Goal: Answer question/provide support: Share knowledge or assist other users

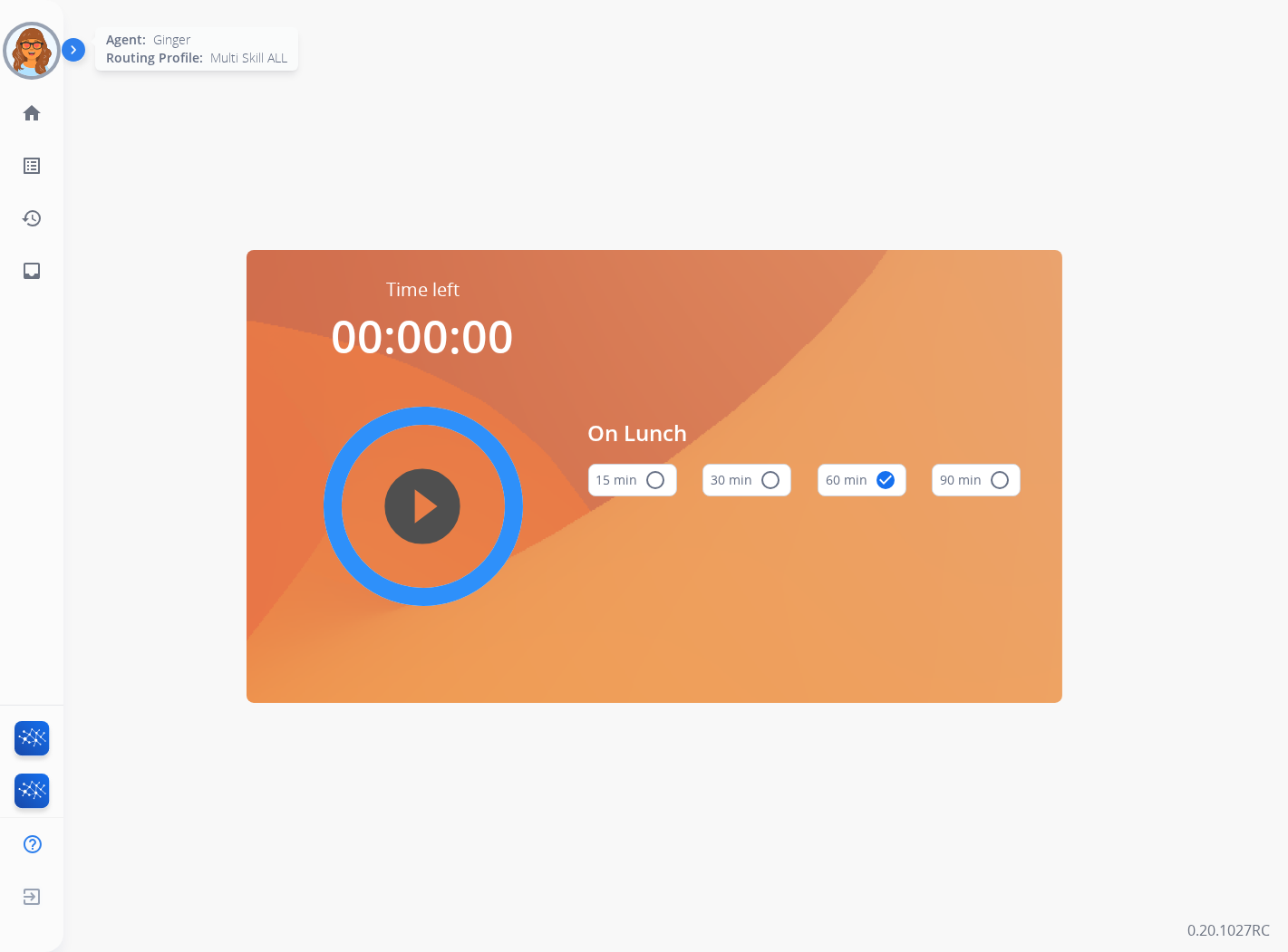
click at [34, 45] on img at bounding box center [32, 51] width 51 height 51
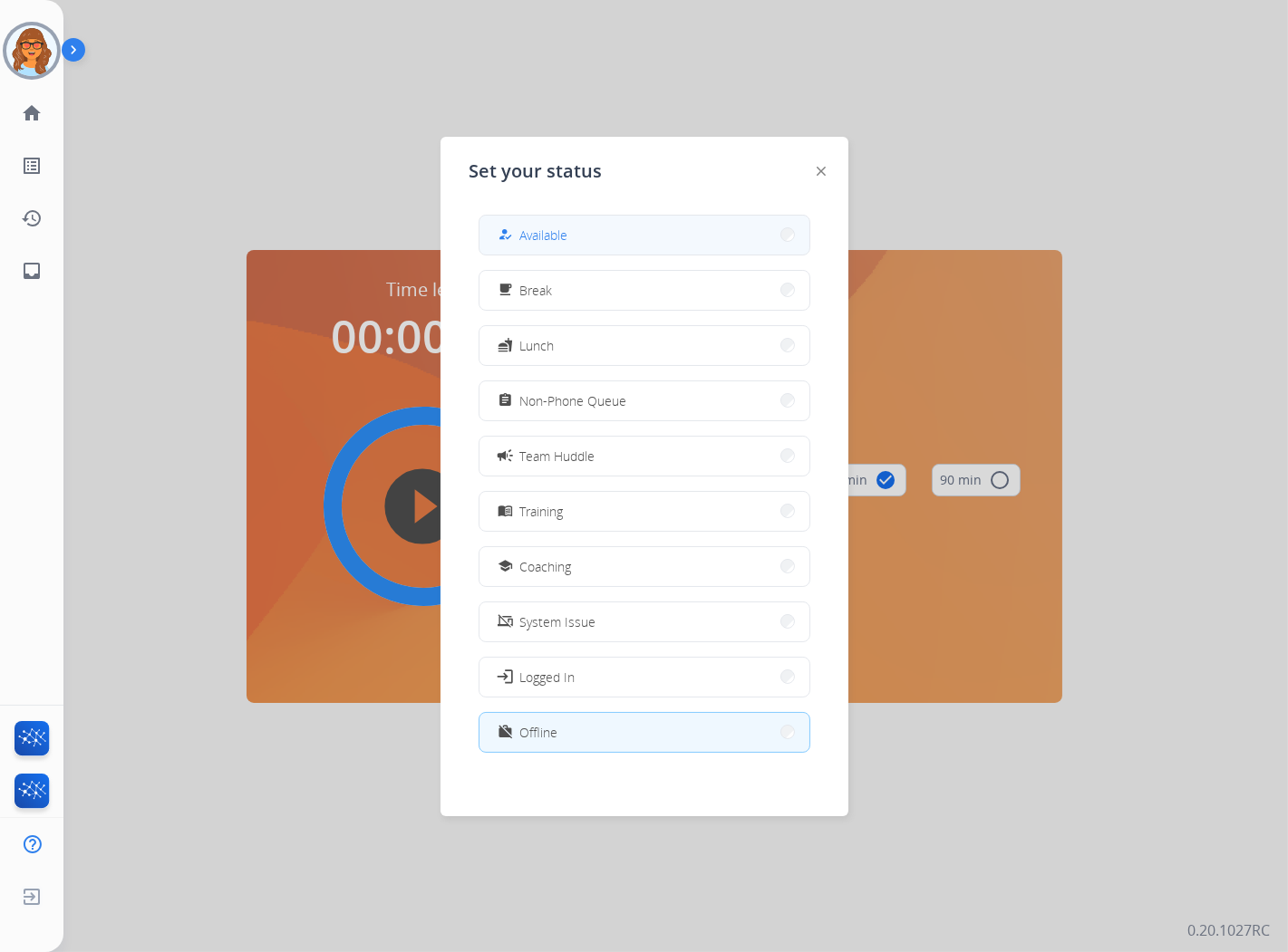
click at [548, 242] on span "Available" at bounding box center [544, 235] width 48 height 19
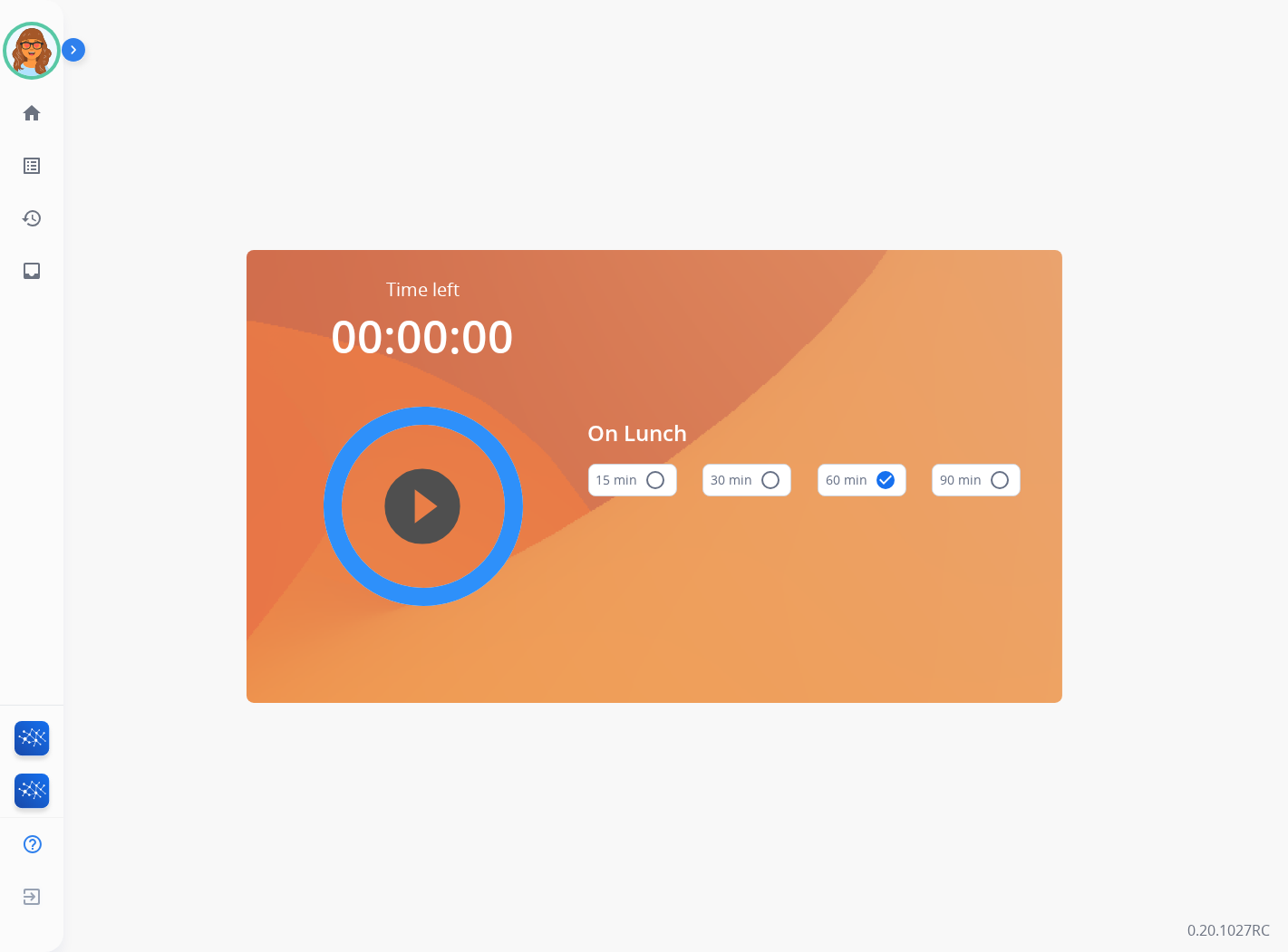
click at [455, 78] on div "Time left 00:00:00 play_circle_filled On Lunch 15 min radio_button_unchecked 30…" at bounding box center [654, 476] width 1181 height 952
click at [50, 58] on img at bounding box center [32, 51] width 51 height 51
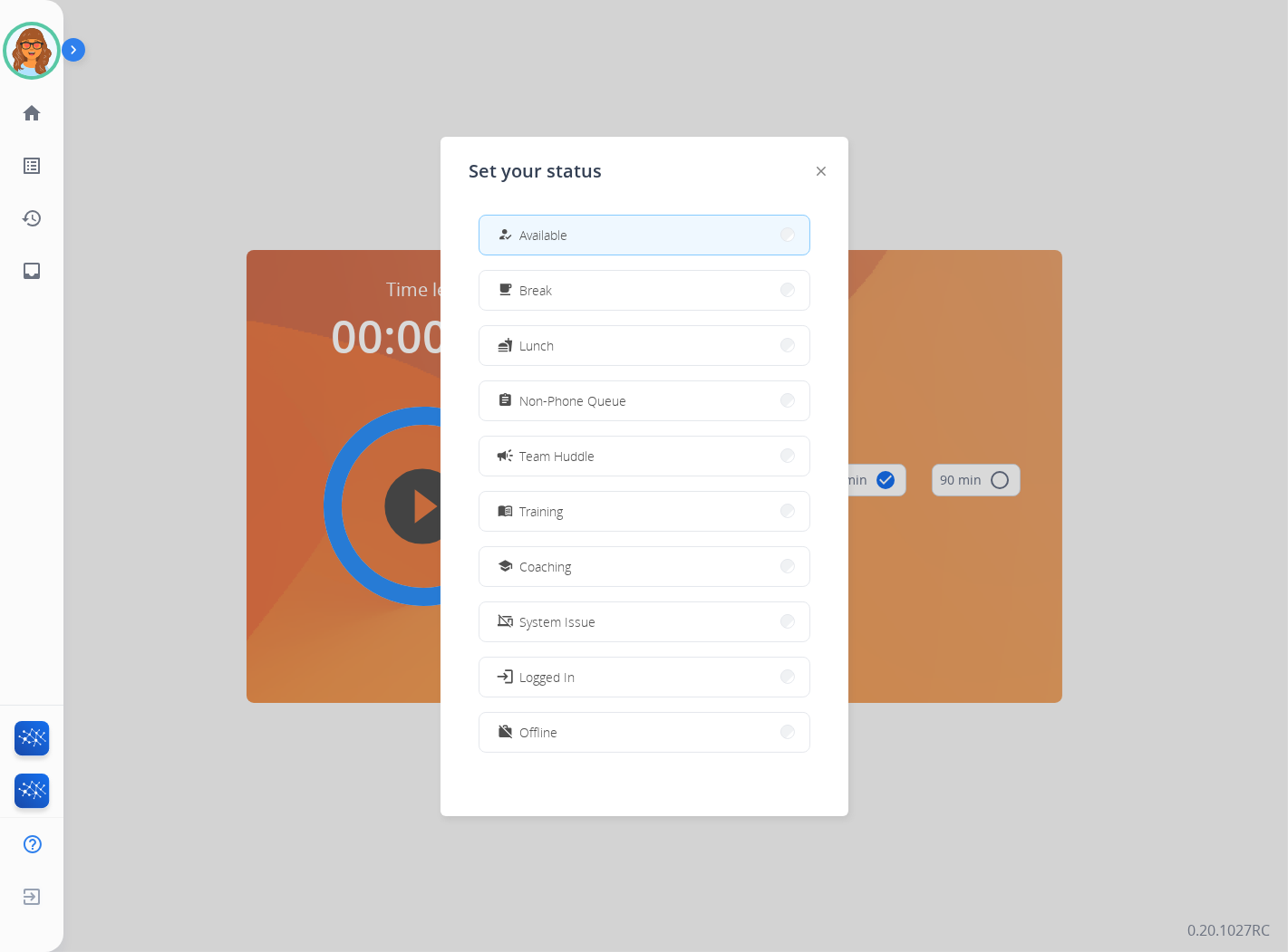
click at [578, 228] on button "how_to_reg Available" at bounding box center [645, 235] width 330 height 39
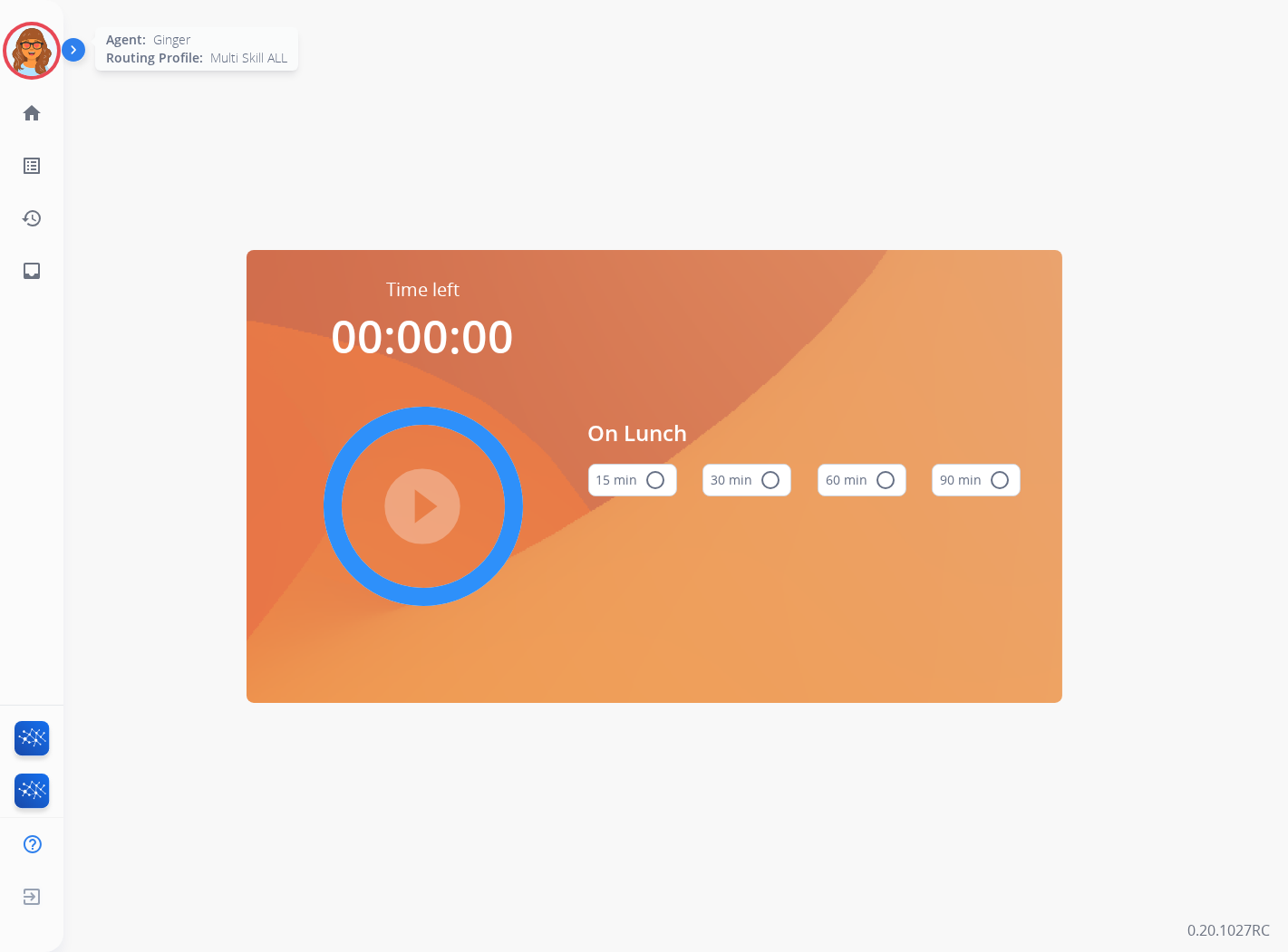
click at [40, 51] on img at bounding box center [32, 51] width 51 height 51
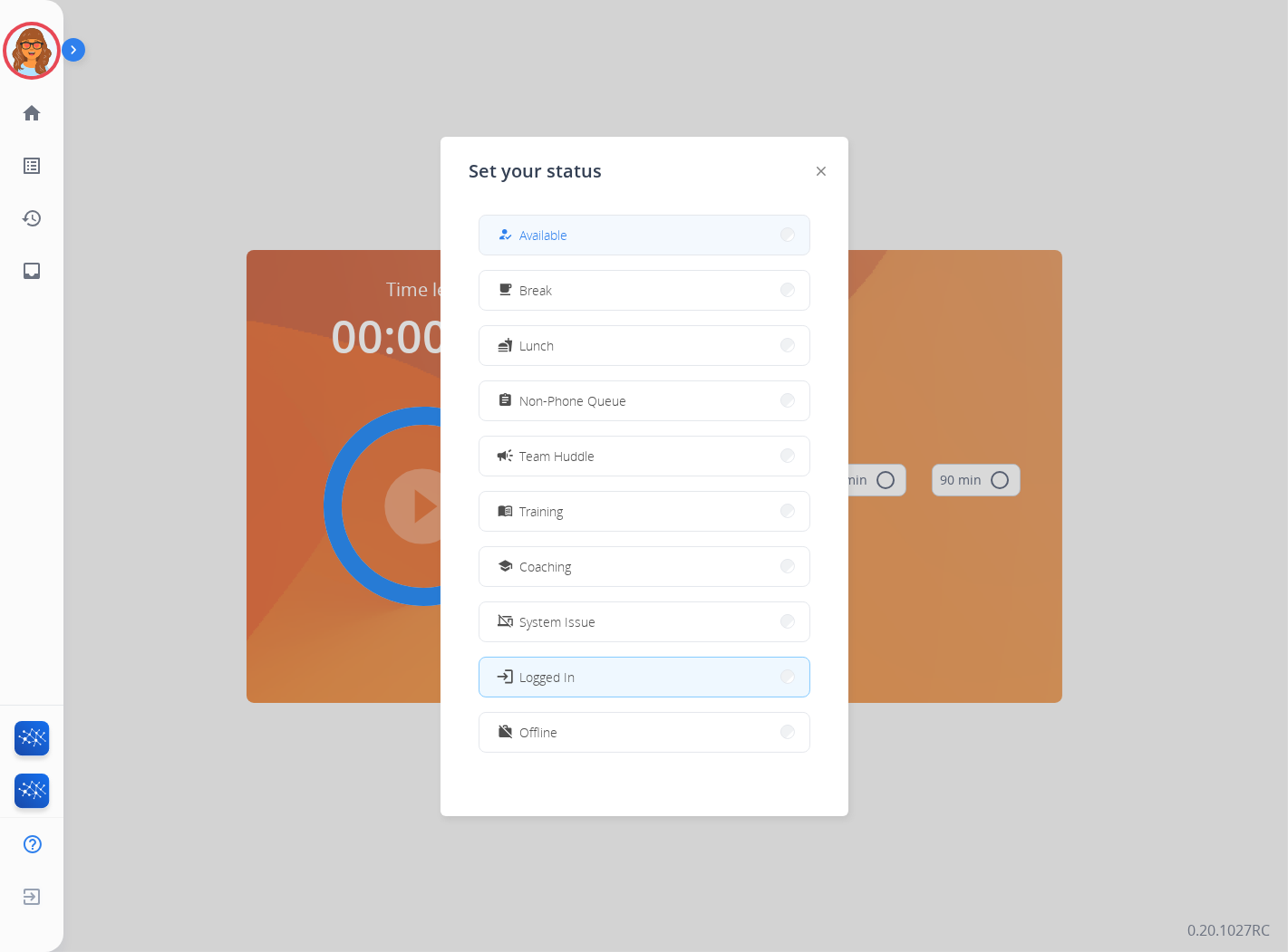
click at [662, 241] on button "how_to_reg Available" at bounding box center [645, 235] width 330 height 39
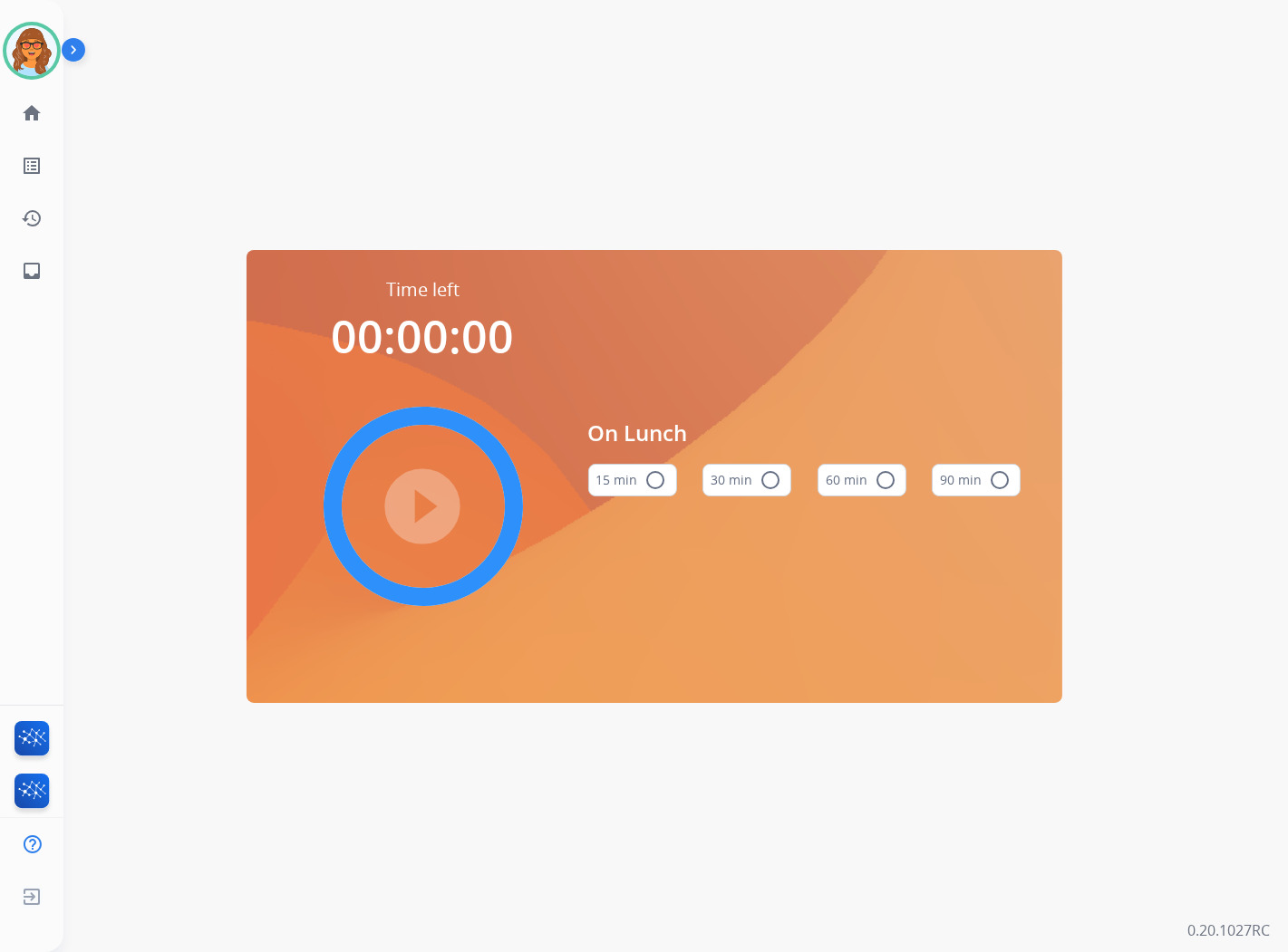
click at [756, 98] on div "Time left 00:00:00 play_circle_filled On Lunch 15 min radio_button_unchecked 30…" at bounding box center [654, 476] width 1181 height 952
click at [572, 113] on div "Time left 00:00:00 play_circle_filled On Lunch 15 min radio_button_unchecked 30…" at bounding box center [654, 476] width 1181 height 952
click at [83, 46] on img at bounding box center [77, 53] width 31 height 34
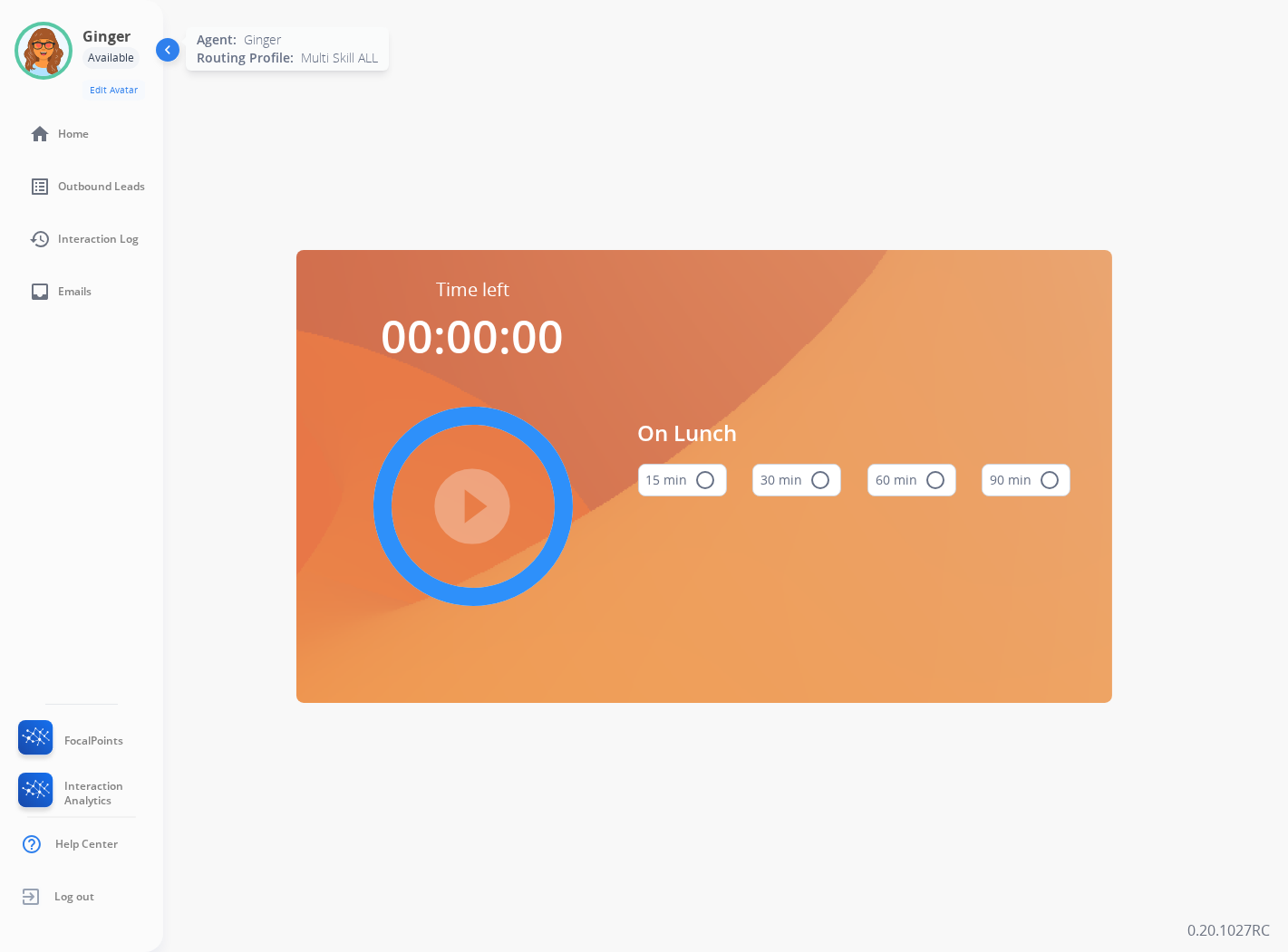
click at [48, 63] on img at bounding box center [44, 51] width 51 height 51
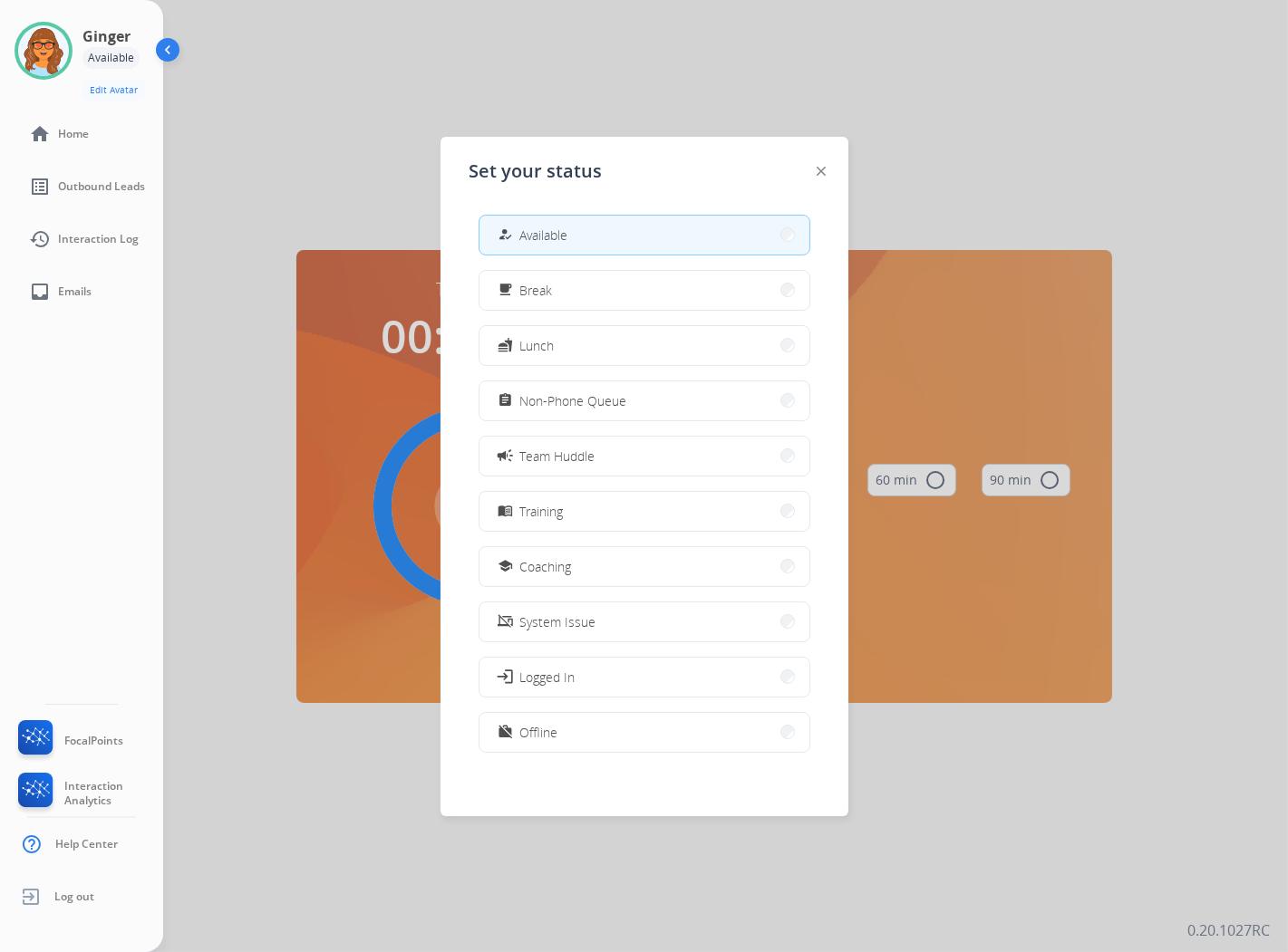
click at [277, 131] on div at bounding box center [644, 476] width 1288 height 952
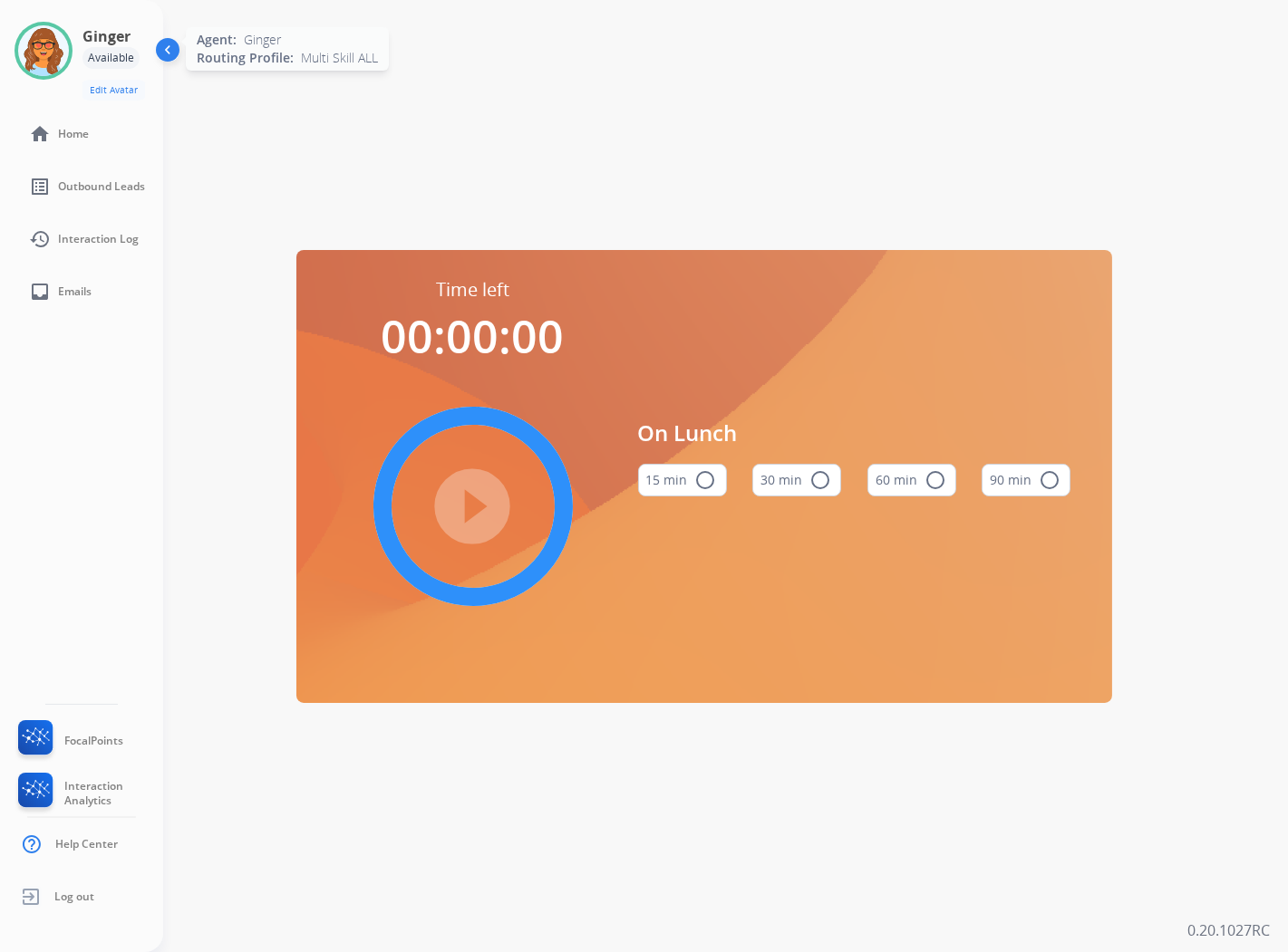
click at [44, 53] on img at bounding box center [44, 51] width 51 height 51
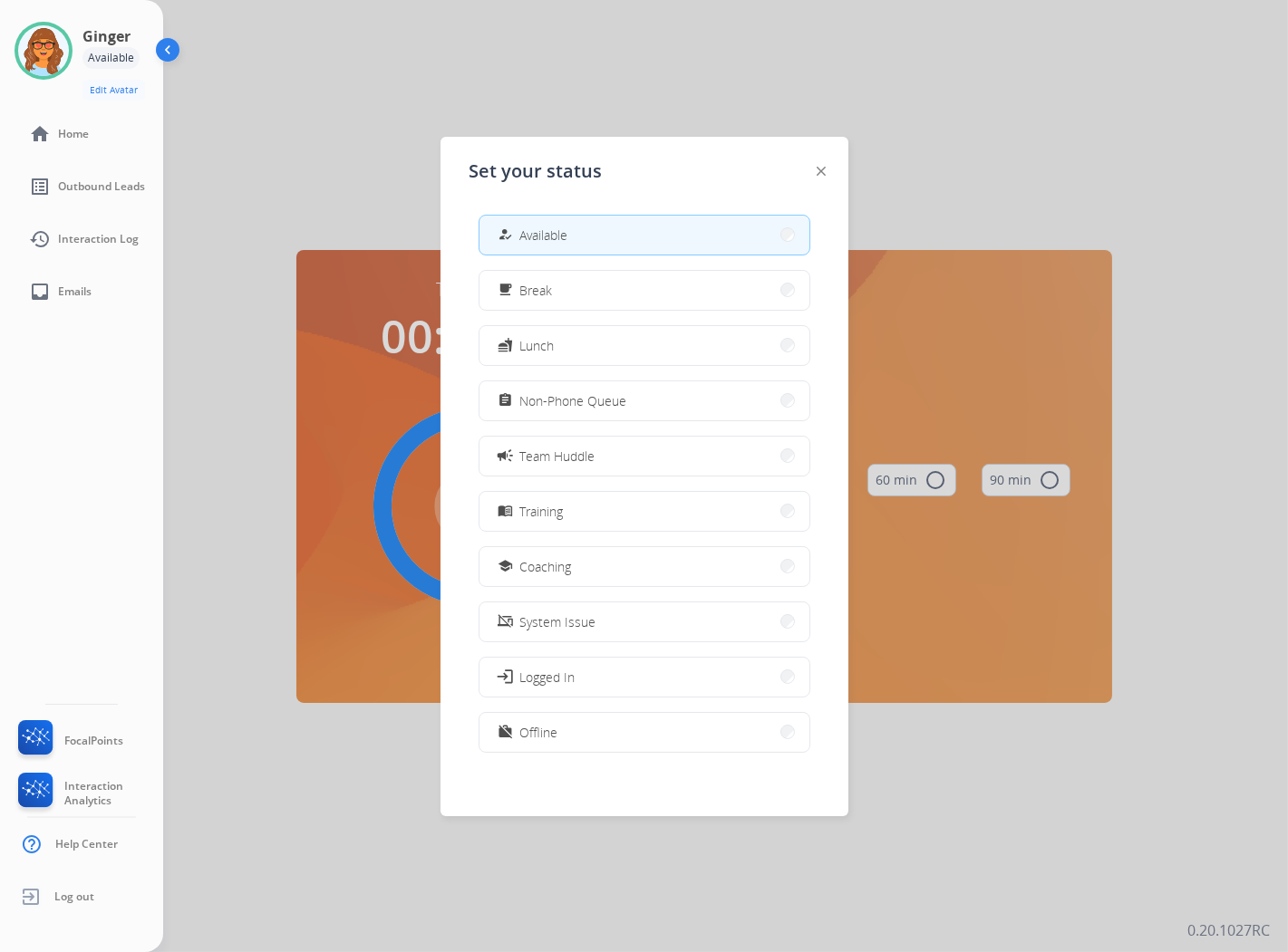
click at [170, 53] on img at bounding box center [170, 53] width 34 height 34
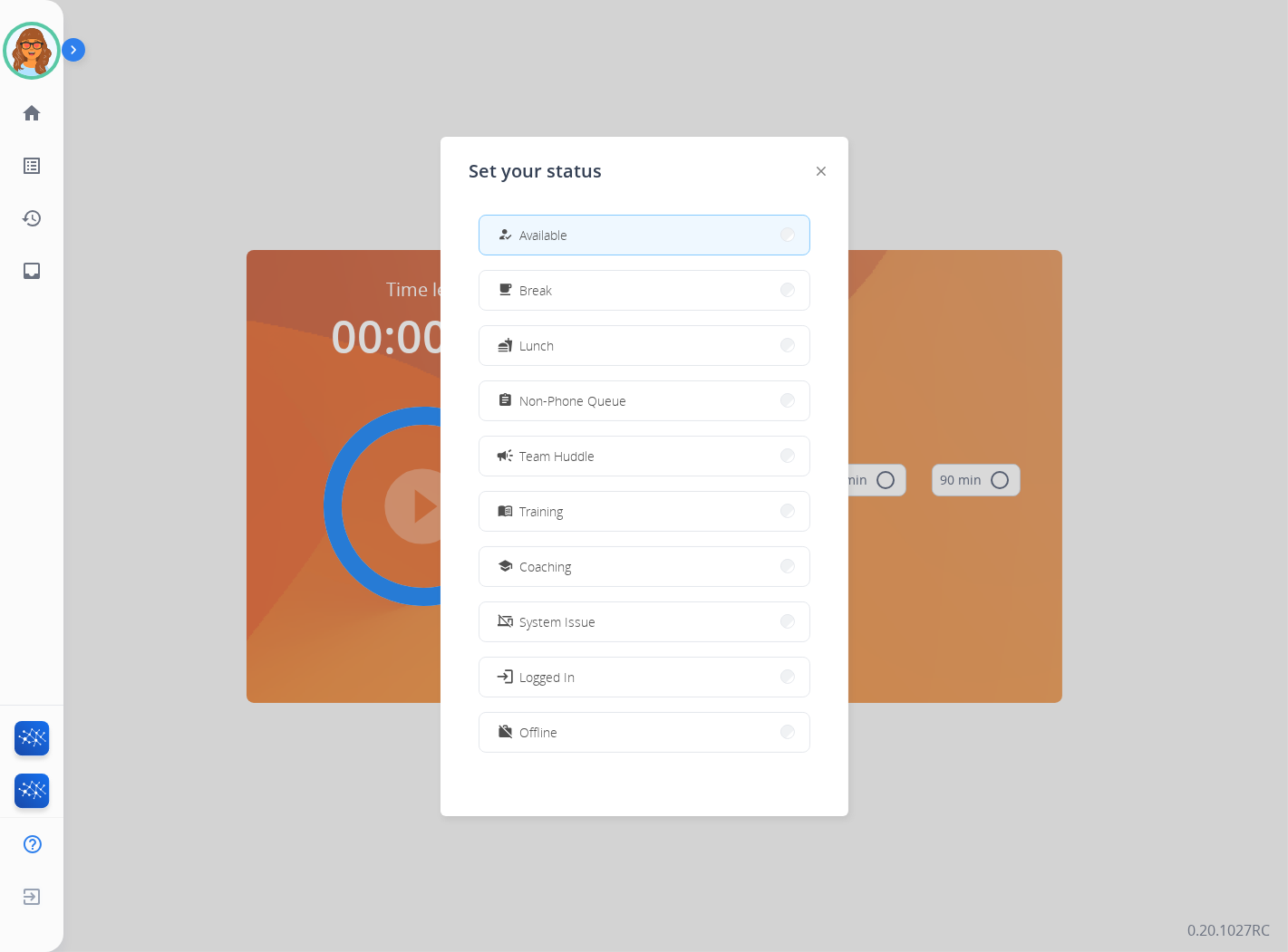
click at [828, 172] on div "Set your status how_to_reg Available free_breakfast Break fastfood Lunch assign…" at bounding box center [645, 477] width 408 height 680
click at [819, 167] on img at bounding box center [822, 171] width 9 height 9
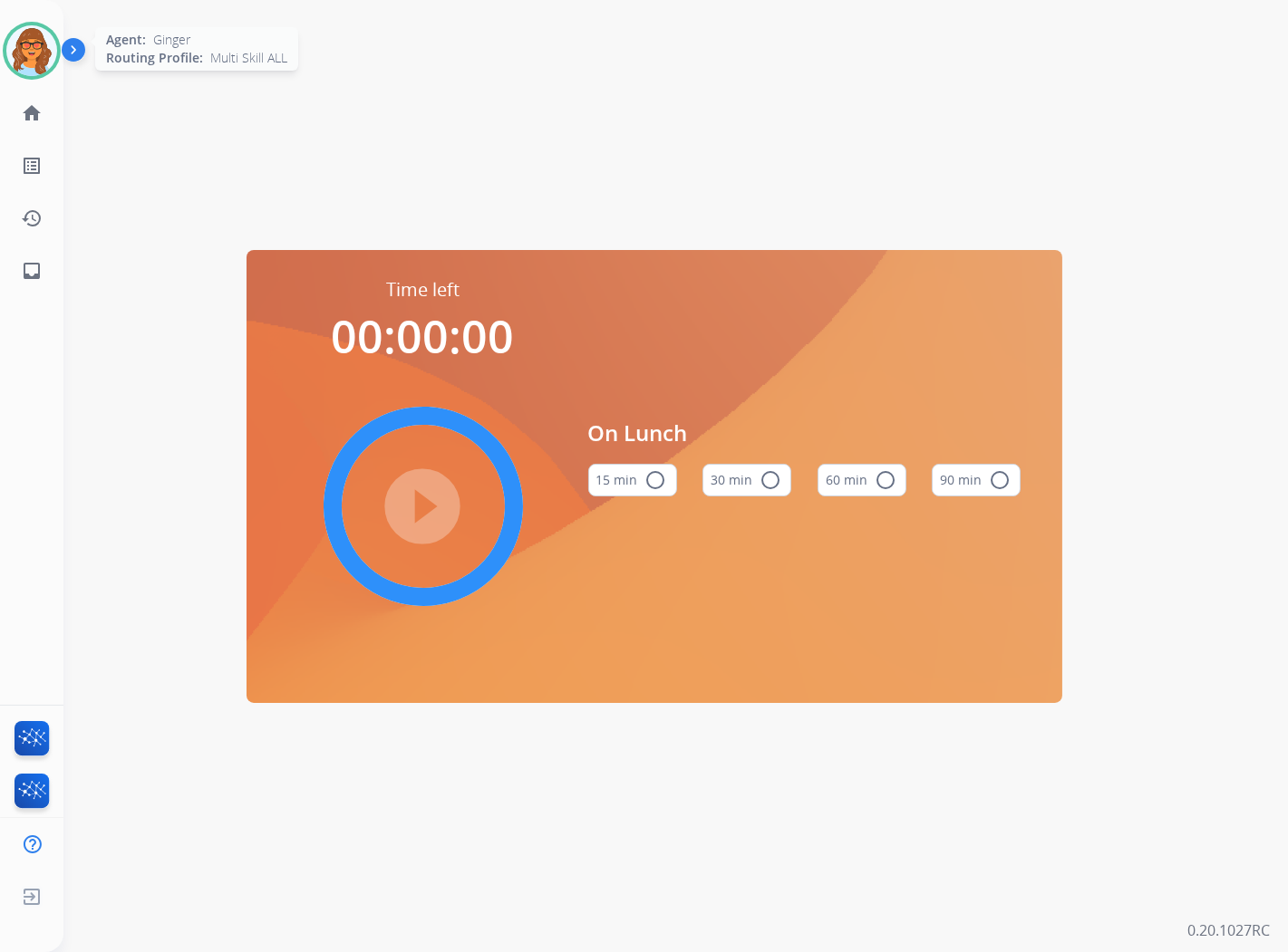
click at [48, 53] on img at bounding box center [32, 51] width 51 height 51
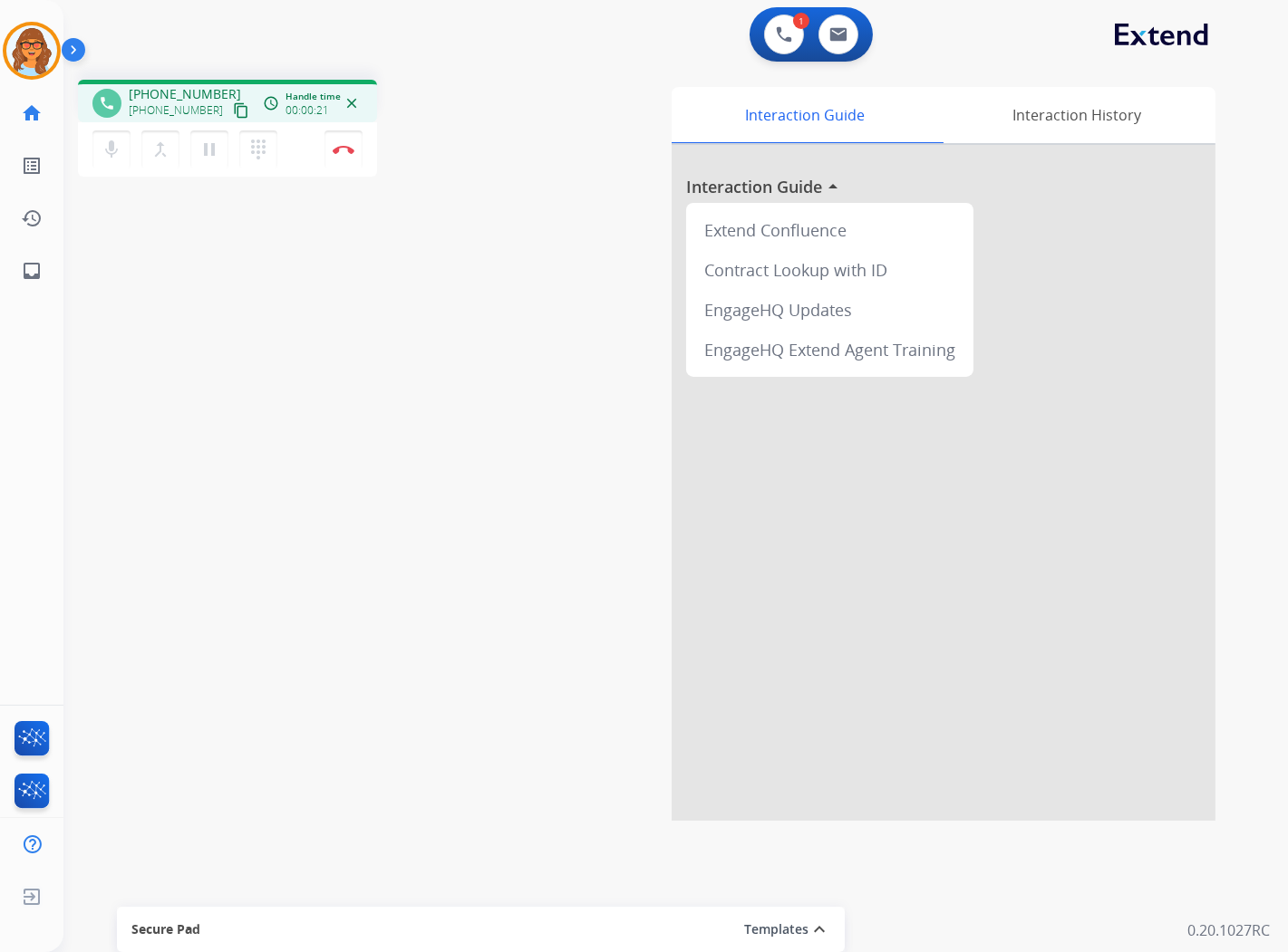
click at [233, 111] on mat-icon "content_copy" at bounding box center [241, 111] width 16 height 16
click at [323, 259] on div "phone [PHONE_NUMBER] [PHONE_NUMBER] content_copy access_time Call metrics Queue…" at bounding box center [654, 443] width 1181 height 756
click at [354, 155] on button "Disconnect" at bounding box center [344, 150] width 38 height 38
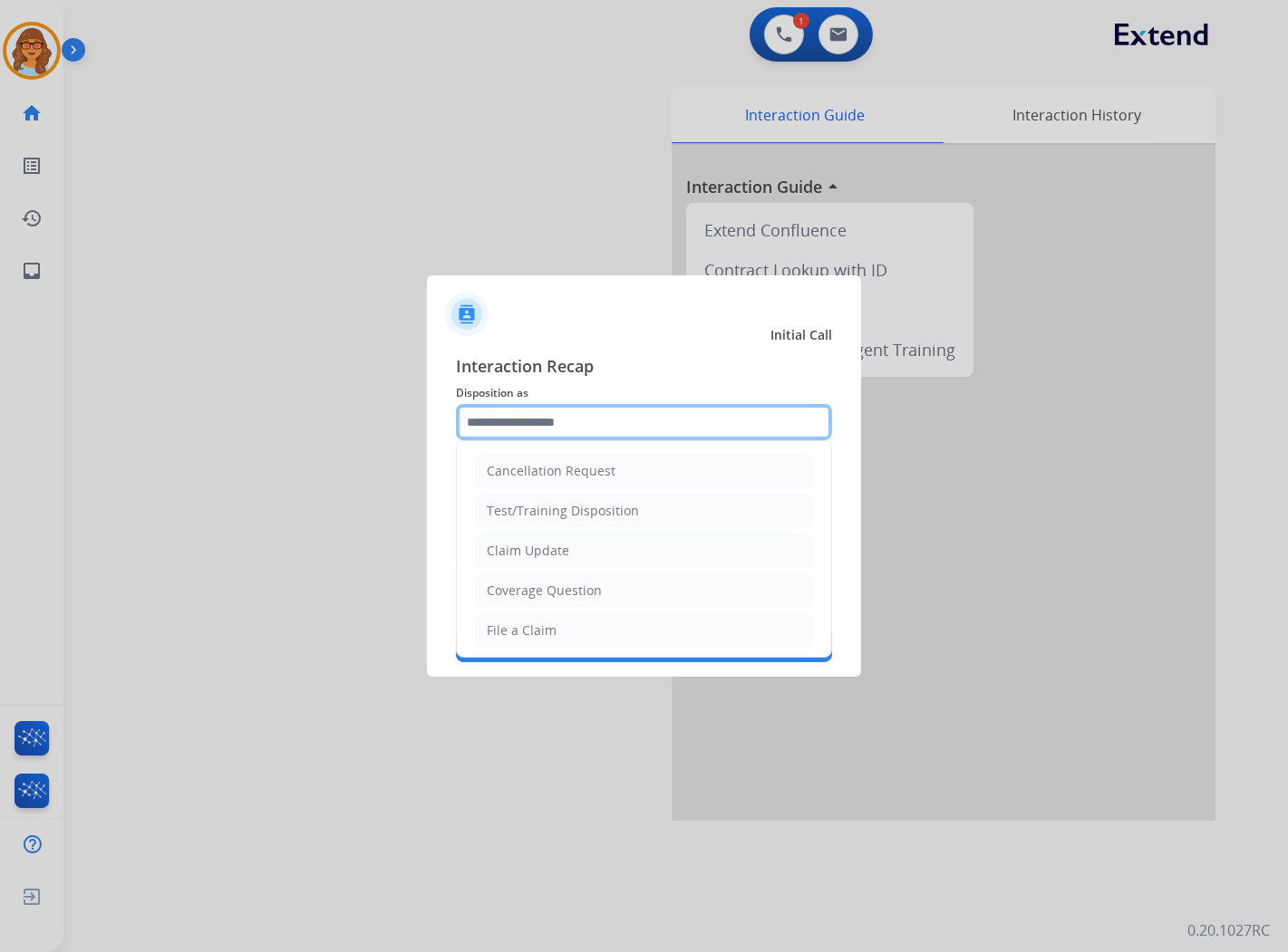
click at [566, 421] on input "text" at bounding box center [644, 423] width 376 height 36
click at [581, 551] on li "Claim Update" at bounding box center [644, 551] width 338 height 34
type input "**********"
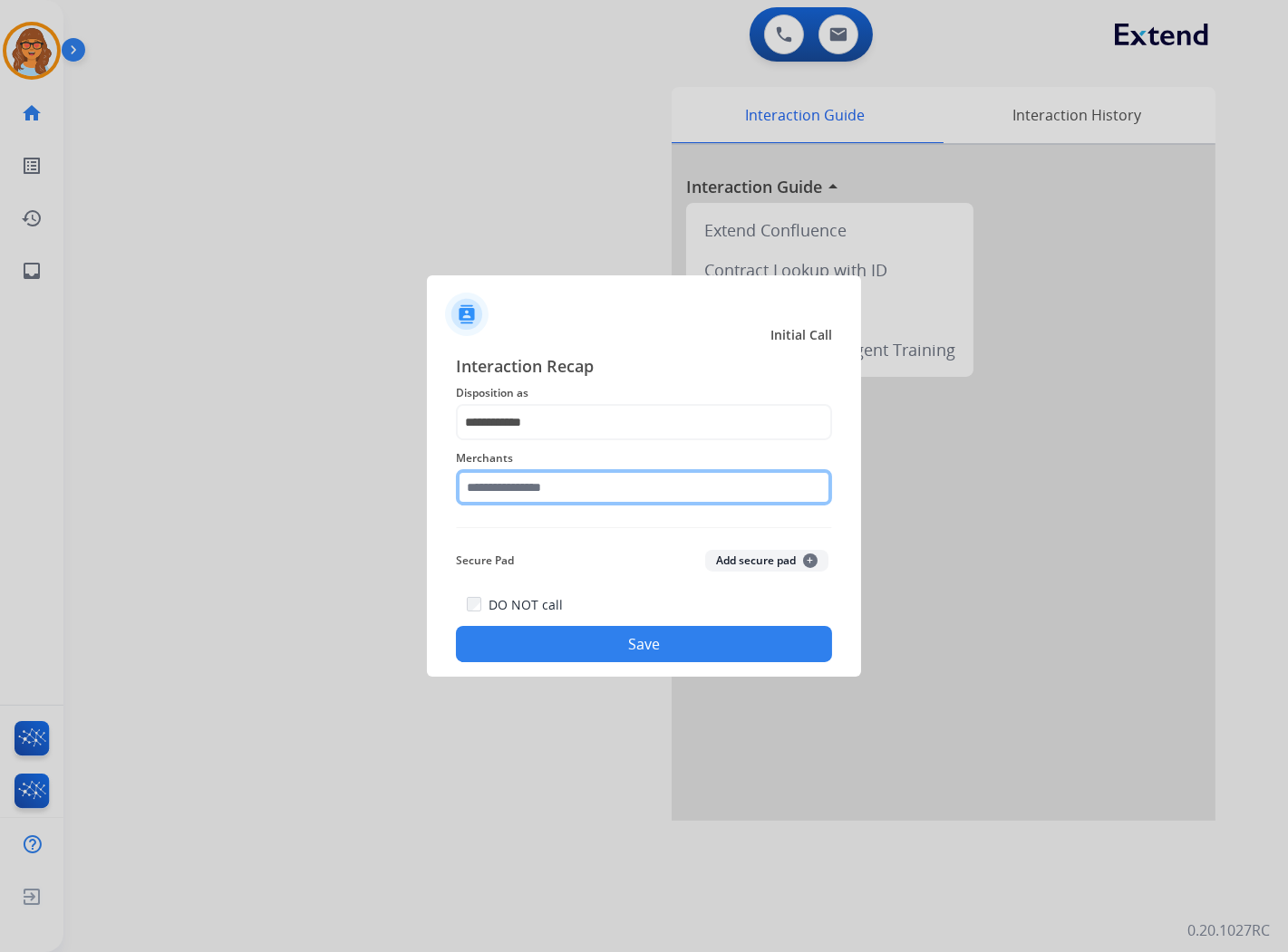
click at [574, 486] on input "text" at bounding box center [644, 488] width 376 height 36
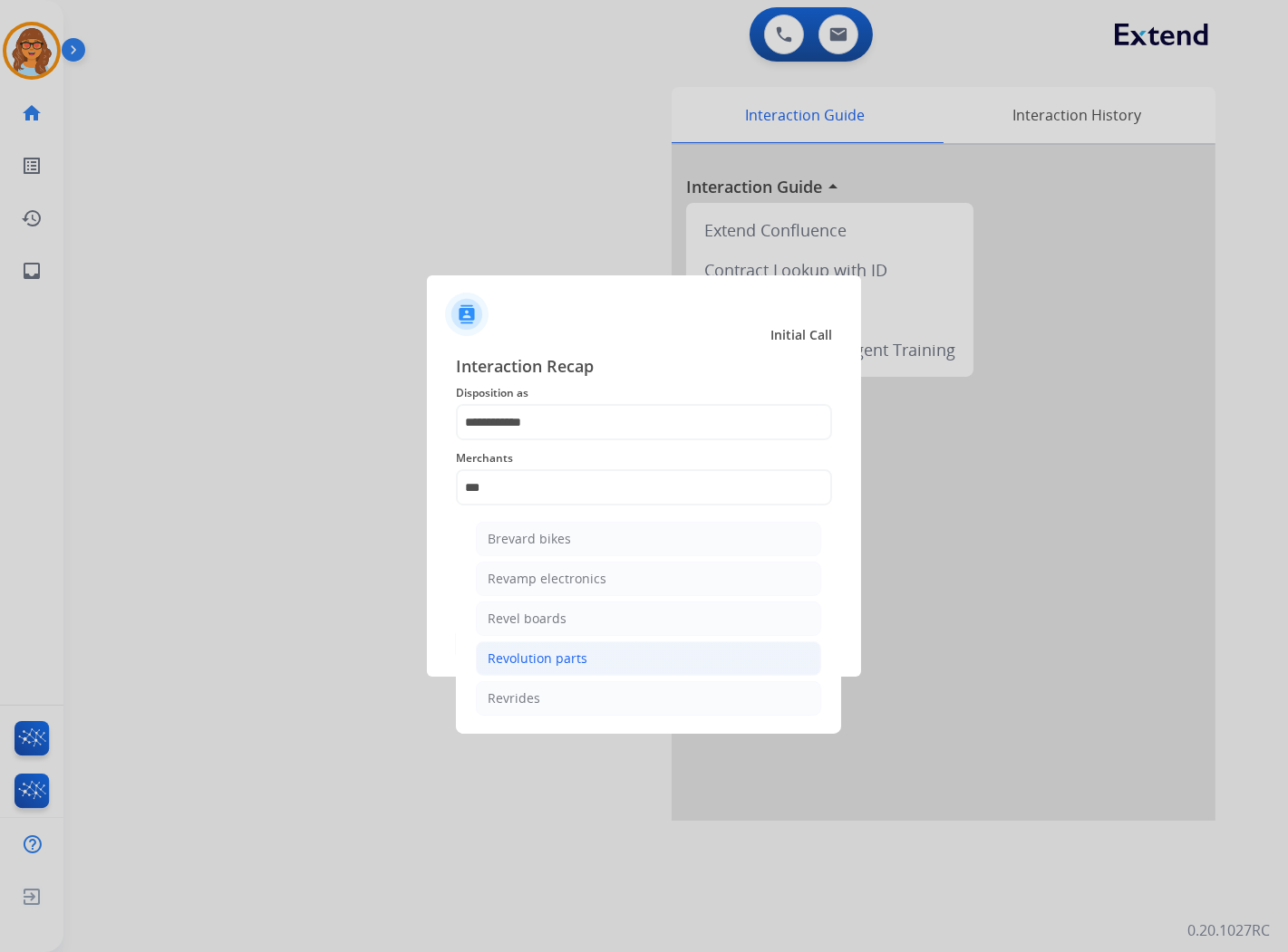
click at [579, 662] on div "Revolution parts" at bounding box center [538, 659] width 100 height 18
type input "**********"
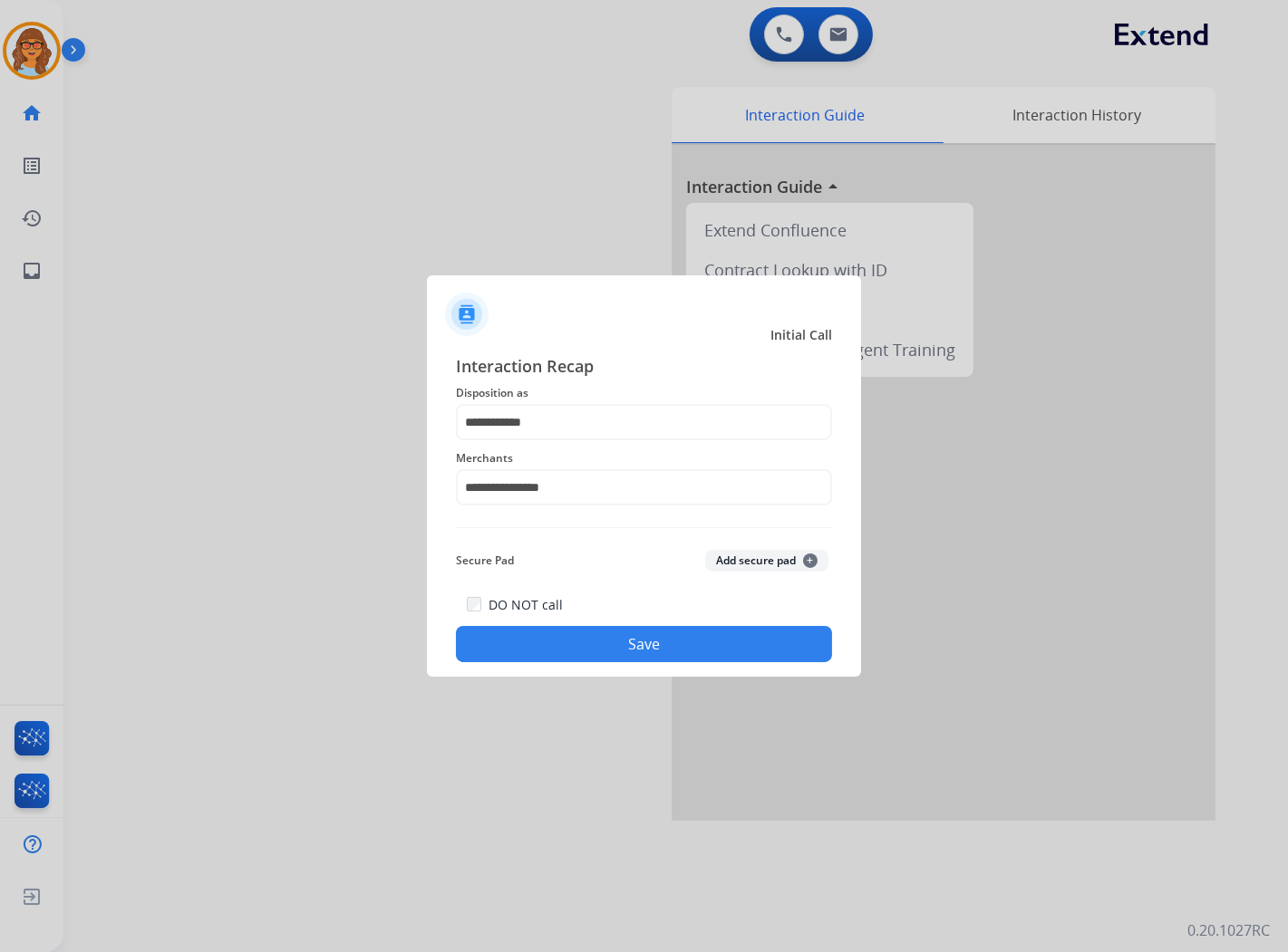
click at [701, 640] on button "Save" at bounding box center [644, 645] width 376 height 36
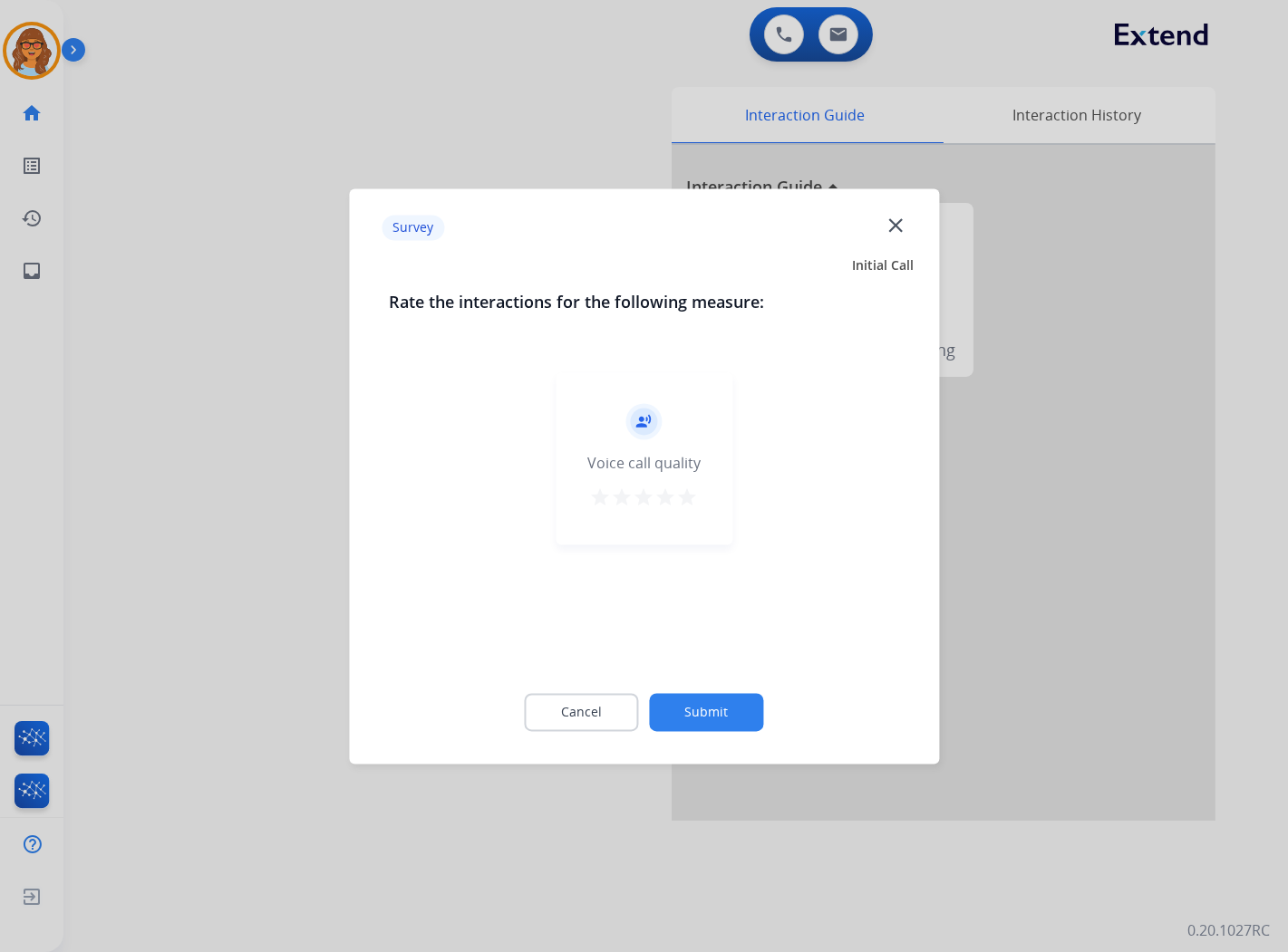
click at [693, 500] on mat-icon "star" at bounding box center [688, 498] width 22 height 22
click at [717, 705] on button "Submit" at bounding box center [707, 713] width 114 height 38
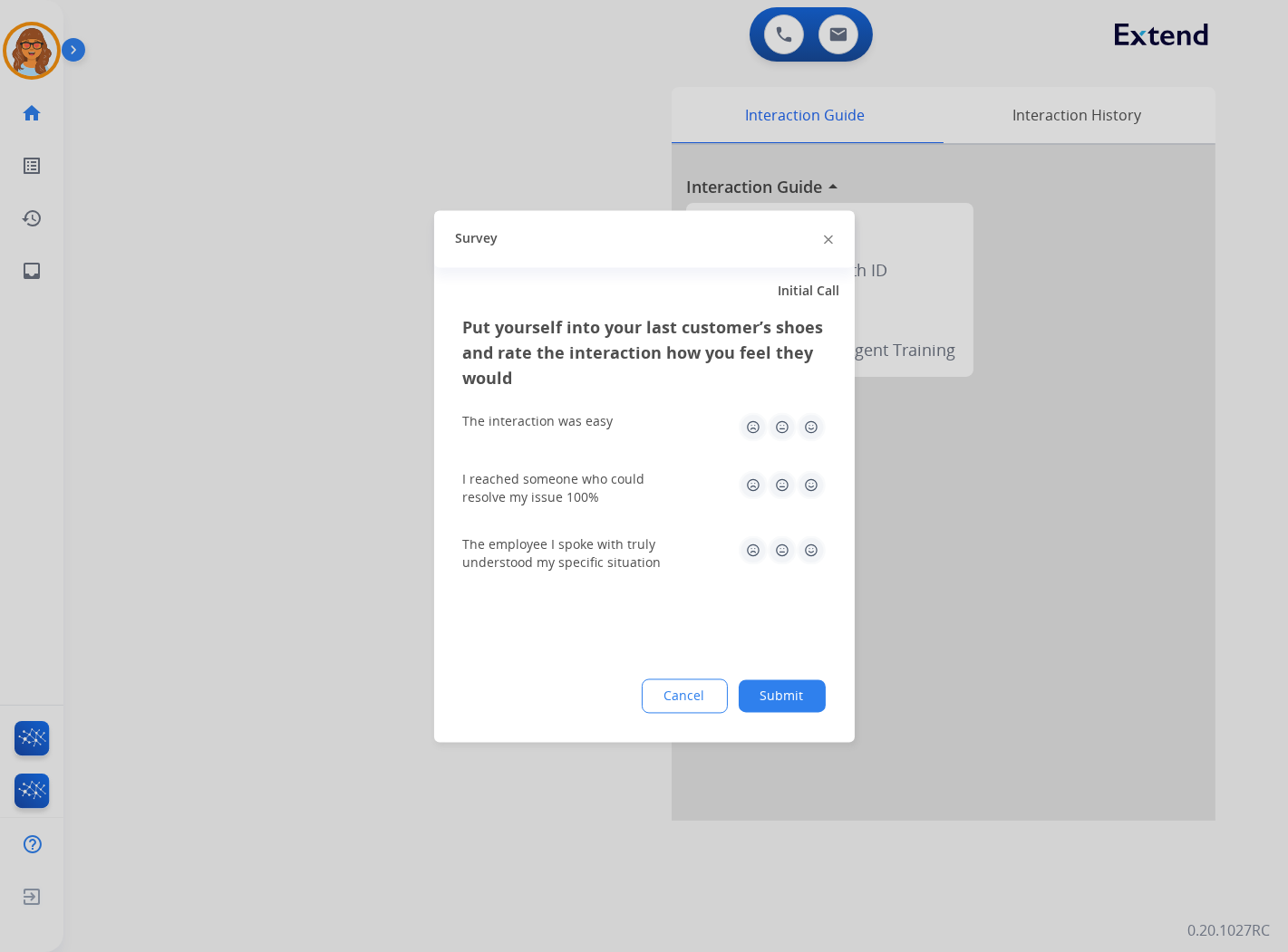
drag, startPoint x: 809, startPoint y: 684, endPoint x: 819, endPoint y: 674, distance: 14.1
click at [805, 685] on button "Submit" at bounding box center [783, 696] width 87 height 33
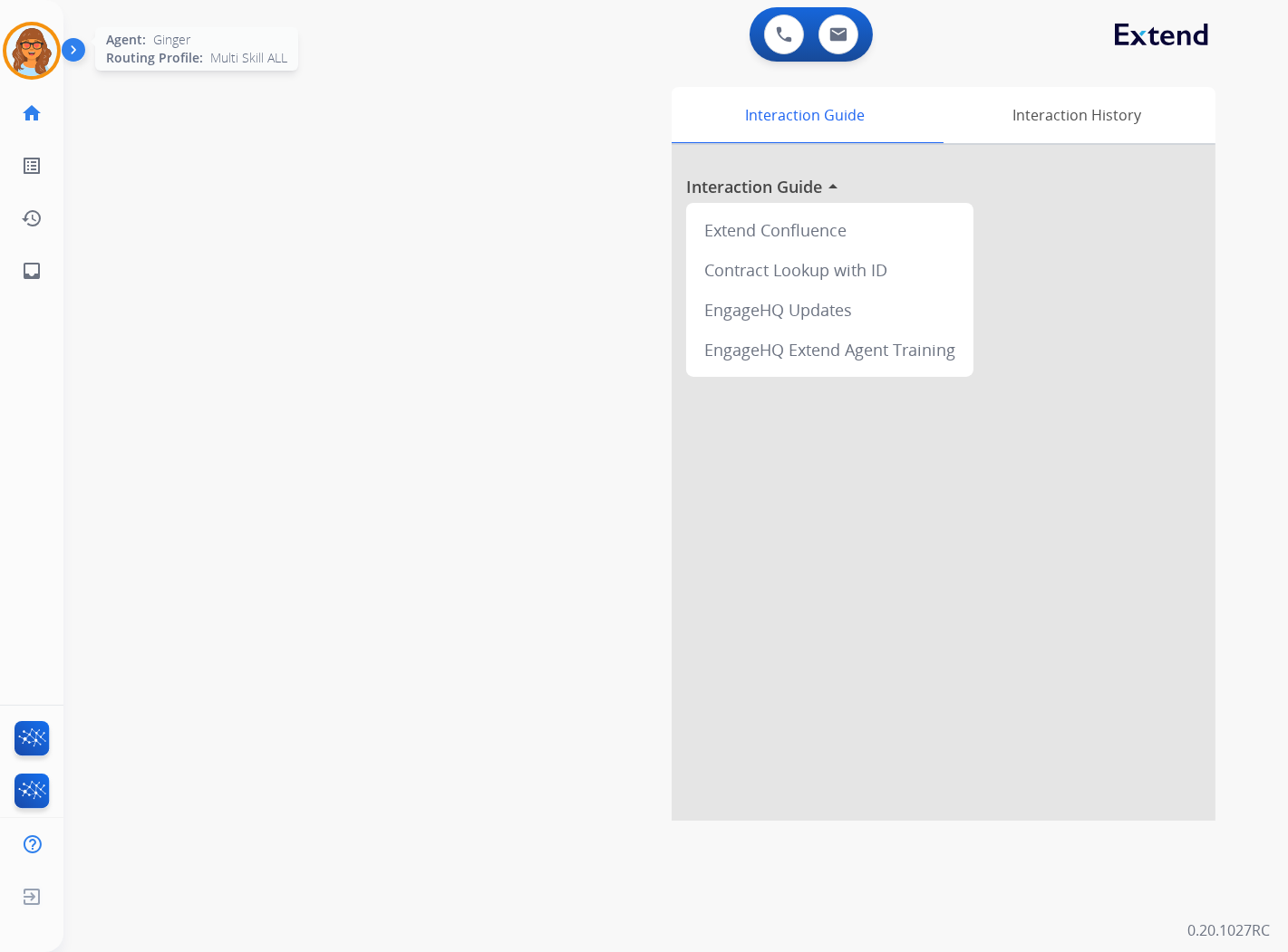
click at [42, 60] on img at bounding box center [32, 51] width 51 height 51
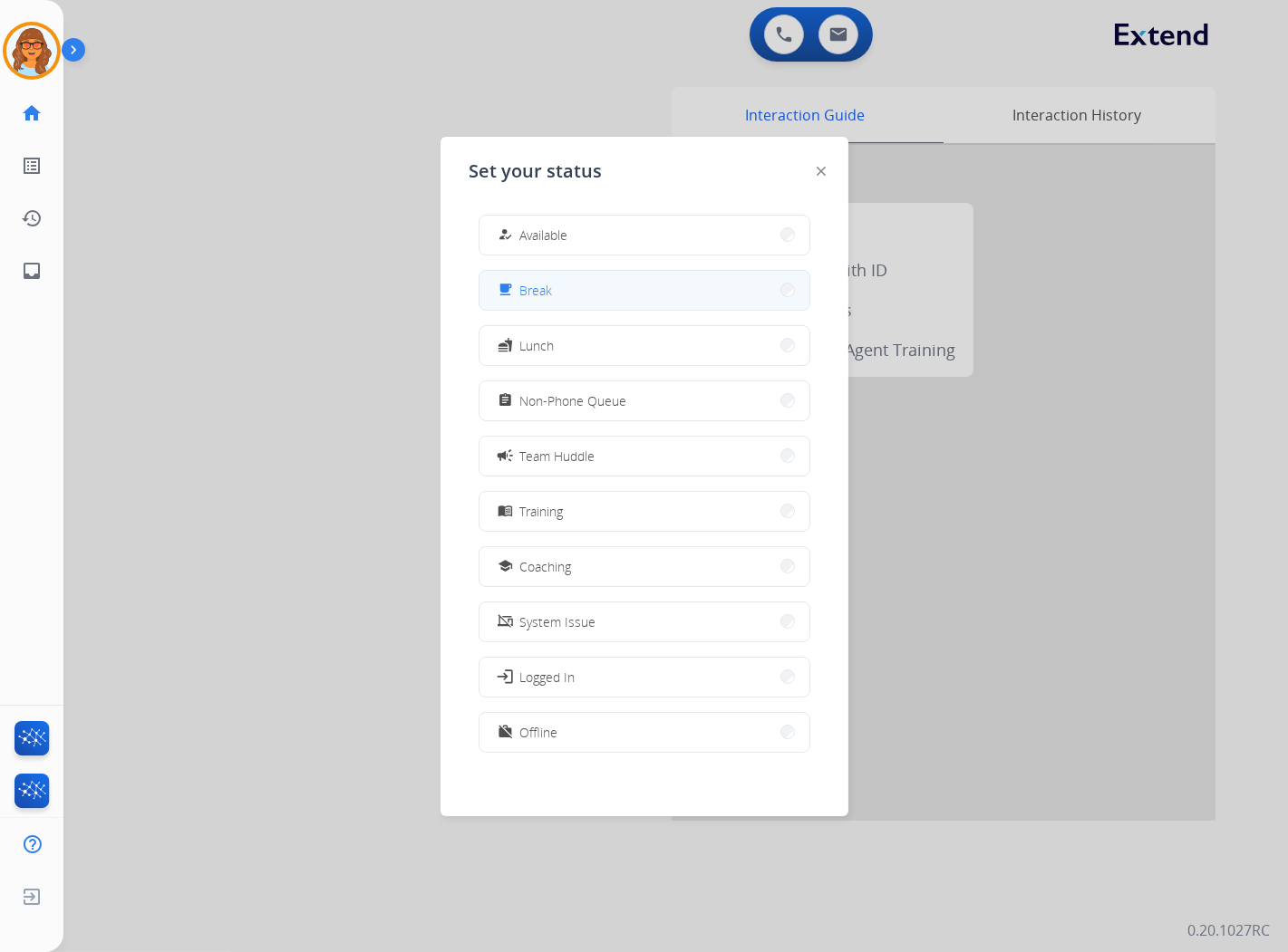
click at [599, 290] on button "free_breakfast Break" at bounding box center [645, 290] width 330 height 39
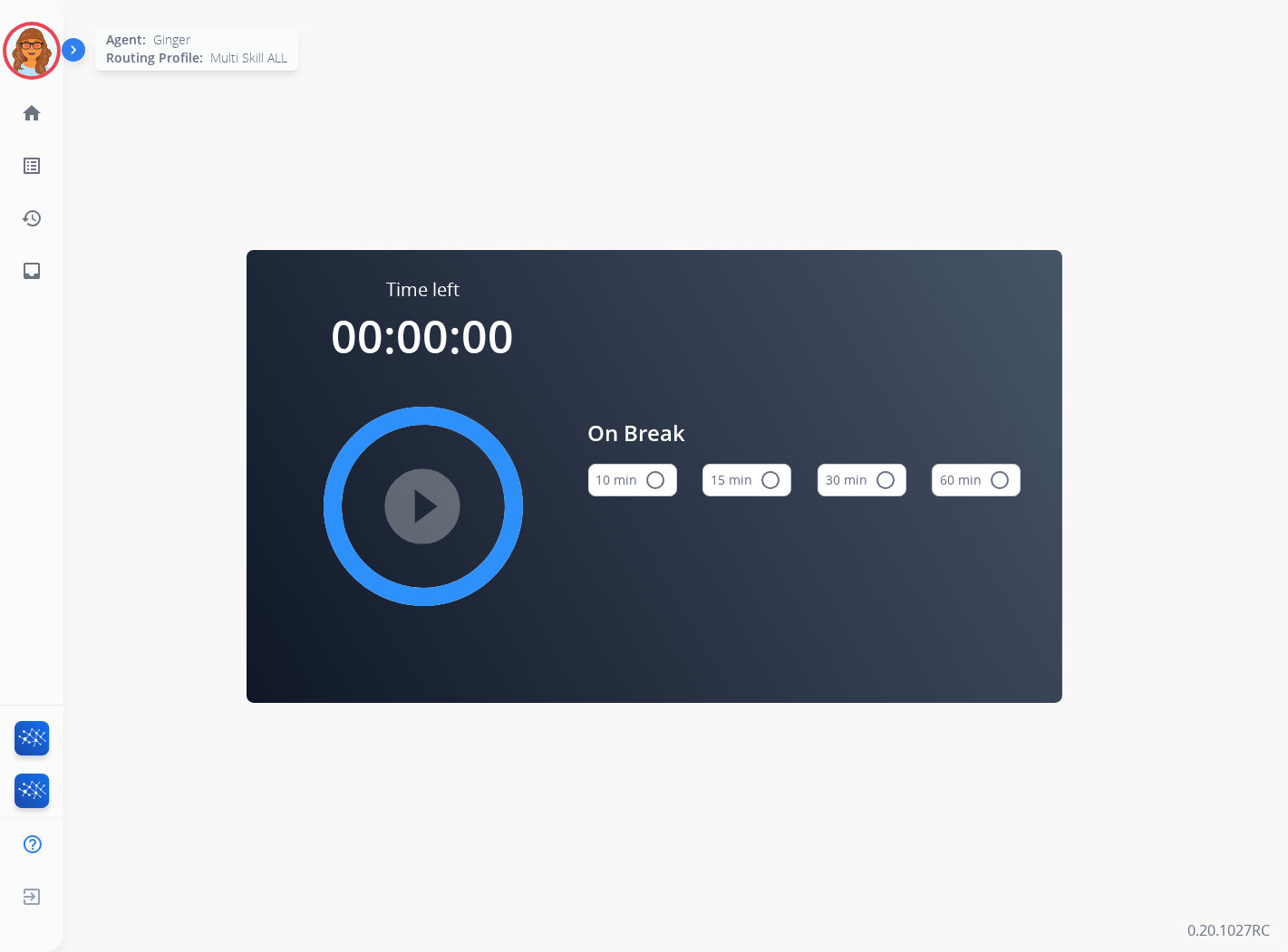
click at [34, 46] on img at bounding box center [32, 51] width 51 height 51
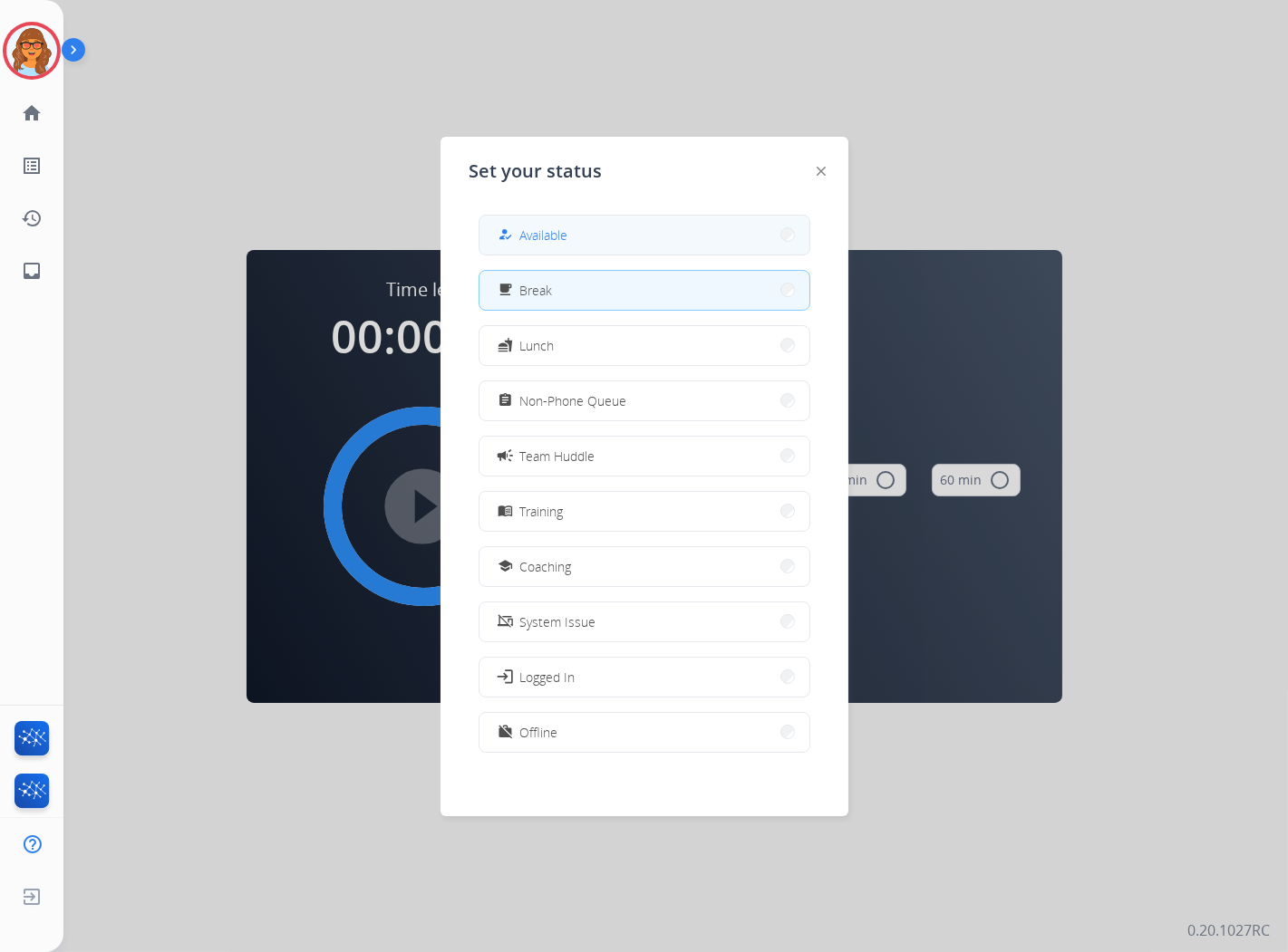
click at [532, 230] on span "Available" at bounding box center [544, 235] width 48 height 19
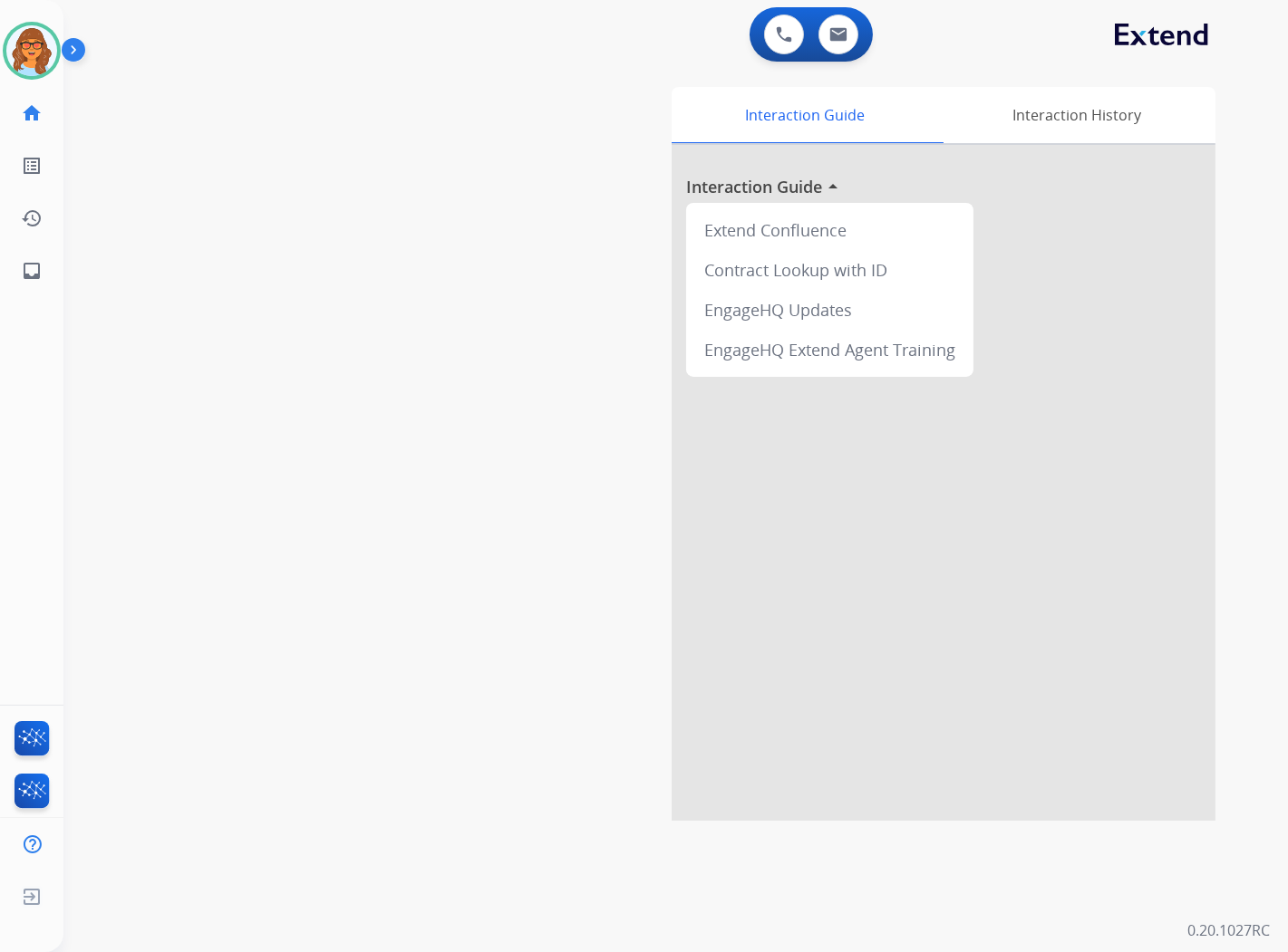
click at [936, 11] on div "0 Voice Interactions 0 Email Interactions" at bounding box center [665, 36] width 1159 height 58
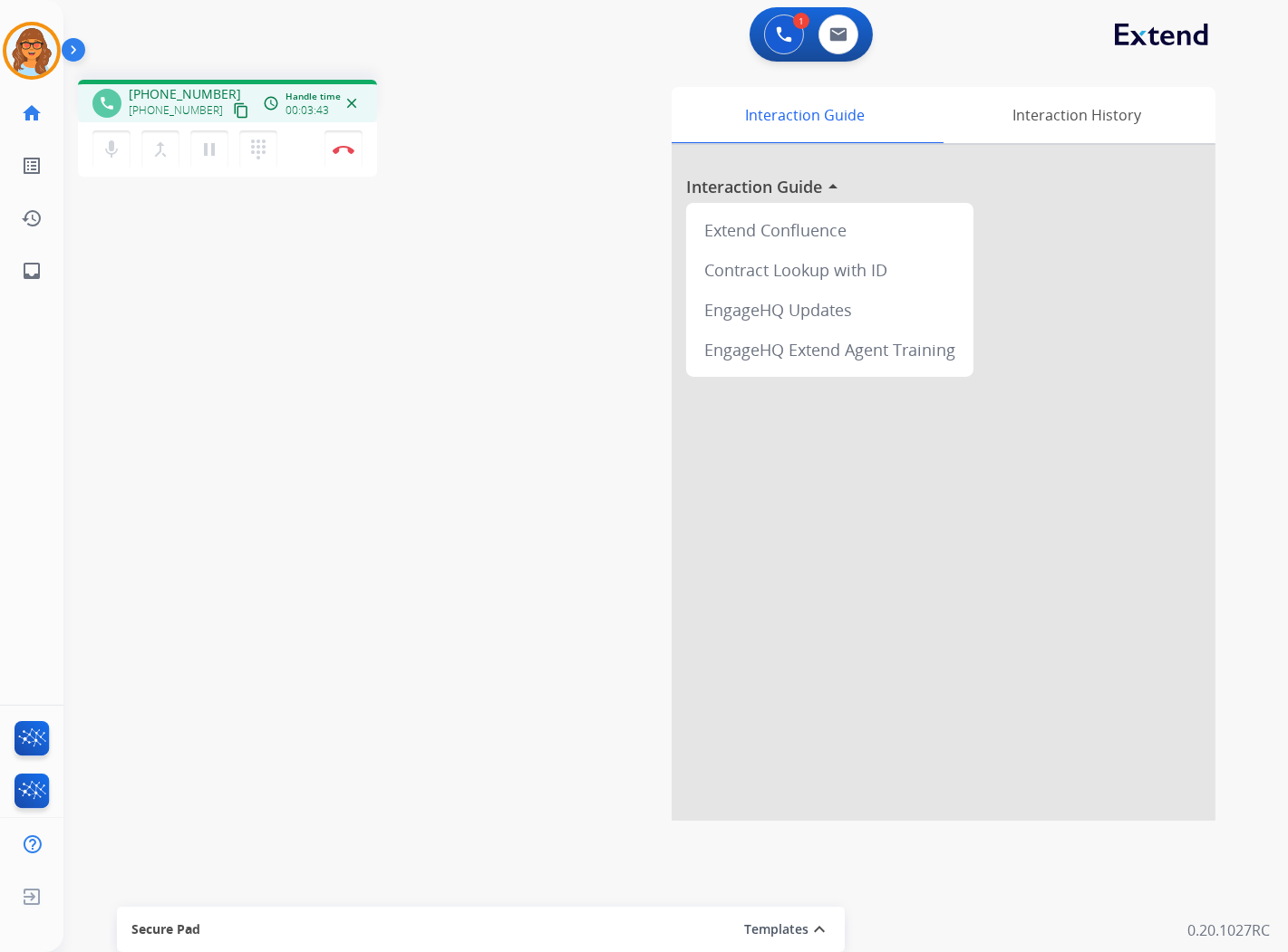
click at [233, 109] on mat-icon "content_copy" at bounding box center [241, 111] width 16 height 16
click at [233, 104] on mat-icon "content_copy" at bounding box center [241, 111] width 16 height 16
click at [350, 147] on img at bounding box center [344, 150] width 22 height 9
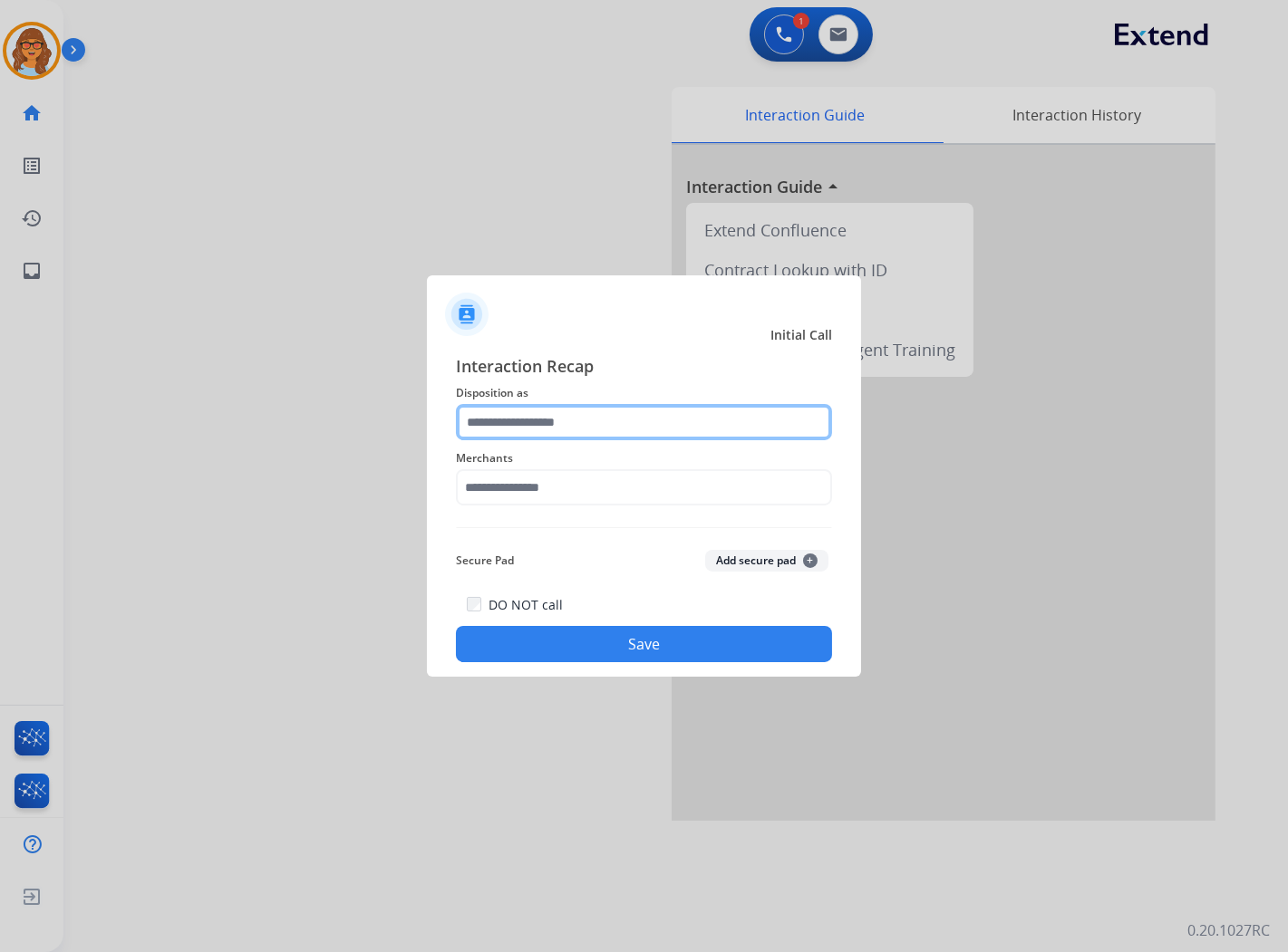
click at [619, 429] on input "text" at bounding box center [644, 423] width 376 height 36
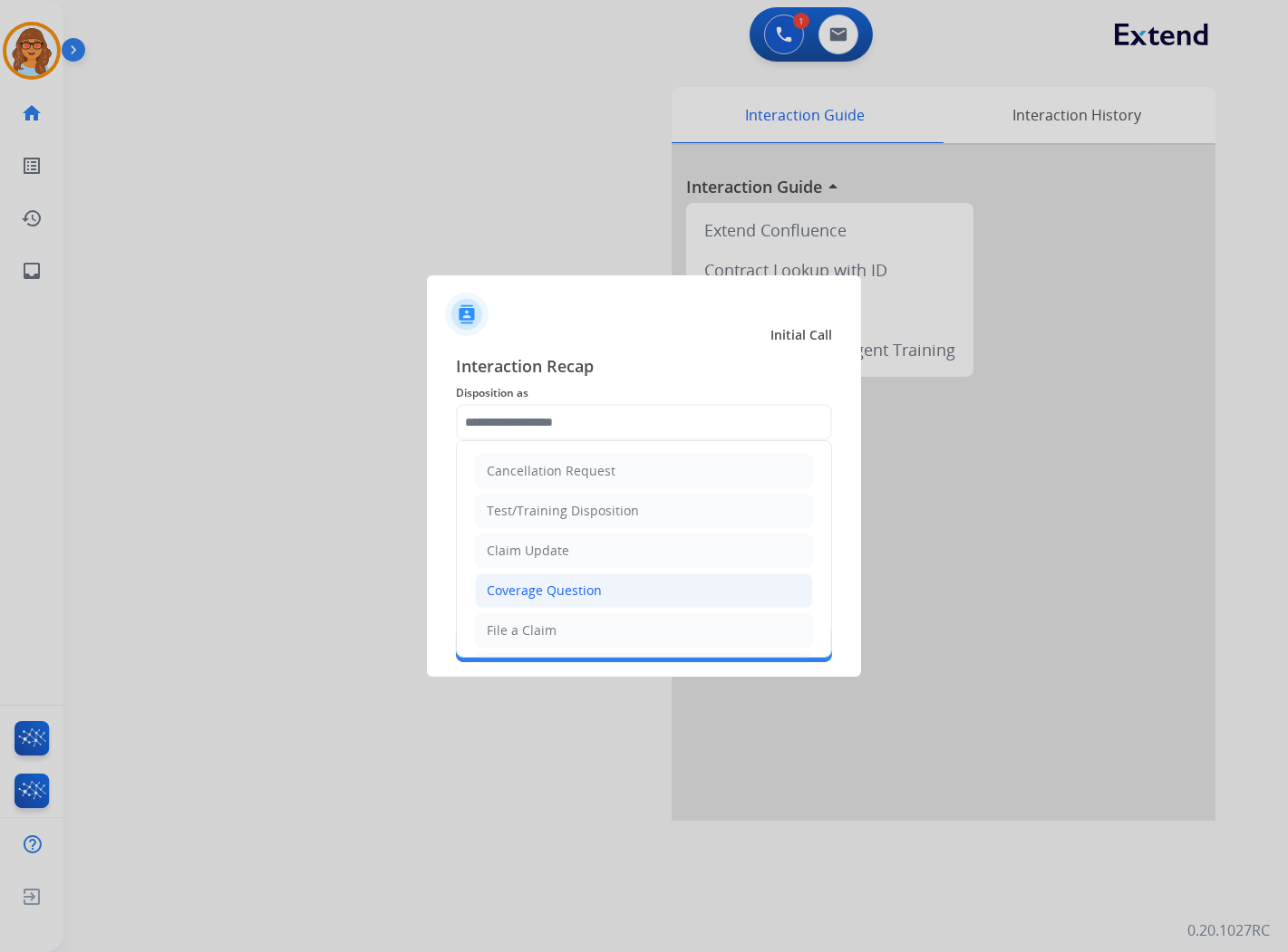
click at [590, 593] on div "Coverage Question" at bounding box center [544, 591] width 115 height 18
type input "**********"
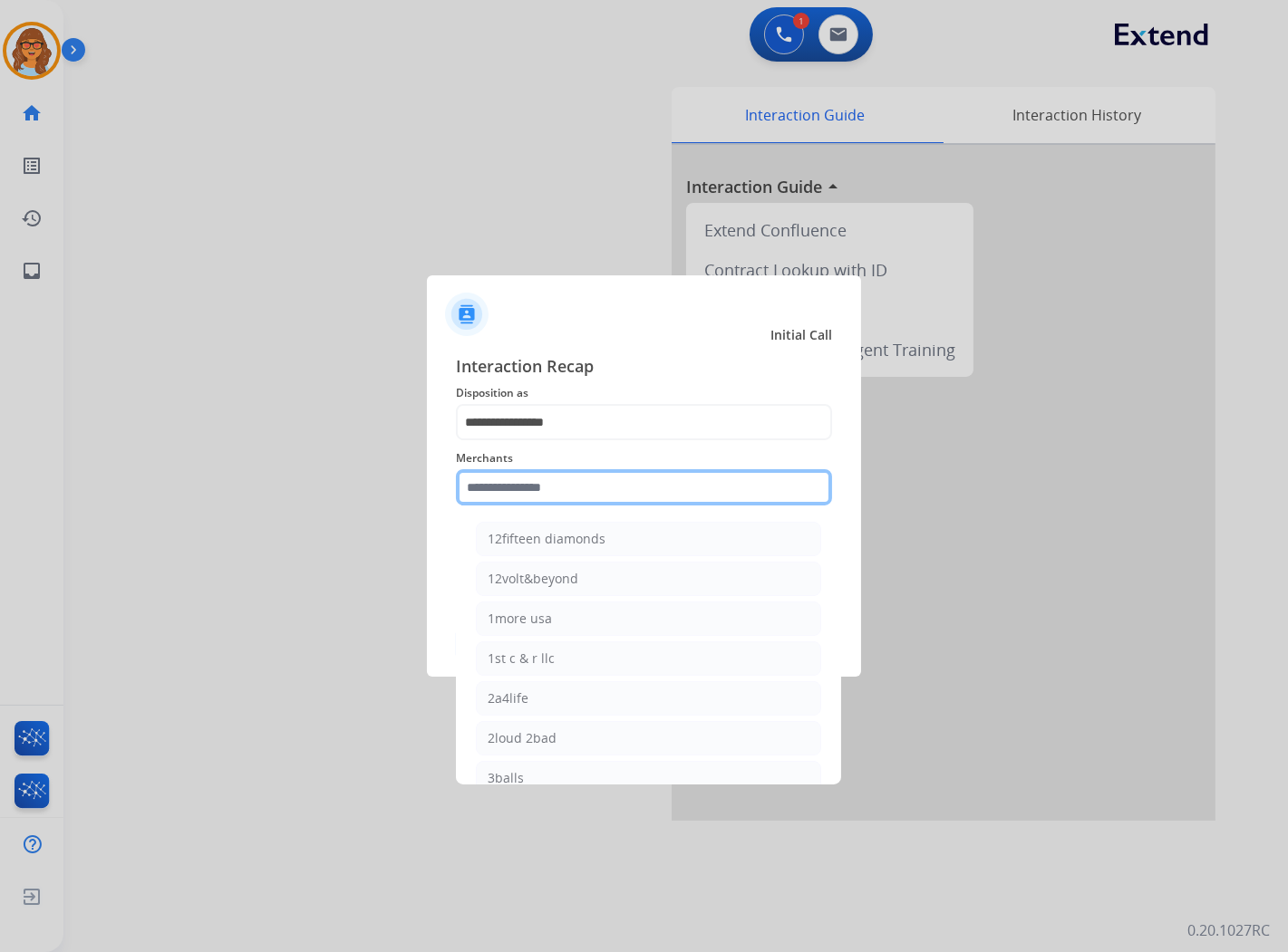
click at [577, 479] on input "text" at bounding box center [644, 488] width 376 height 36
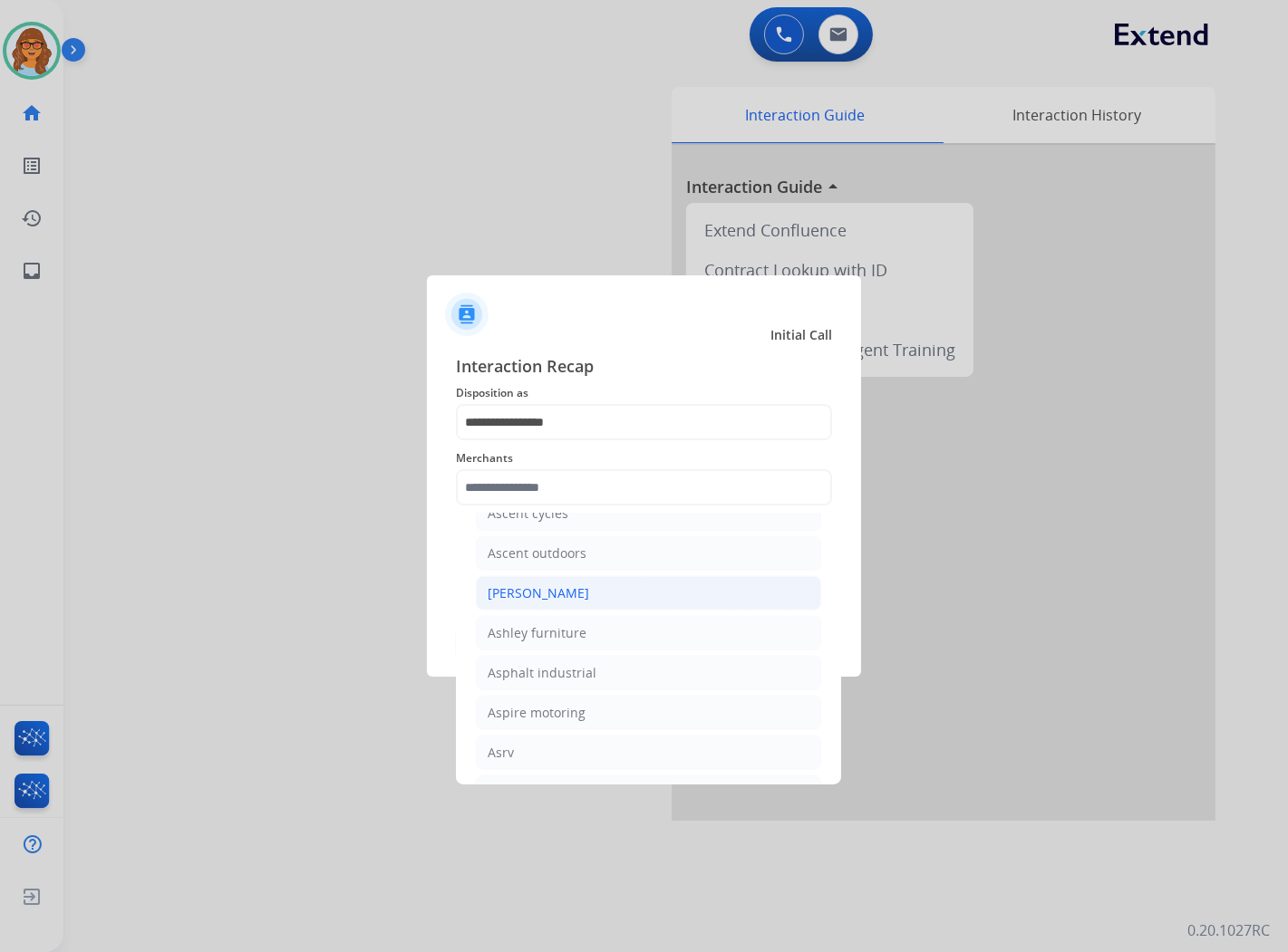
click at [518, 603] on div "[PERSON_NAME]" at bounding box center [539, 594] width 102 height 18
type input "**********"
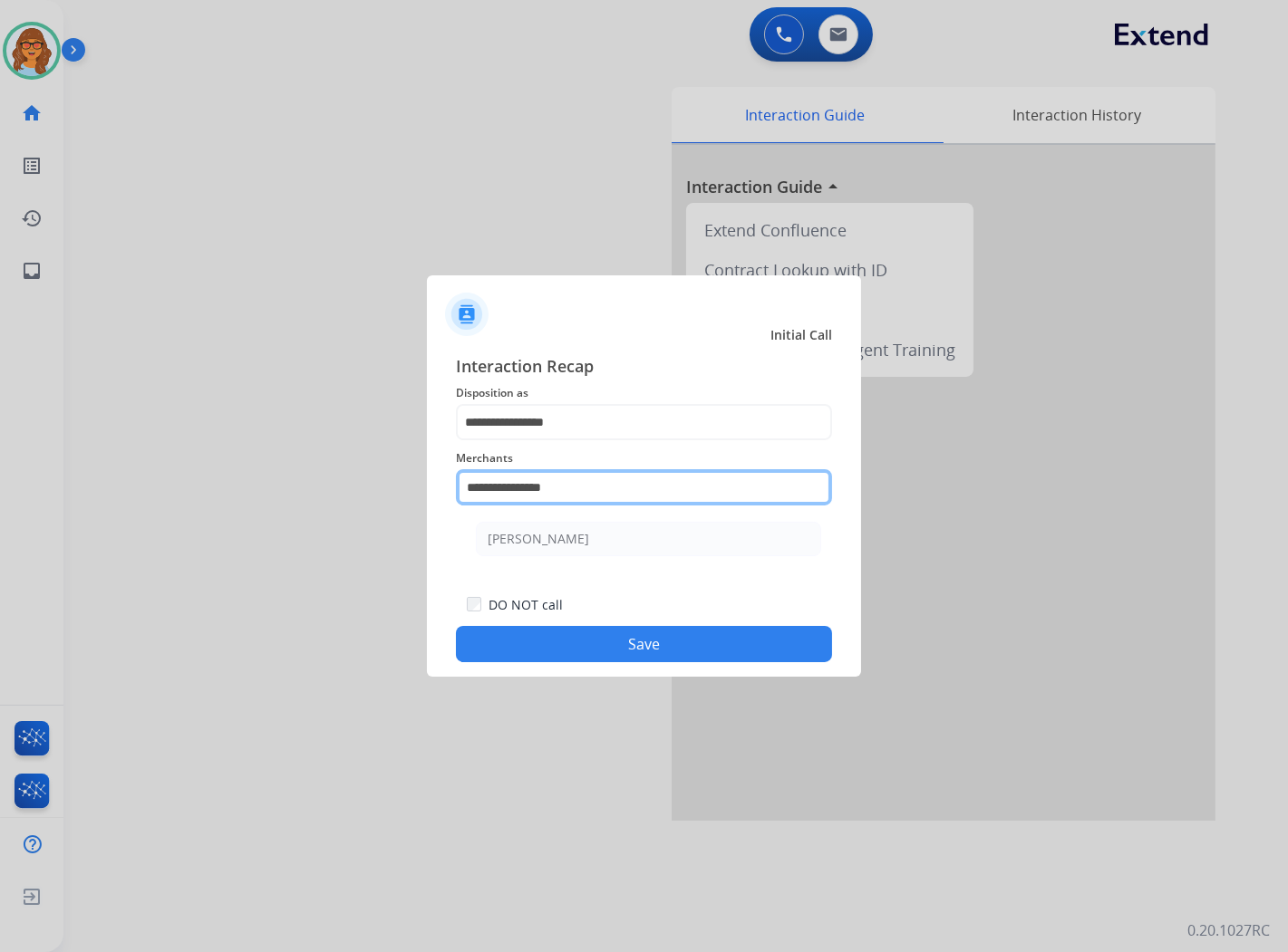
drag, startPoint x: 627, startPoint y: 491, endPoint x: 399, endPoint y: 456, distance: 230.7
click at [0, 468] on app-contact-recap-modal "**********" at bounding box center [0, 476] width 0 height 952
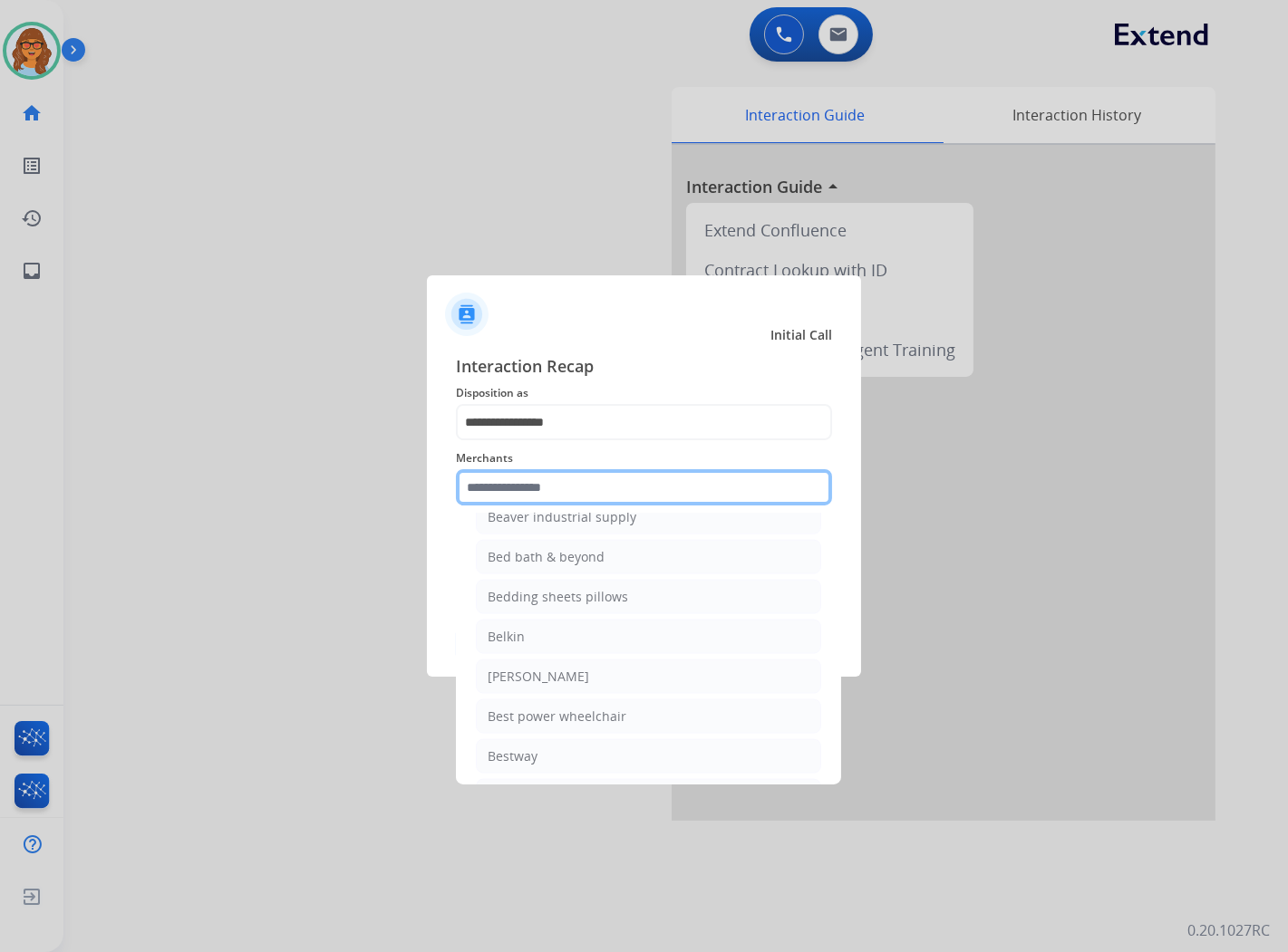
scroll to position [4329, 0]
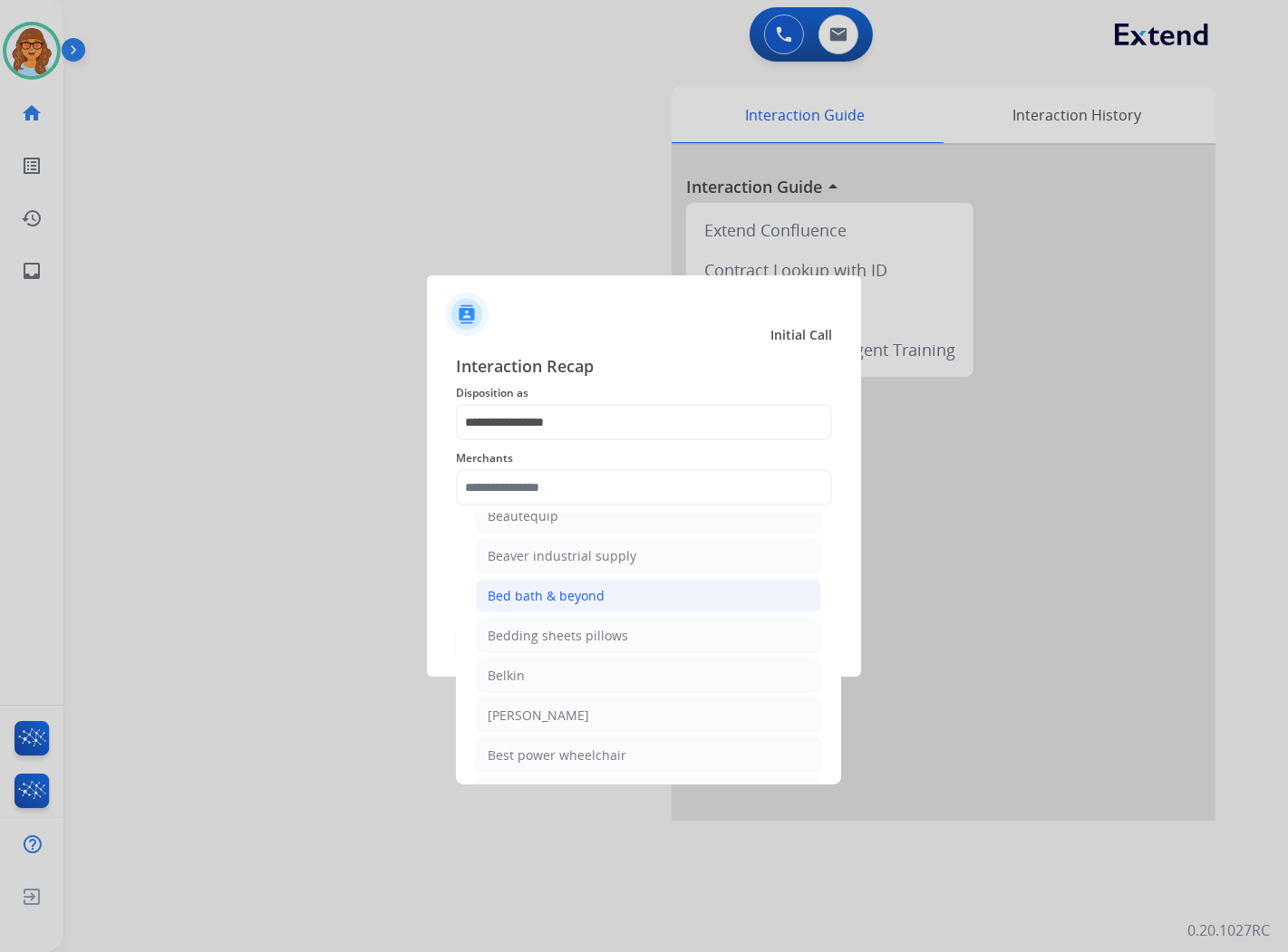
click at [512, 606] on div "Bed bath & beyond" at bounding box center [546, 597] width 117 height 18
type input "**********"
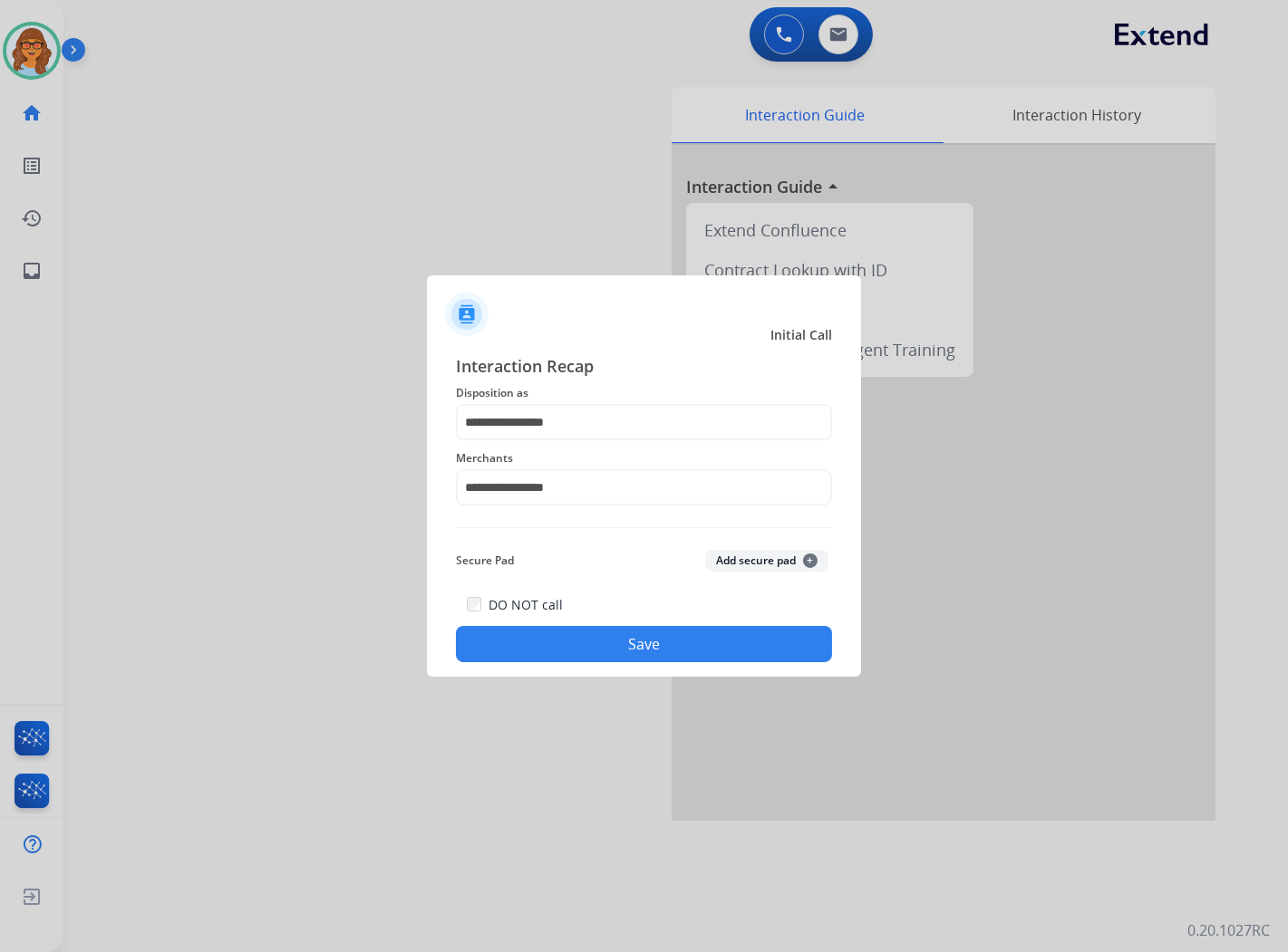
click at [649, 654] on button "Save" at bounding box center [644, 645] width 376 height 36
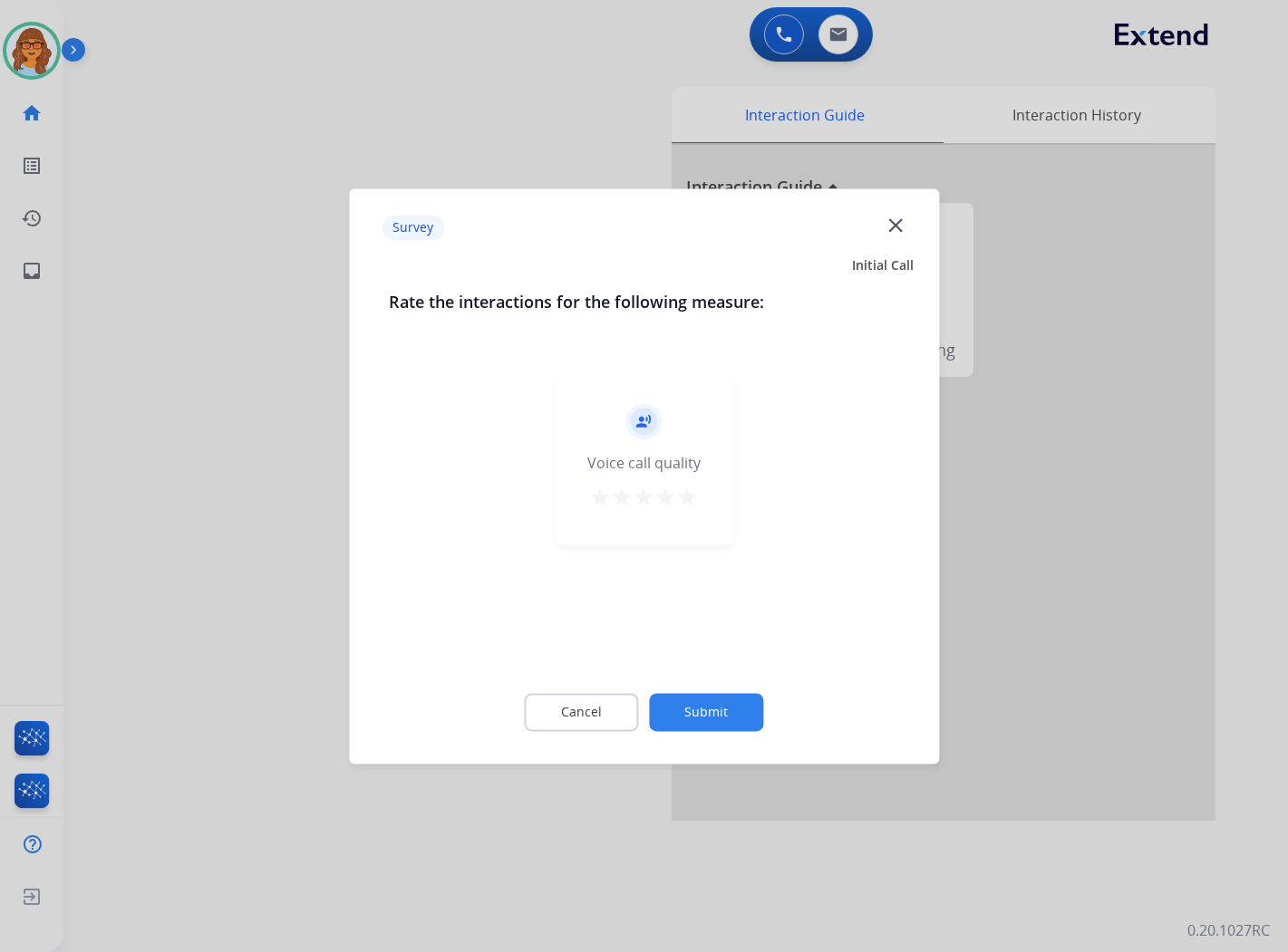
click at [684, 496] on mat-icon "star" at bounding box center [688, 498] width 22 height 22
click at [727, 714] on button "Submit" at bounding box center [707, 713] width 114 height 38
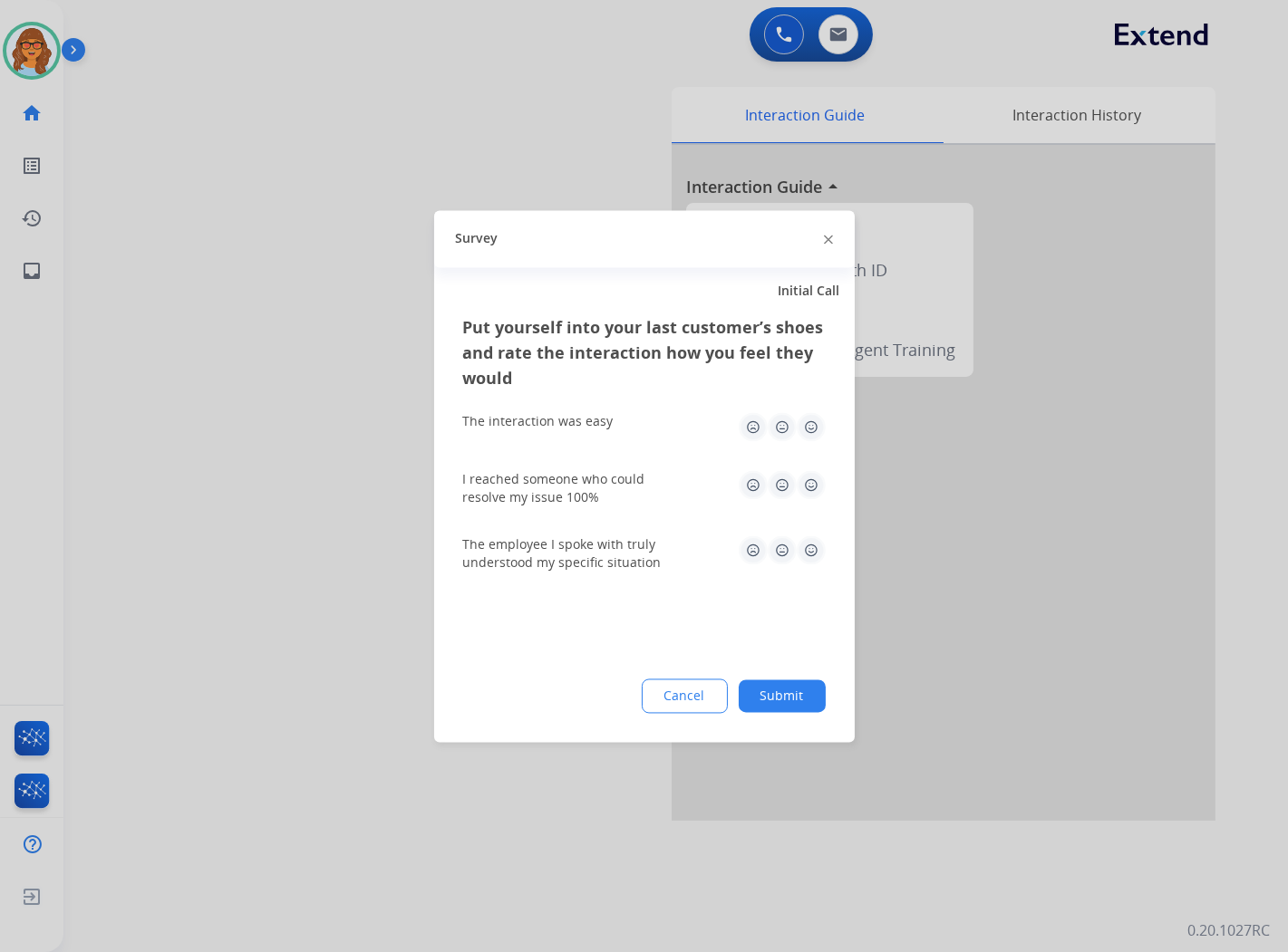
click at [827, 230] on div at bounding box center [829, 239] width 9 height 22
click at [835, 247] on div "Survey" at bounding box center [645, 238] width 421 height 57
click at [825, 236] on img at bounding box center [829, 240] width 9 height 9
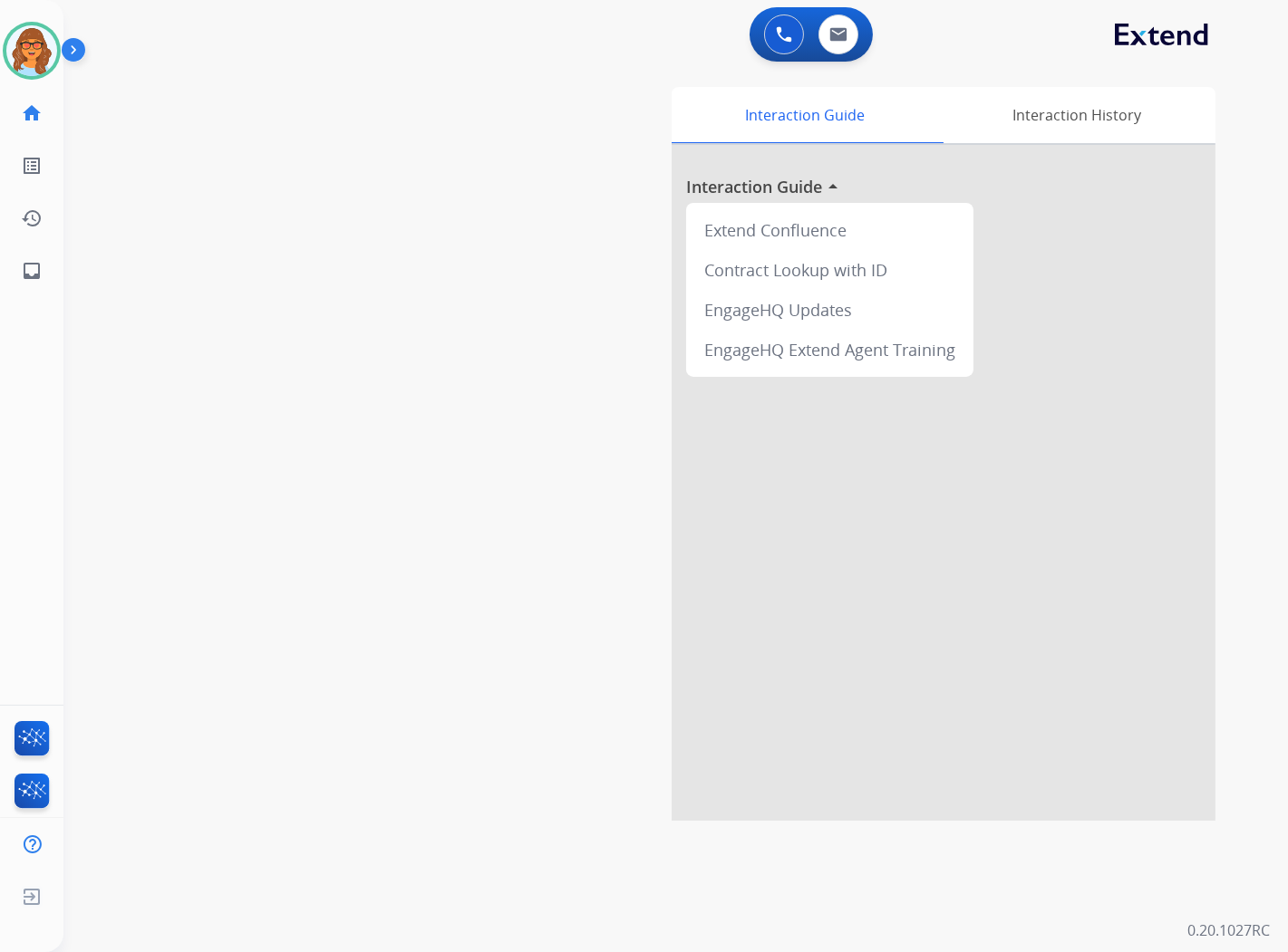
drag, startPoint x: 847, startPoint y: 542, endPoint x: 699, endPoint y: 575, distance: 151.6
click at [699, 575] on div at bounding box center [944, 483] width 544 height 676
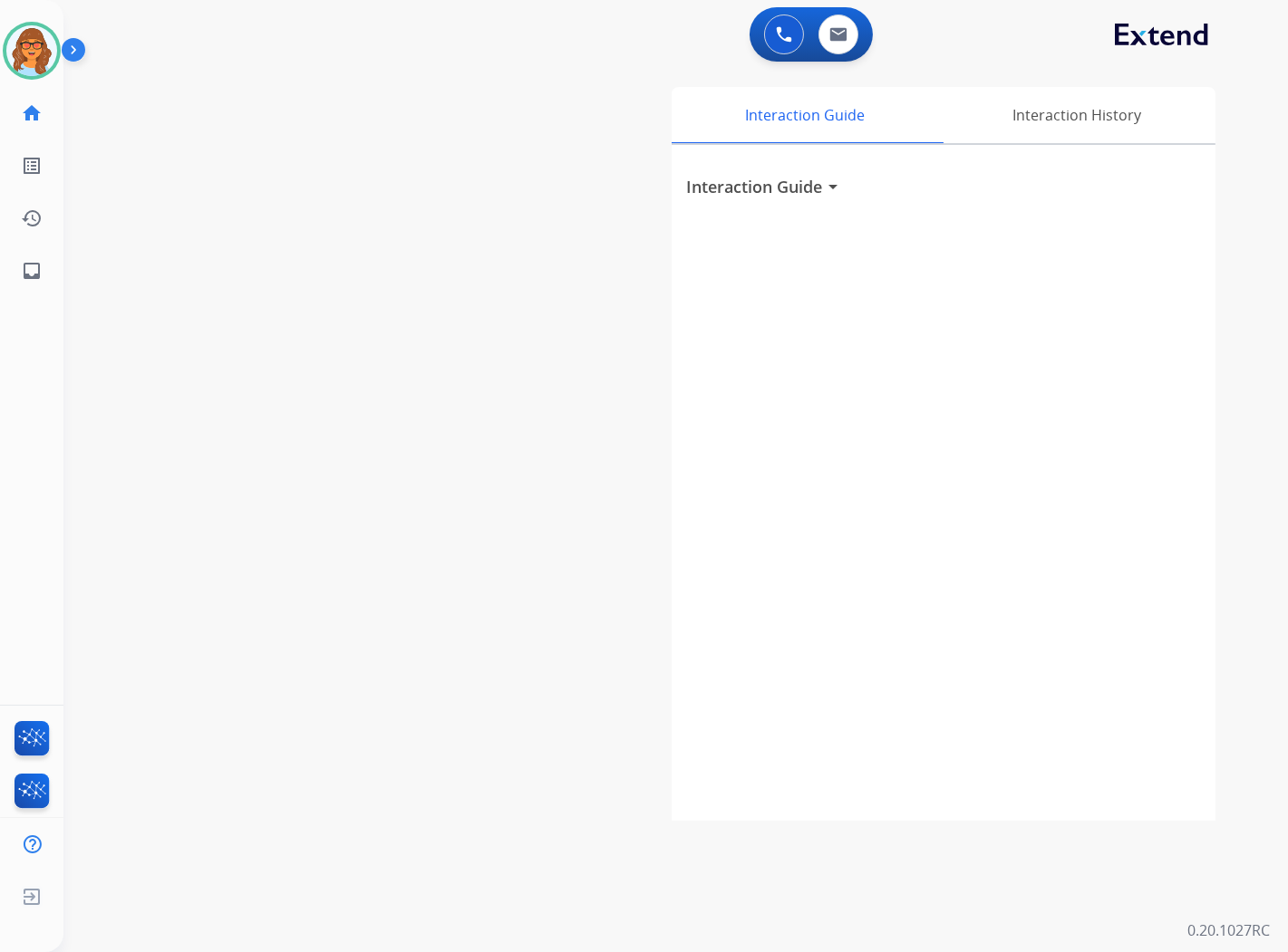
click at [359, 312] on div "swap_horiz Break voice bridge close_fullscreen Connect 3-Way Call merge_type Se…" at bounding box center [654, 443] width 1181 height 756
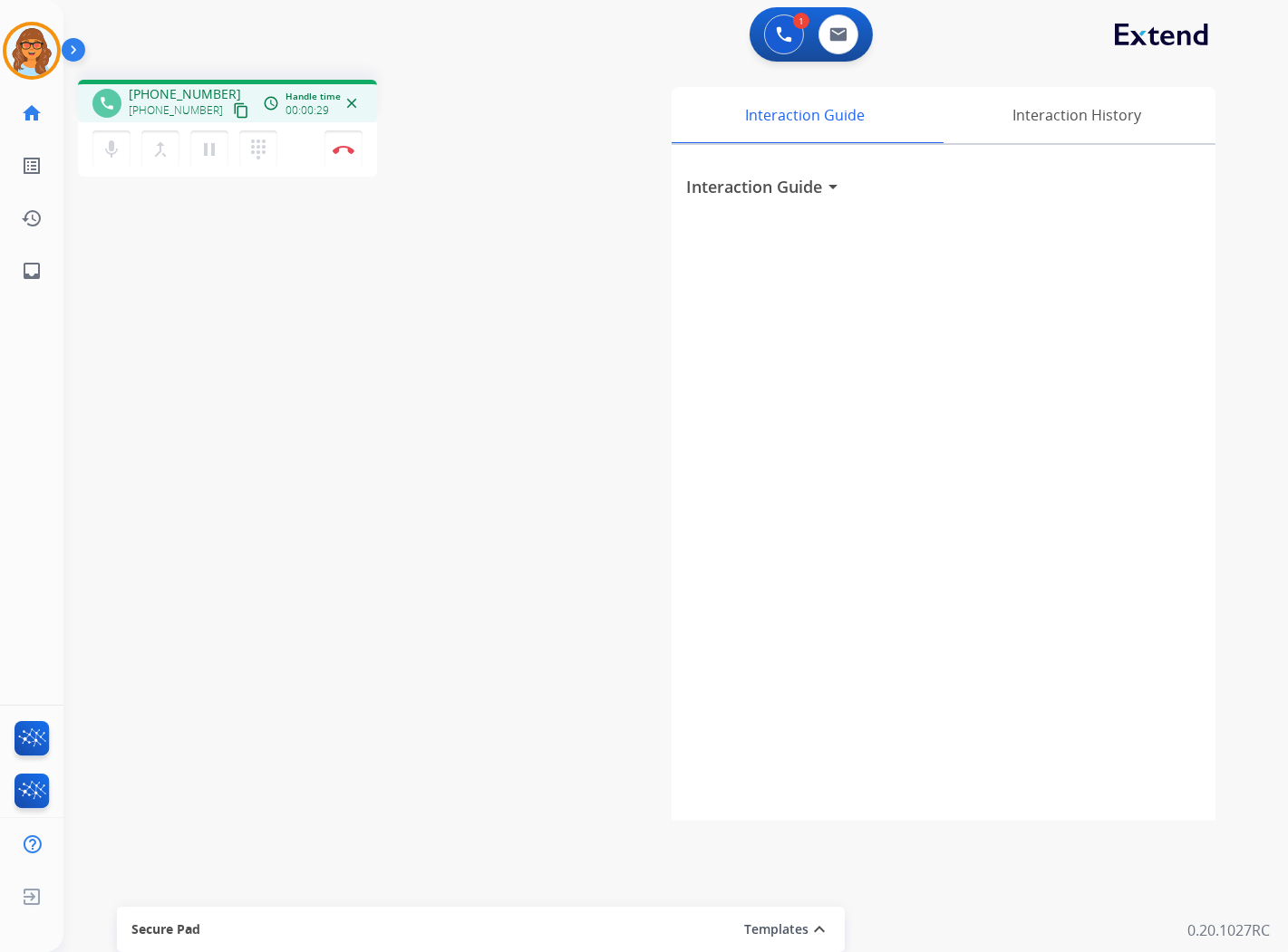
click at [233, 112] on mat-icon "content_copy" at bounding box center [241, 111] width 16 height 16
click at [216, 151] on mat-icon "pause" at bounding box center [210, 150] width 22 height 22
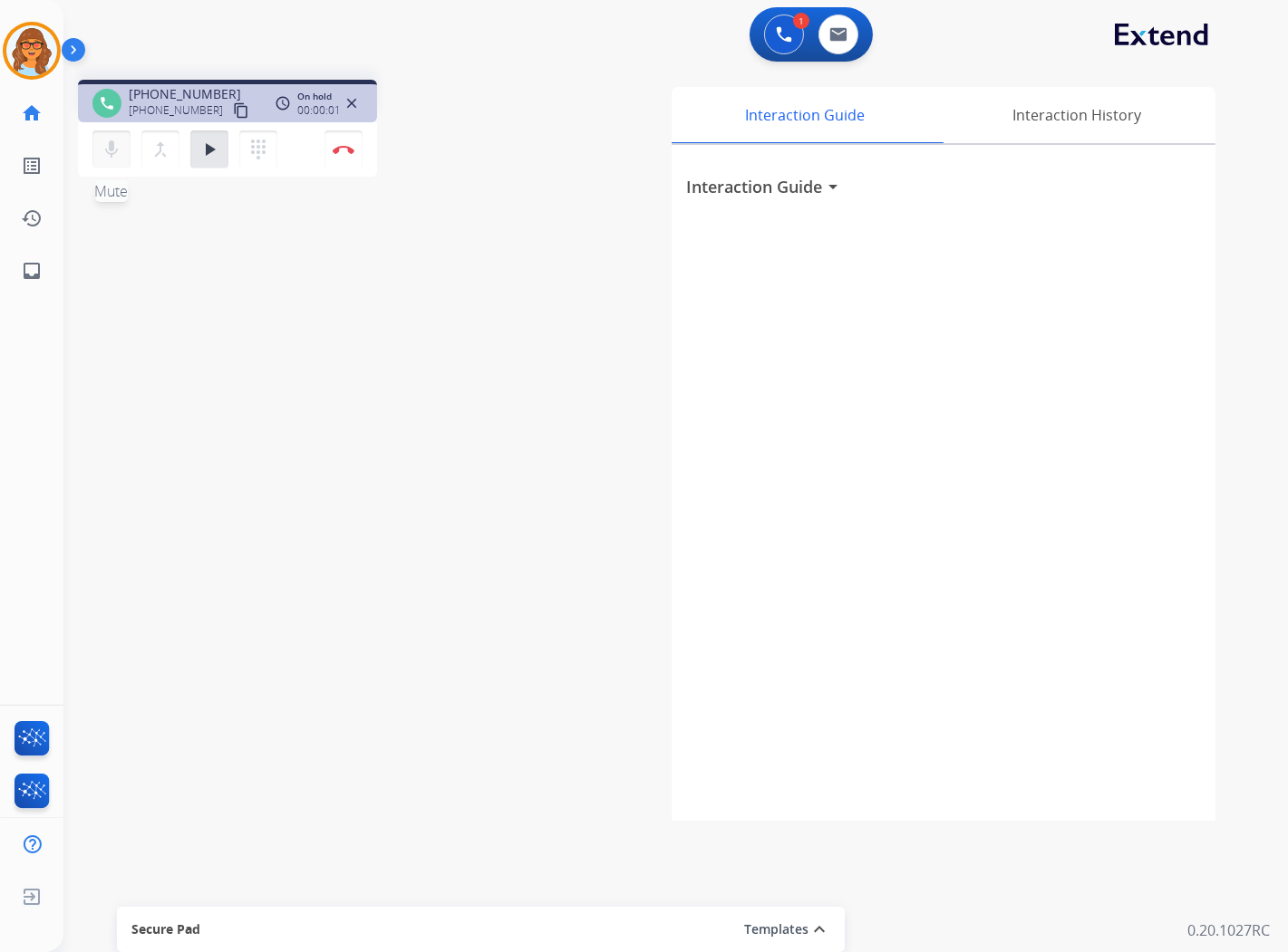
click at [107, 151] on mat-icon "mic" at bounding box center [112, 150] width 22 height 22
drag, startPoint x: 107, startPoint y: 151, endPoint x: 549, endPoint y: 65, distance: 450.3
click at [549, 65] on div "phone [PHONE_NUMBER] [PHONE_NUMBER] content_copy access_time Call metrics Queue…" at bounding box center [654, 443] width 1181 height 756
click at [113, 158] on mat-icon "mic_off" at bounding box center [112, 150] width 22 height 22
drag, startPoint x: 209, startPoint y: 154, endPoint x: 296, endPoint y: 363, distance: 226.4
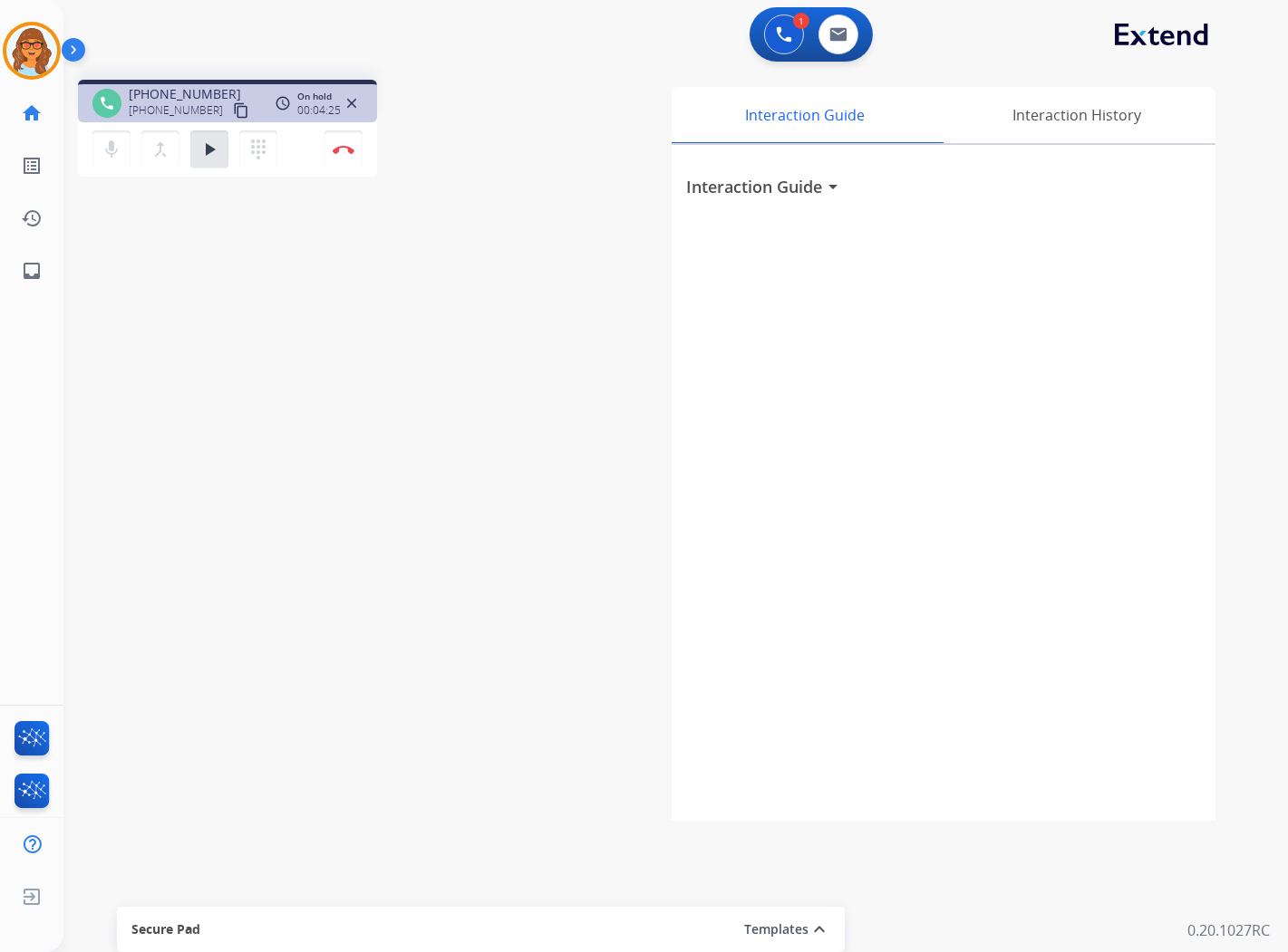
click at [209, 151] on mat-icon "play_arrow" at bounding box center [210, 150] width 22 height 22
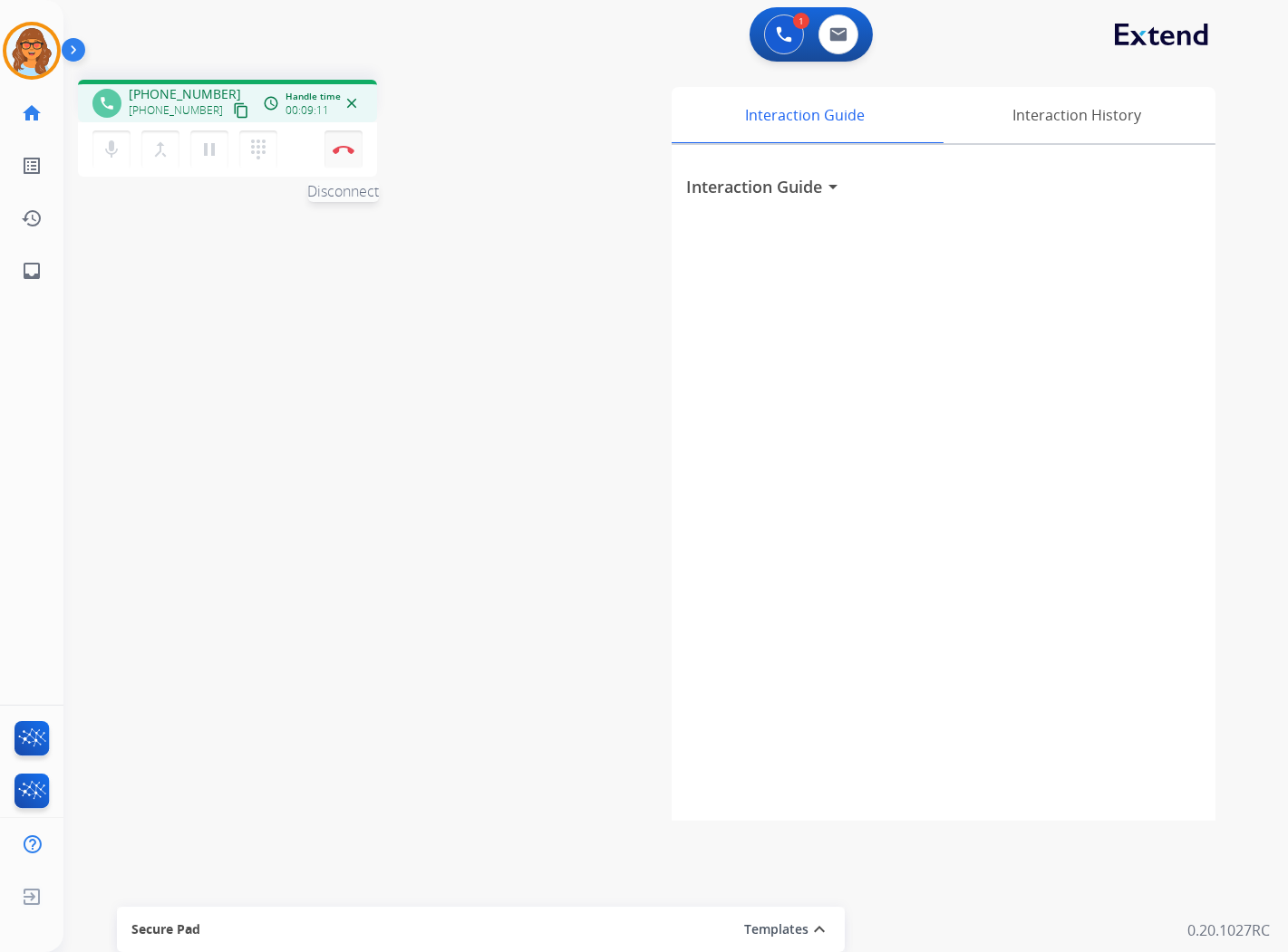
click at [354, 154] on button "Disconnect" at bounding box center [344, 150] width 38 height 38
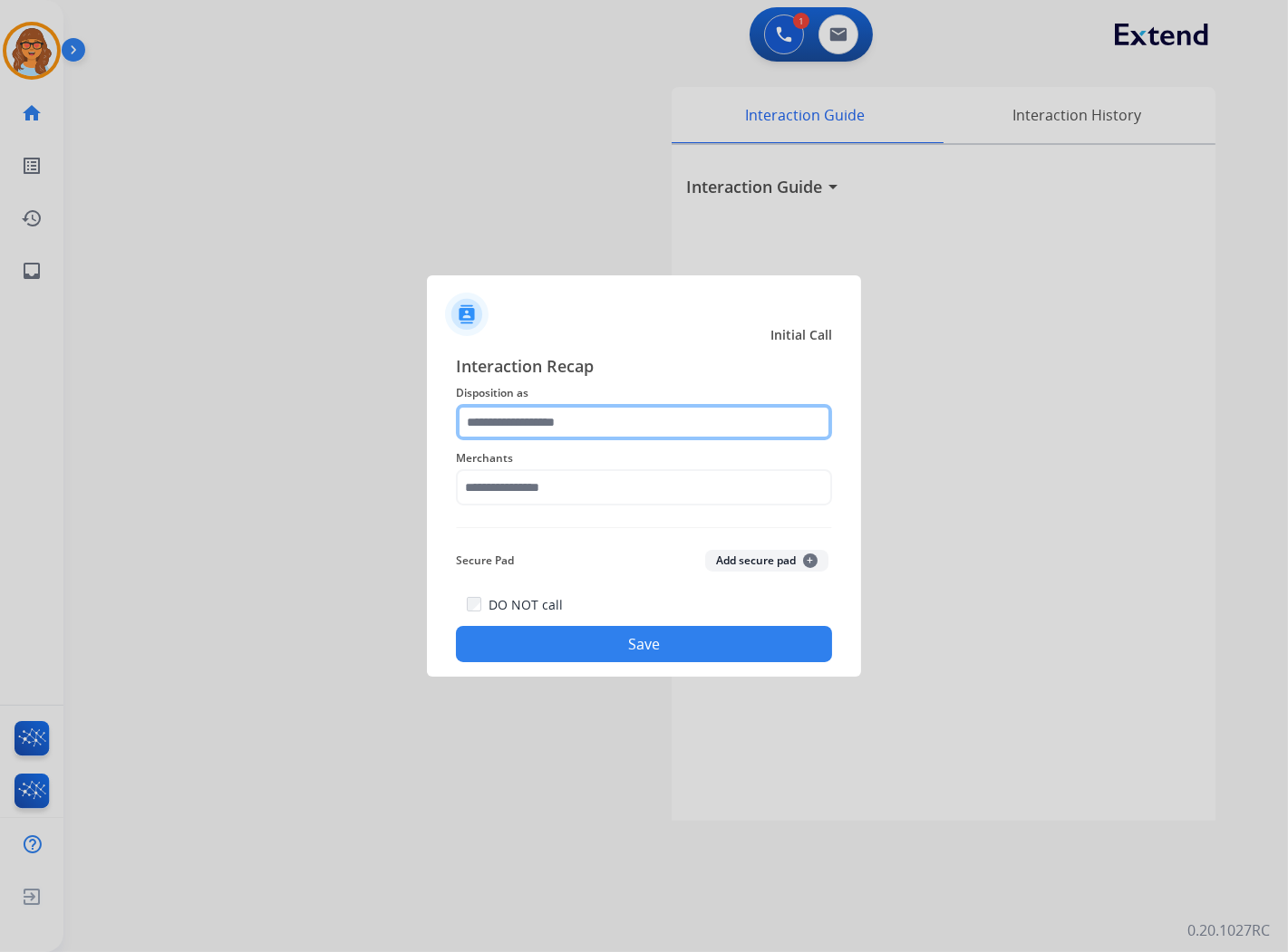
click at [542, 432] on input "text" at bounding box center [644, 423] width 376 height 36
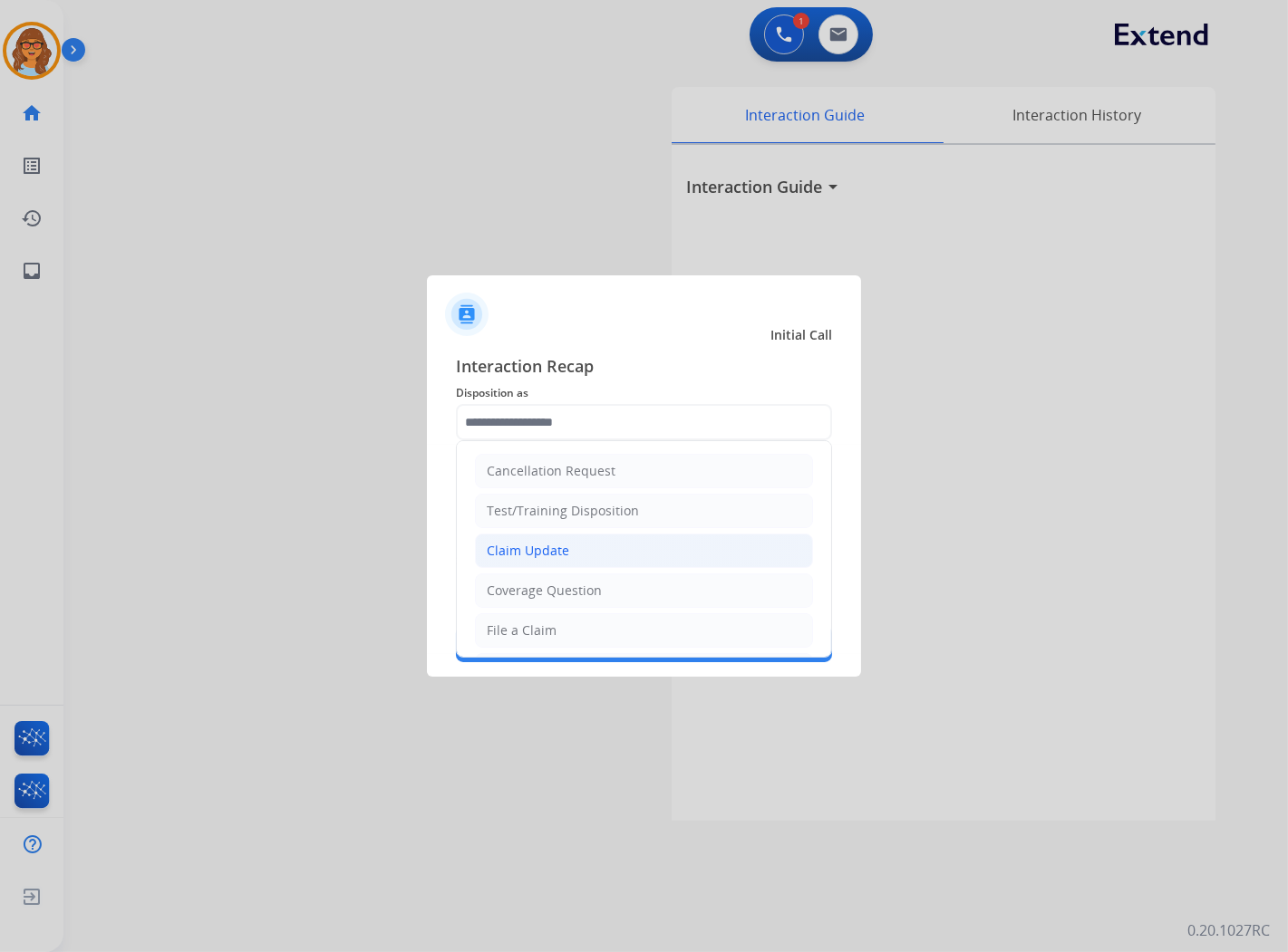
click at [542, 549] on div "Claim Update" at bounding box center [528, 551] width 83 height 18
type input "**********"
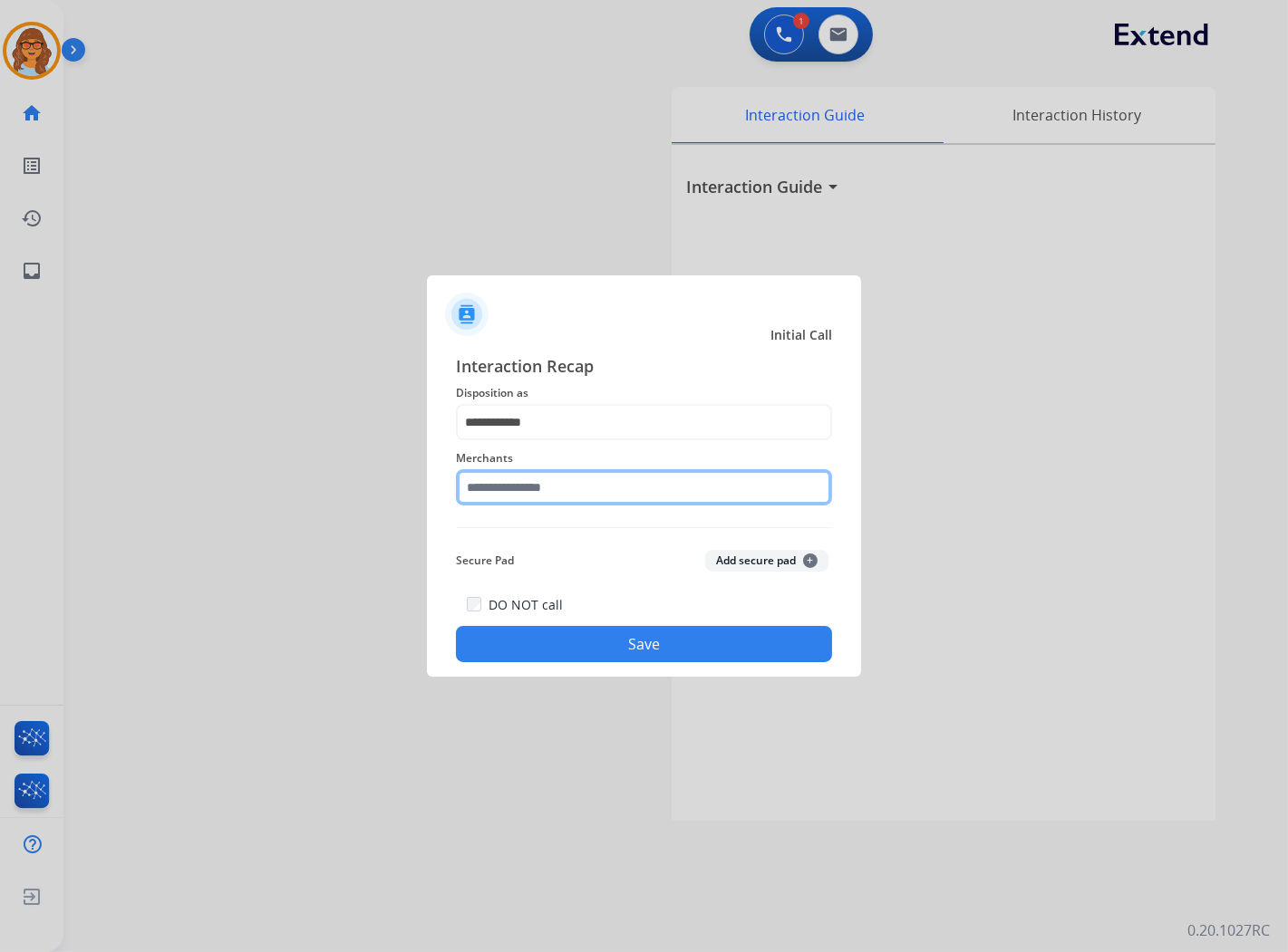
click at [550, 494] on input "text" at bounding box center [644, 488] width 376 height 36
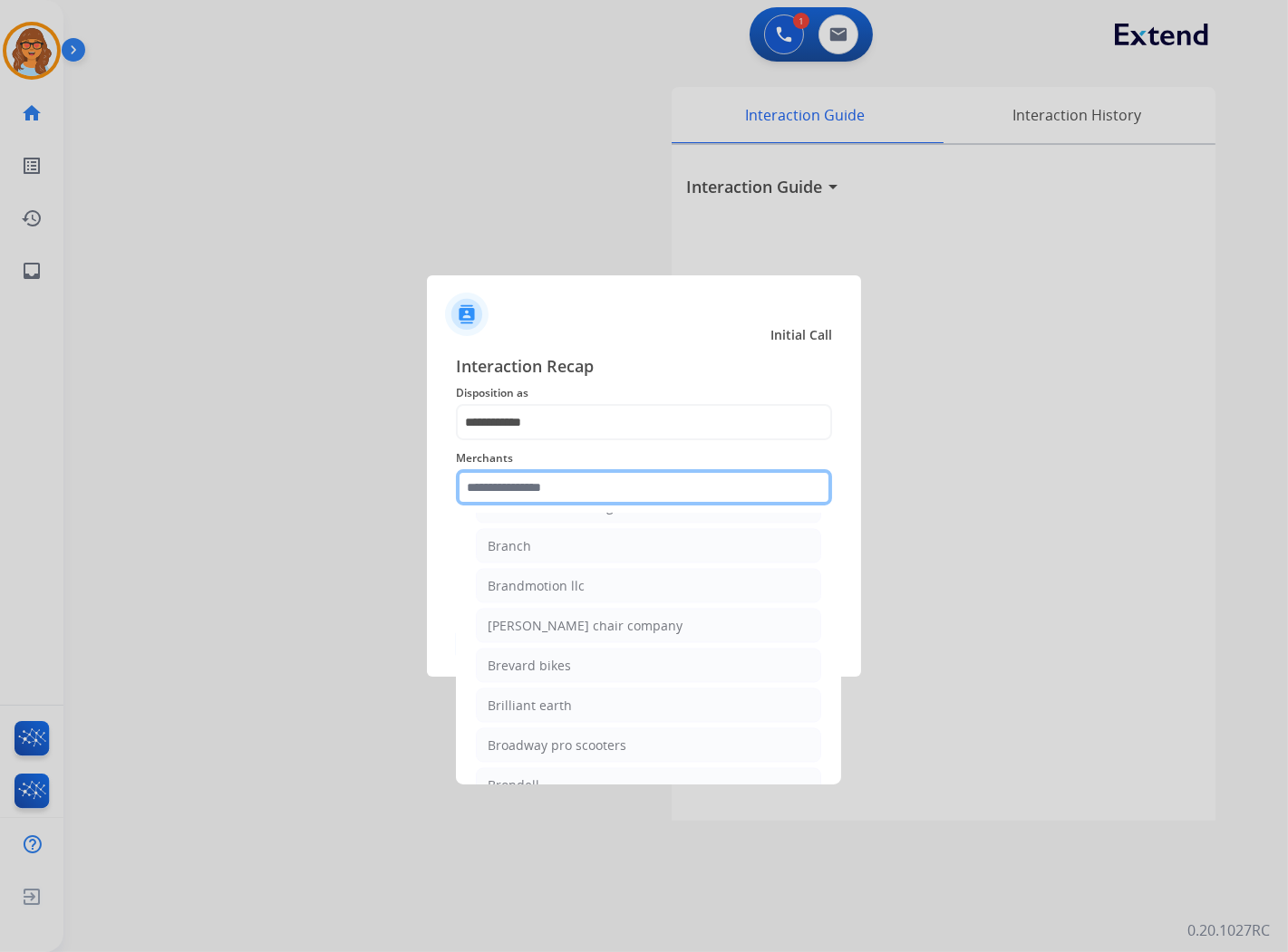
scroll to position [5437, 0]
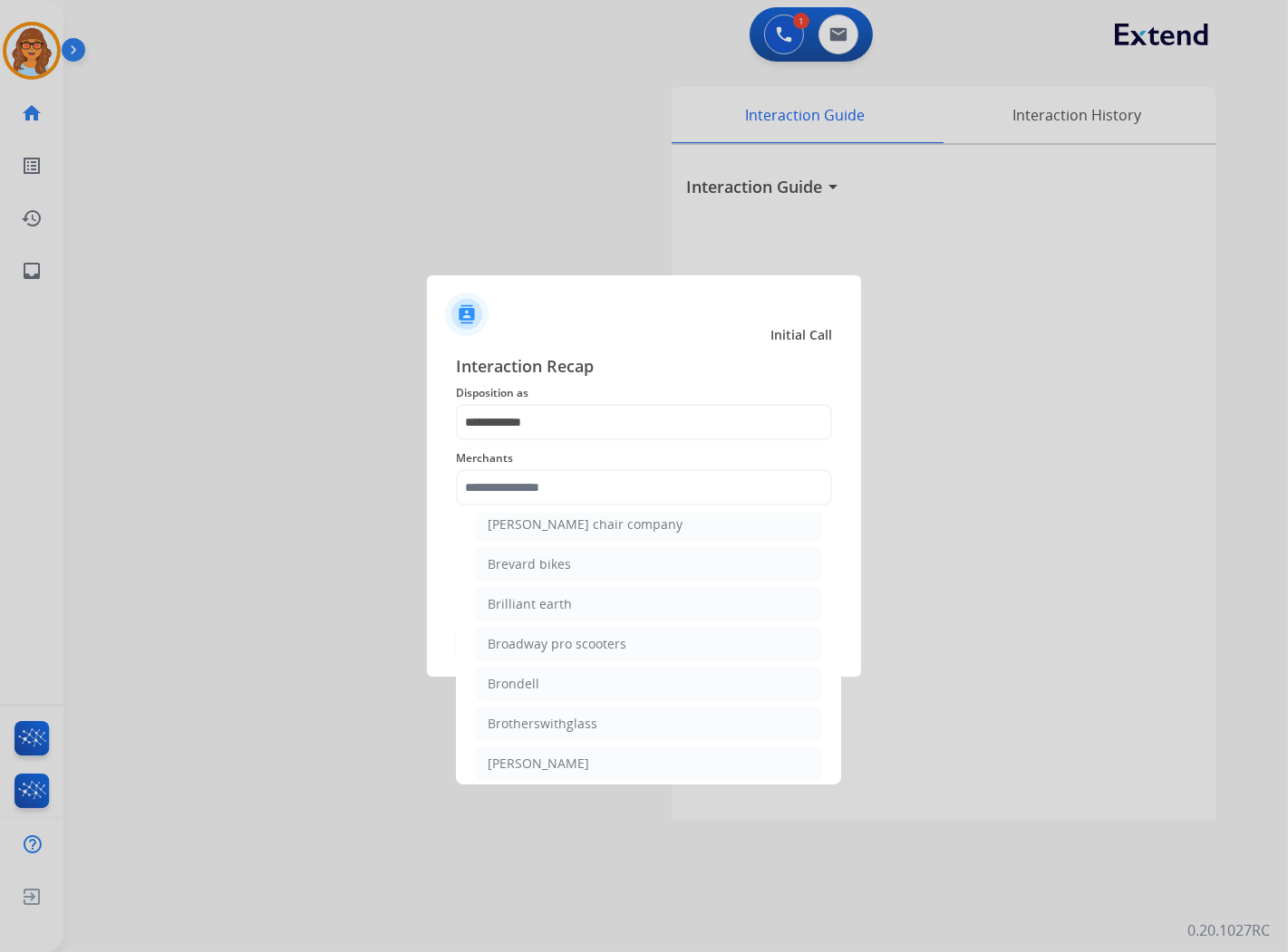
click at [551, 614] on div "Brilliant earth" at bounding box center [530, 605] width 84 height 18
type input "**********"
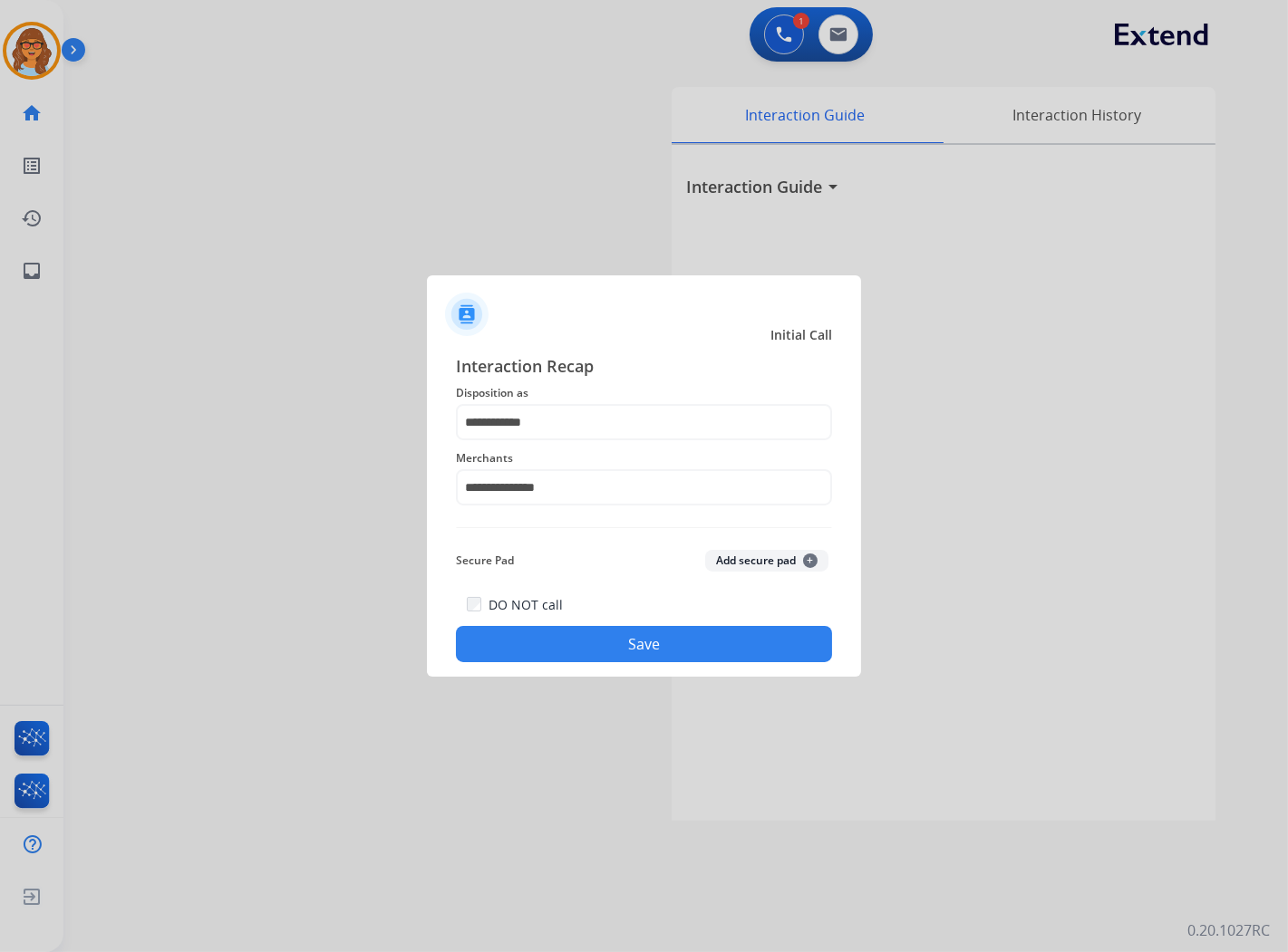
click at [668, 648] on button "Save" at bounding box center [644, 645] width 376 height 36
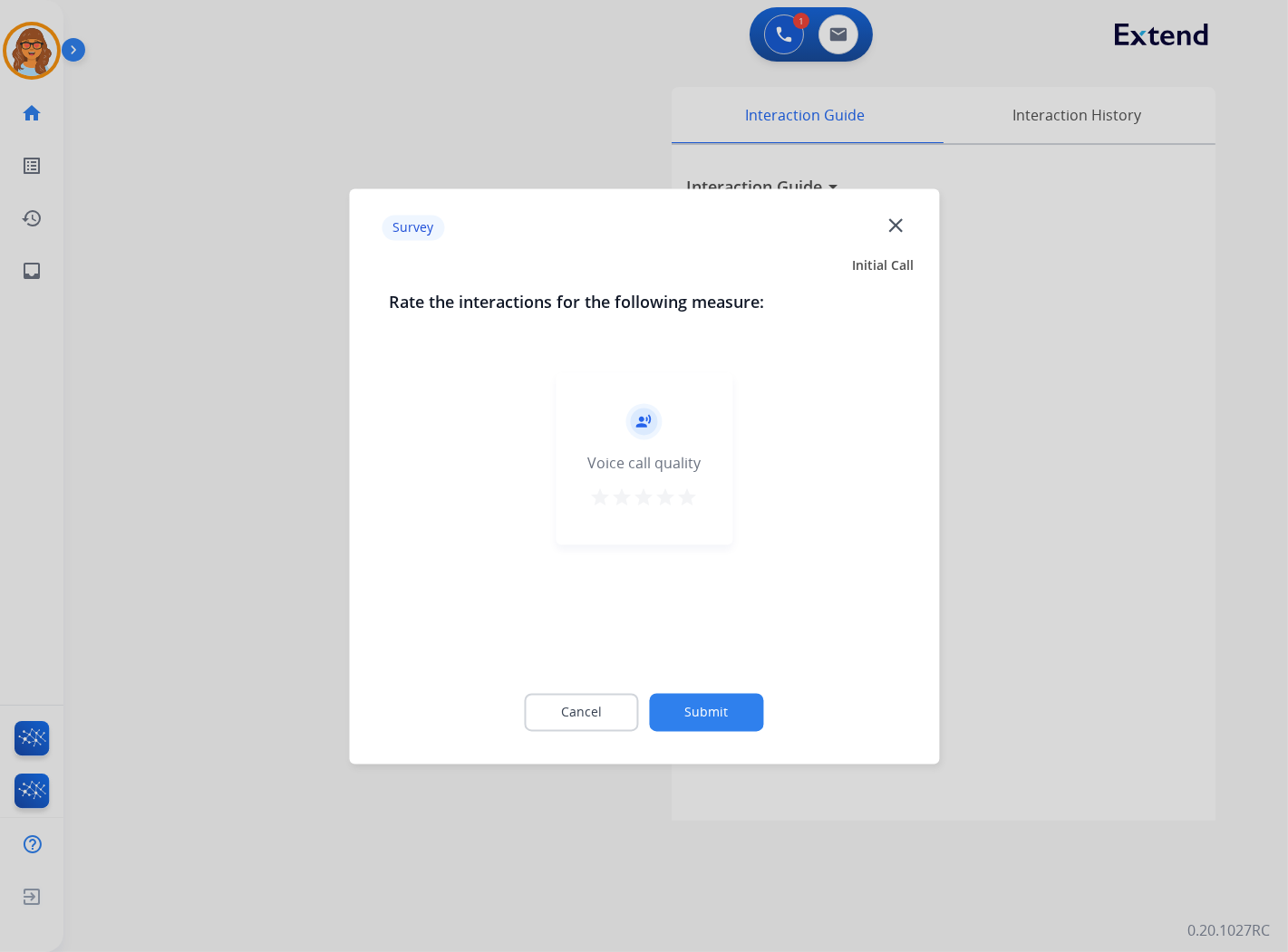
click at [694, 500] on mat-icon "star" at bounding box center [688, 498] width 22 height 22
click at [712, 700] on button "Submit" at bounding box center [707, 713] width 114 height 38
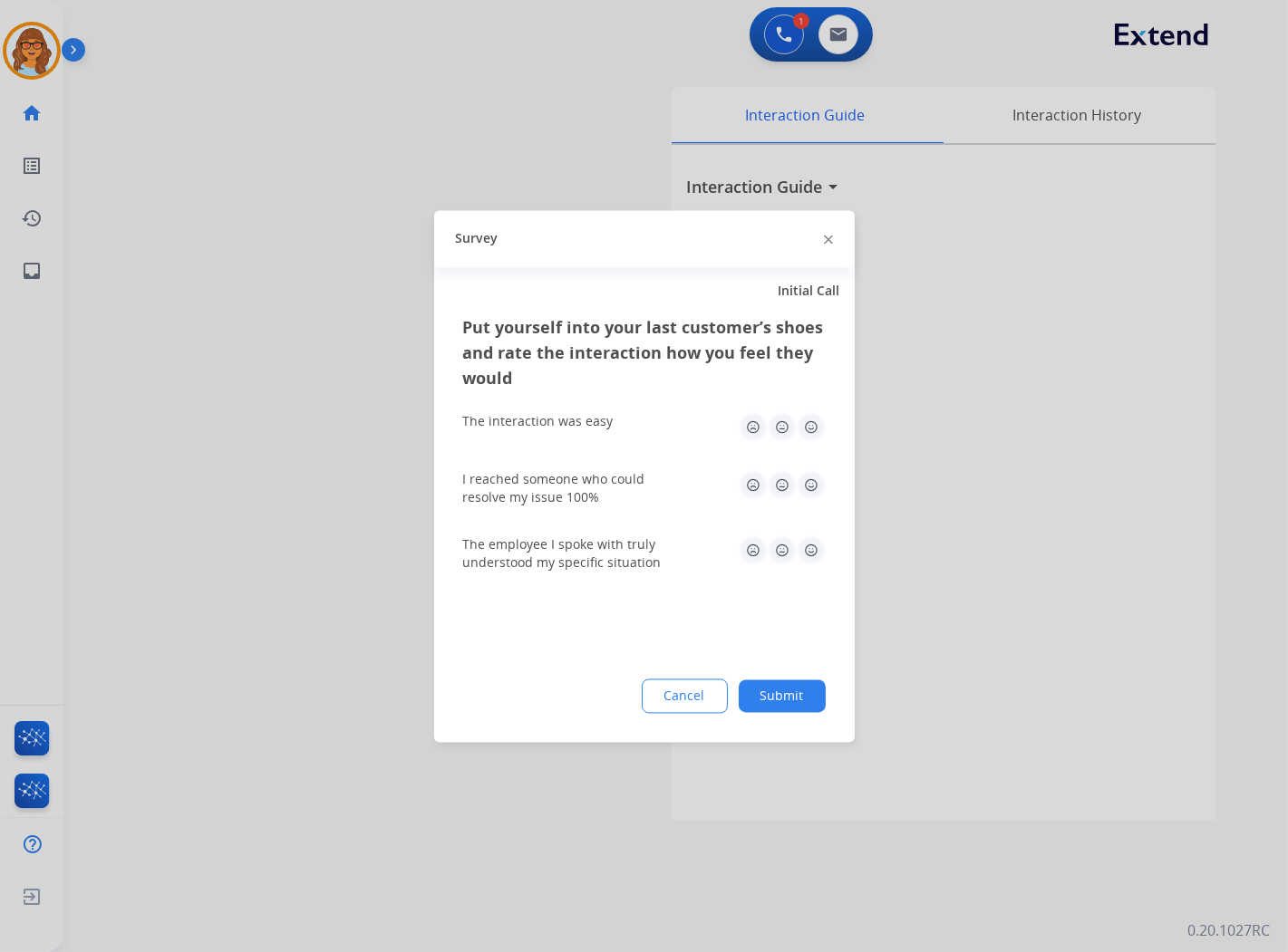
click at [811, 417] on img at bounding box center [812, 427] width 29 height 29
click at [818, 483] on img at bounding box center [812, 485] width 29 height 29
click at [810, 557] on img at bounding box center [812, 550] width 29 height 29
click at [794, 683] on button "Submit" at bounding box center [783, 696] width 87 height 33
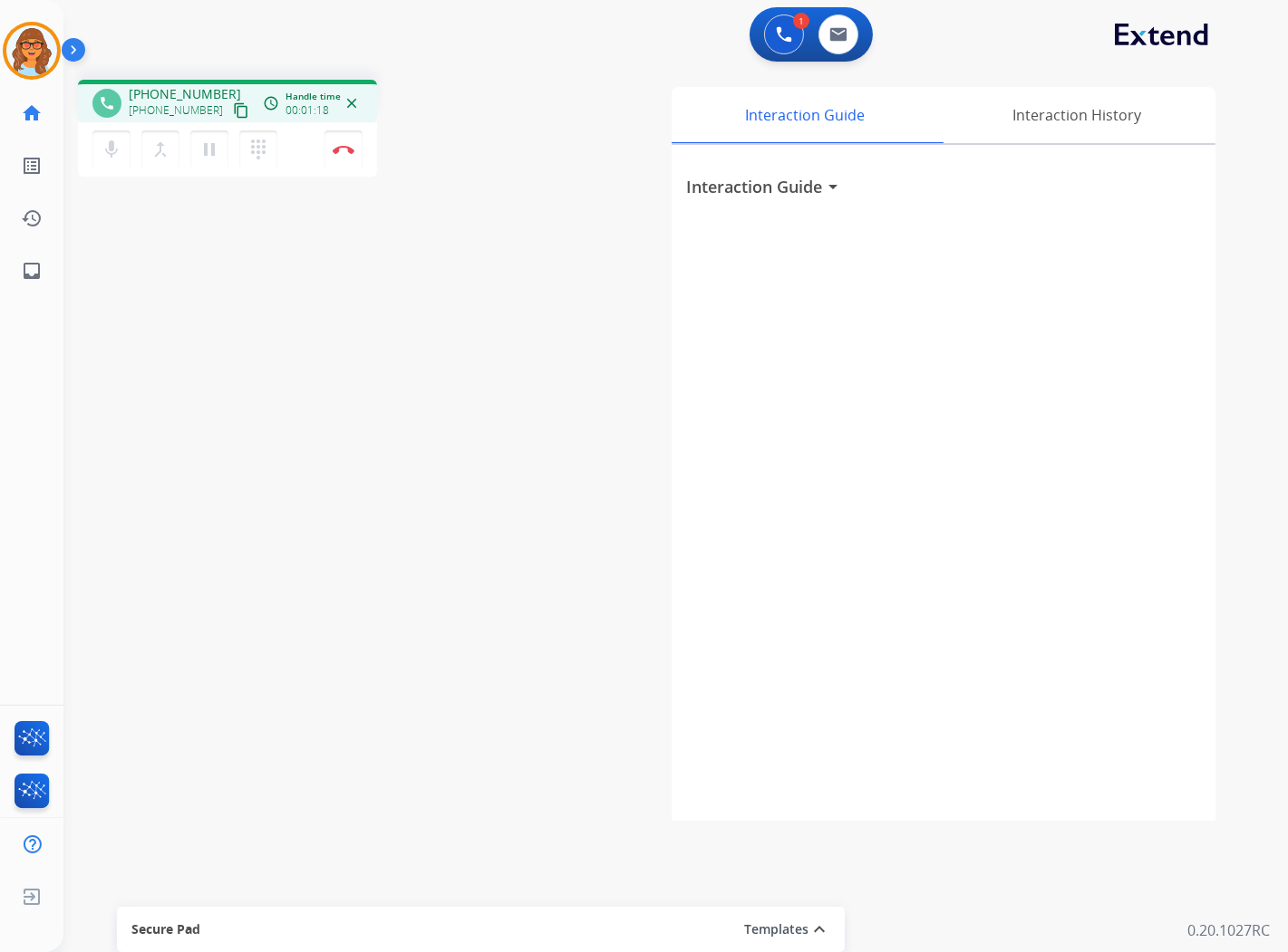
click at [233, 106] on mat-icon "content_copy" at bounding box center [241, 111] width 16 height 16
drag, startPoint x: 114, startPoint y: 152, endPoint x: 124, endPoint y: 155, distance: 10.4
click at [123, 155] on button "mic Mute" at bounding box center [112, 150] width 38 height 38
click at [203, 155] on mat-icon "pause" at bounding box center [210, 150] width 22 height 22
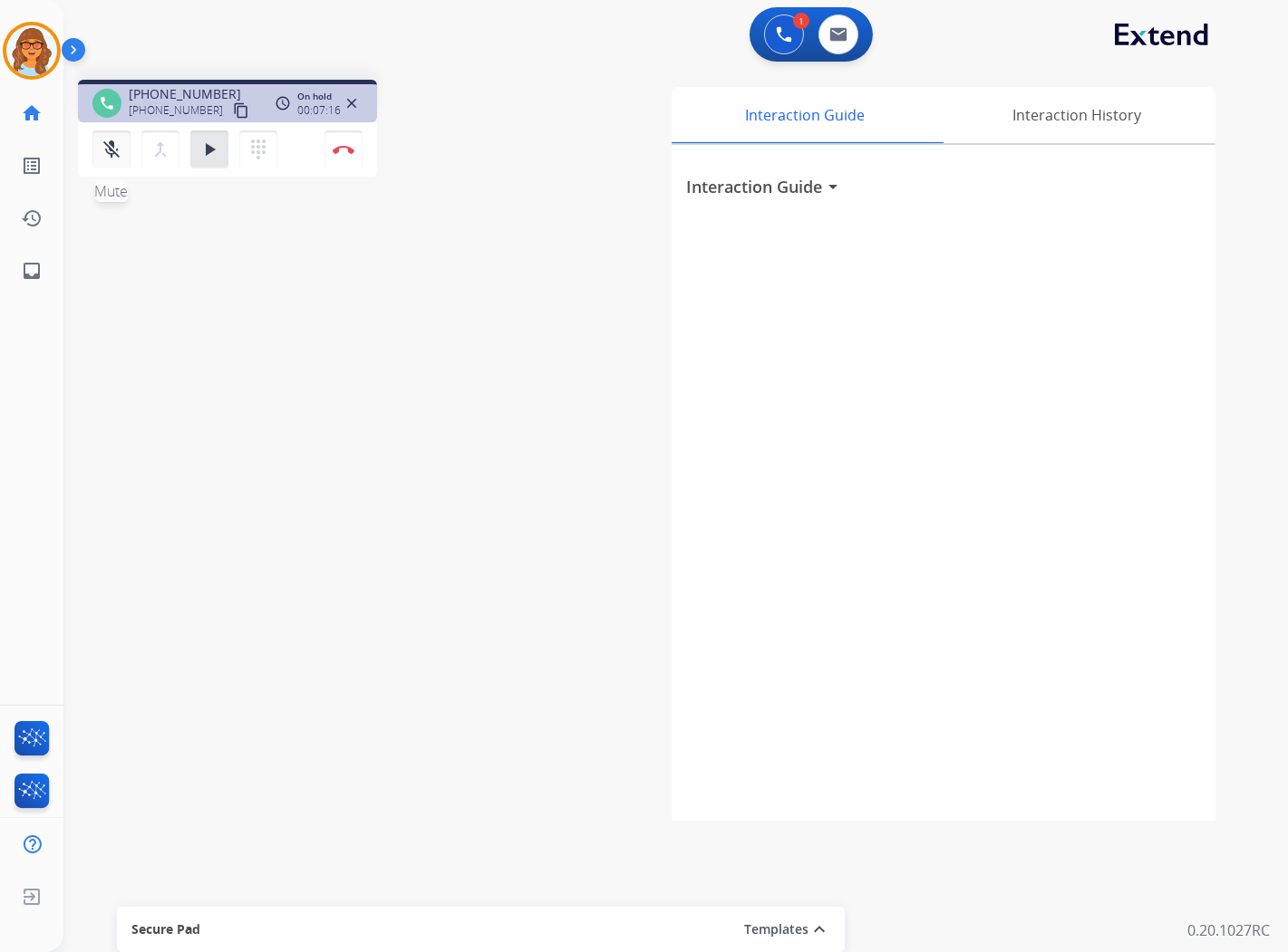
click at [112, 155] on mat-icon "mic_off" at bounding box center [112, 150] width 22 height 22
click at [204, 152] on mat-icon "play_arrow" at bounding box center [210, 150] width 22 height 22
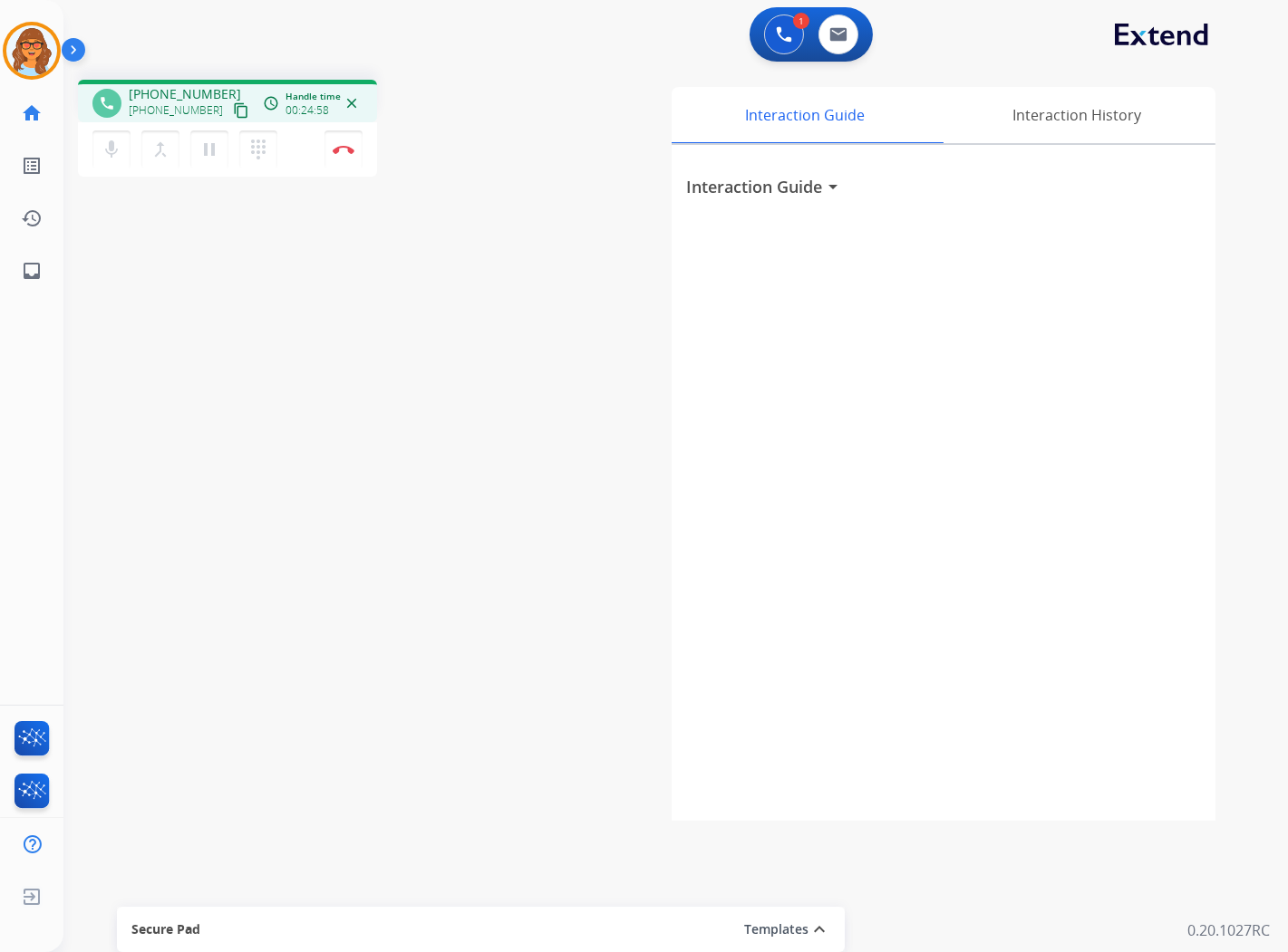
drag, startPoint x: 342, startPoint y: 155, endPoint x: 390, endPoint y: 152, distance: 48.1
click at [345, 152] on button "Disconnect" at bounding box center [344, 150] width 38 height 38
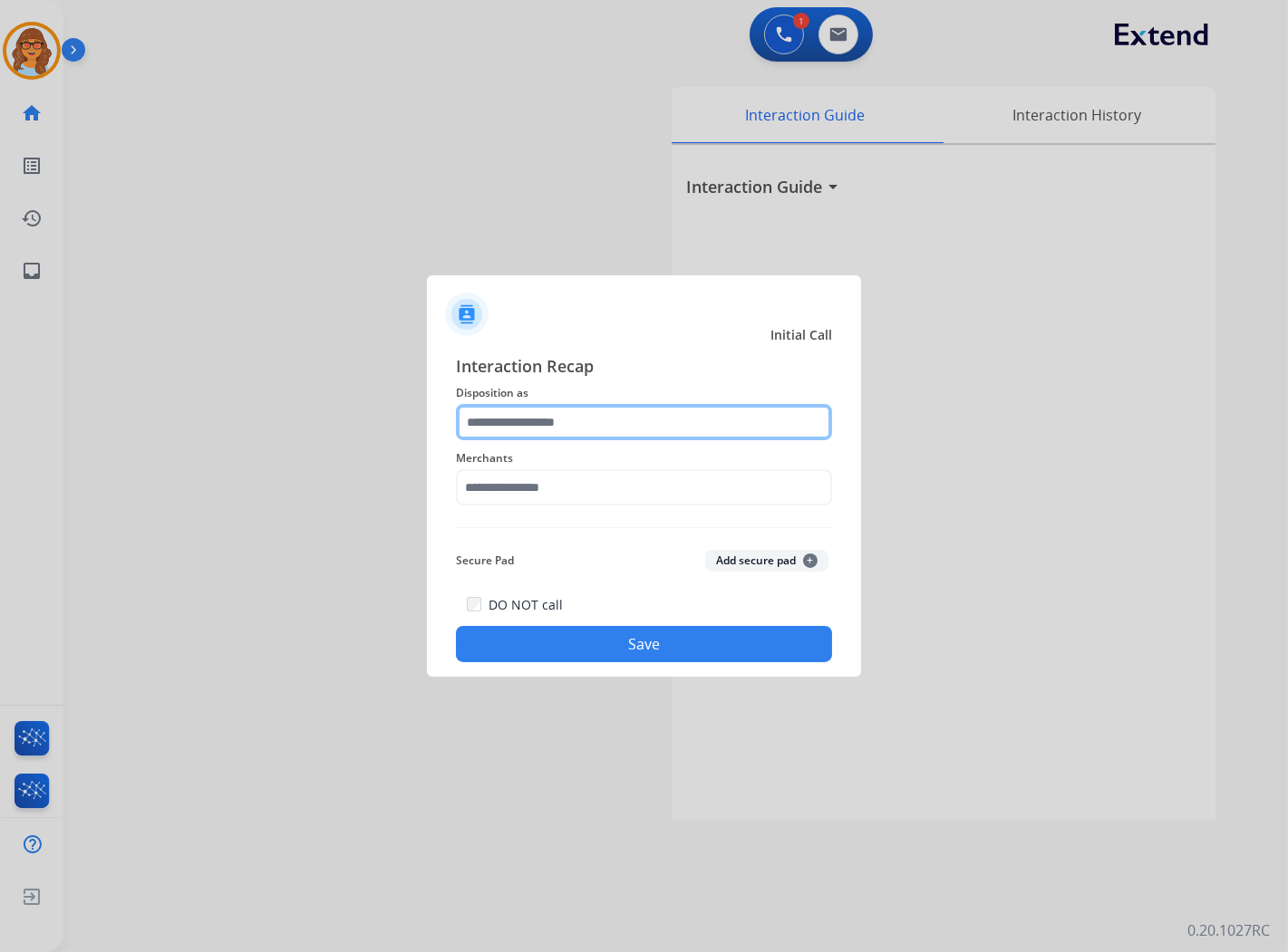
click at [622, 419] on input "text" at bounding box center [644, 423] width 376 height 36
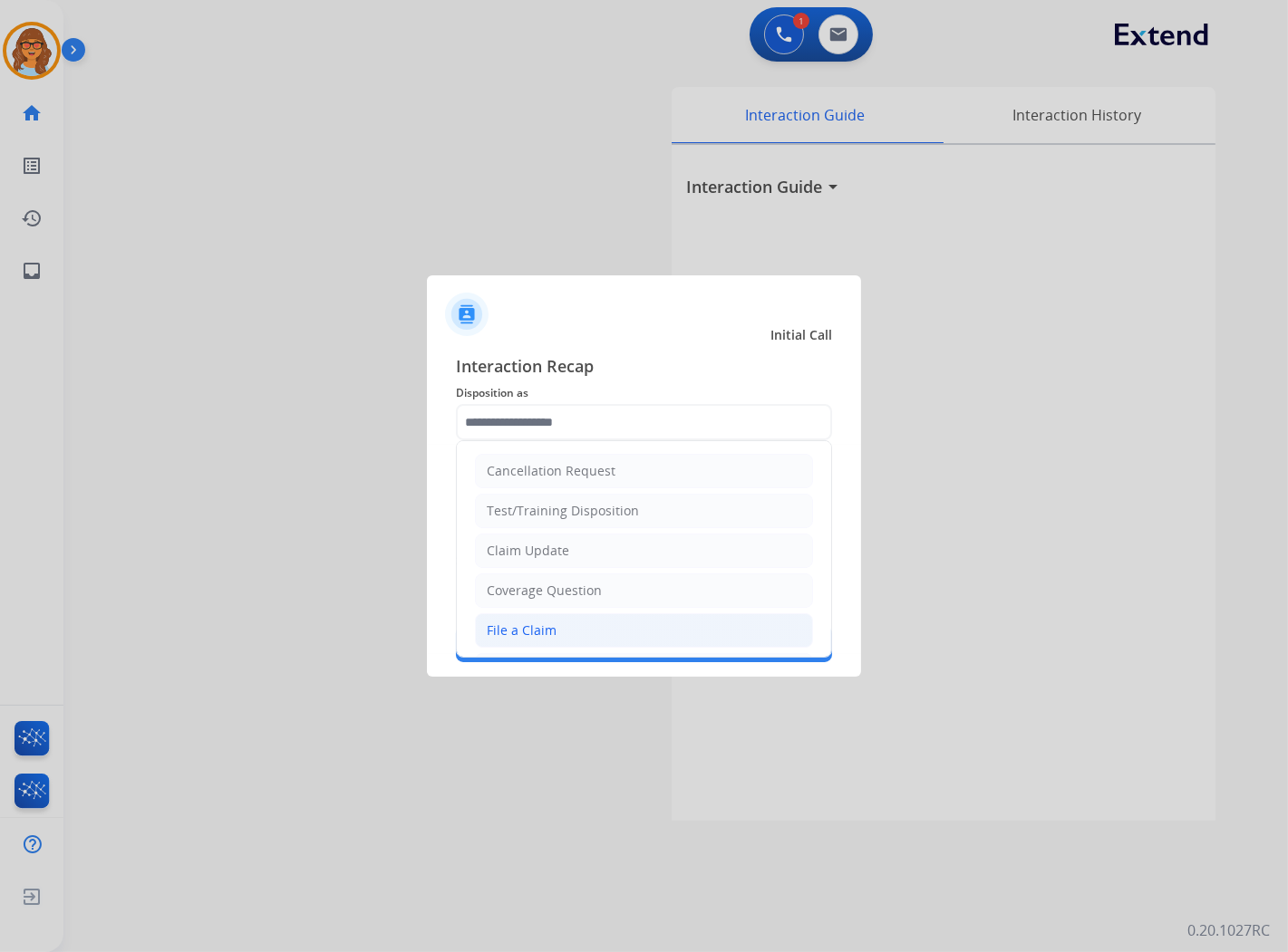
click at [538, 631] on div "File a Claim" at bounding box center [522, 631] width 70 height 18
type input "**********"
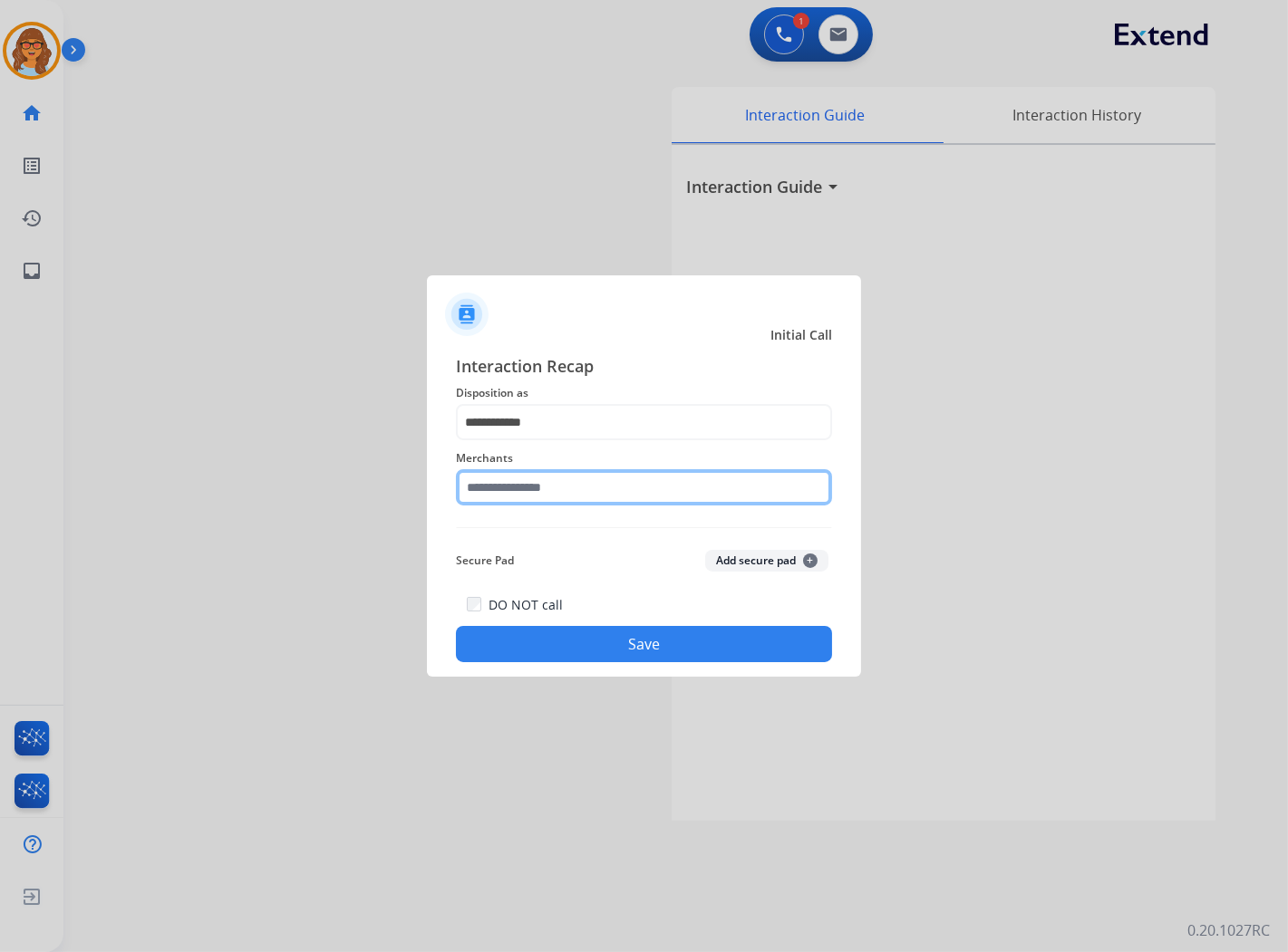
click at [551, 477] on input "text" at bounding box center [644, 488] width 376 height 36
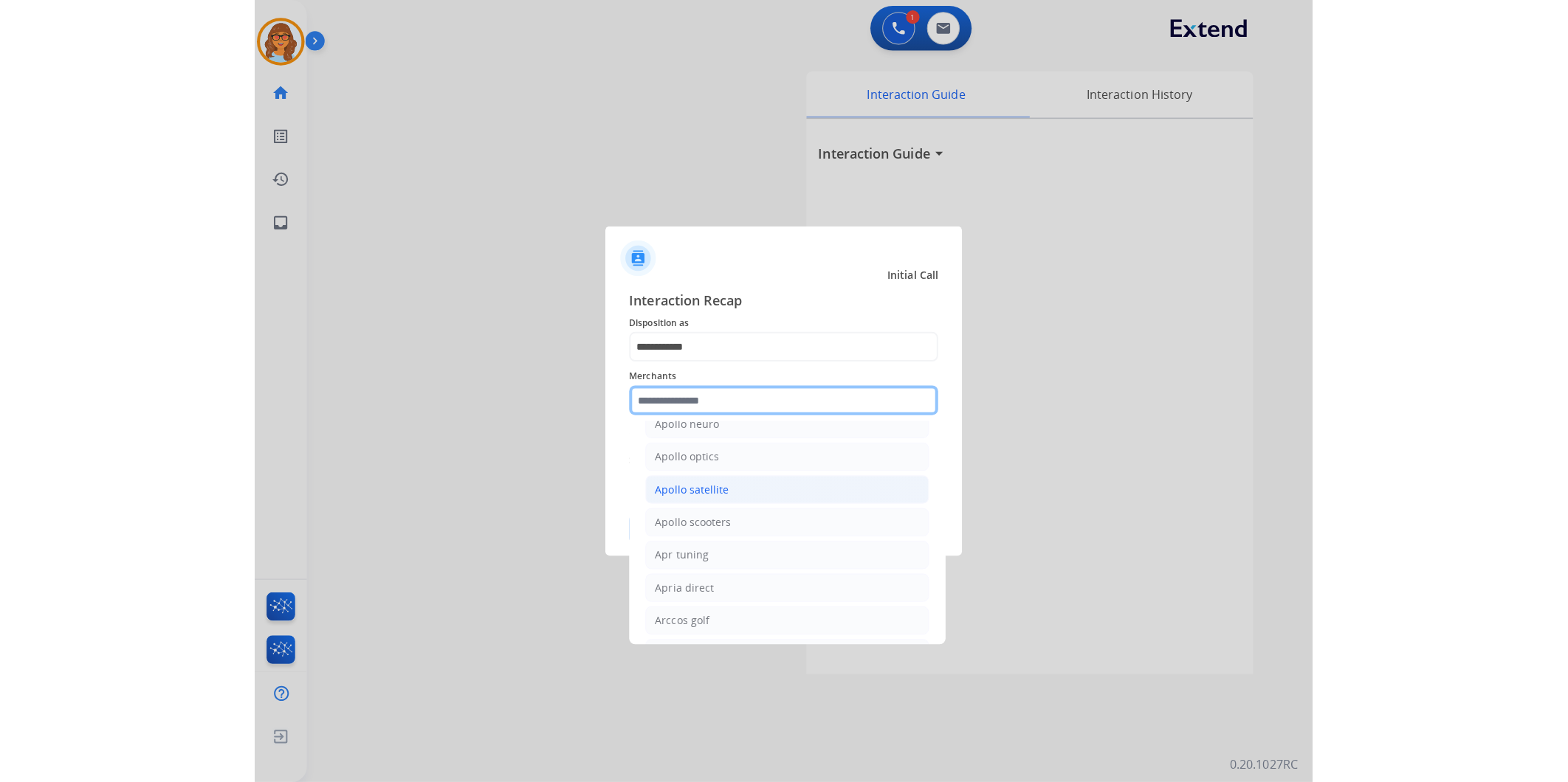
scroll to position [2132, 0]
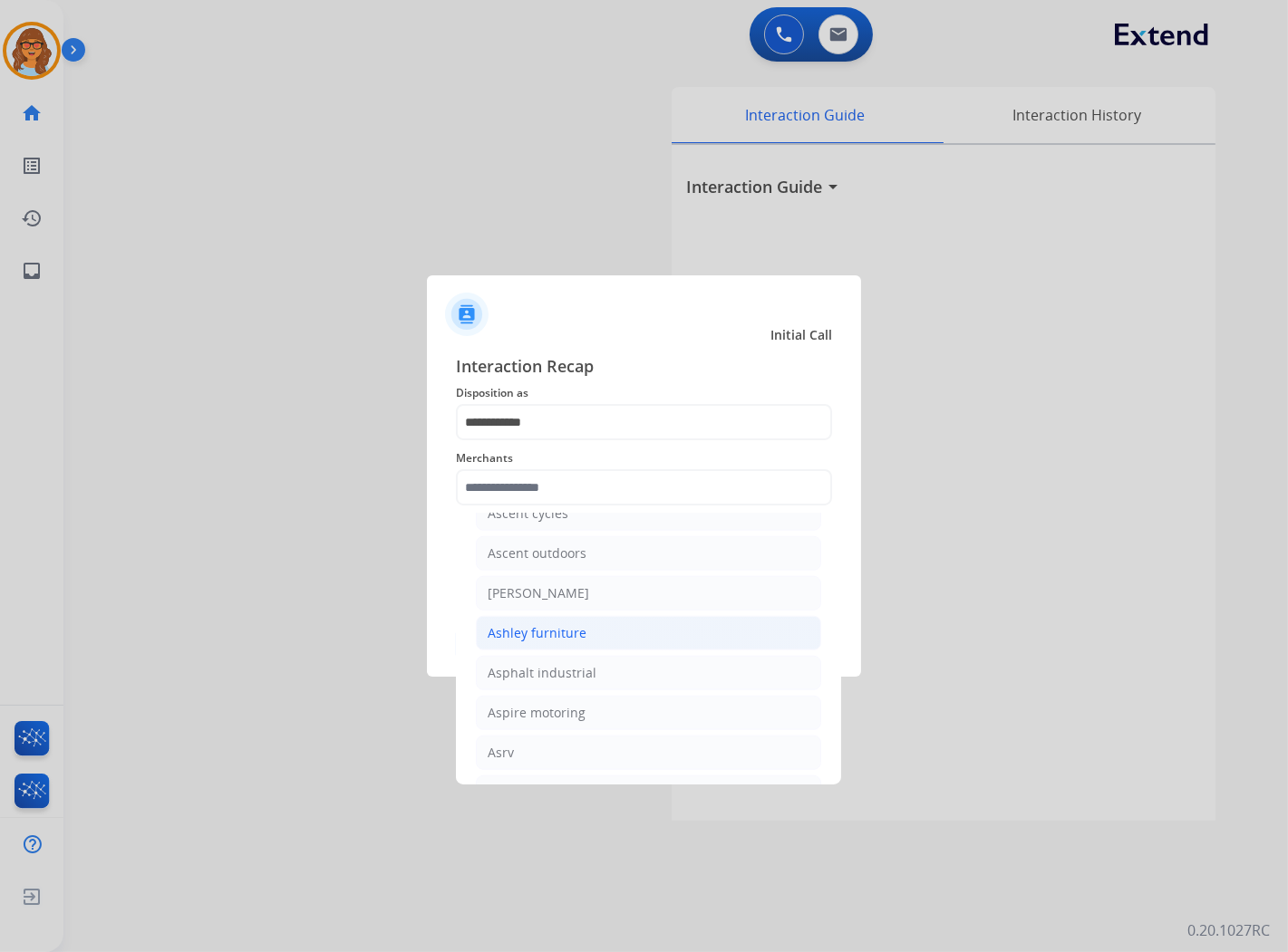
click at [545, 643] on div "Ashley furniture" at bounding box center [537, 634] width 99 height 18
type input "**********"
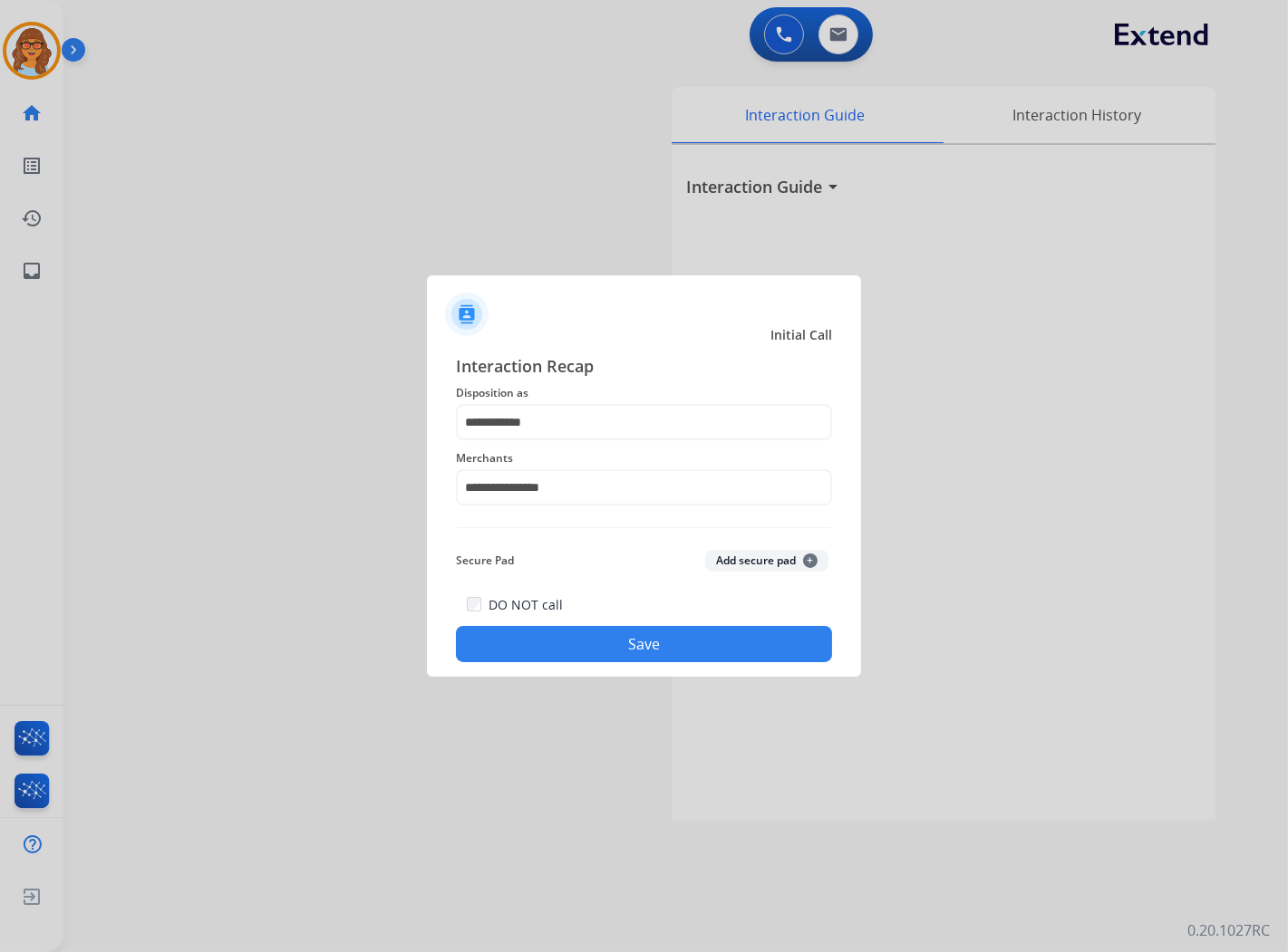
click at [586, 631] on button "Save" at bounding box center [644, 645] width 376 height 36
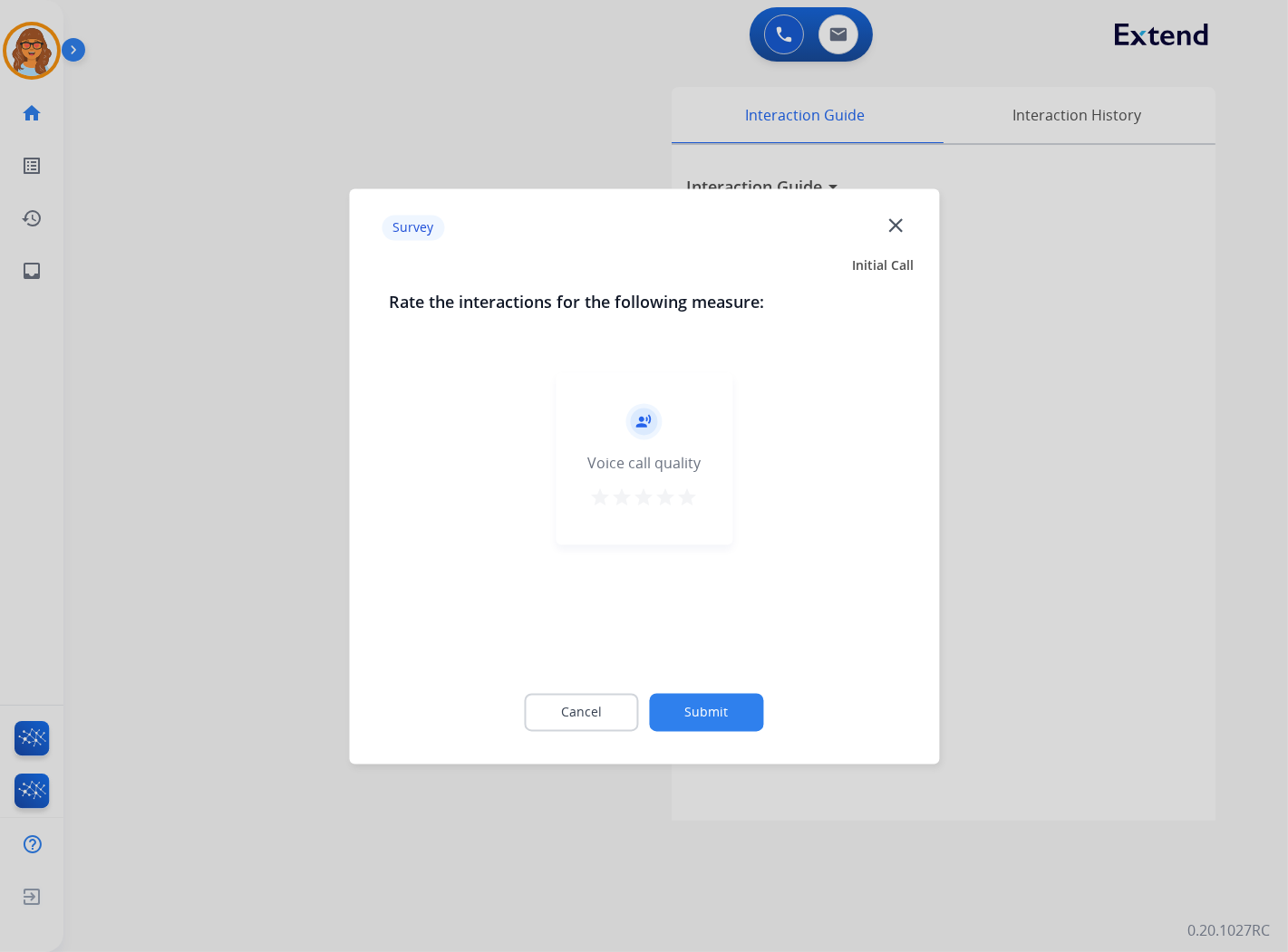
click at [691, 493] on mat-icon "star" at bounding box center [688, 498] width 22 height 22
click at [701, 705] on button "Submit" at bounding box center [707, 713] width 114 height 38
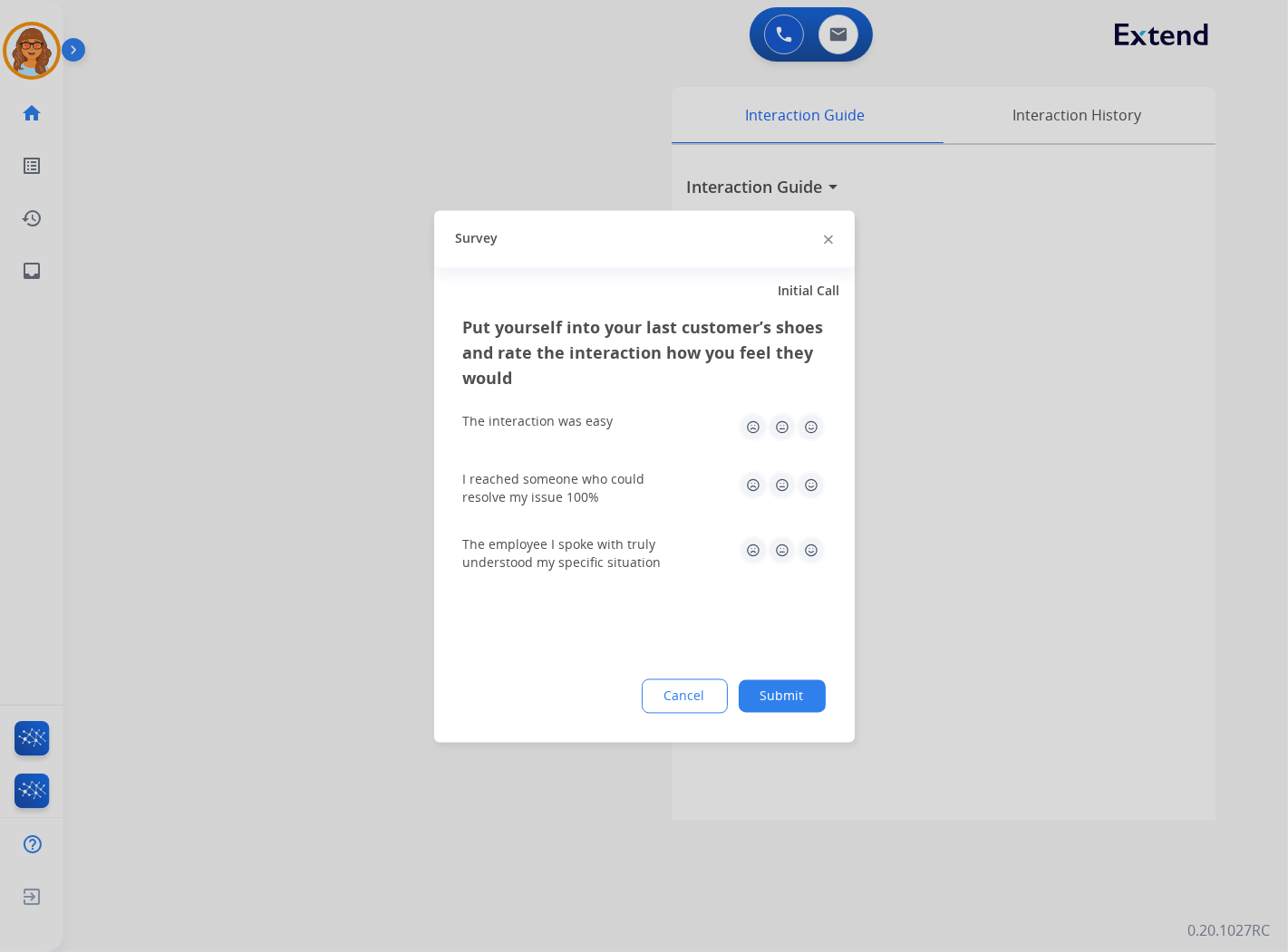
click at [792, 695] on button "Submit" at bounding box center [783, 696] width 87 height 33
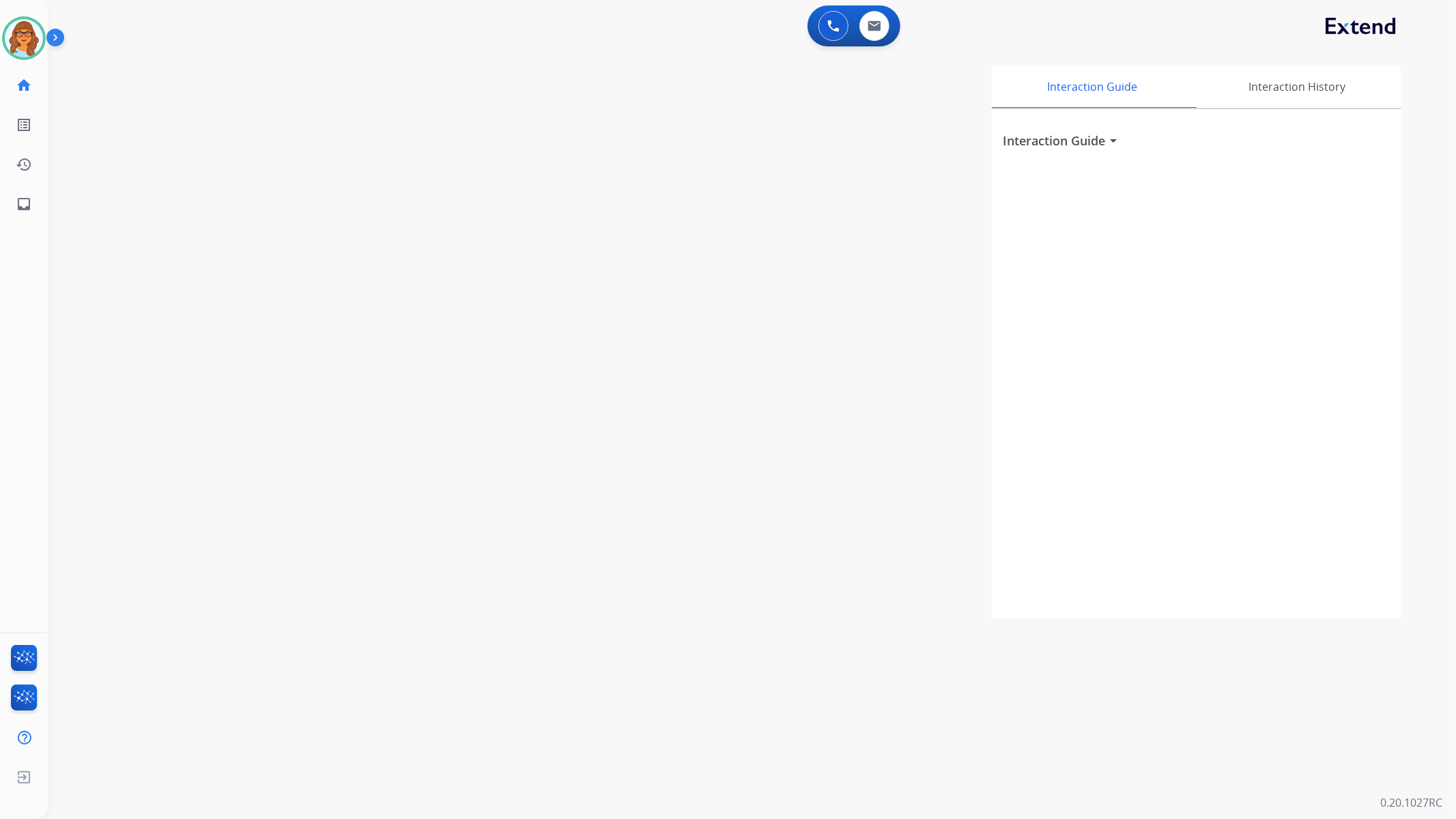
click at [893, 329] on div "Interaction Guide Interaction History Interaction Guide arrow_drop_down" at bounding box center [934, 342] width 936 height 553
click at [913, 281] on div "Interaction Guide Interaction History Interaction Guide arrow_drop_down" at bounding box center [934, 342] width 936 height 553
drag, startPoint x: 895, startPoint y: 264, endPoint x: 869, endPoint y: 264, distance: 26.0
click at [894, 264] on div "Interaction Guide Interaction History Interaction Guide arrow_drop_down" at bounding box center [934, 342] width 936 height 553
click at [23, 39] on img at bounding box center [24, 38] width 38 height 38
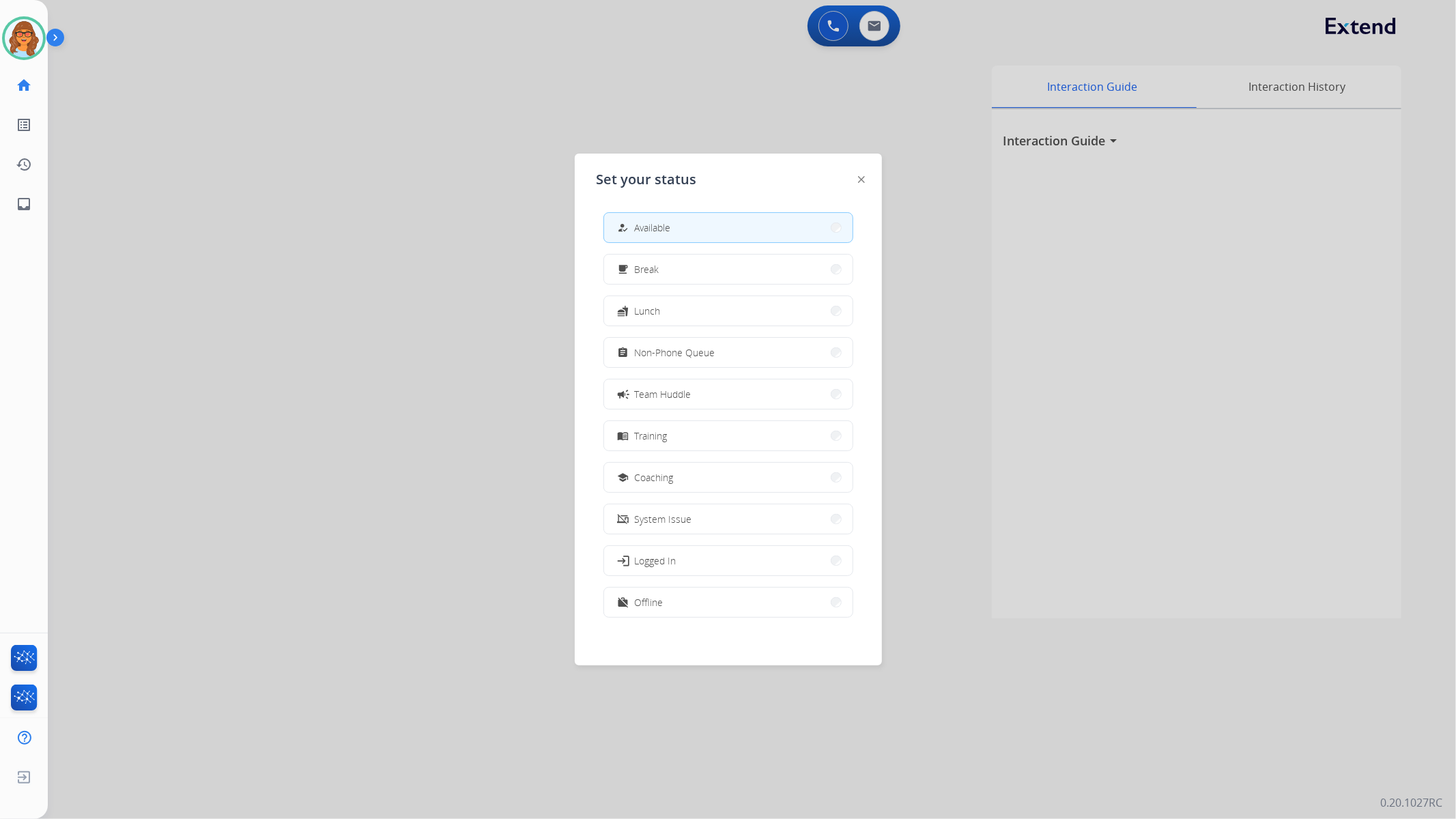
click at [483, 417] on div at bounding box center [728, 409] width 1456 height 819
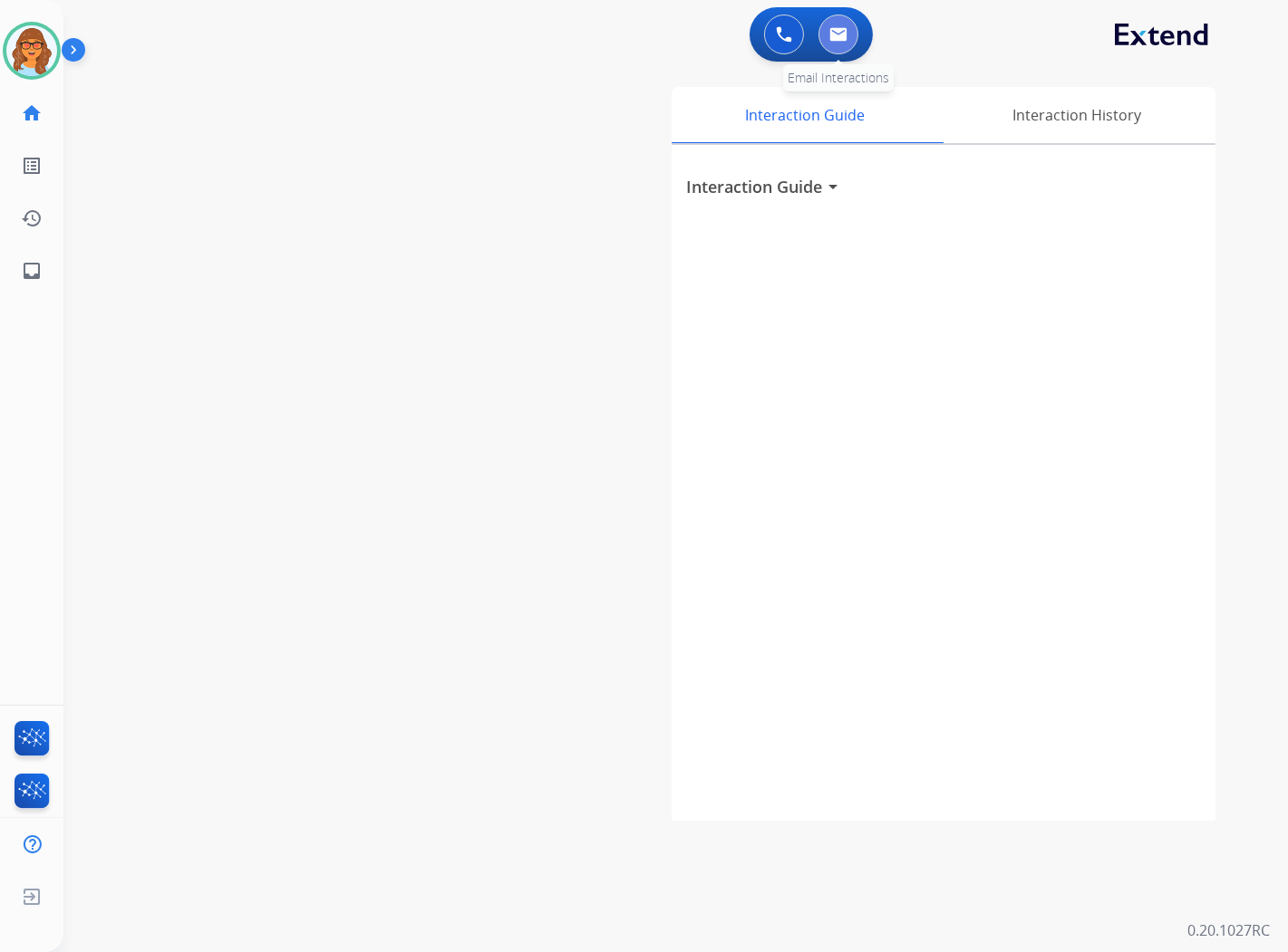
click at [832, 32] on img at bounding box center [839, 34] width 18 height 15
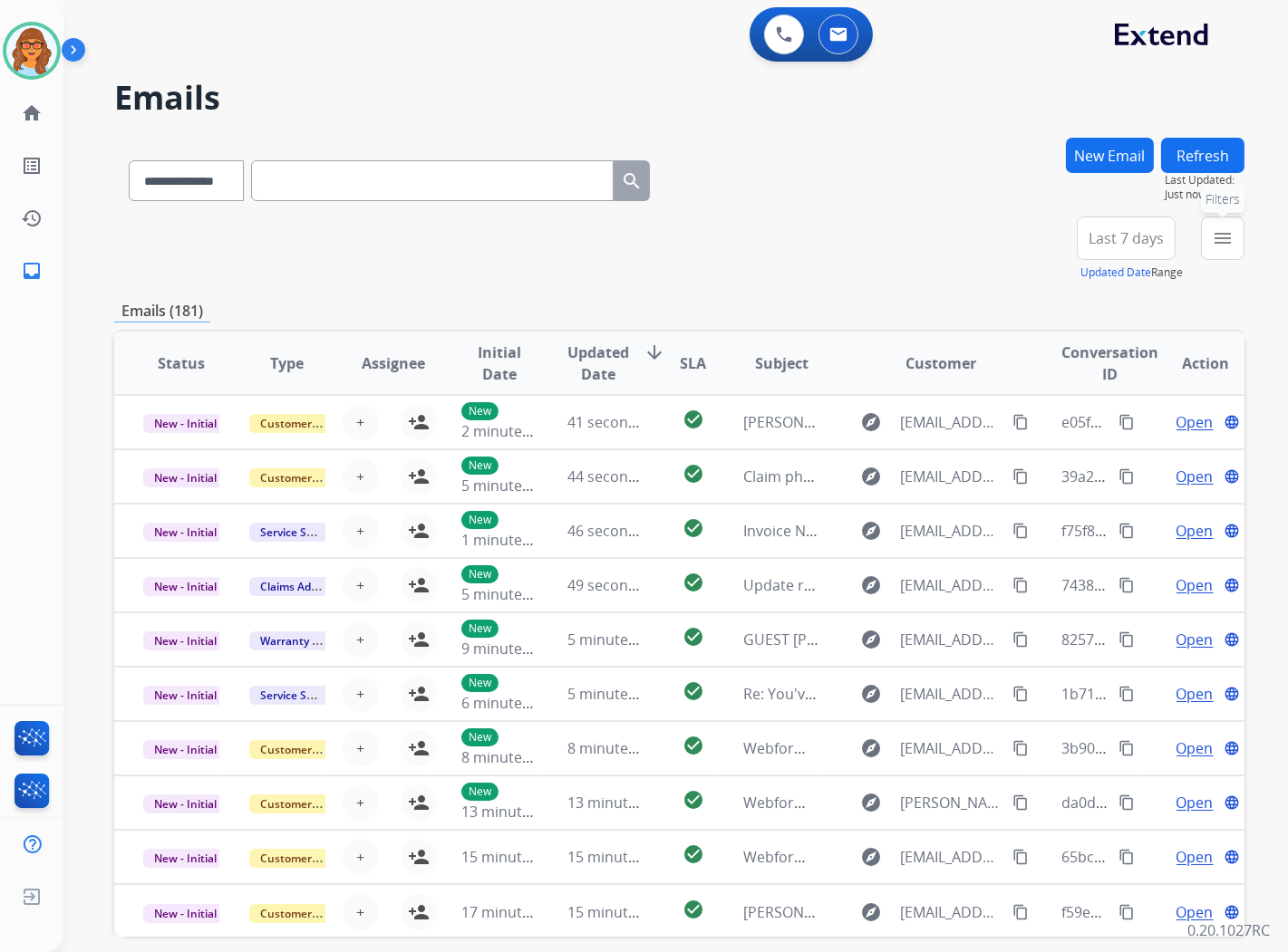
click at [1224, 246] on mat-icon "menu" at bounding box center [1223, 238] width 22 height 22
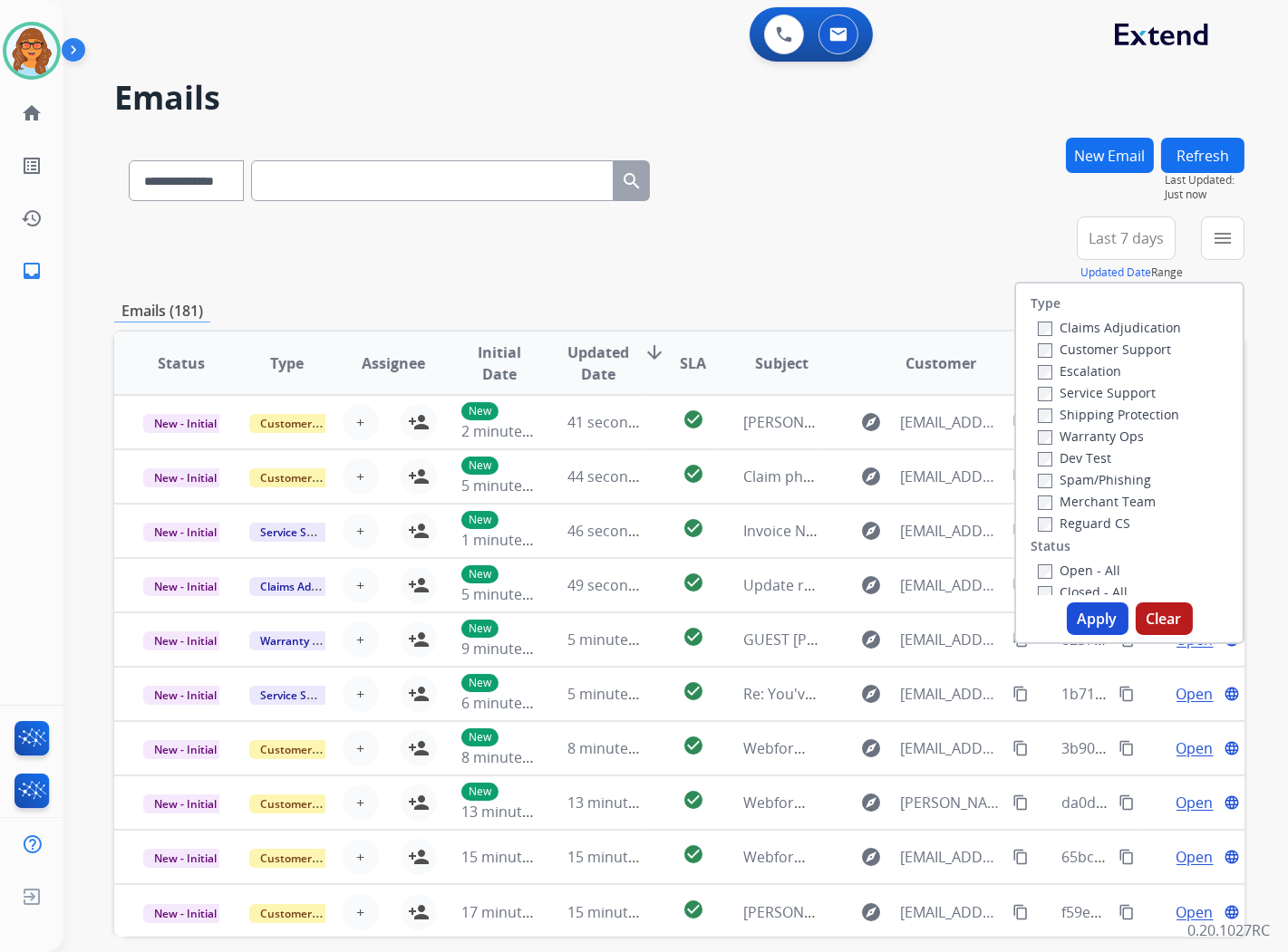
click at [1145, 345] on label "Customer Support" at bounding box center [1104, 349] width 133 height 17
click at [1101, 409] on label "Shipping Protection" at bounding box center [1108, 414] width 141 height 17
click at [1097, 527] on label "Reguard CS" at bounding box center [1084, 523] width 93 height 17
click at [1093, 568] on label "Open - All" at bounding box center [1078, 570] width 83 height 17
click at [1089, 621] on button "Apply" at bounding box center [1098, 619] width 62 height 33
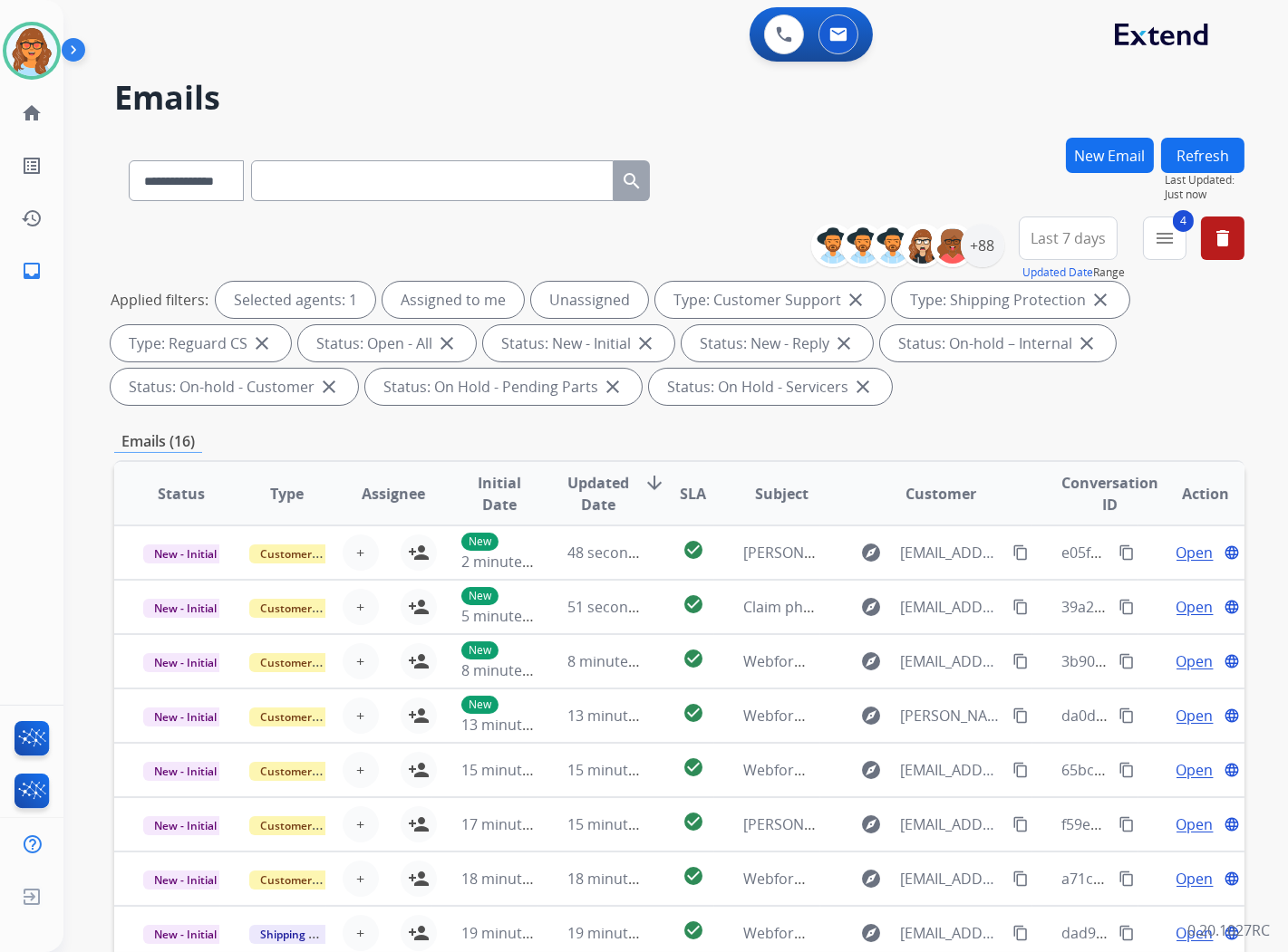
click at [1067, 242] on span "Last 7 days" at bounding box center [1068, 238] width 75 height 7
click at [1070, 458] on div "Last 90 days" at bounding box center [1062, 459] width 100 height 27
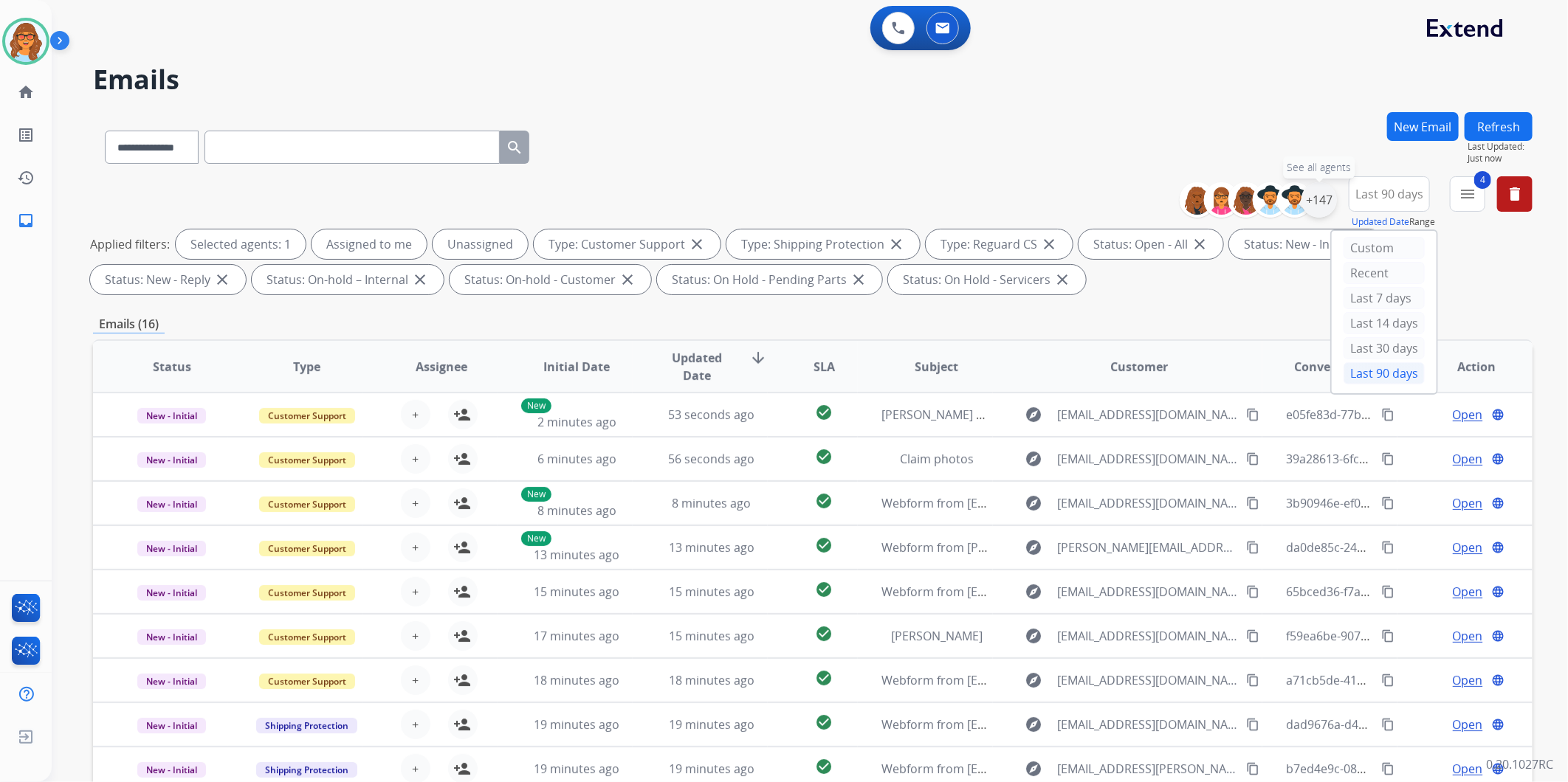
click at [1048, 199] on div "+147" at bounding box center [1319, 200] width 35 height 35
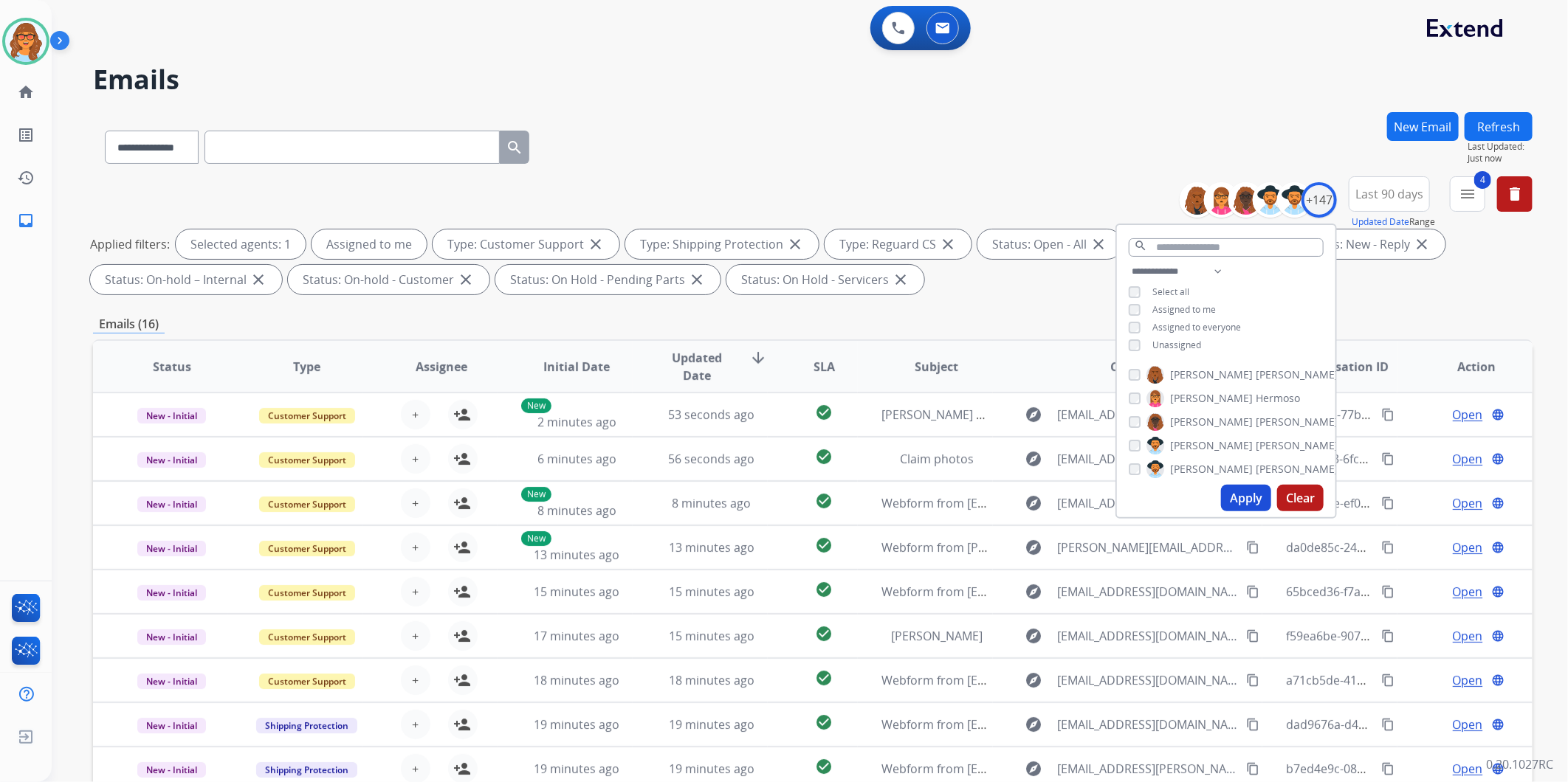
click at [1048, 492] on button "Apply" at bounding box center [1246, 498] width 50 height 27
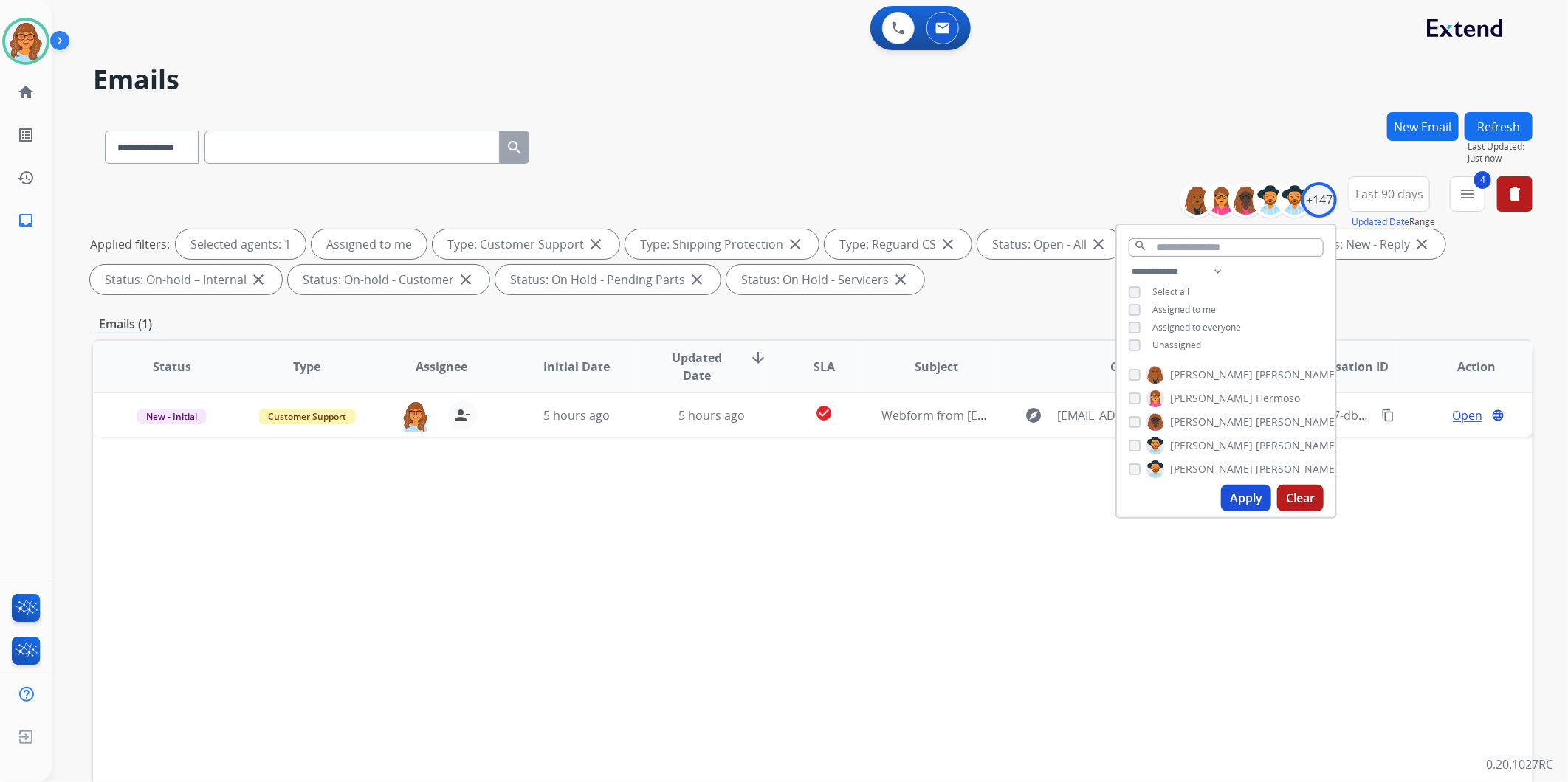
click at [1048, 588] on div "Status Type Assignee Initial Date Updated Date arrow_downward SLA Subject Custo…" at bounding box center [812, 587] width 1439 height 495
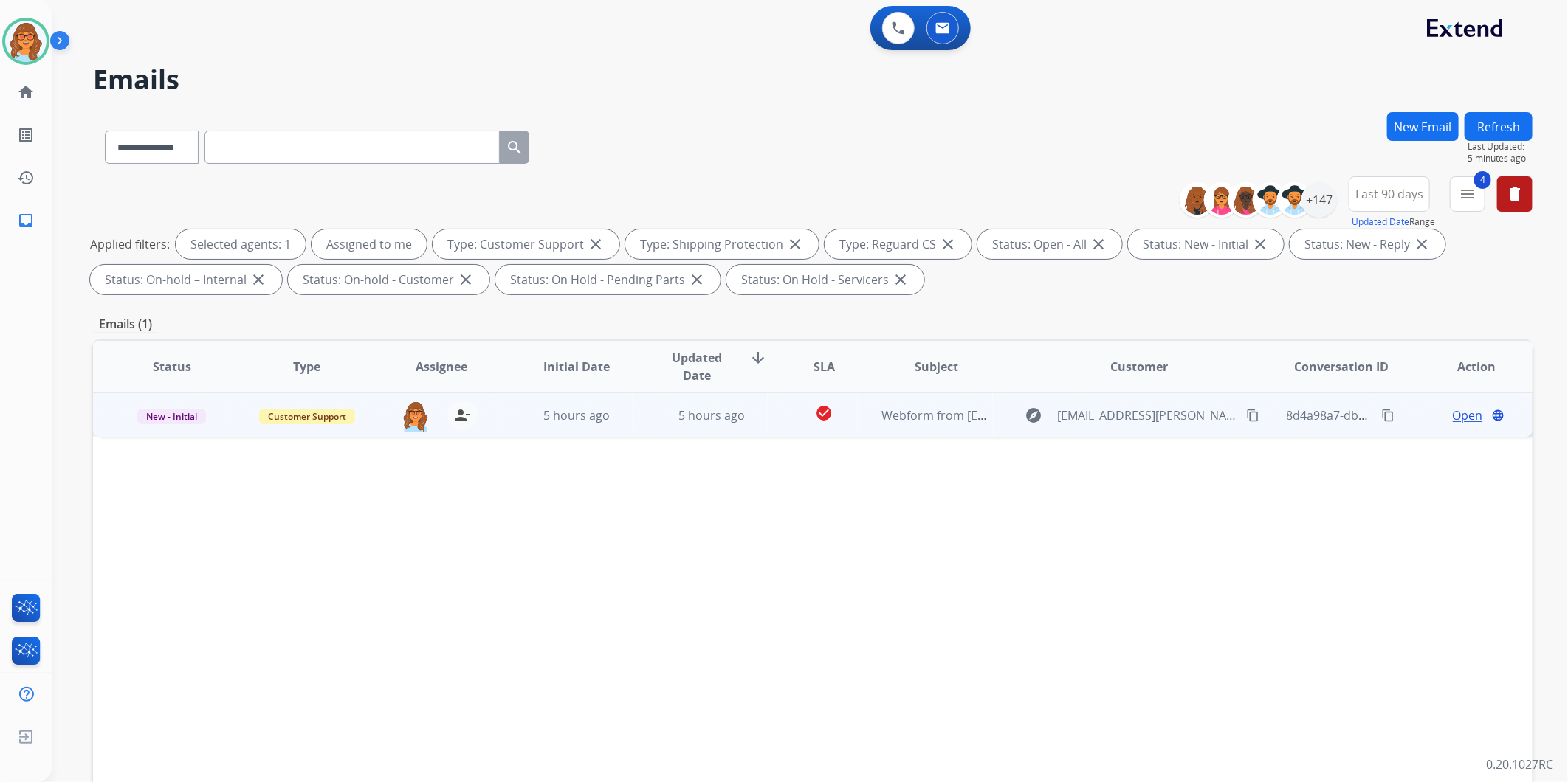
click at [1048, 419] on span "Open" at bounding box center [1468, 416] width 30 height 18
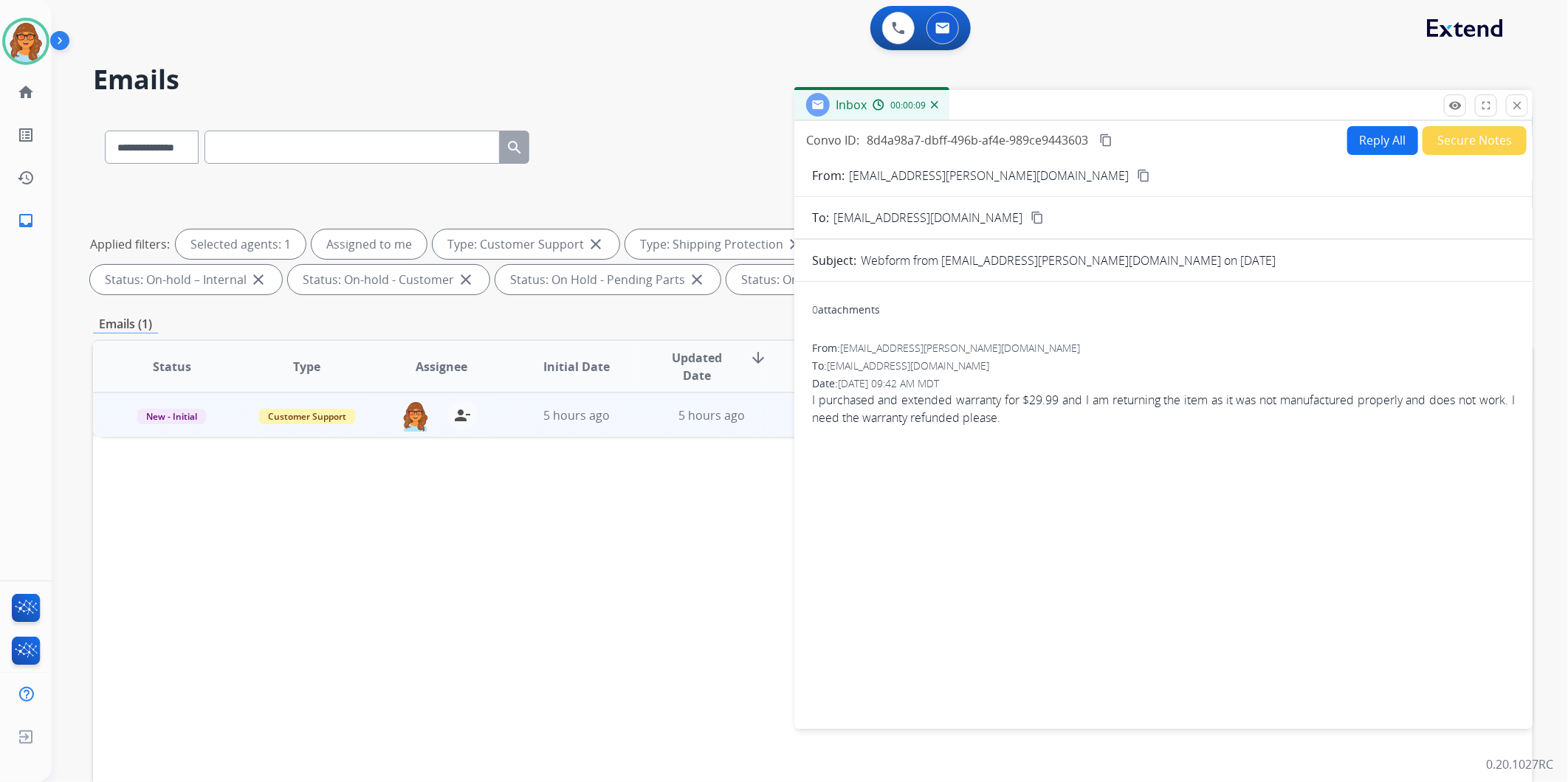
drag, startPoint x: 843, startPoint y: 346, endPoint x: 980, endPoint y: 350, distance: 137.1
click at [980, 350] on div "From: [EMAIL_ADDRESS][PERSON_NAME][DOMAIN_NAME]" at bounding box center [1163, 349] width 703 height 15
drag, startPoint x: 980, startPoint y: 350, endPoint x: 1011, endPoint y: 177, distance: 175.8
click at [1048, 177] on mat-icon "content_copy" at bounding box center [1143, 176] width 13 height 13
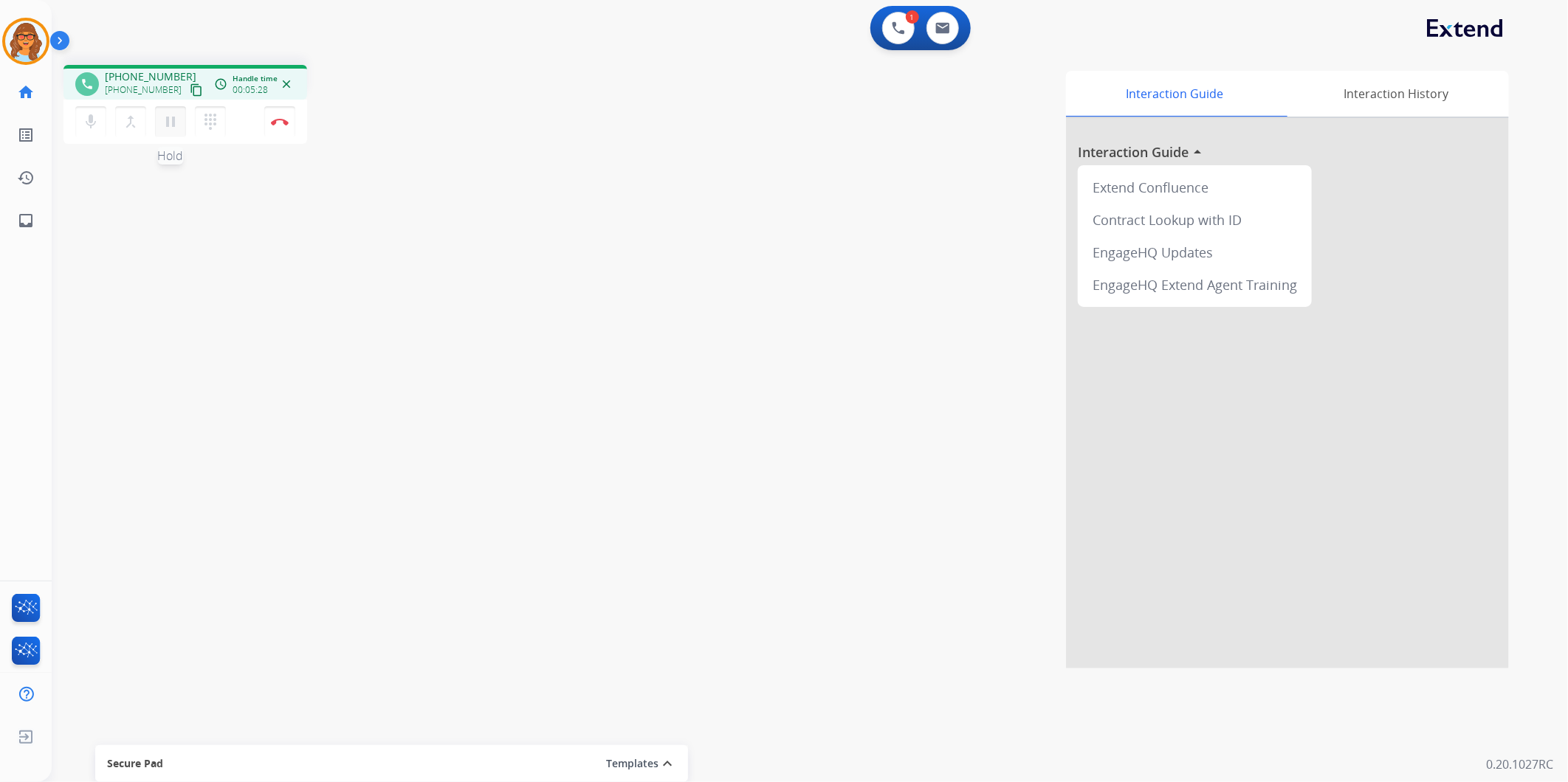
click at [172, 118] on mat-icon "pause" at bounding box center [171, 122] width 18 height 18
click at [178, 123] on mat-icon "play_arrow" at bounding box center [171, 122] width 18 height 18
click at [174, 126] on mat-icon "pause" at bounding box center [171, 122] width 18 height 18
click at [168, 128] on mat-icon "play_arrow" at bounding box center [171, 122] width 18 height 18
click at [281, 119] on img at bounding box center [280, 122] width 18 height 7
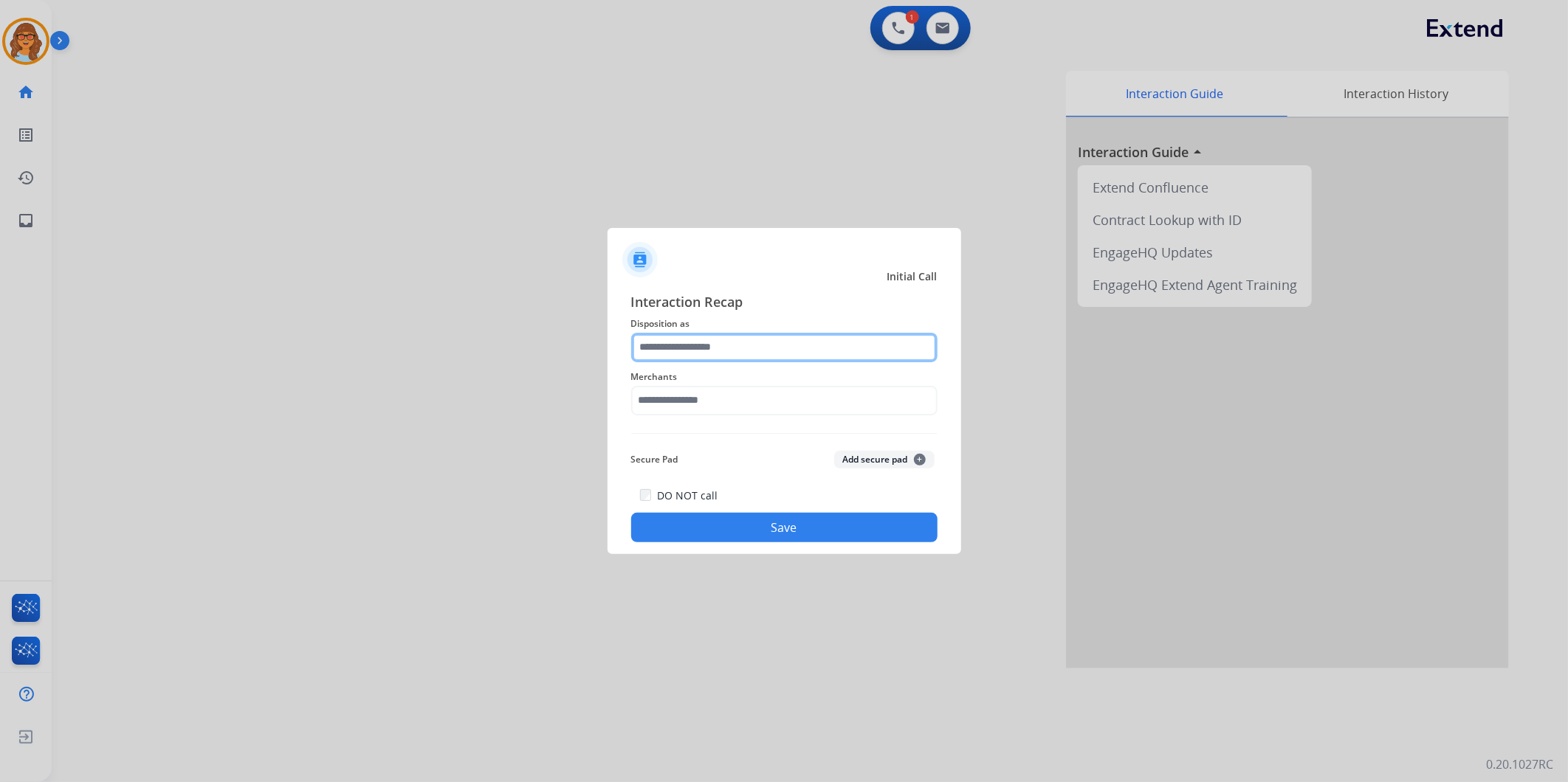
click at [691, 350] on input "text" at bounding box center [784, 348] width 307 height 30
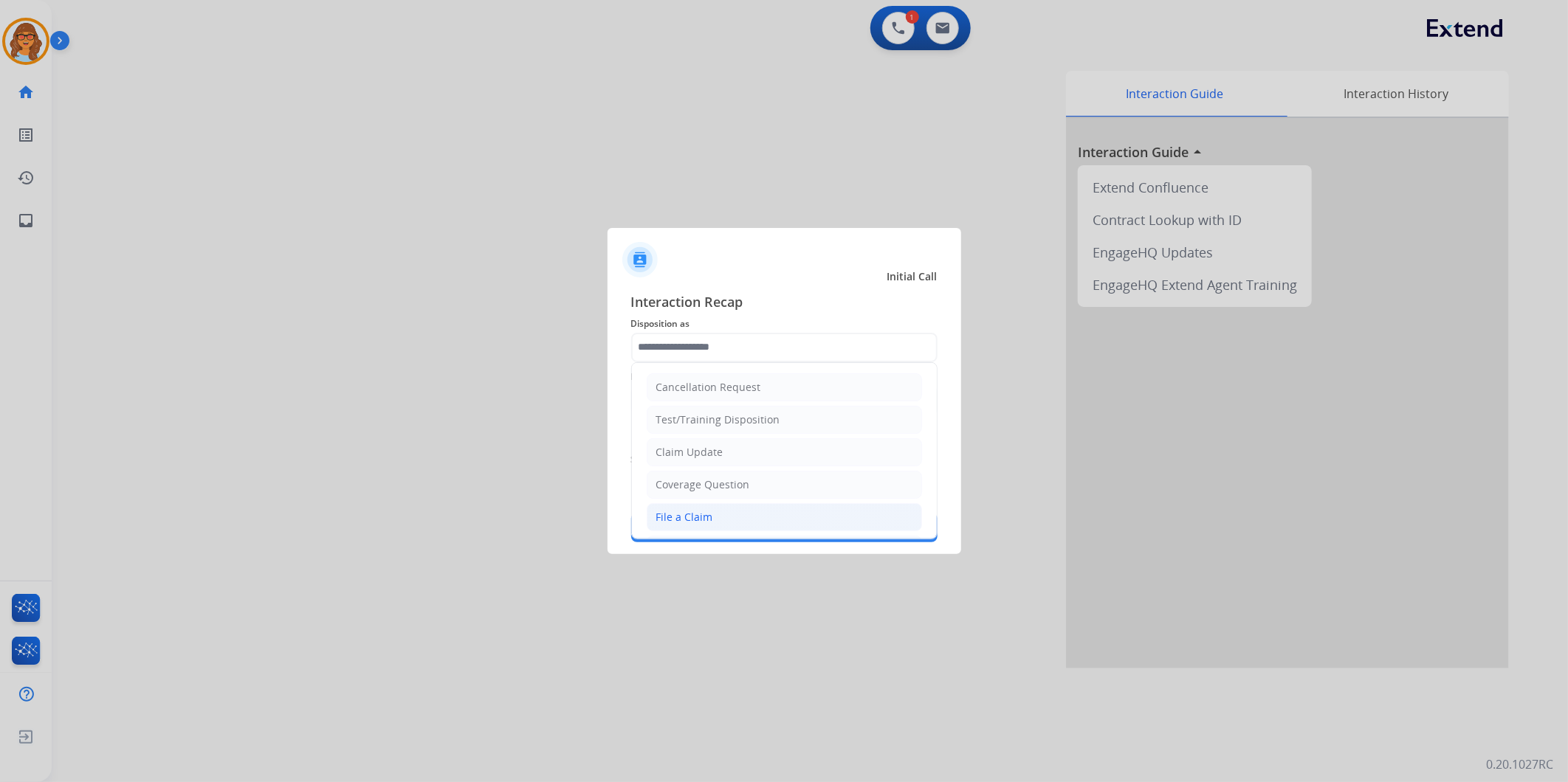
click at [703, 521] on div "File a Claim" at bounding box center [685, 518] width 57 height 15
type input "**********"
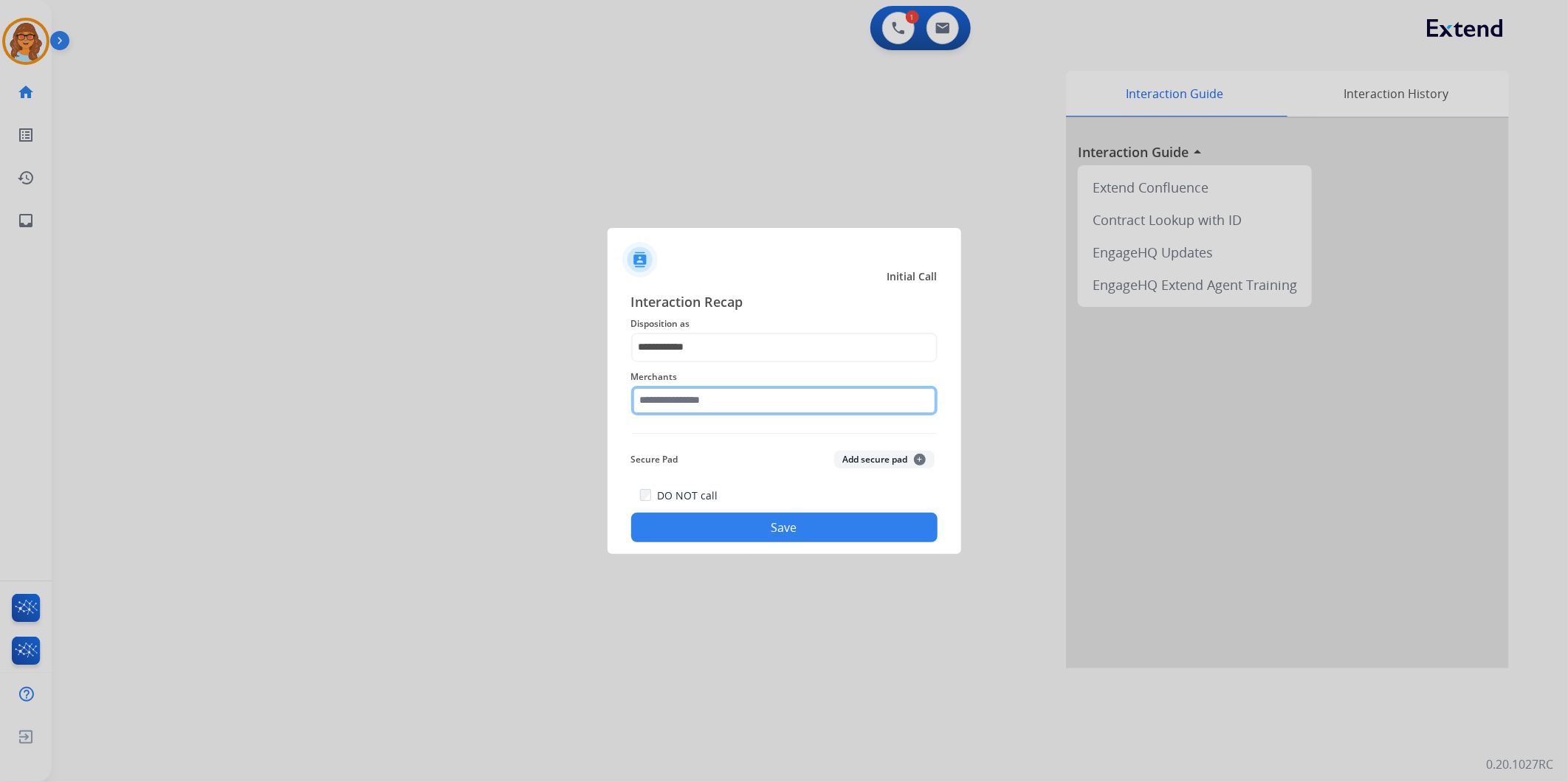
click at [711, 405] on input "text" at bounding box center [784, 401] width 307 height 30
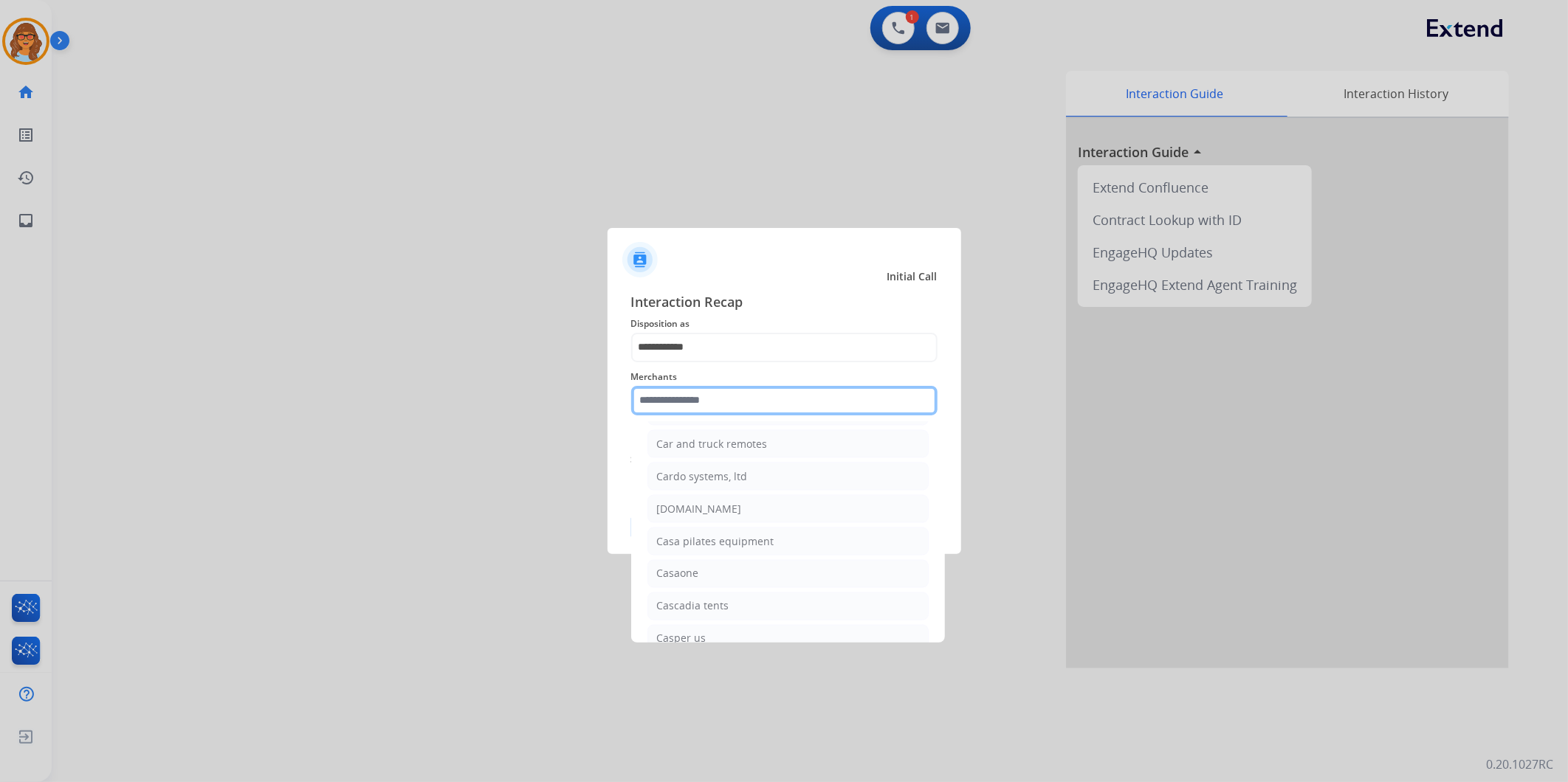
scroll to position [5166, 0]
click at [699, 512] on div "[DOMAIN_NAME]" at bounding box center [699, 505] width 85 height 15
type input "**********"
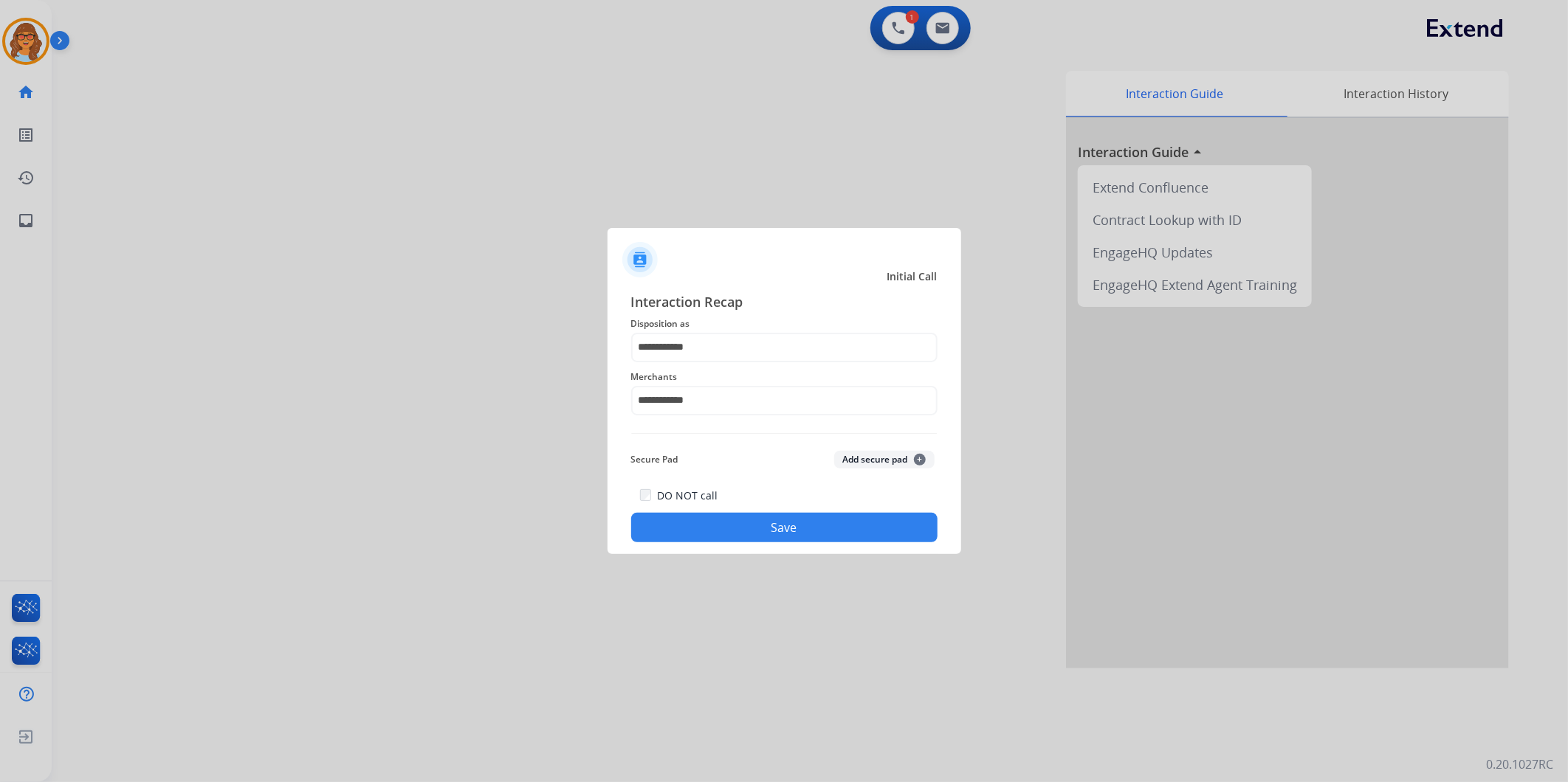
click at [770, 524] on button "Save" at bounding box center [784, 528] width 307 height 30
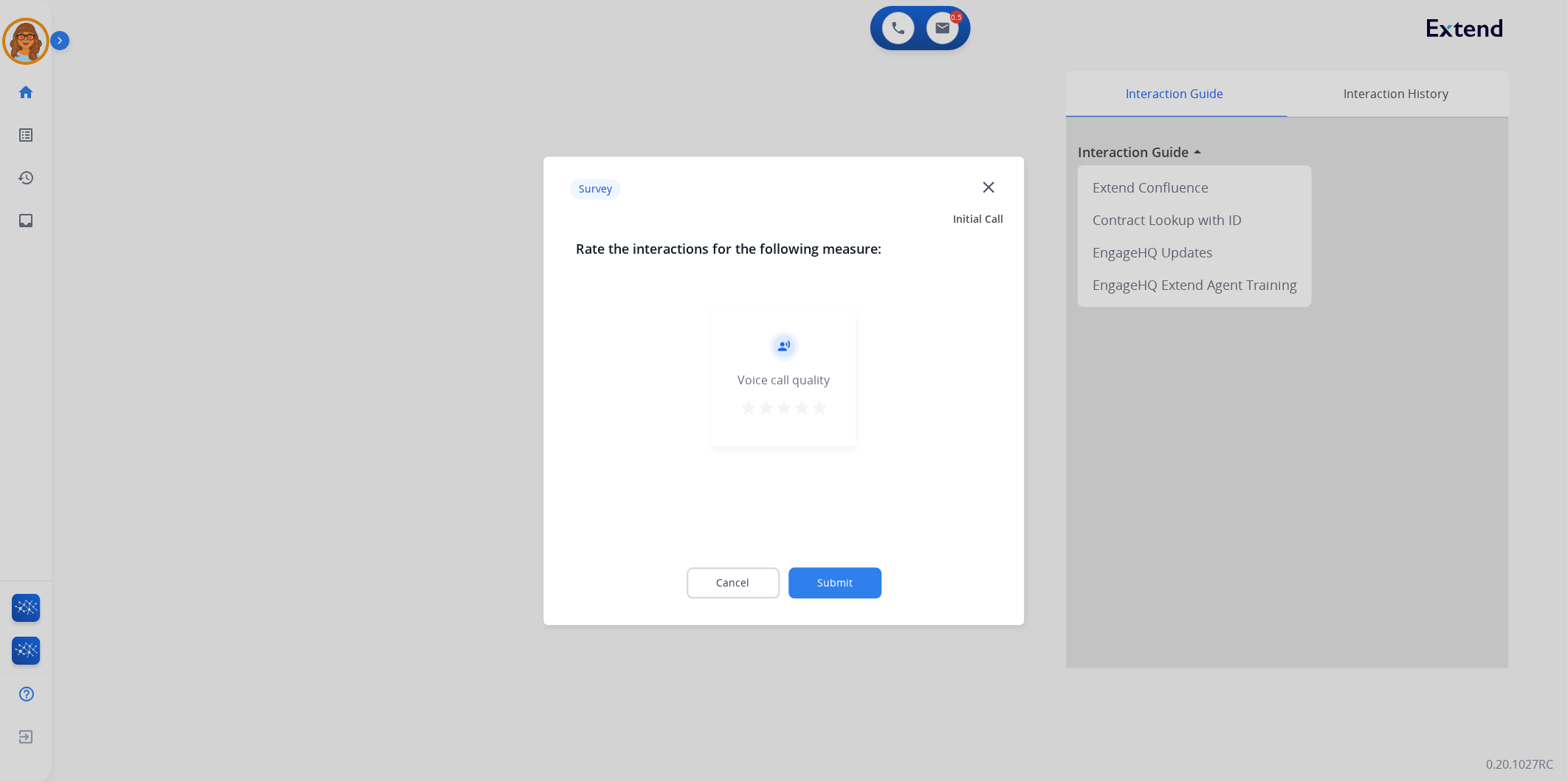
click at [827, 412] on mat-icon "star" at bounding box center [819, 409] width 18 height 18
click at [838, 581] on button "Submit" at bounding box center [835, 584] width 93 height 31
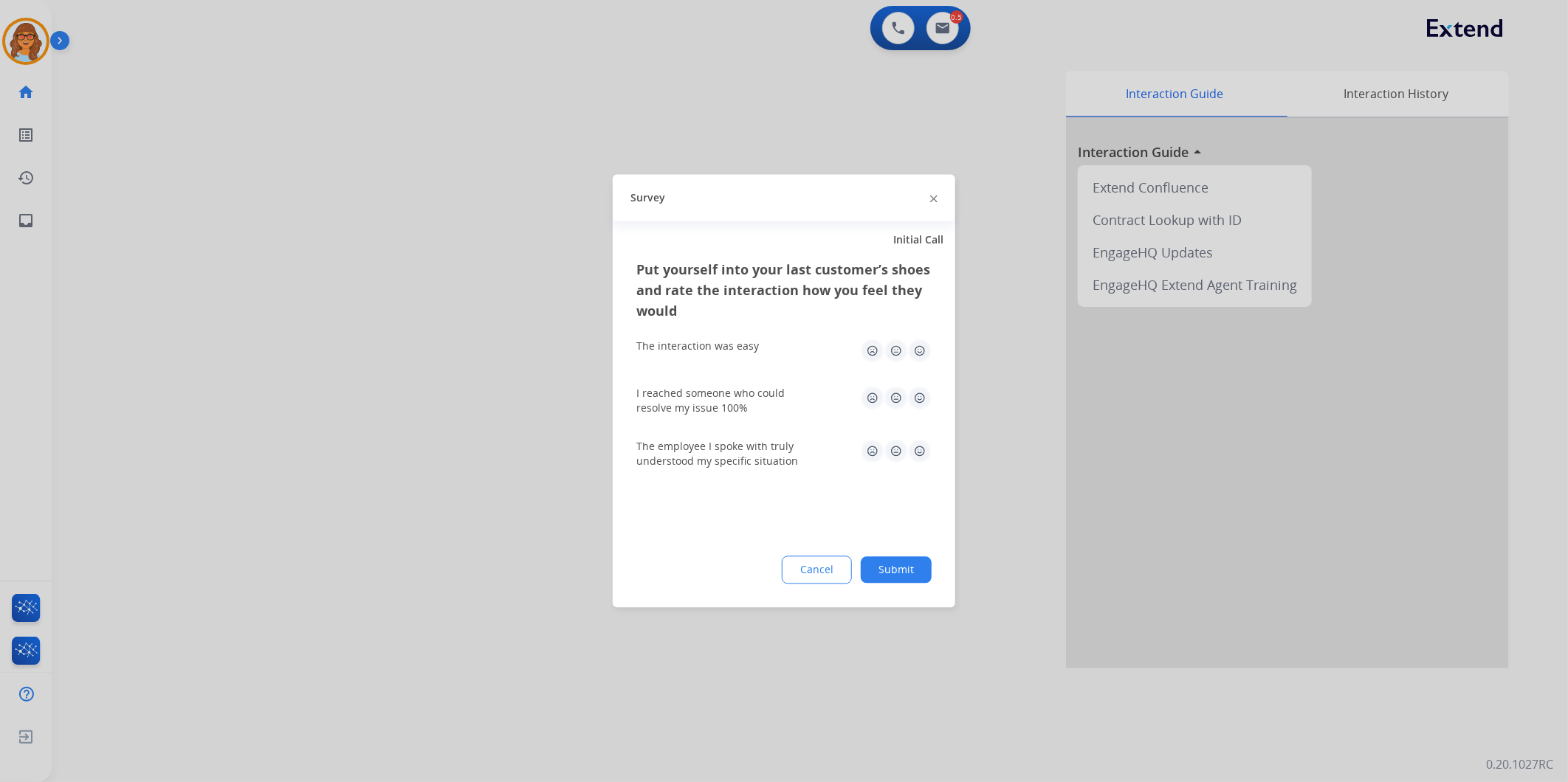
click at [906, 565] on button "Submit" at bounding box center [896, 571] width 71 height 27
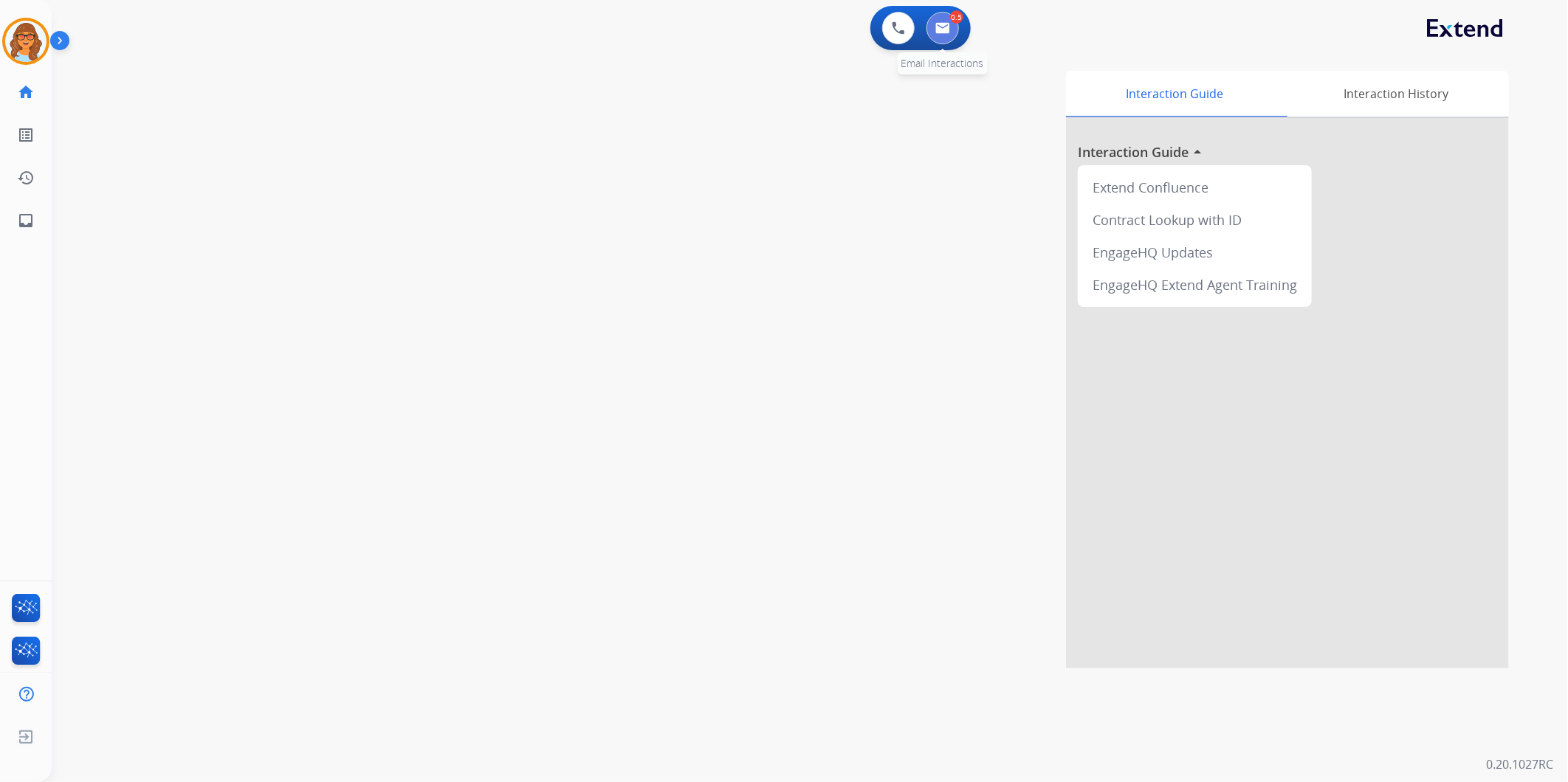
click at [936, 27] on img at bounding box center [942, 28] width 15 height 12
select select "**********"
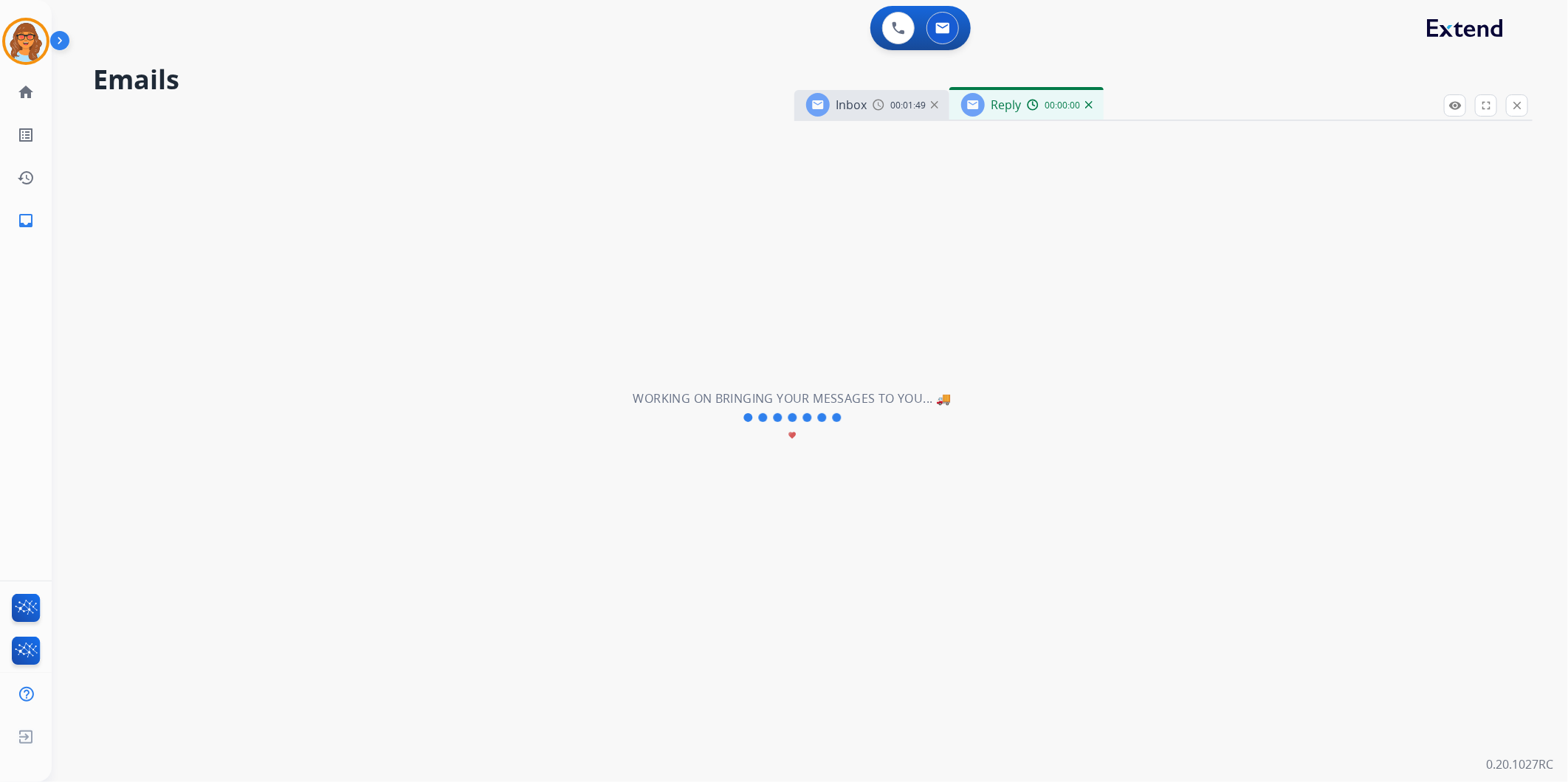
select select "**********"
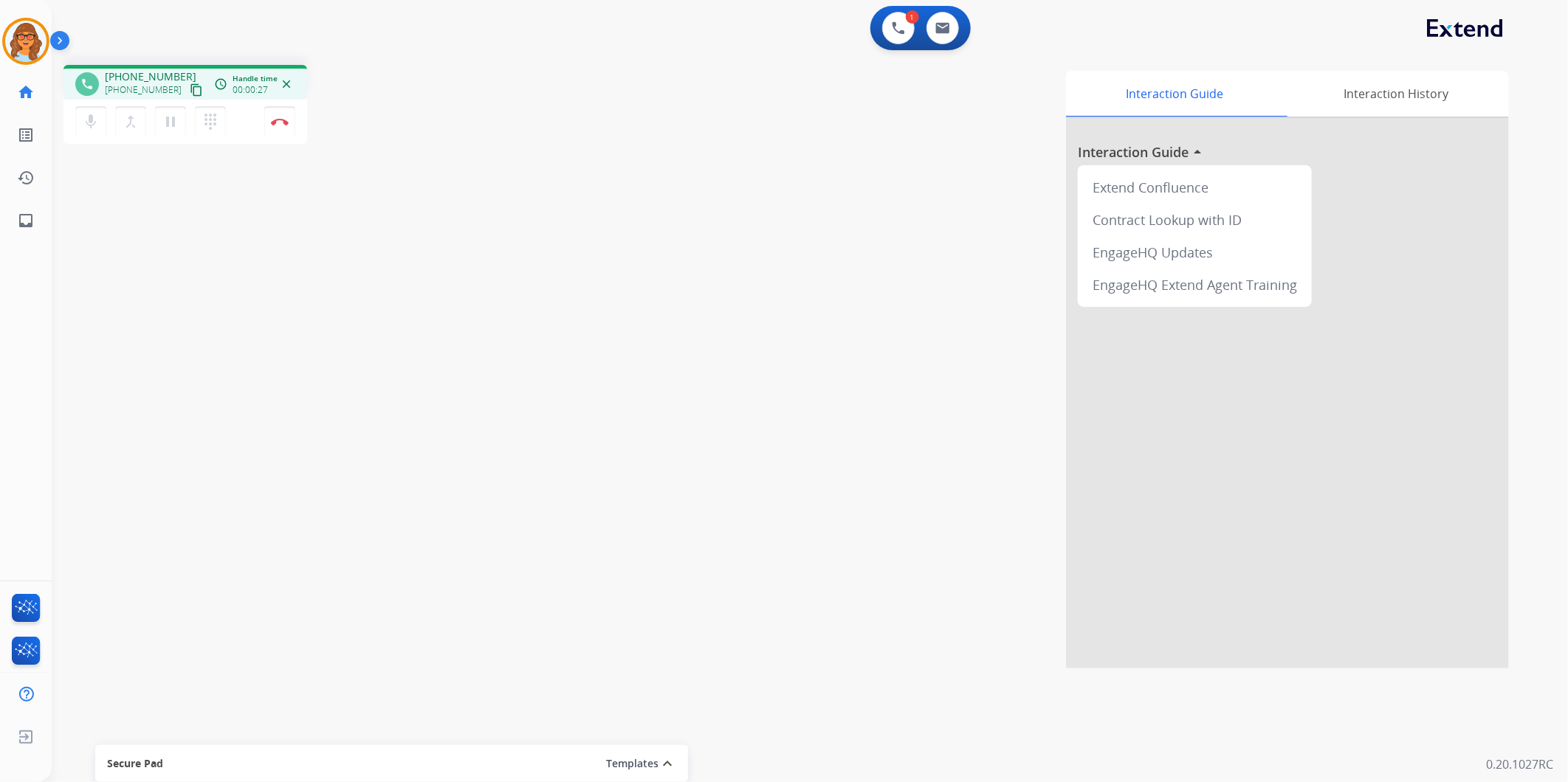
click at [189, 87] on div "phone [PHONE_NUMBER] [PHONE_NUMBER] content_copy access_time Call metrics Queue…" at bounding box center [185, 84] width 220 height 13
click at [190, 89] on mat-icon "content_copy" at bounding box center [196, 90] width 13 height 13
click at [282, 123] on img at bounding box center [280, 122] width 18 height 7
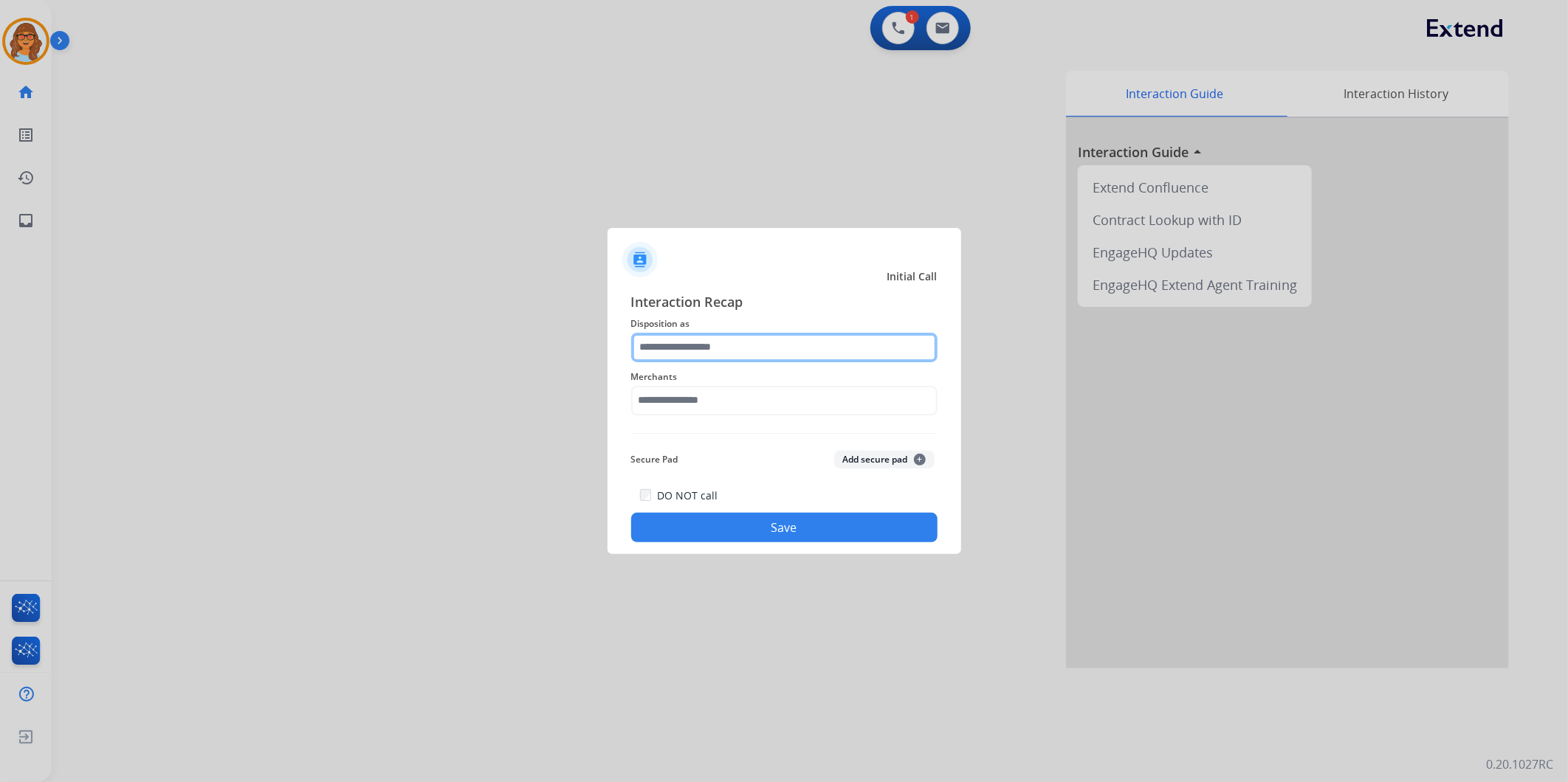
click at [696, 336] on input "text" at bounding box center [784, 348] width 307 height 30
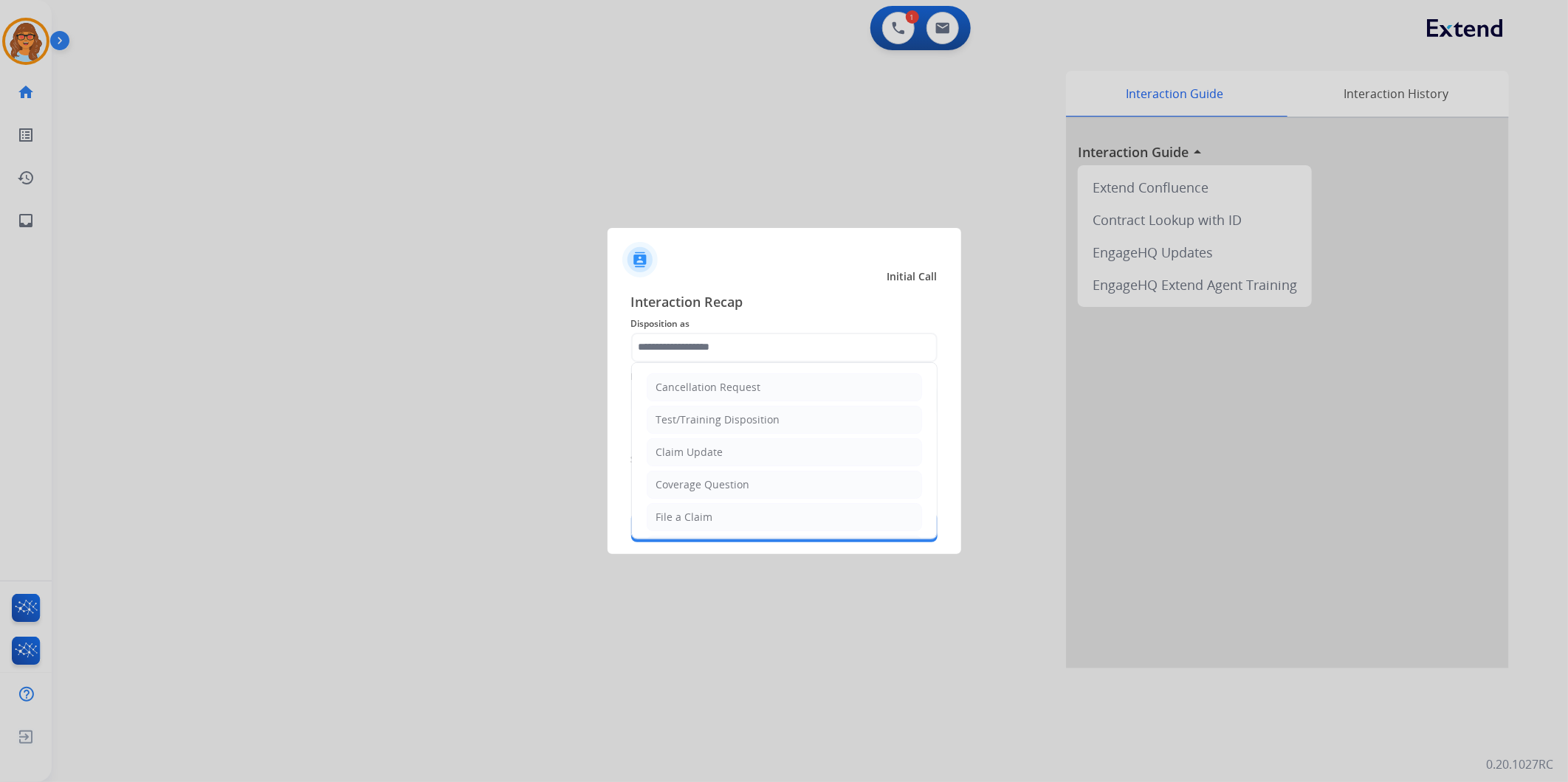
click at [732, 514] on li "File a Claim" at bounding box center [784, 518] width 275 height 28
type input "**********"
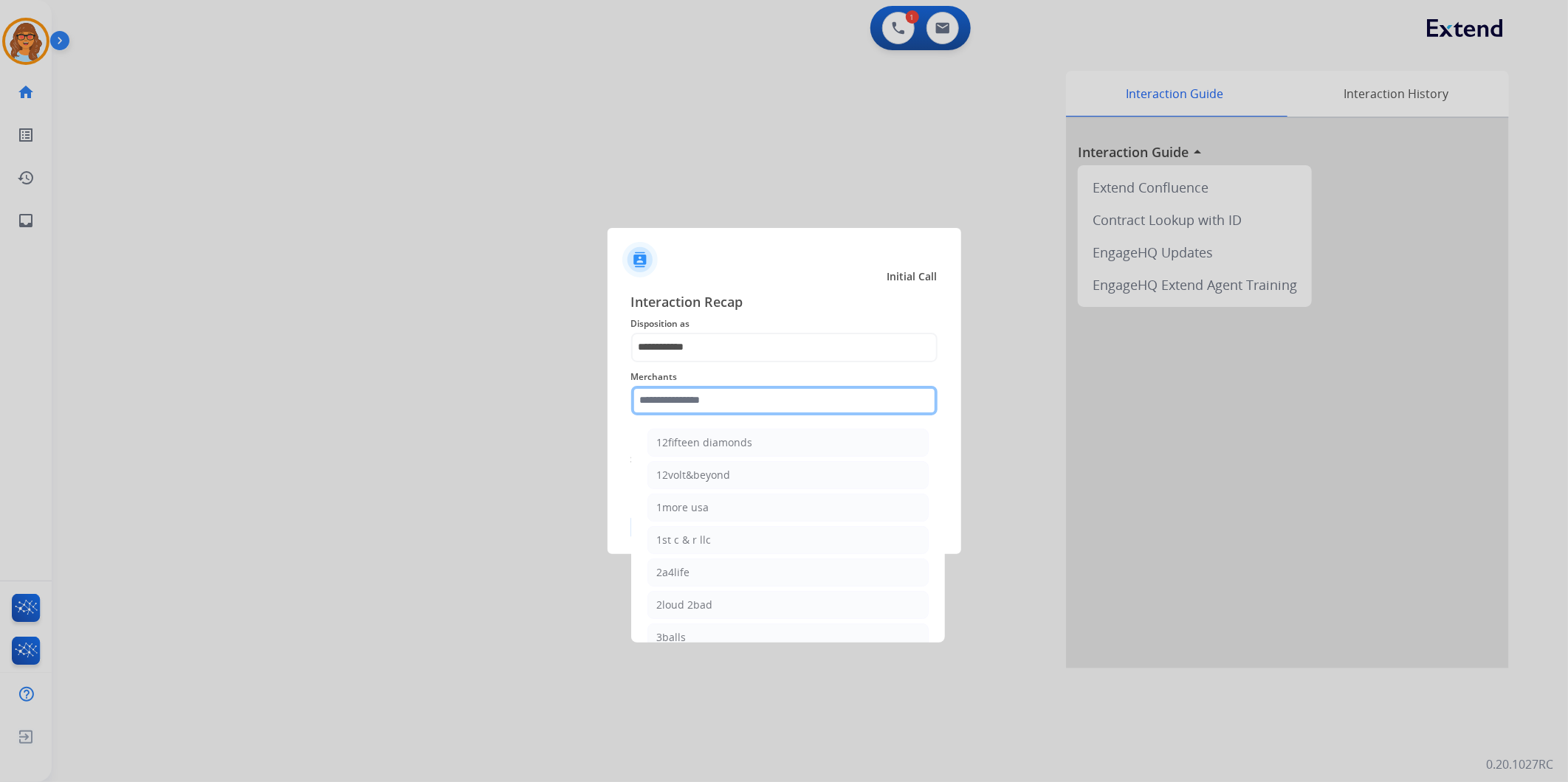
click at [719, 392] on input "text" at bounding box center [784, 401] width 307 height 30
click at [723, 573] on div "[PERSON_NAME]" at bounding box center [699, 569] width 83 height 15
type input "**********"
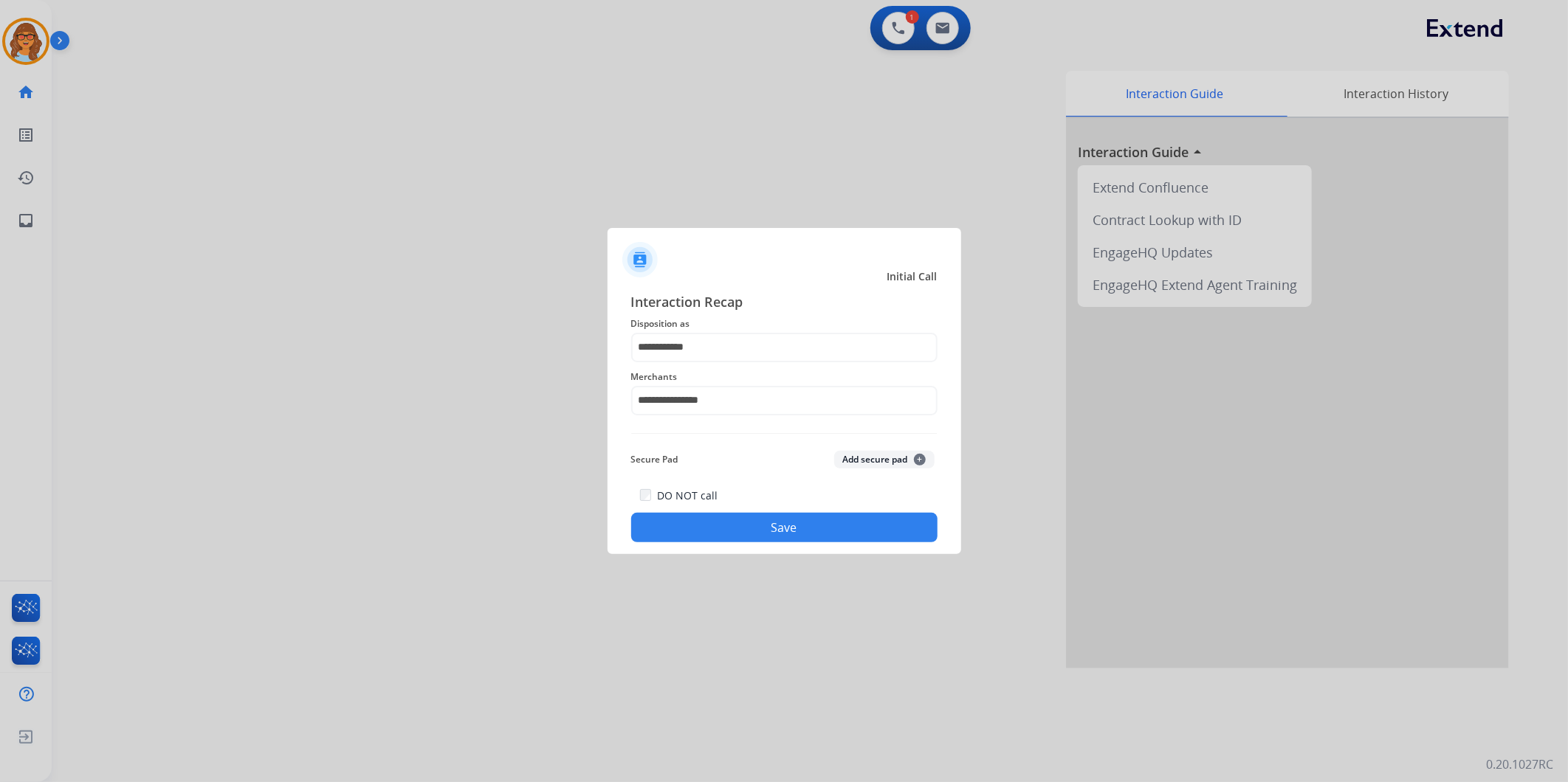
click at [837, 532] on button "Save" at bounding box center [784, 528] width 307 height 30
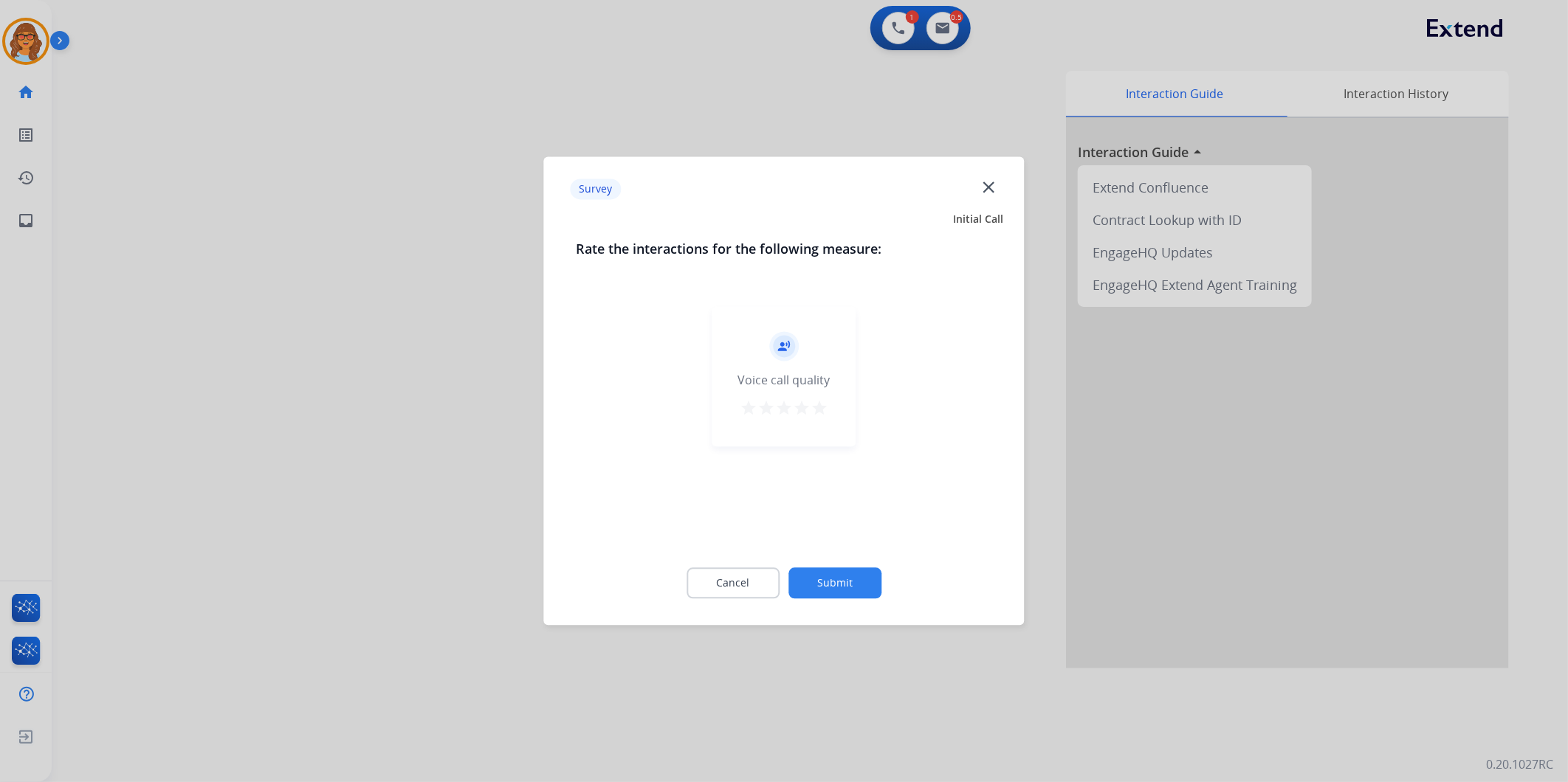
click at [819, 402] on mat-icon "star" at bounding box center [819, 409] width 18 height 18
click at [843, 594] on button "Submit" at bounding box center [835, 584] width 93 height 31
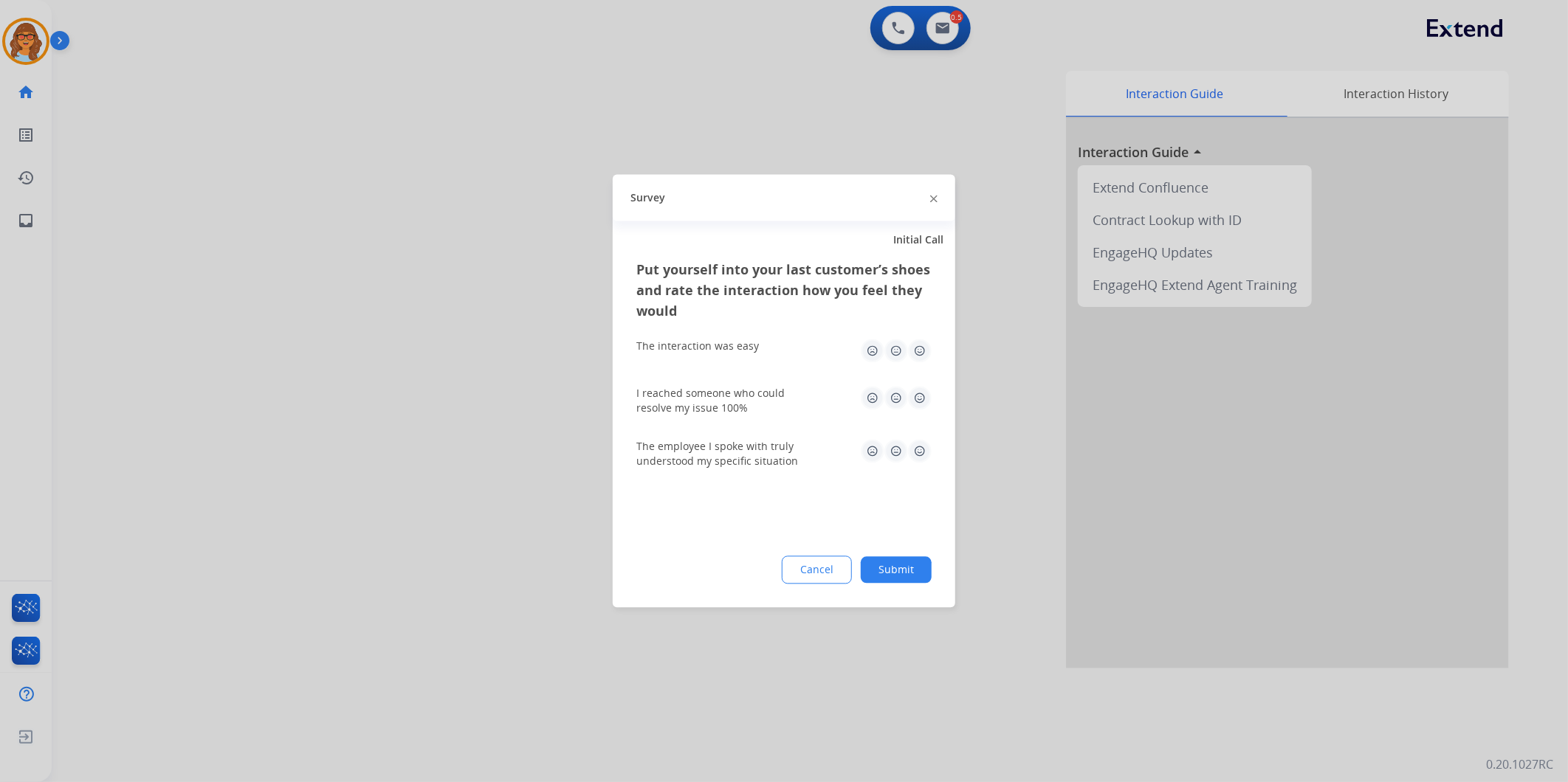
click at [906, 565] on button "Submit" at bounding box center [896, 571] width 71 height 27
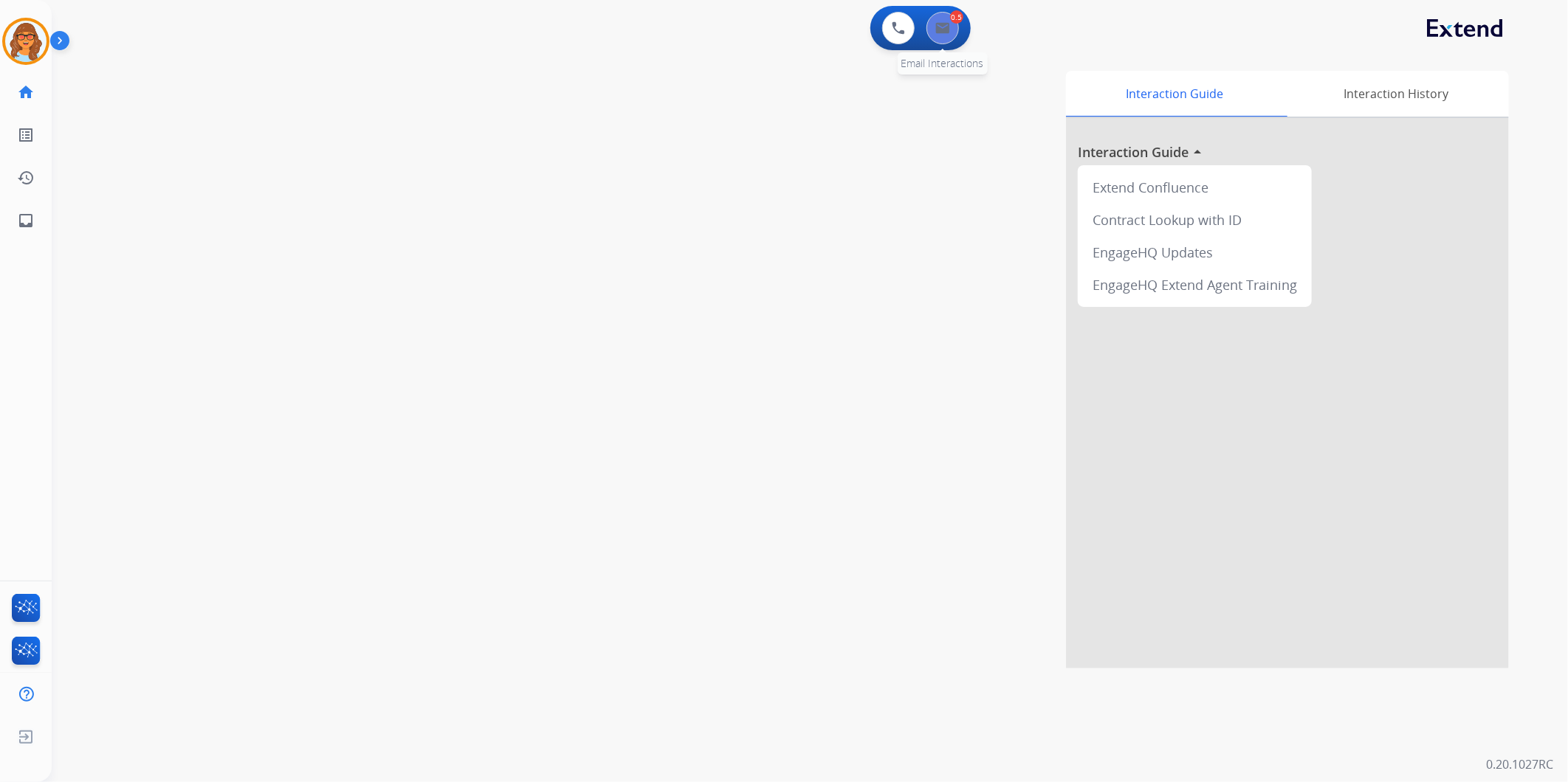
click at [948, 24] on img at bounding box center [942, 28] width 15 height 12
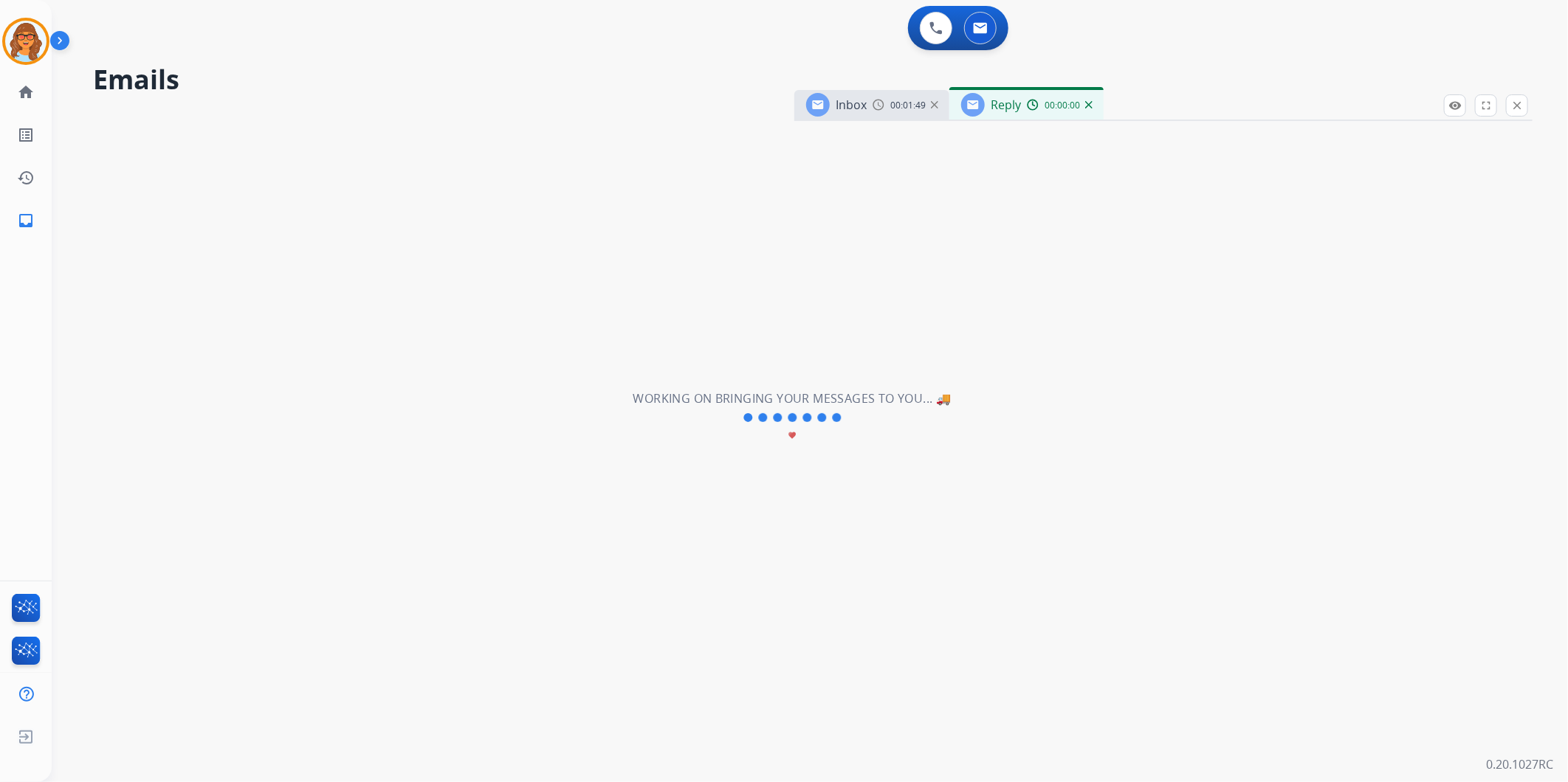
select select "**********"
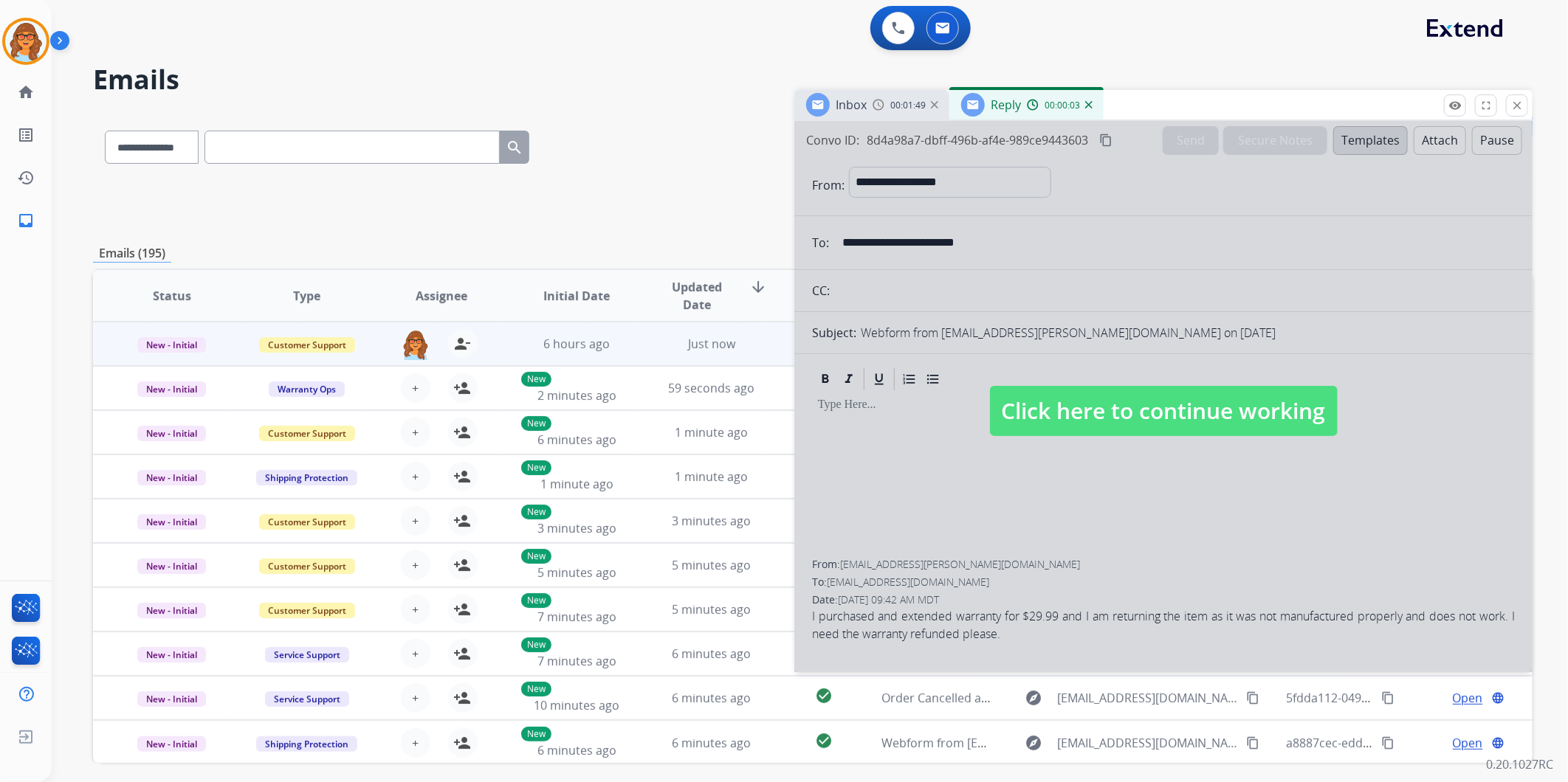
click at [1048, 430] on span "Click here to continue working" at bounding box center [1163, 411] width 348 height 50
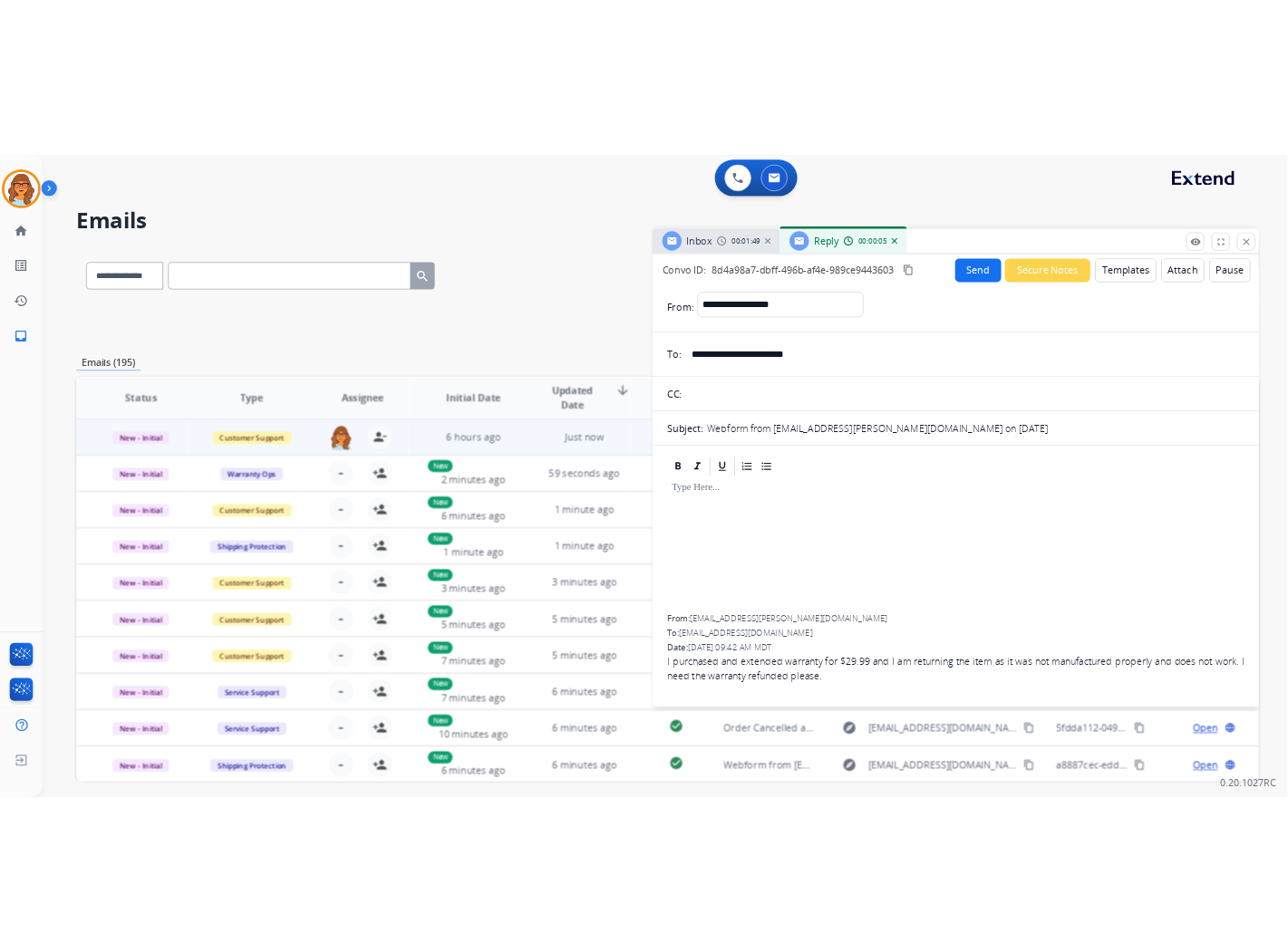
scroll to position [70, 0]
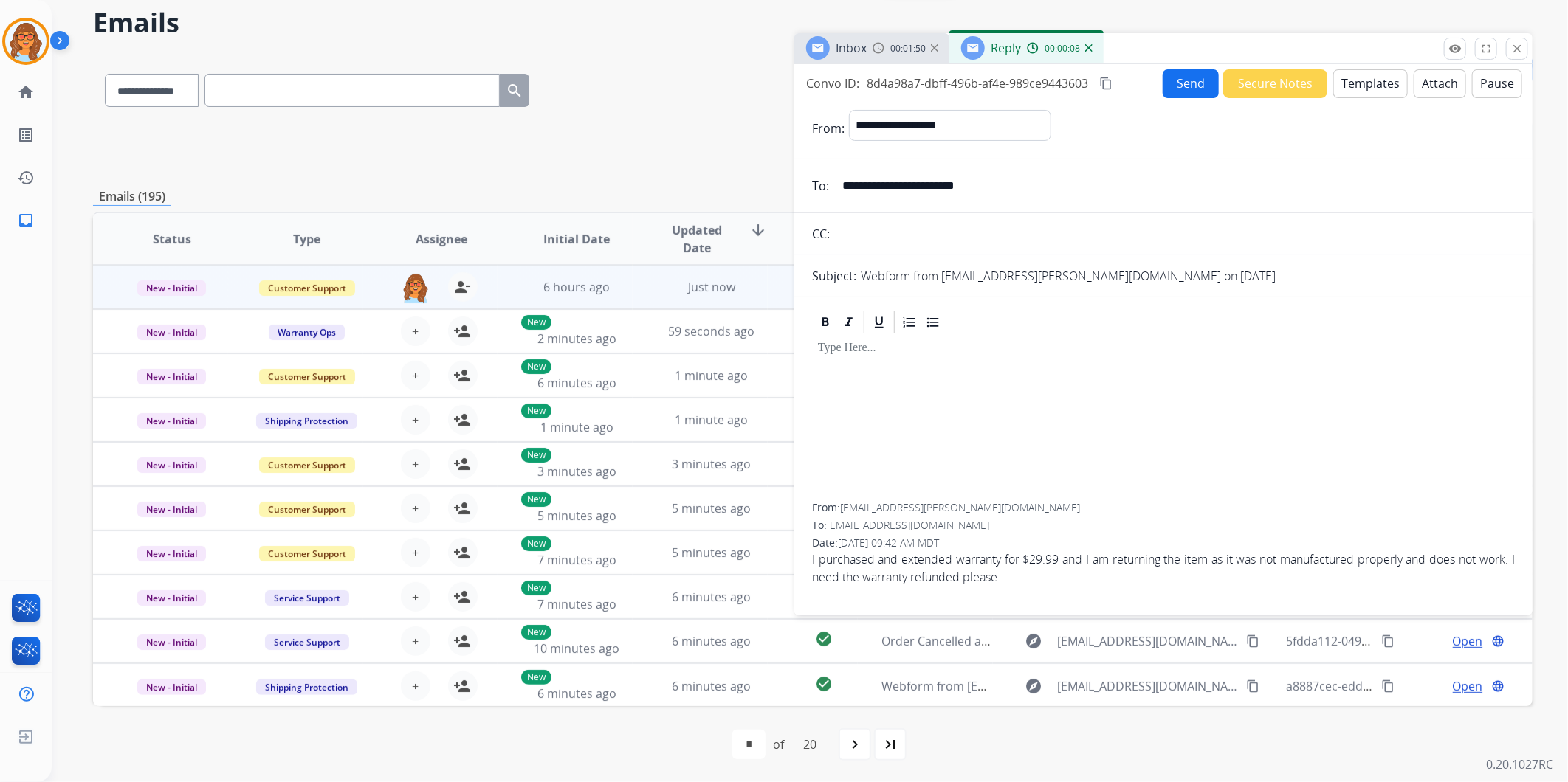
click at [1048, 353] on p at bounding box center [1163, 349] width 691 height 13
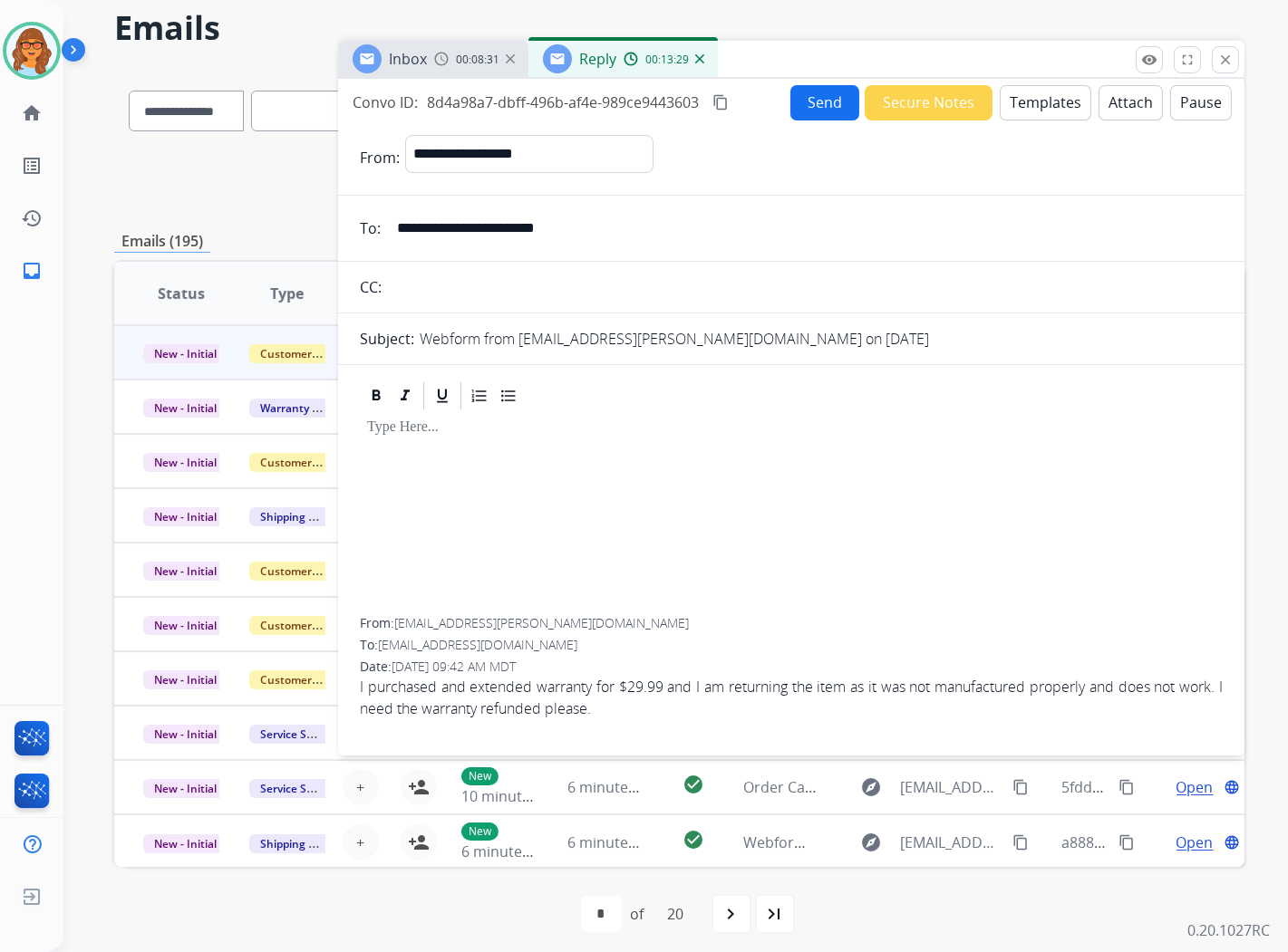
click at [429, 487] on div at bounding box center [792, 515] width 864 height 206
drag, startPoint x: 600, startPoint y: 225, endPoint x: 395, endPoint y: 237, distance: 205.4
click at [395, 237] on input "**********" at bounding box center [805, 228] width 837 height 36
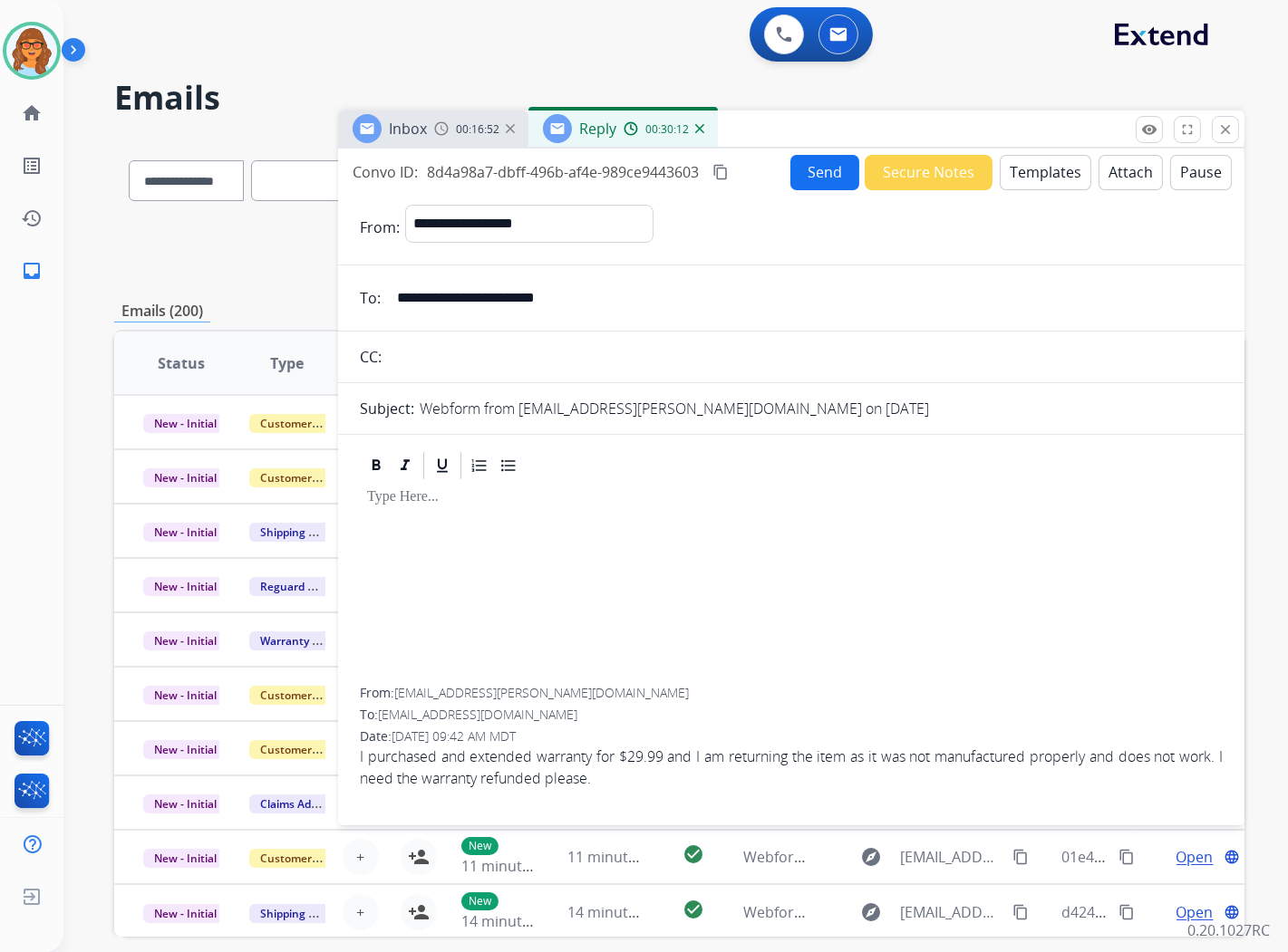
click at [727, 164] on mat-icon "content_copy" at bounding box center [721, 172] width 16 height 16
click at [1034, 169] on button "Templates" at bounding box center [1045, 172] width 92 height 35
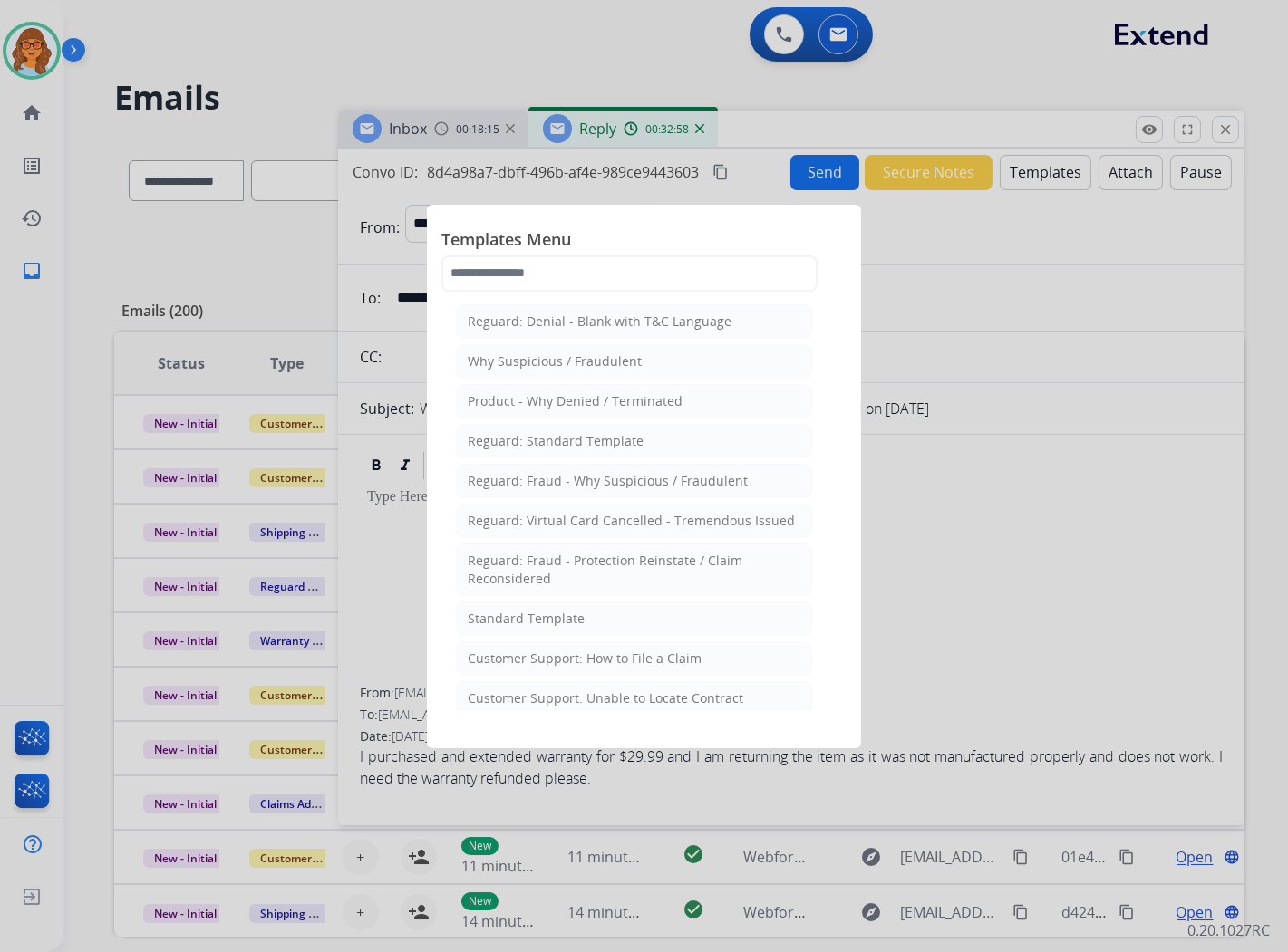
drag, startPoint x: 1073, startPoint y: 714, endPoint x: 1039, endPoint y: 660, distance: 63.8
click at [1073, 712] on div at bounding box center [644, 476] width 1288 height 952
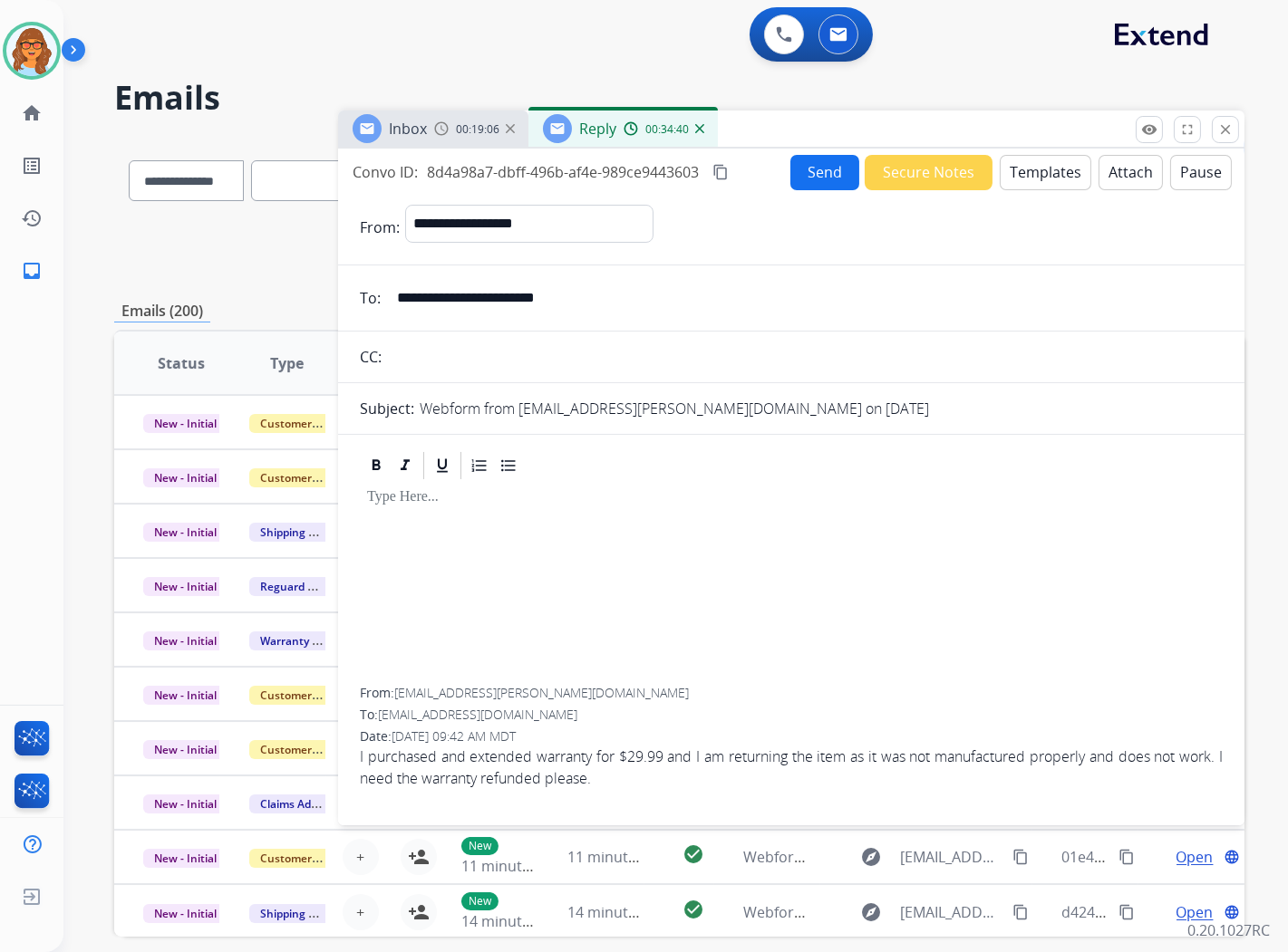
click at [1024, 177] on button "Templates" at bounding box center [1045, 172] width 92 height 35
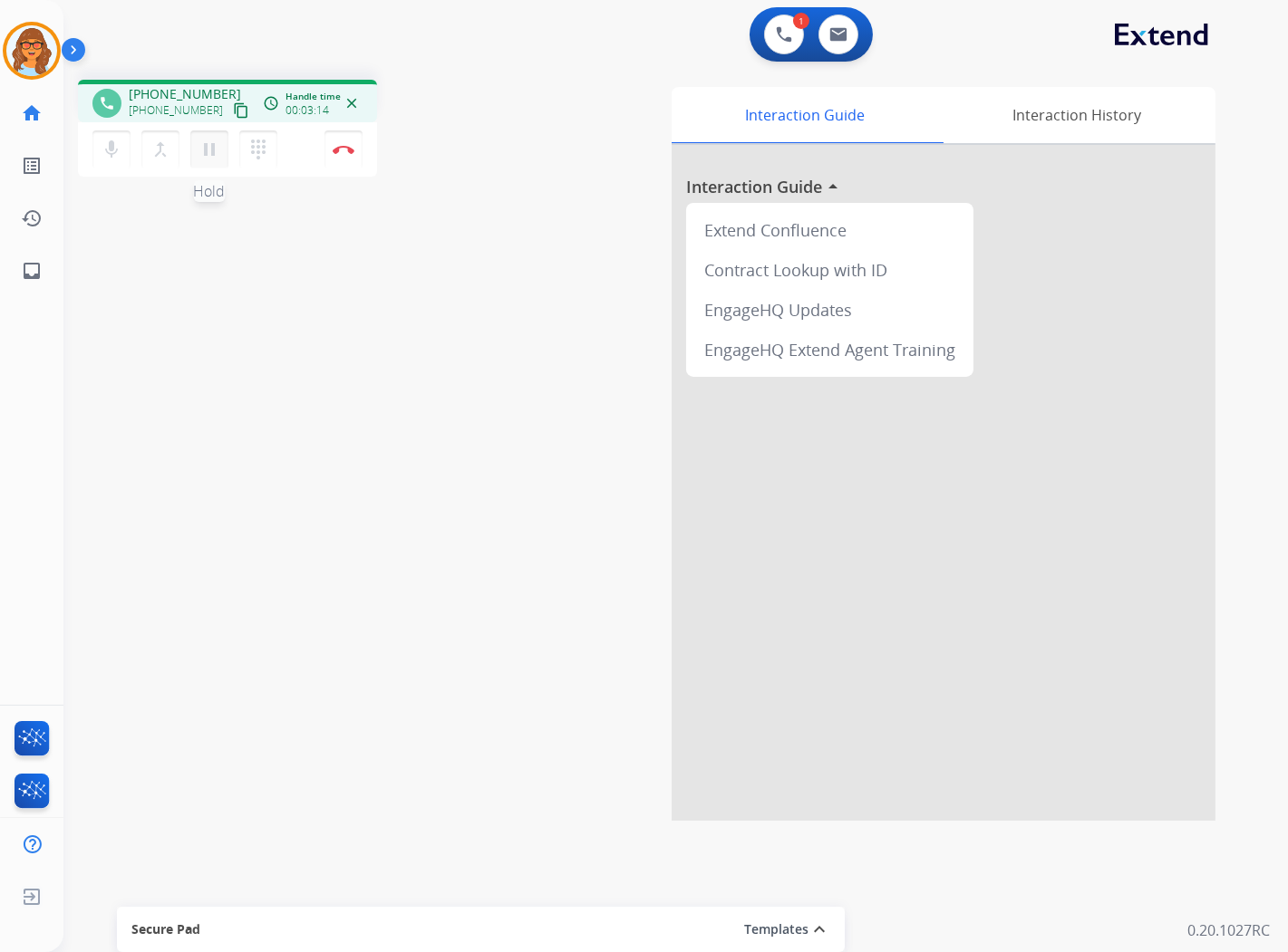
click at [205, 158] on mat-icon "pause" at bounding box center [210, 150] width 22 height 22
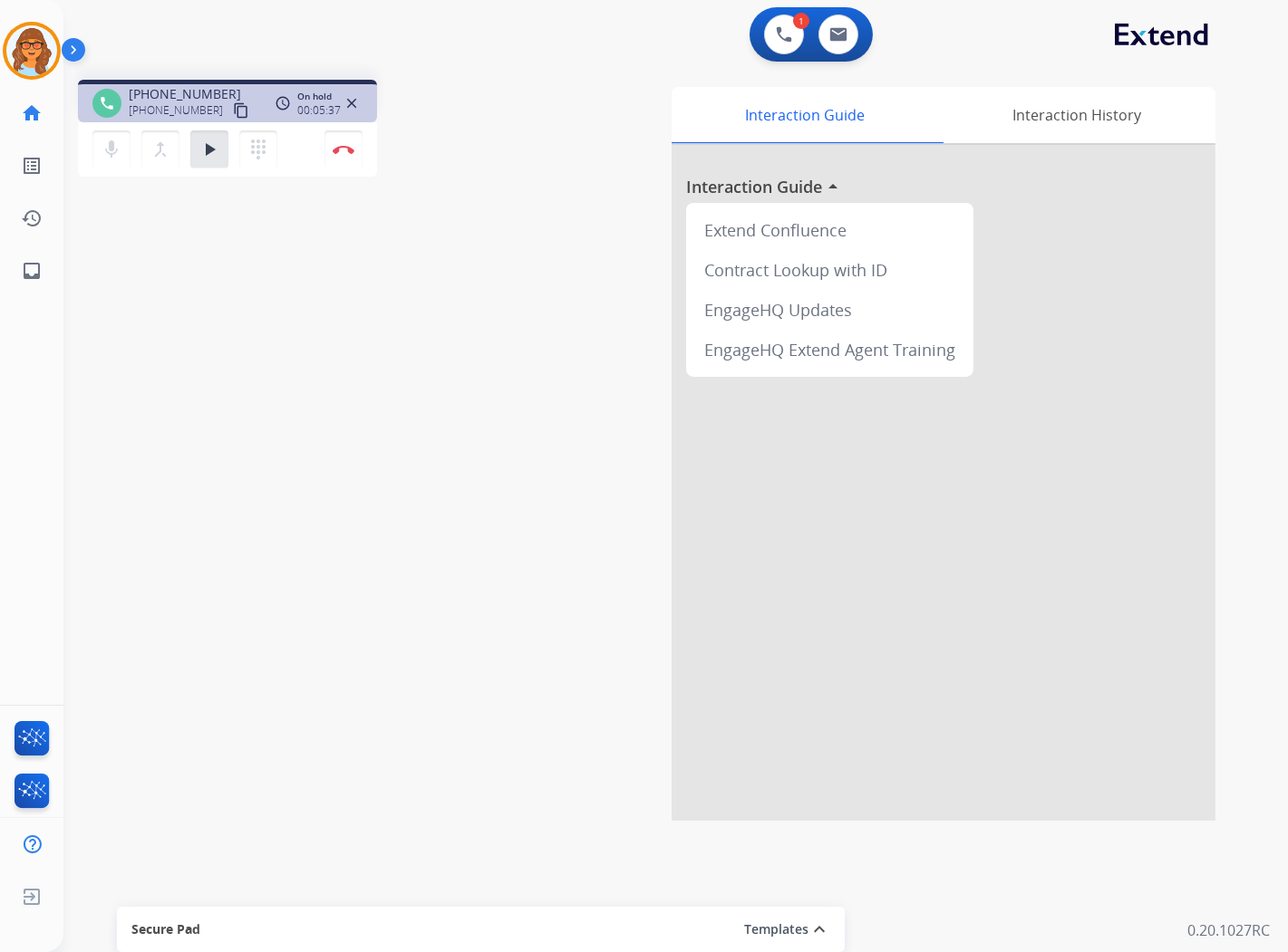
drag, startPoint x: 200, startPoint y: 159, endPoint x: 229, endPoint y: 183, distance: 37.6
click at [202, 158] on mat-icon "play_arrow" at bounding box center [210, 150] width 22 height 22
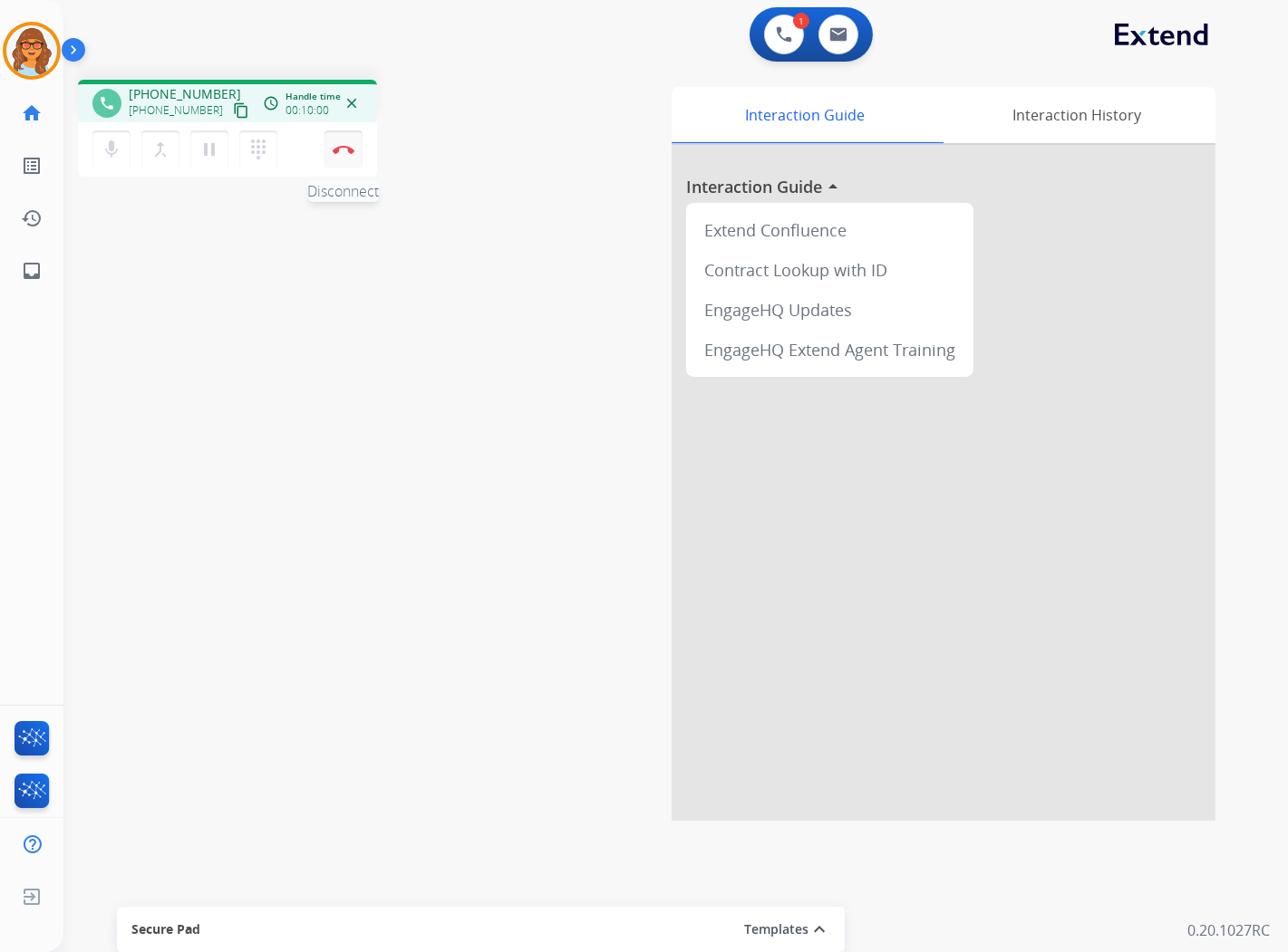
click at [347, 160] on button "Disconnect" at bounding box center [344, 150] width 38 height 38
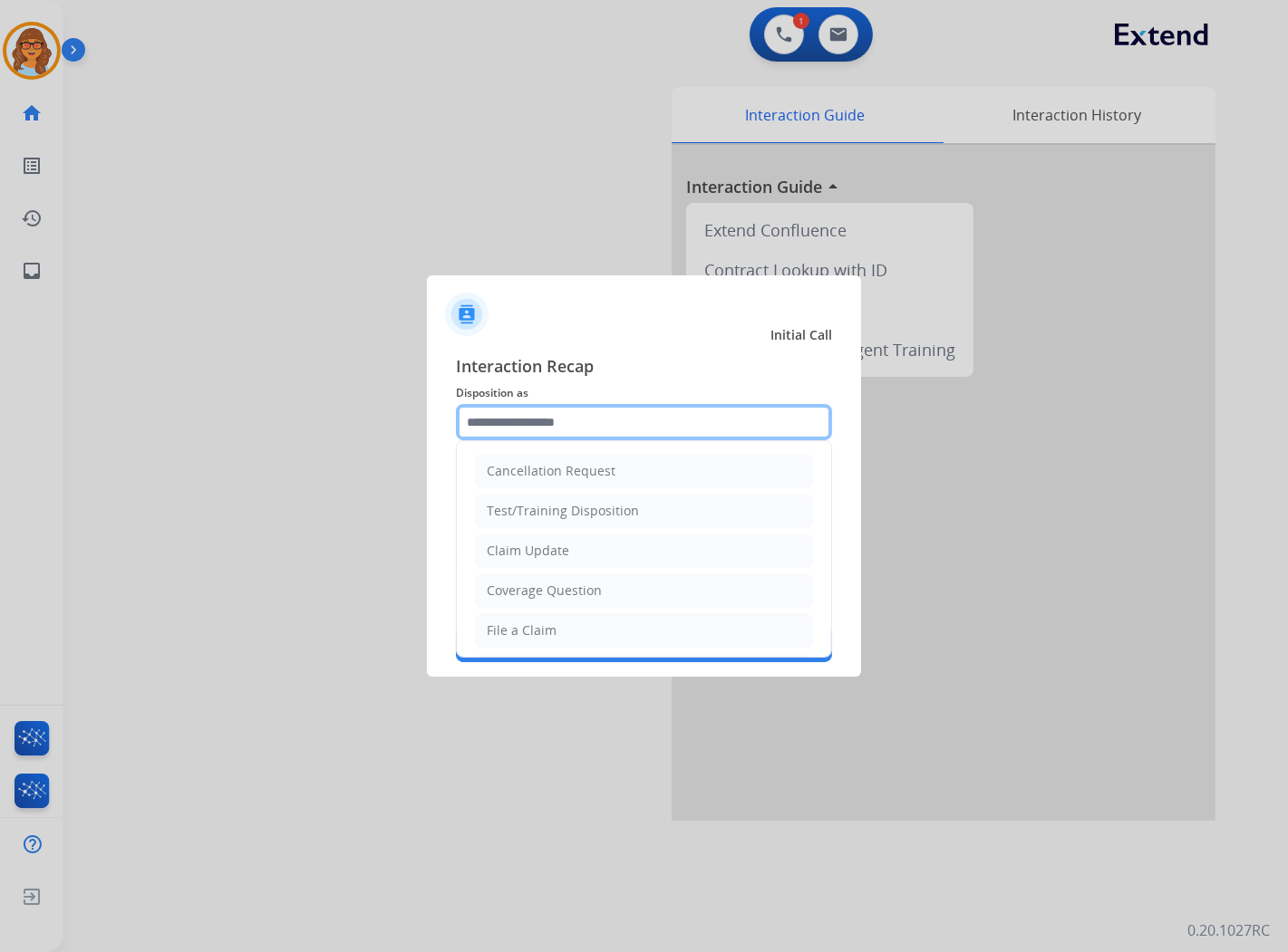
click at [509, 431] on input "text" at bounding box center [644, 423] width 376 height 36
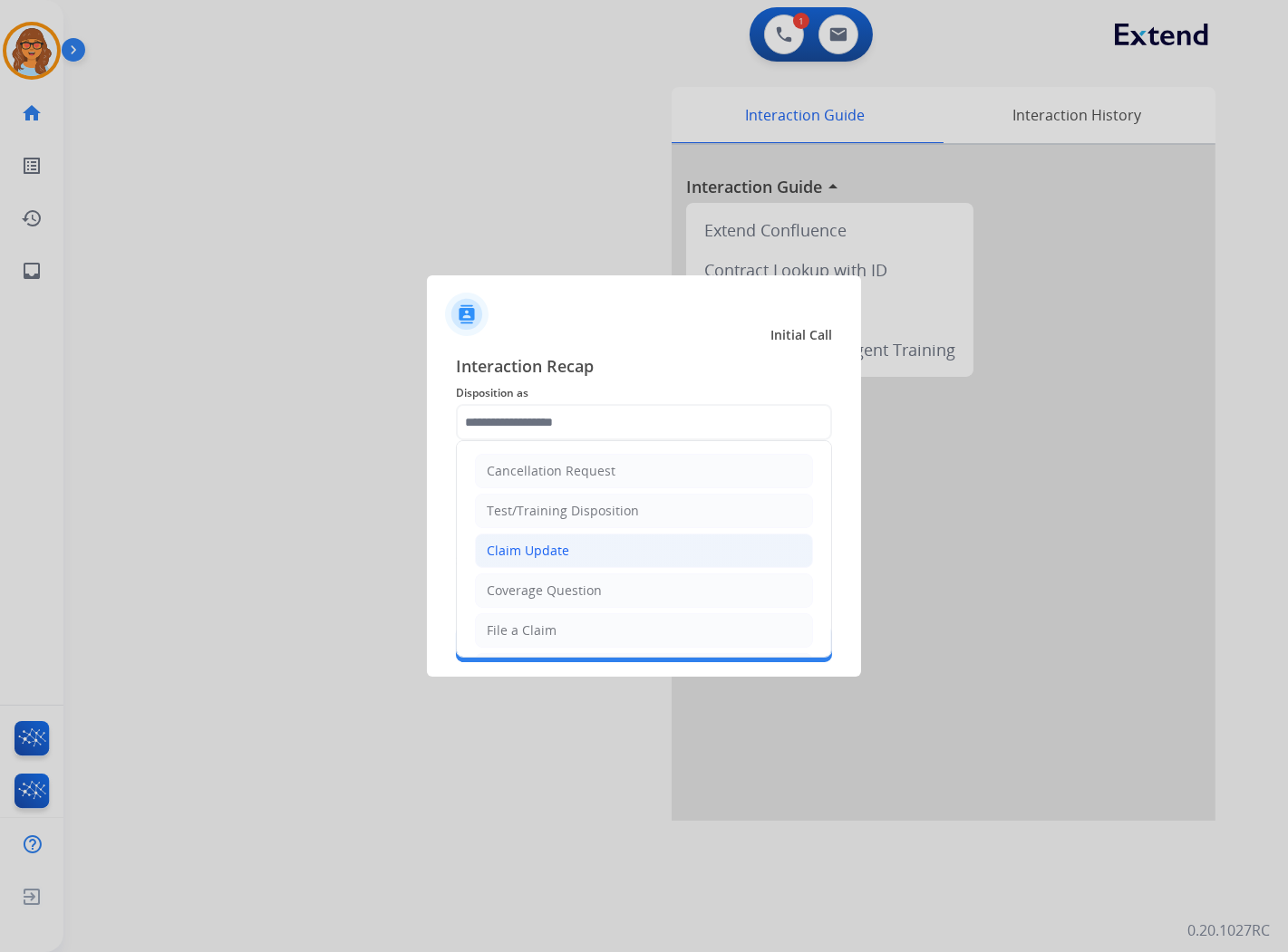
click at [558, 550] on div "Claim Update" at bounding box center [528, 551] width 83 height 18
type input "**********"
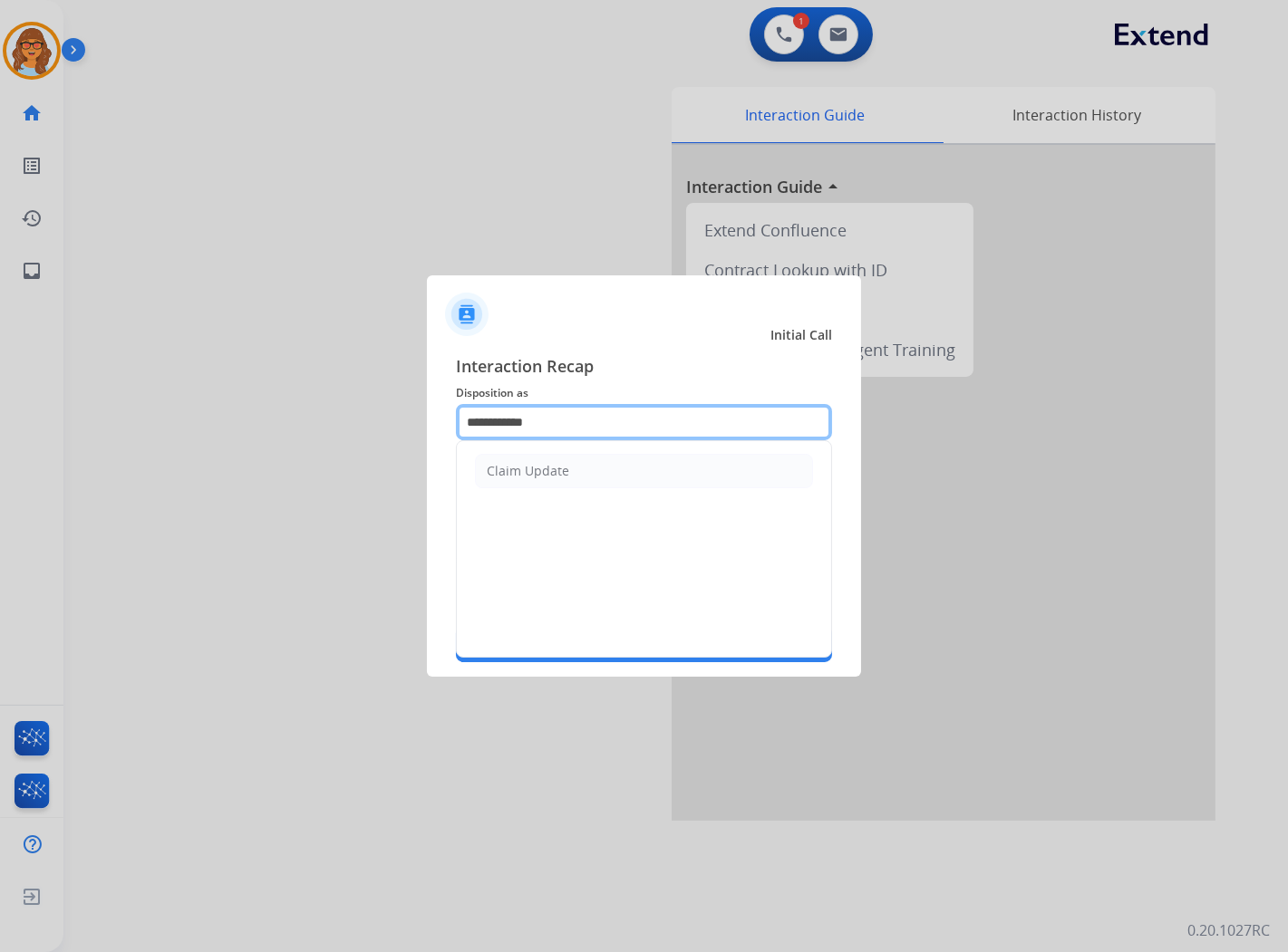
drag, startPoint x: 586, startPoint y: 422, endPoint x: 426, endPoint y: 426, distance: 160.0
click at [0, 423] on app-contact-recap-modal "**********" at bounding box center [0, 476] width 0 height 952
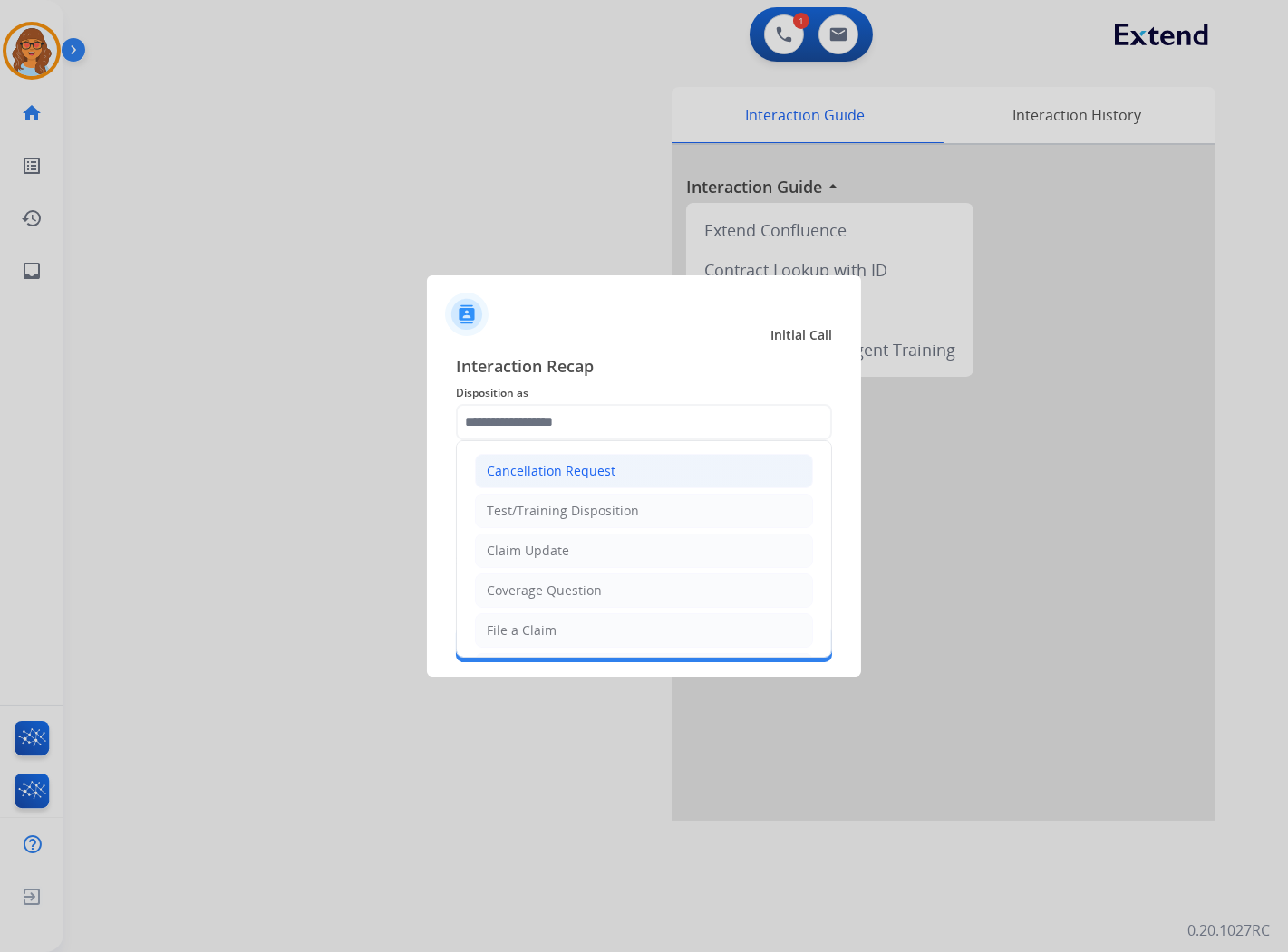
click at [522, 467] on div "Cancellation Request" at bounding box center [551, 471] width 129 height 18
type input "**********"
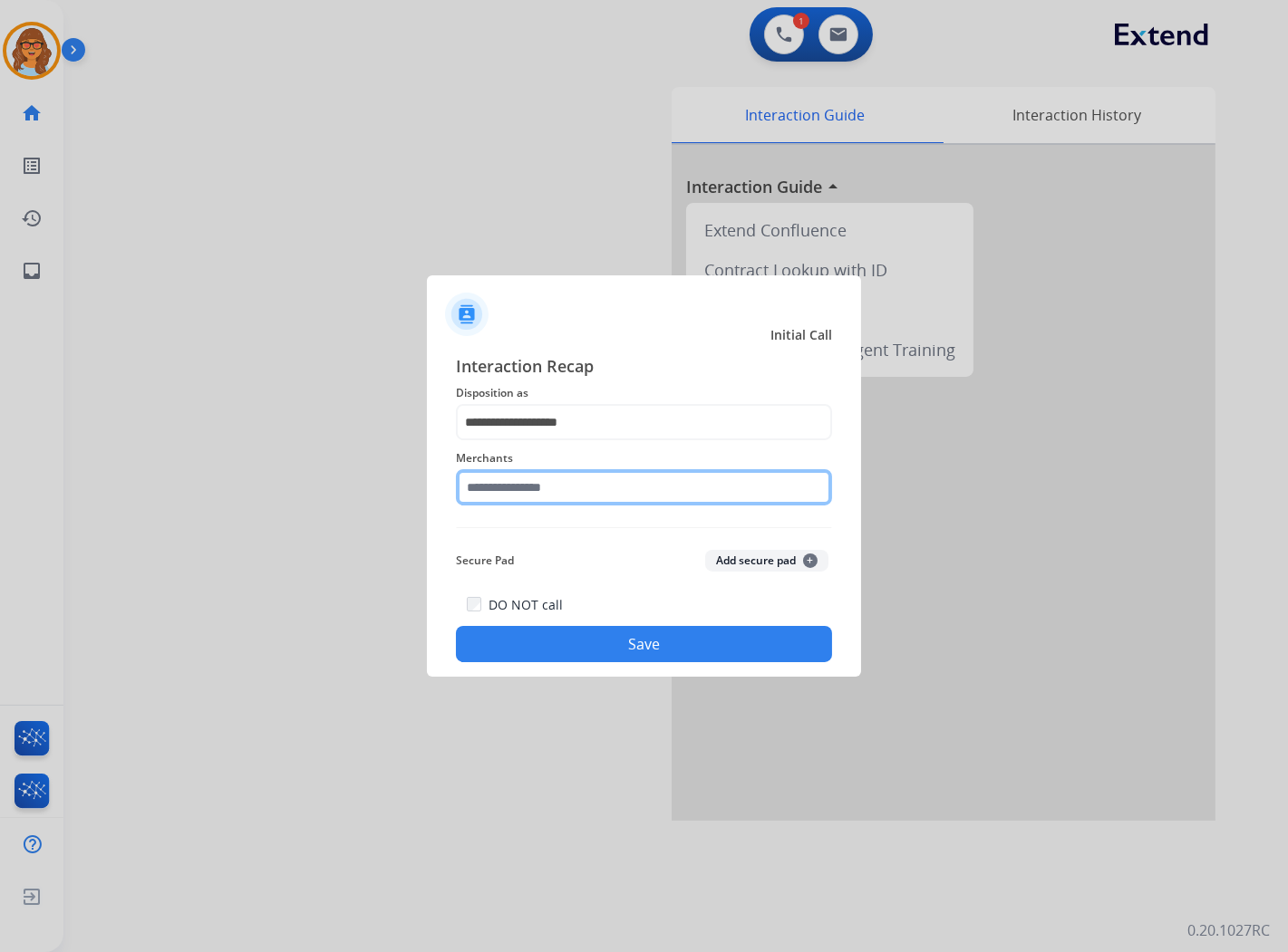
click at [517, 501] on input "text" at bounding box center [644, 488] width 376 height 36
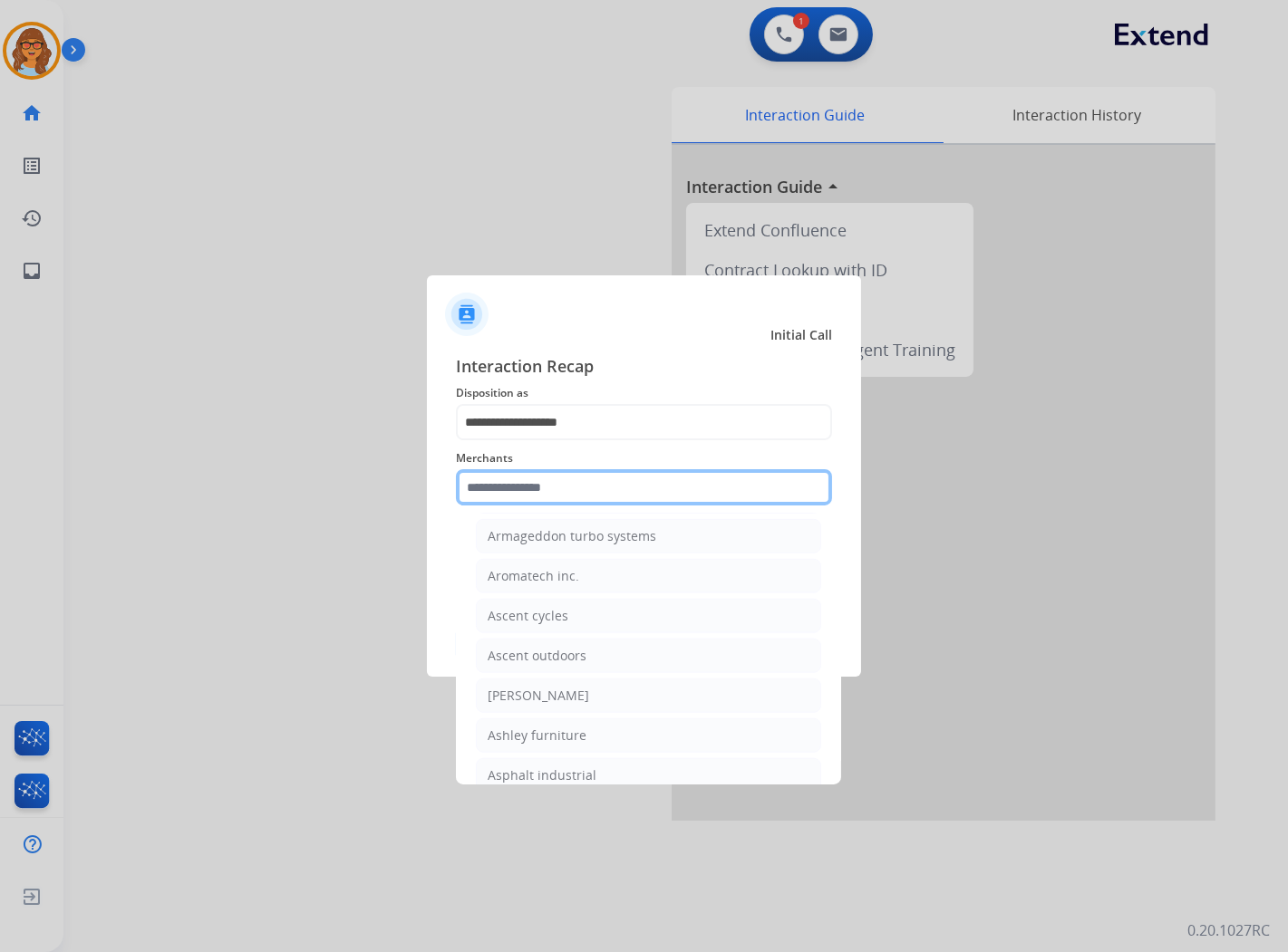
scroll to position [2517, 0]
click at [527, 743] on div "Ashley furniture" at bounding box center [537, 734] width 99 height 18
type input "**********"
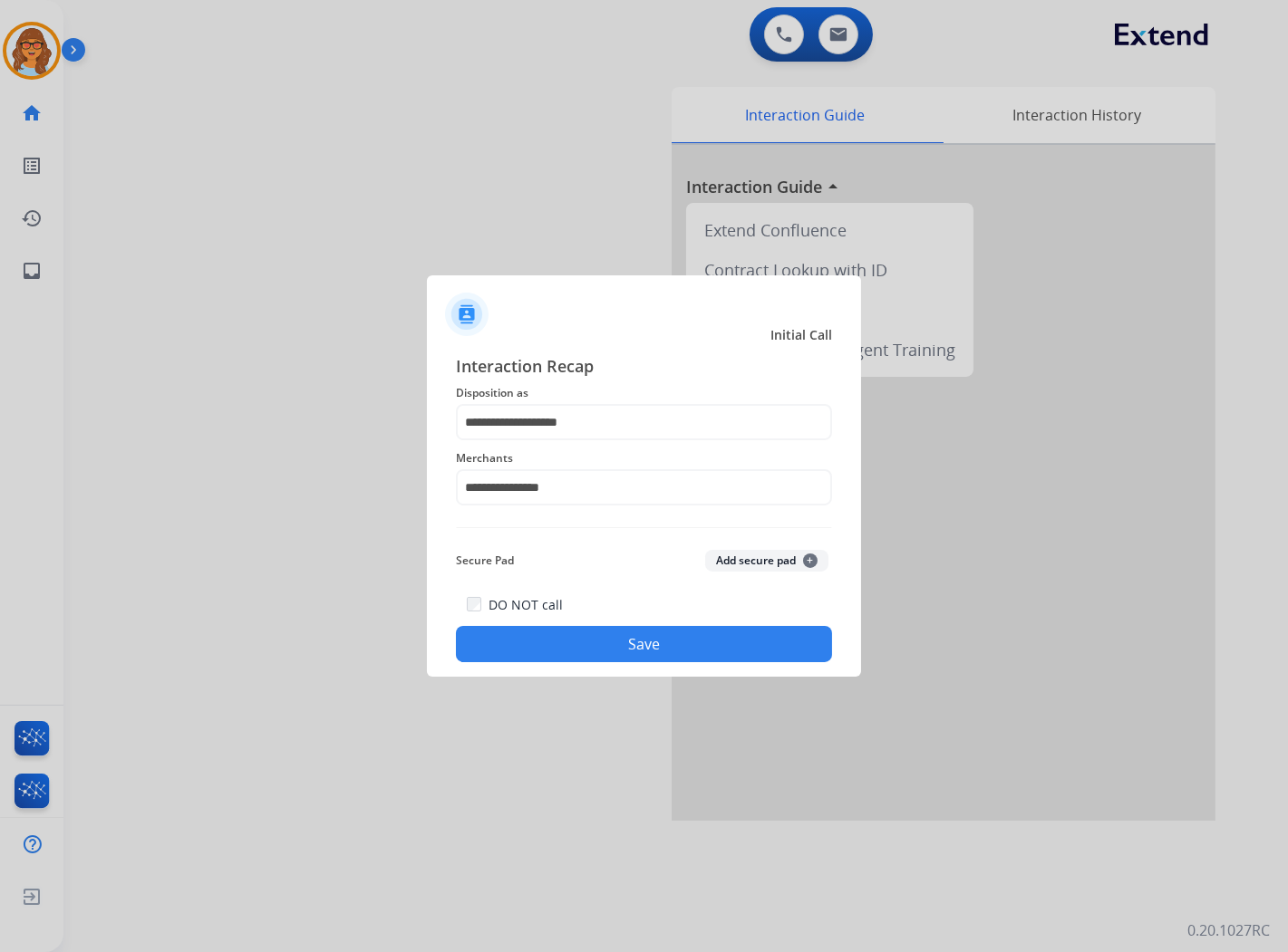
click at [628, 635] on button "Save" at bounding box center [644, 645] width 376 height 36
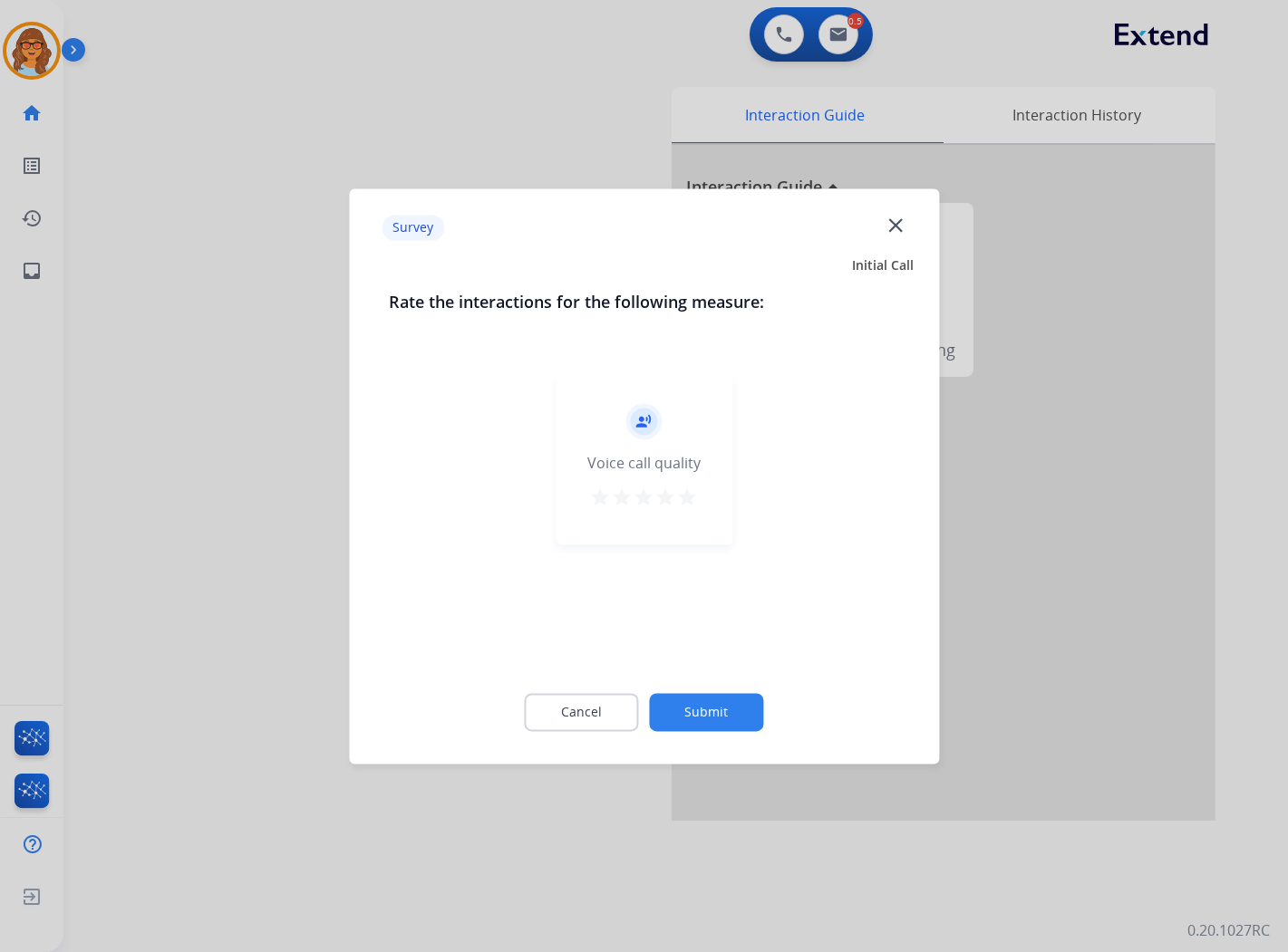
click at [693, 490] on mat-icon "star" at bounding box center [688, 498] width 22 height 22
click at [712, 704] on button "Submit" at bounding box center [707, 713] width 114 height 38
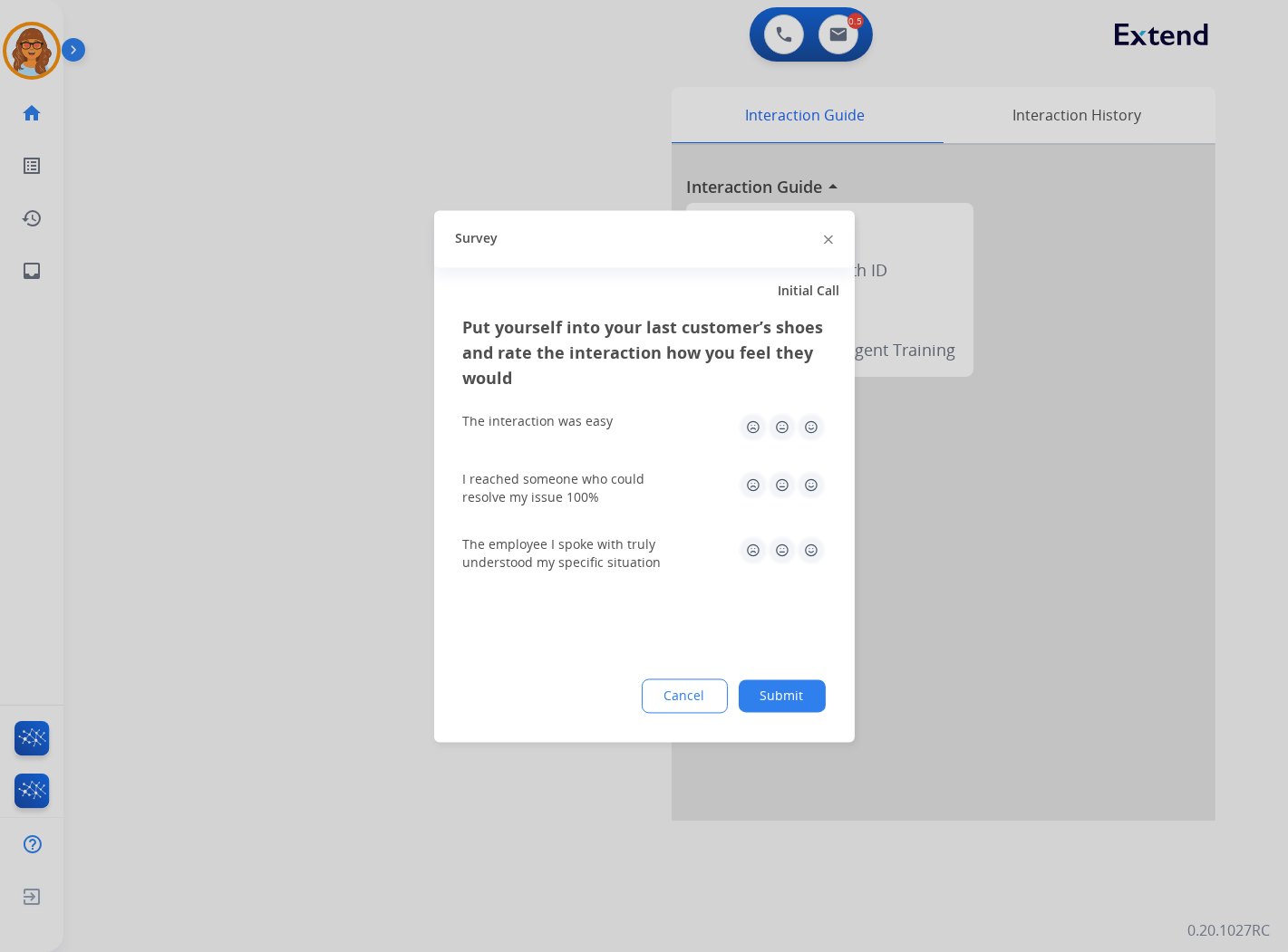
click at [812, 545] on img at bounding box center [812, 550] width 29 height 29
click at [807, 472] on img at bounding box center [812, 485] width 29 height 29
click at [805, 432] on img at bounding box center [812, 427] width 29 height 29
click at [791, 700] on button "Submit" at bounding box center [783, 696] width 87 height 33
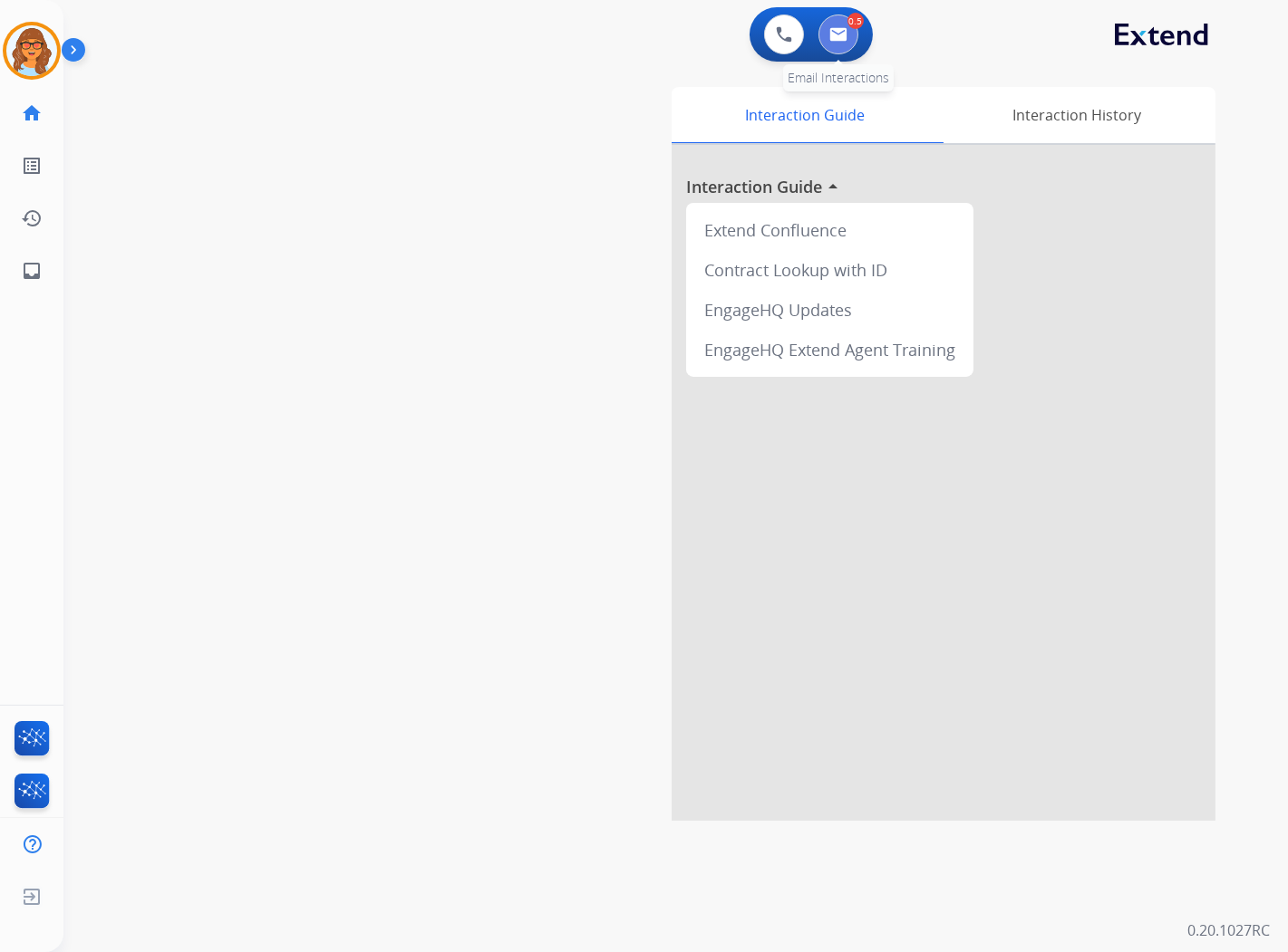
click at [841, 34] on img at bounding box center [839, 34] width 18 height 15
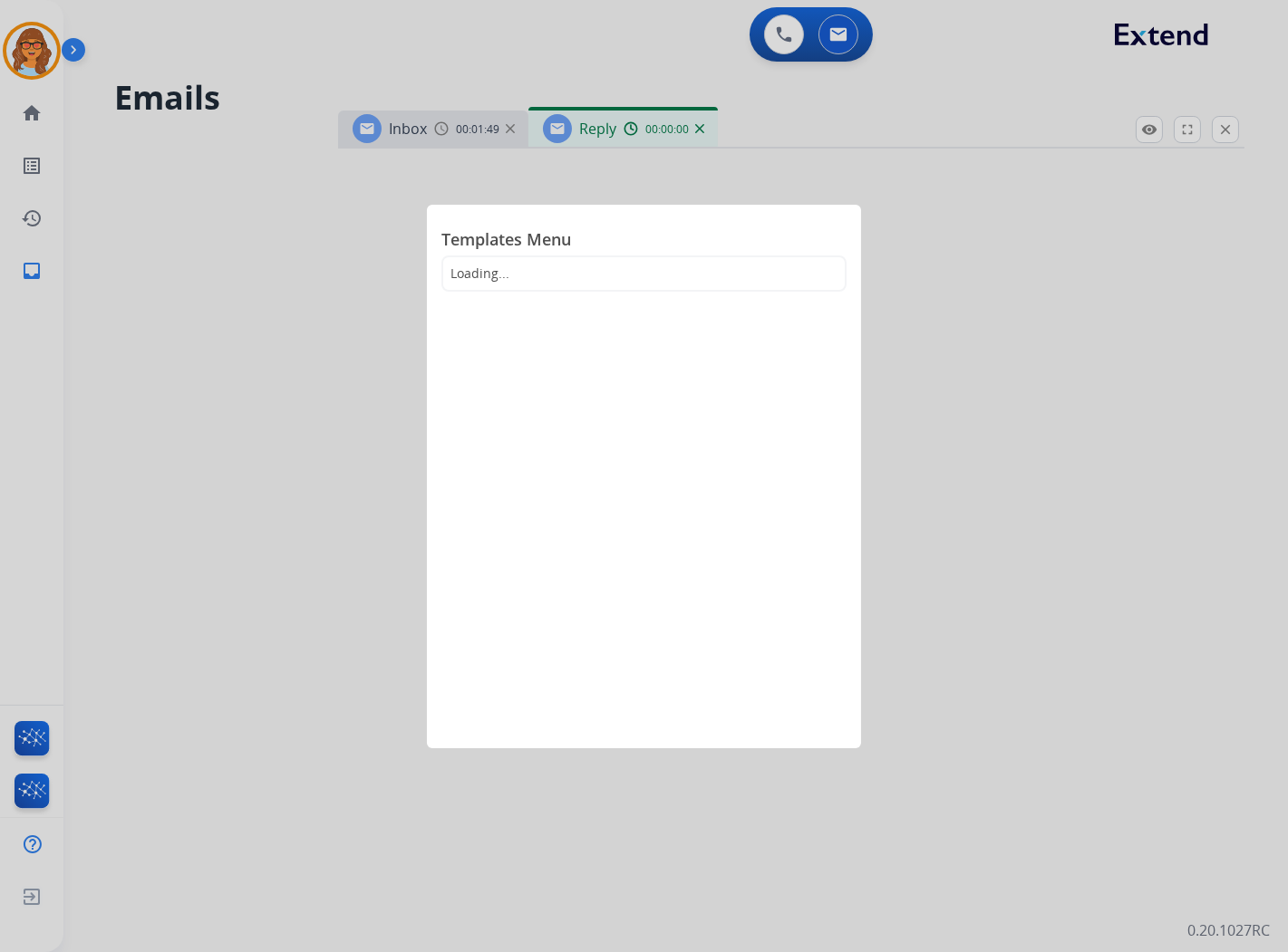
select select "**********"
click at [908, 177] on div at bounding box center [644, 476] width 1288 height 952
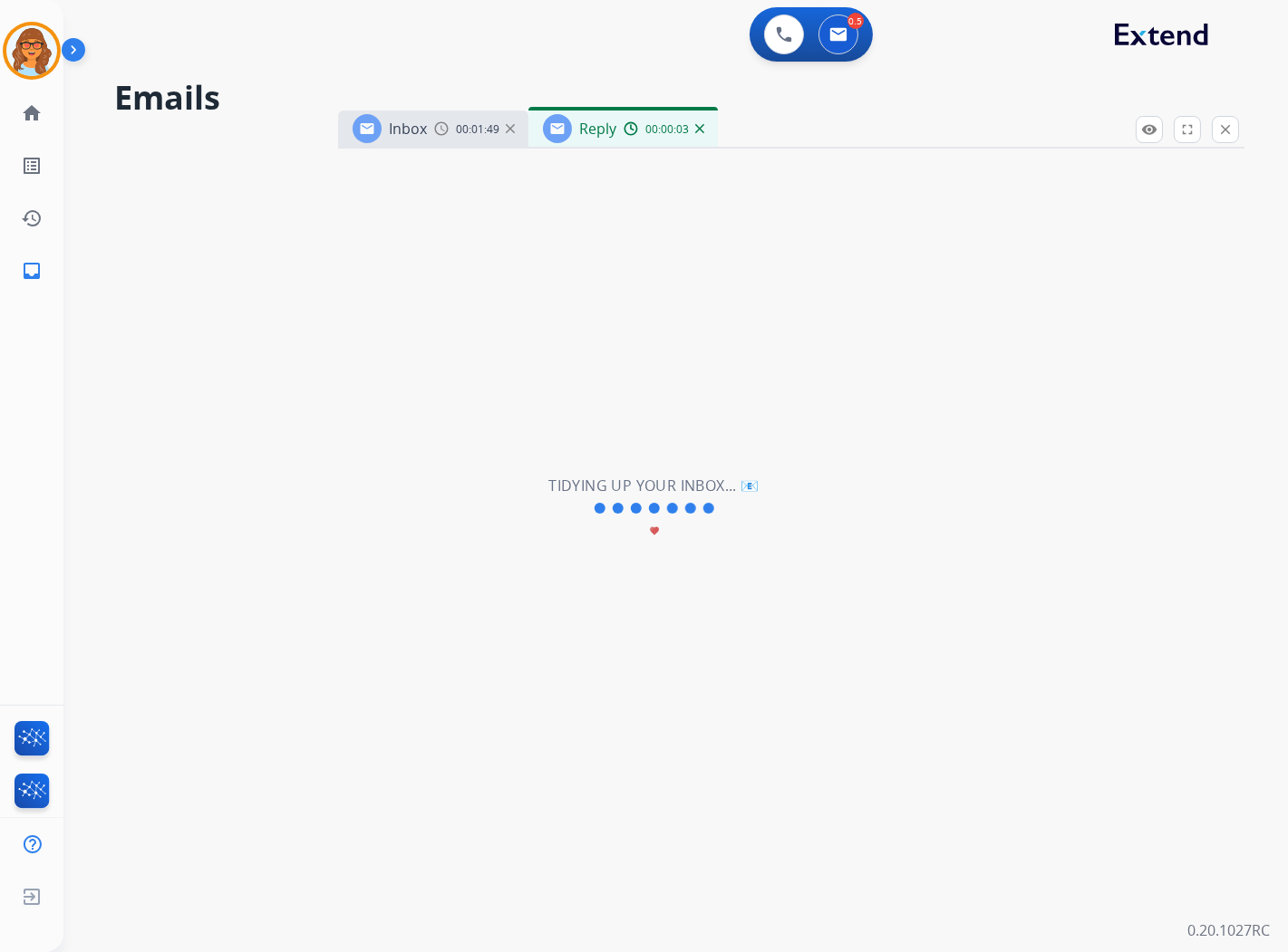
click at [629, 136] on div "00:00:03" at bounding box center [664, 129] width 80 height 16
click at [621, 139] on div "Reply 00:00:12" at bounding box center [623, 129] width 190 height 36
click at [484, 124] on span "00:01:49" at bounding box center [478, 130] width 44 height 15
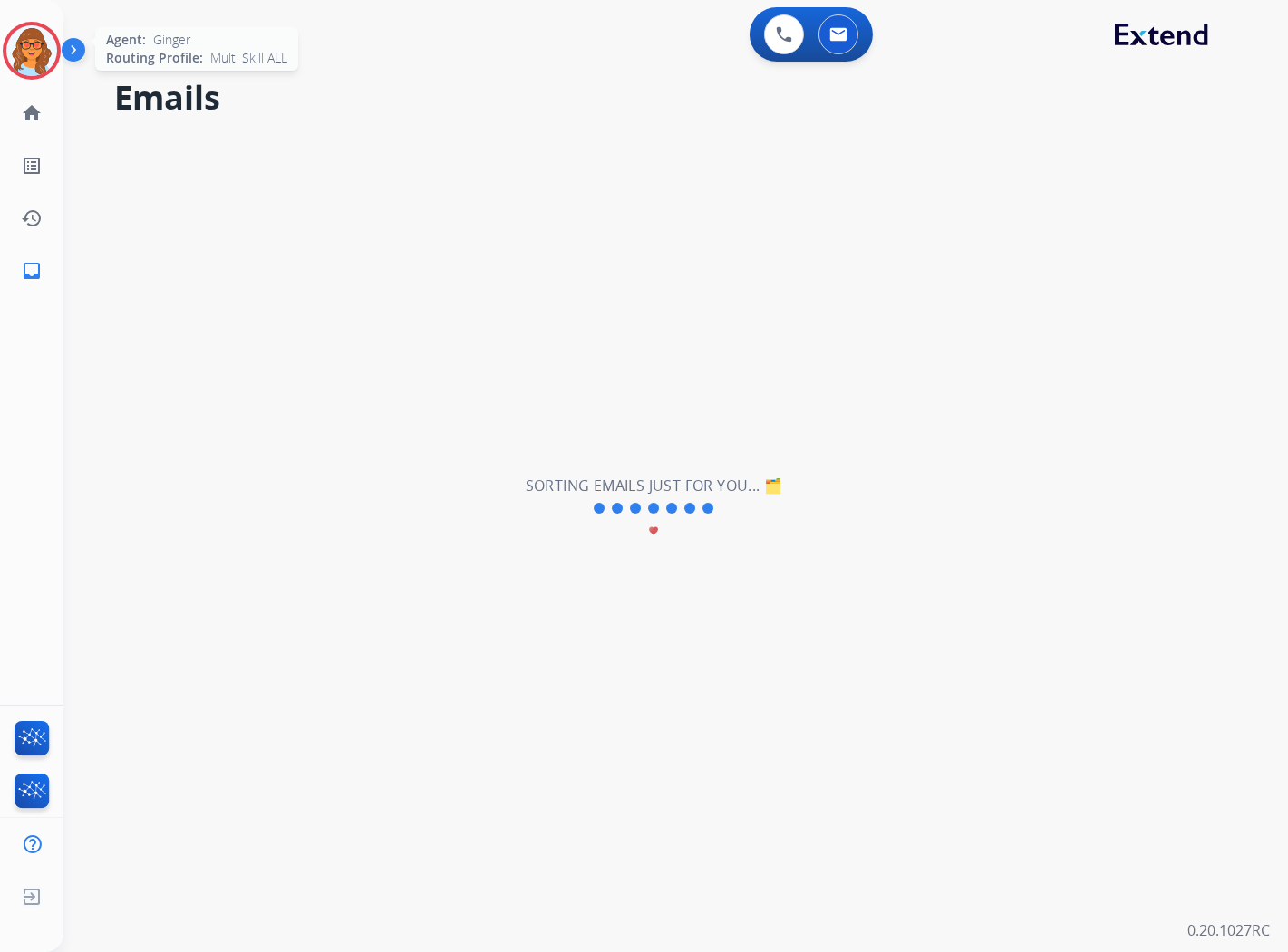
click at [48, 57] on img at bounding box center [32, 51] width 51 height 51
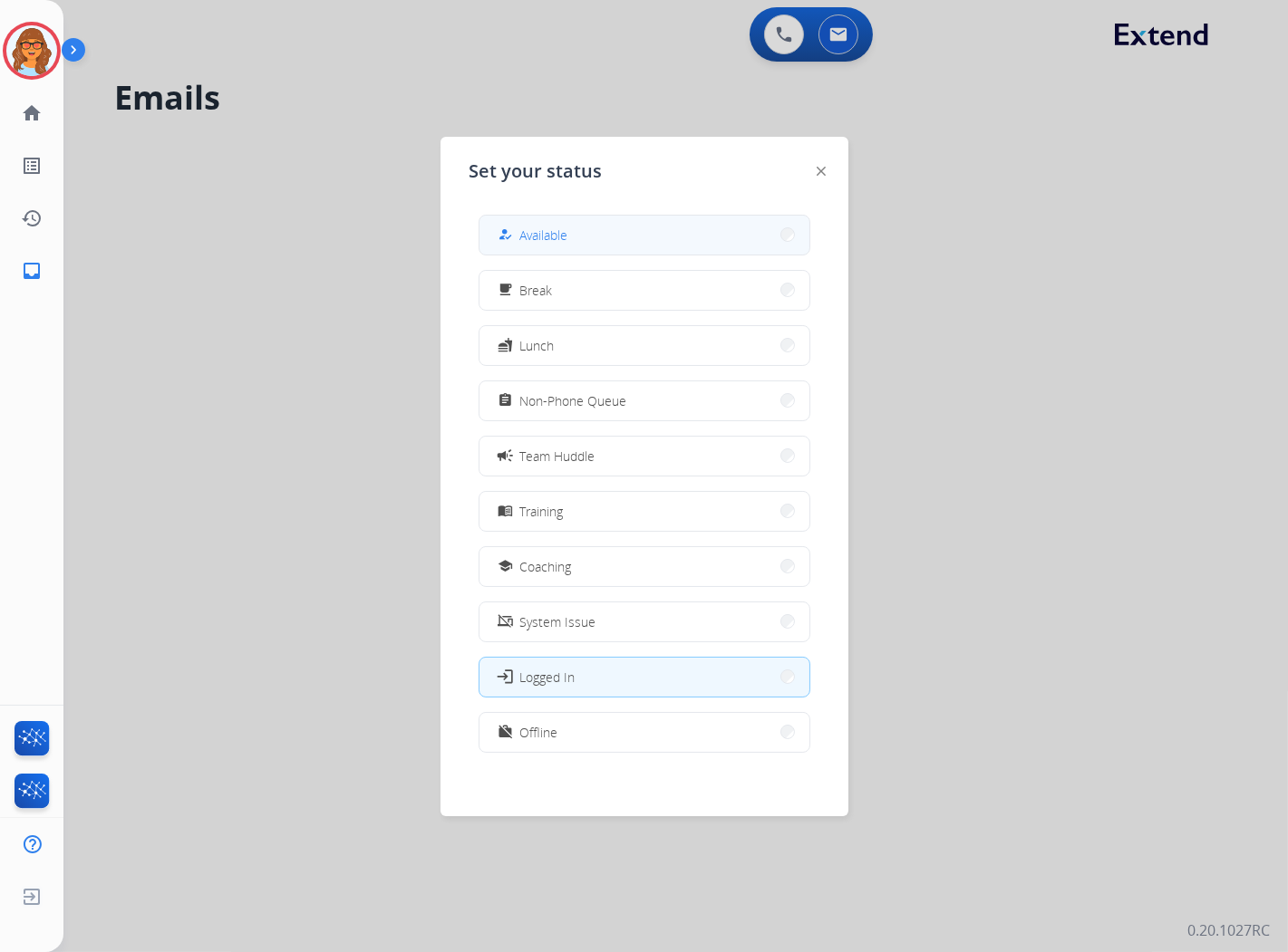
click at [578, 236] on button "how_to_reg Available" at bounding box center [645, 235] width 330 height 39
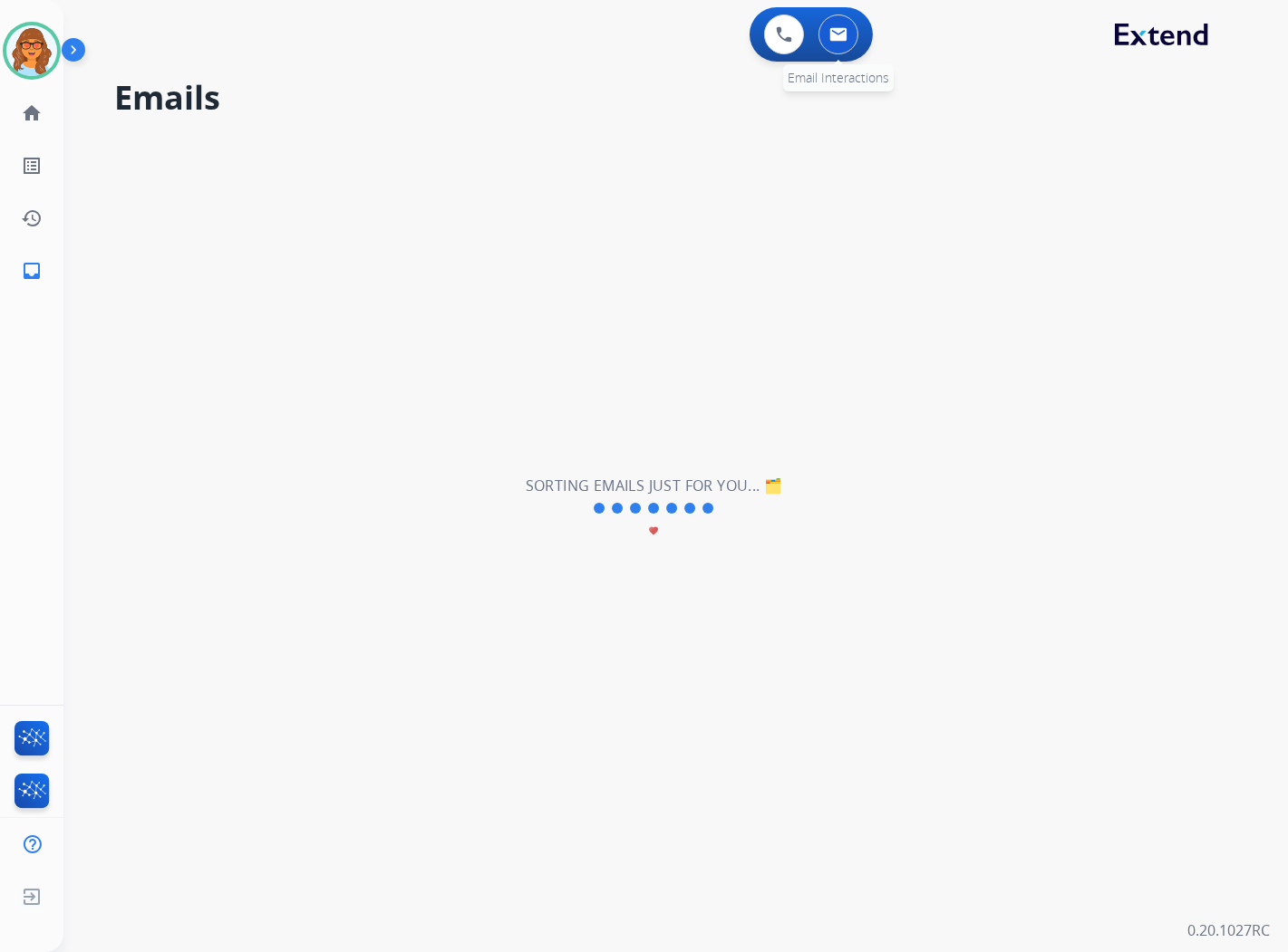
click at [841, 44] on button at bounding box center [839, 34] width 40 height 40
click at [831, 47] on button at bounding box center [839, 34] width 40 height 40
click at [835, 24] on button at bounding box center [839, 34] width 40 height 40
click at [305, 169] on div "**********" at bounding box center [654, 509] width 1181 height 887
click at [218, 345] on div "**********" at bounding box center [654, 509] width 1181 height 887
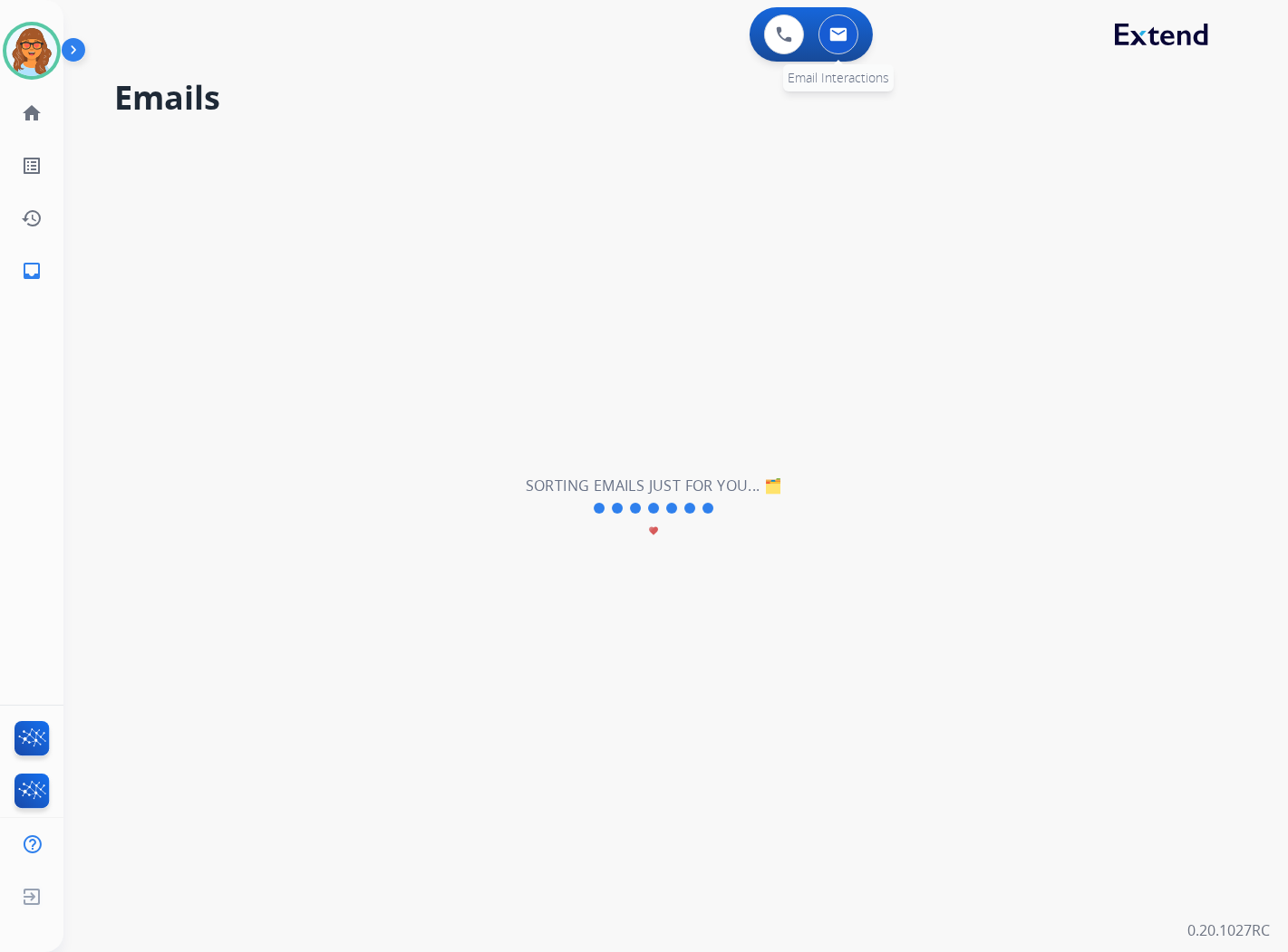
click at [859, 42] on div "0 Voice Interactions 0 Email Interactions" at bounding box center [812, 34] width 123 height 54
click at [842, 39] on img at bounding box center [839, 34] width 18 height 15
click at [845, 32] on img at bounding box center [839, 34] width 18 height 15
click at [29, 51] on img at bounding box center [32, 51] width 51 height 51
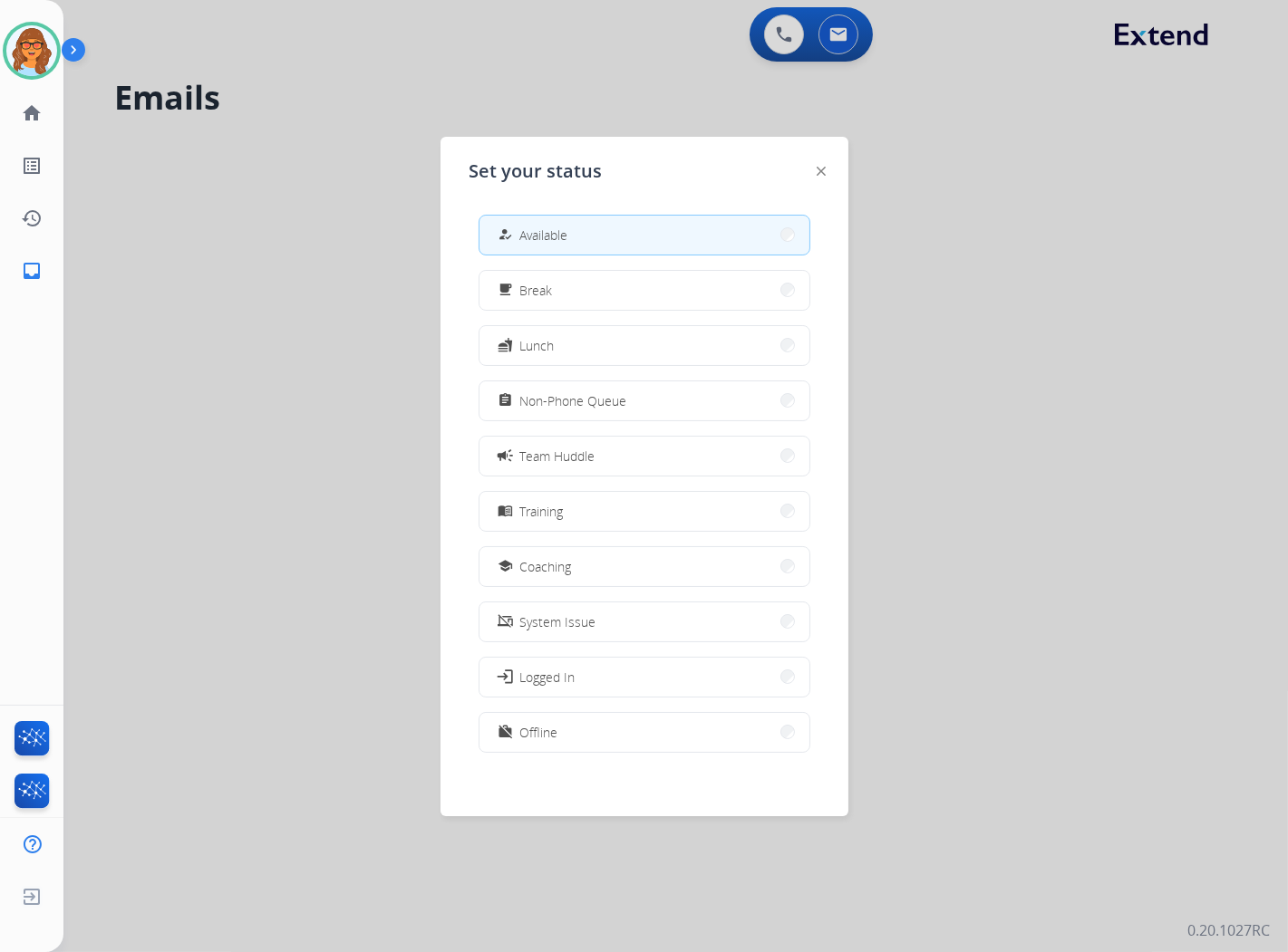
click at [316, 391] on div at bounding box center [644, 476] width 1288 height 952
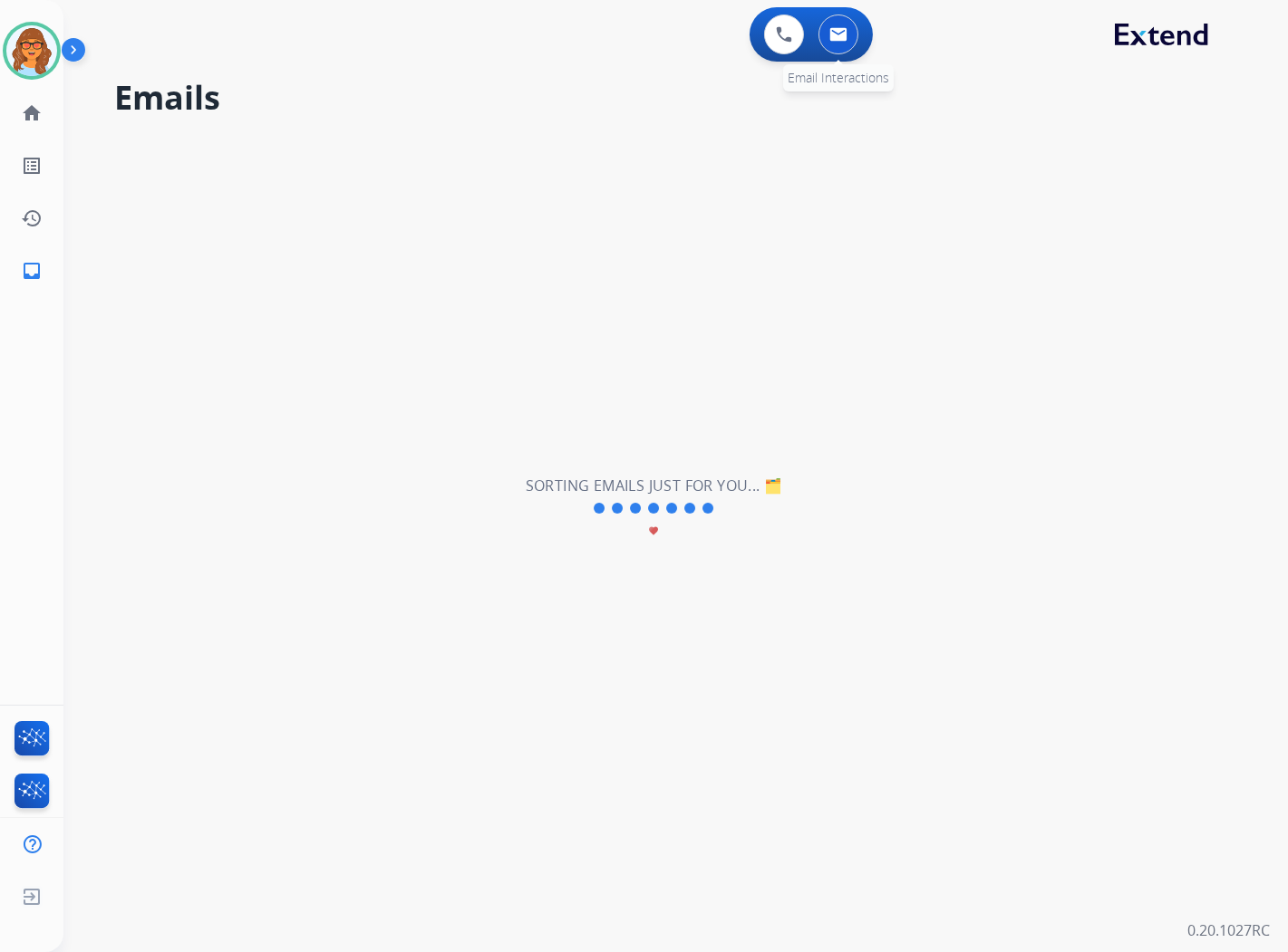
drag, startPoint x: 844, startPoint y: 34, endPoint x: 839, endPoint y: 56, distance: 22.6
click at [841, 34] on img at bounding box center [839, 34] width 18 height 15
click at [844, 39] on img at bounding box center [839, 34] width 18 height 15
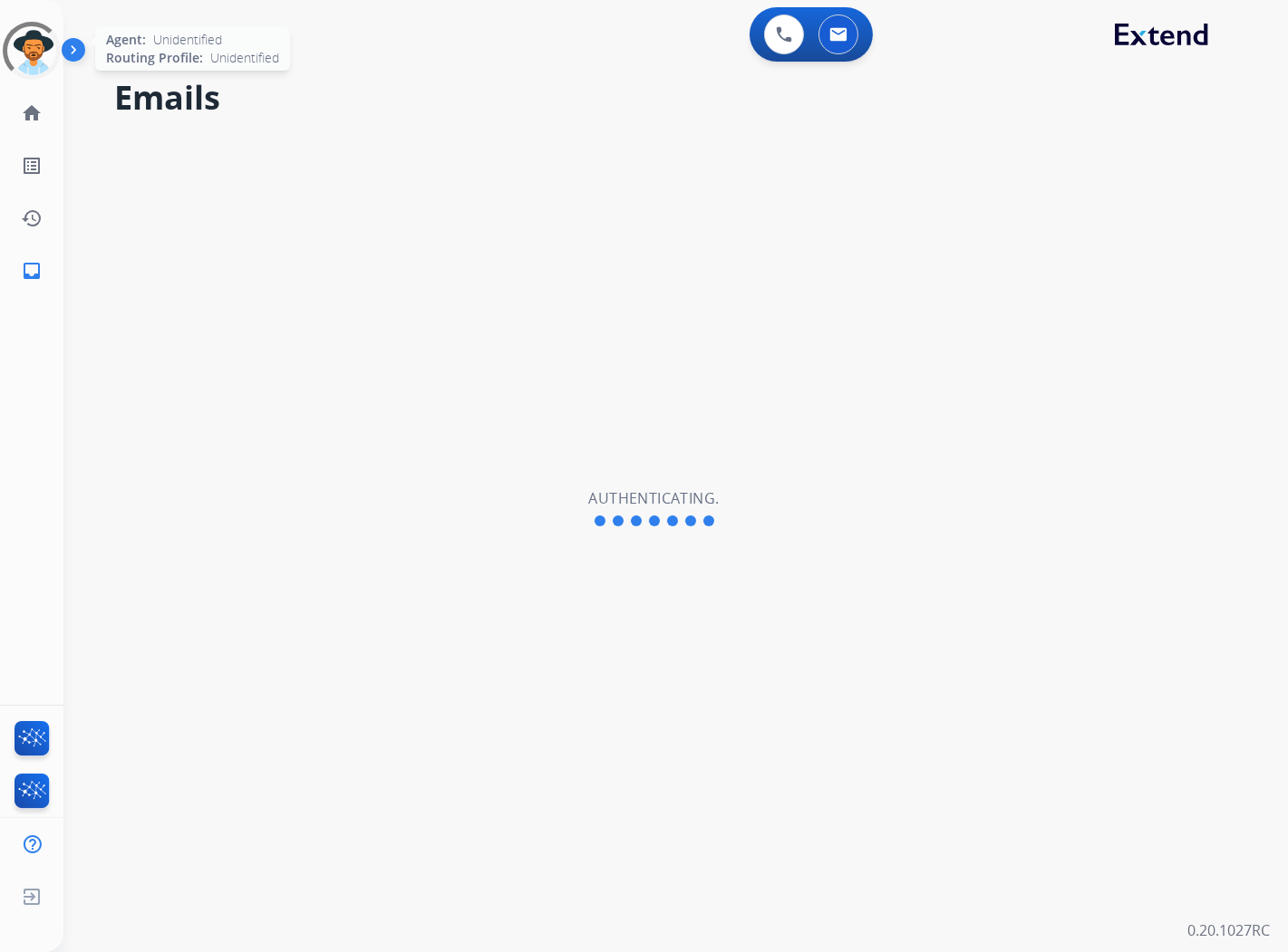
select select "**********"
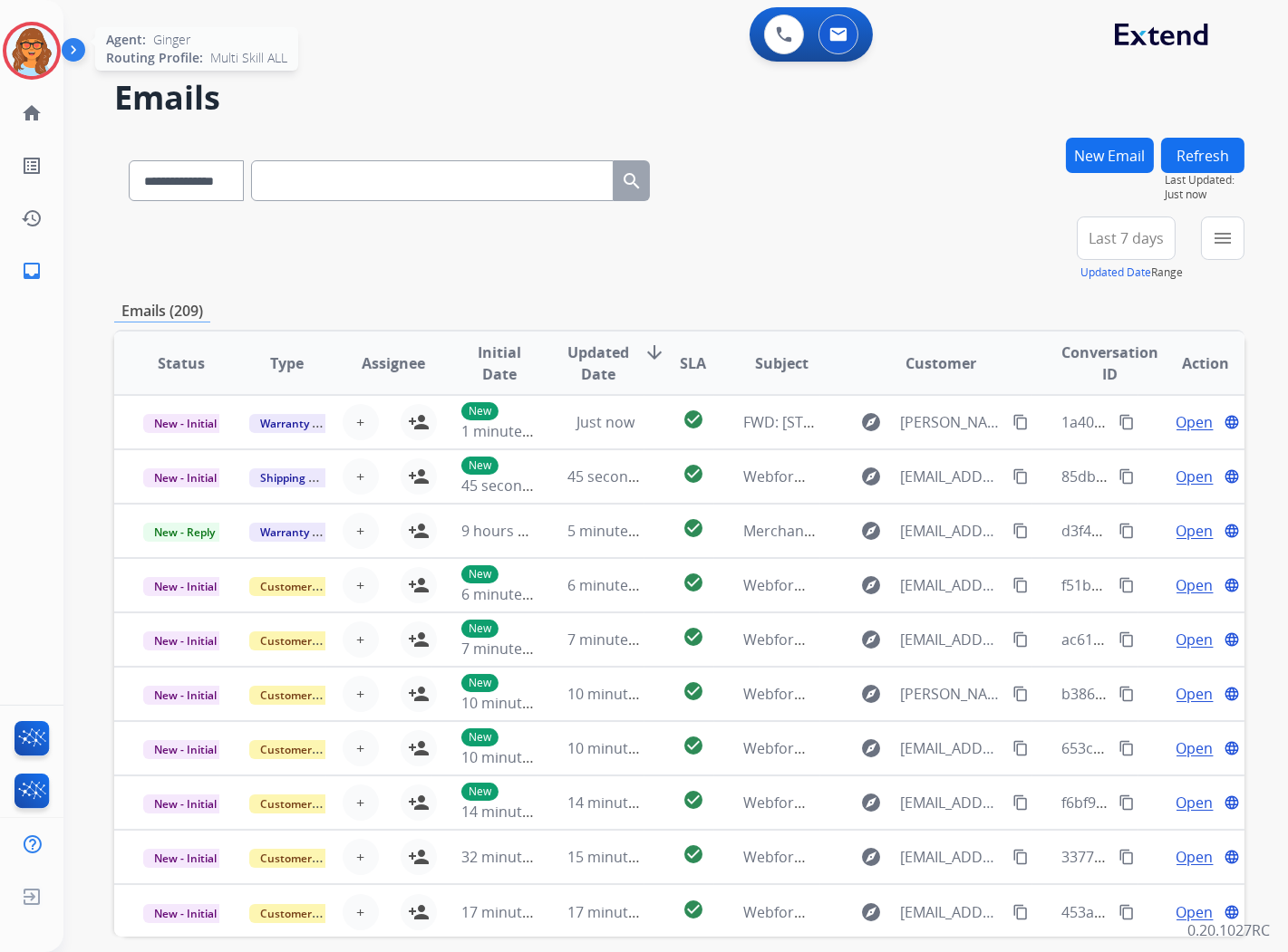
click at [52, 50] on img at bounding box center [32, 51] width 51 height 51
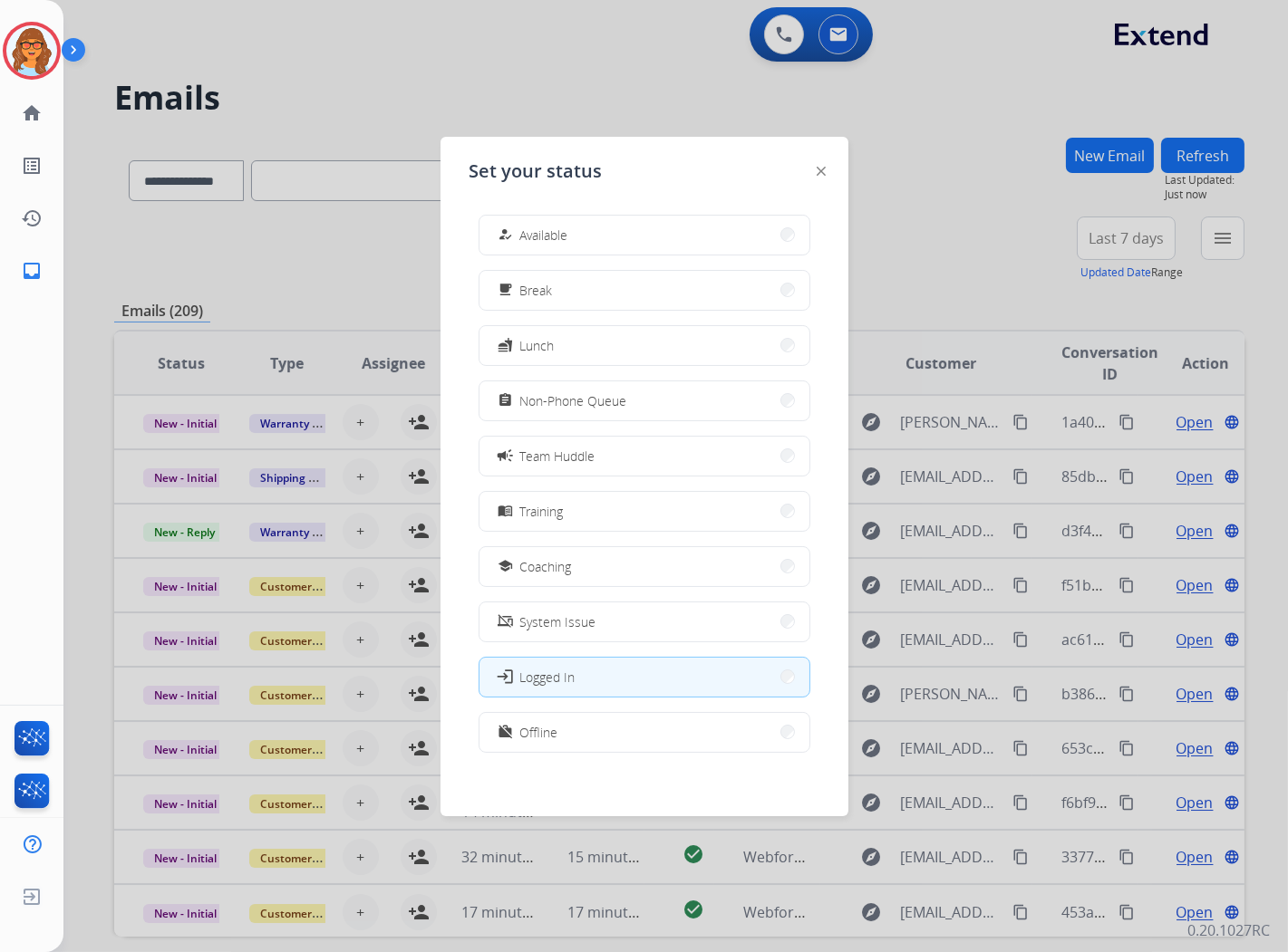
click at [564, 238] on span "Available" at bounding box center [544, 235] width 48 height 19
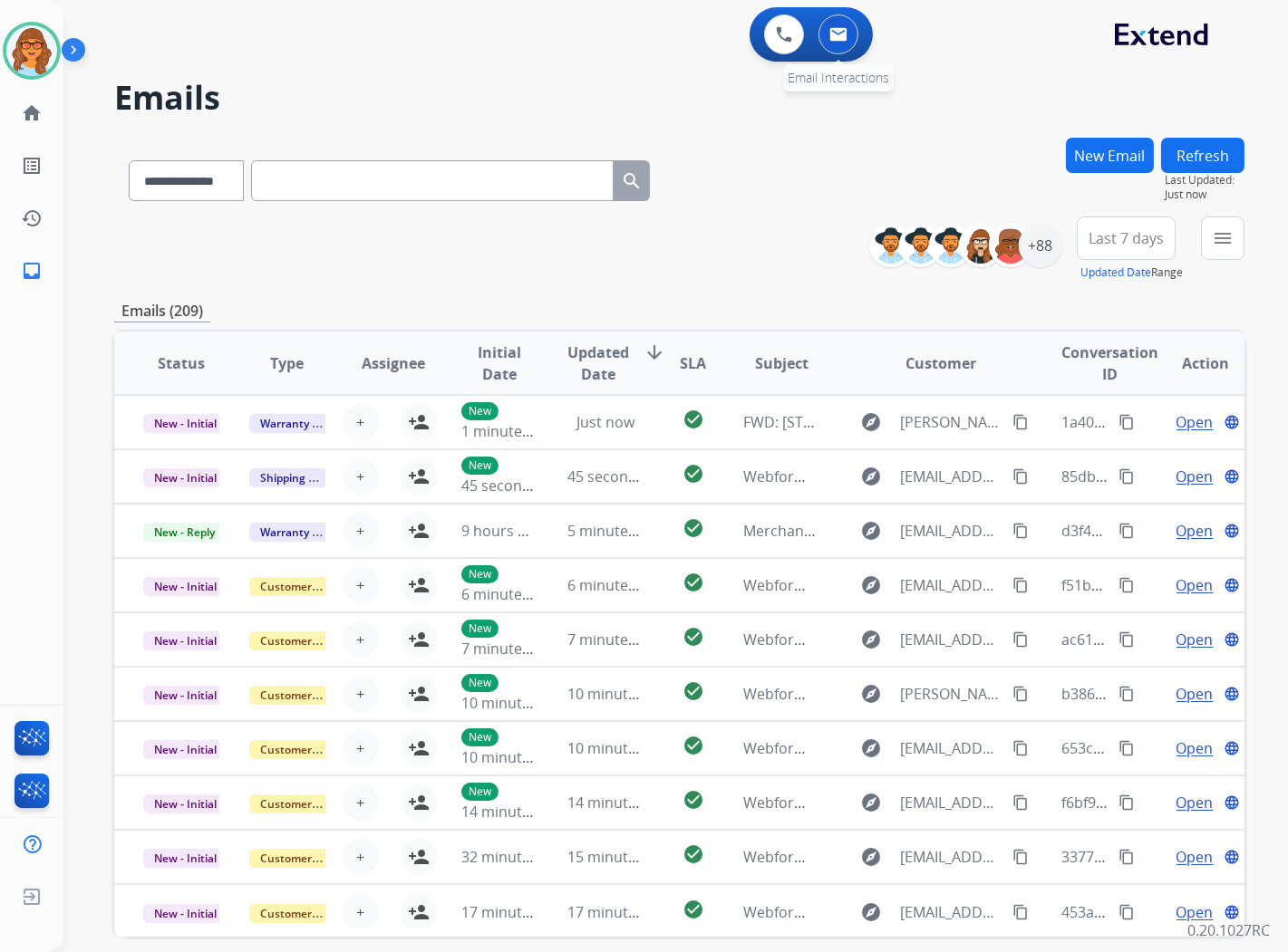
click at [840, 32] on img at bounding box center [839, 34] width 18 height 15
click at [850, 39] on button at bounding box center [839, 34] width 40 height 40
click at [830, 32] on img at bounding box center [839, 34] width 18 height 15
click at [841, 32] on img at bounding box center [839, 34] width 18 height 15
click at [1239, 231] on button "menu Filters" at bounding box center [1223, 238] width 44 height 44
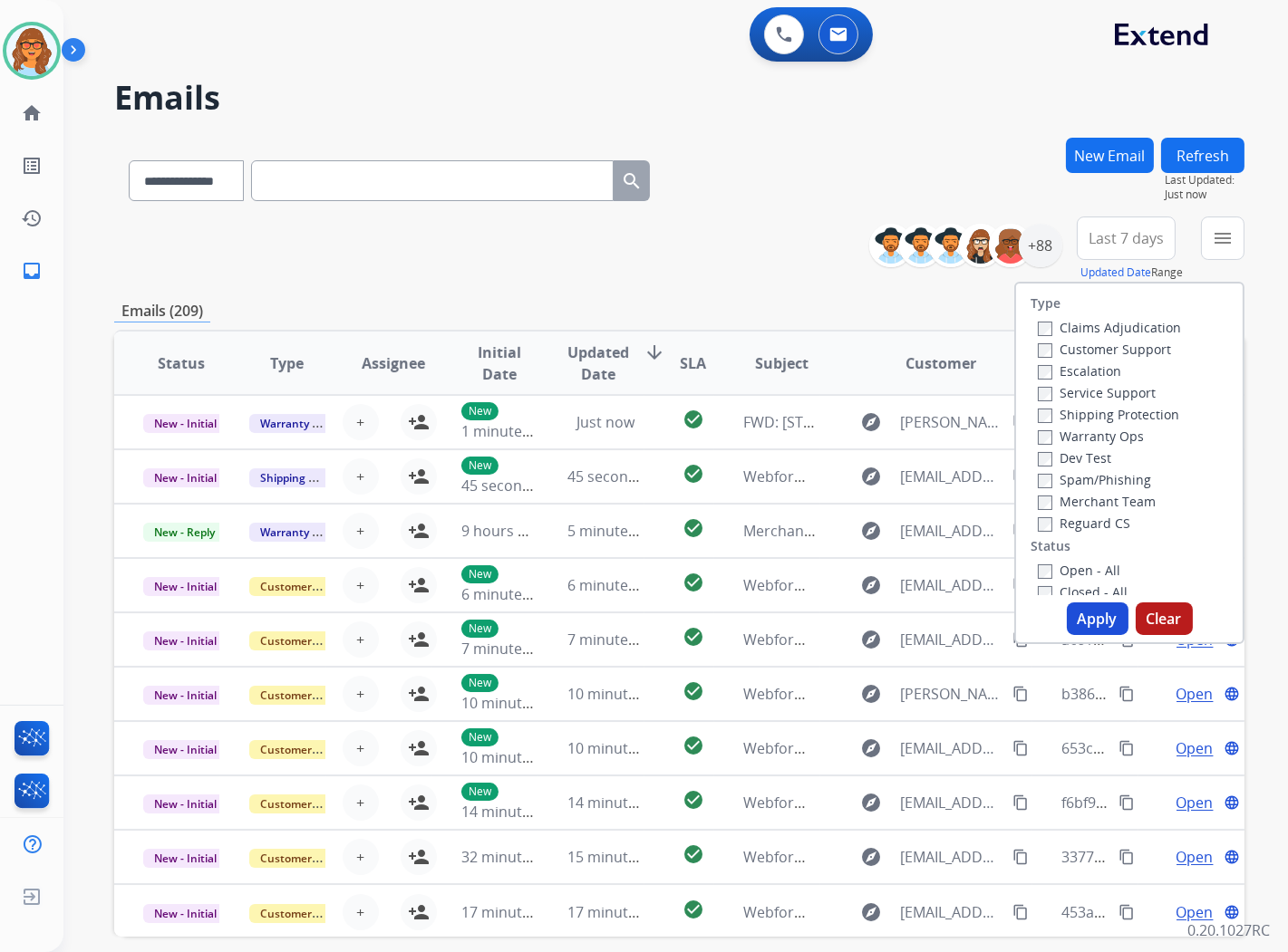
click at [1088, 339] on div "Customer Support" at bounding box center [1109, 349] width 143 height 22
click at [1070, 343] on label "Customer Support" at bounding box center [1104, 349] width 133 height 17
click at [1080, 413] on label "Shipping Protection" at bounding box center [1108, 414] width 141 height 17
click at [1084, 523] on label "Reguard CS" at bounding box center [1084, 523] width 93 height 17
click at [1088, 576] on label "Open - All" at bounding box center [1078, 570] width 83 height 17
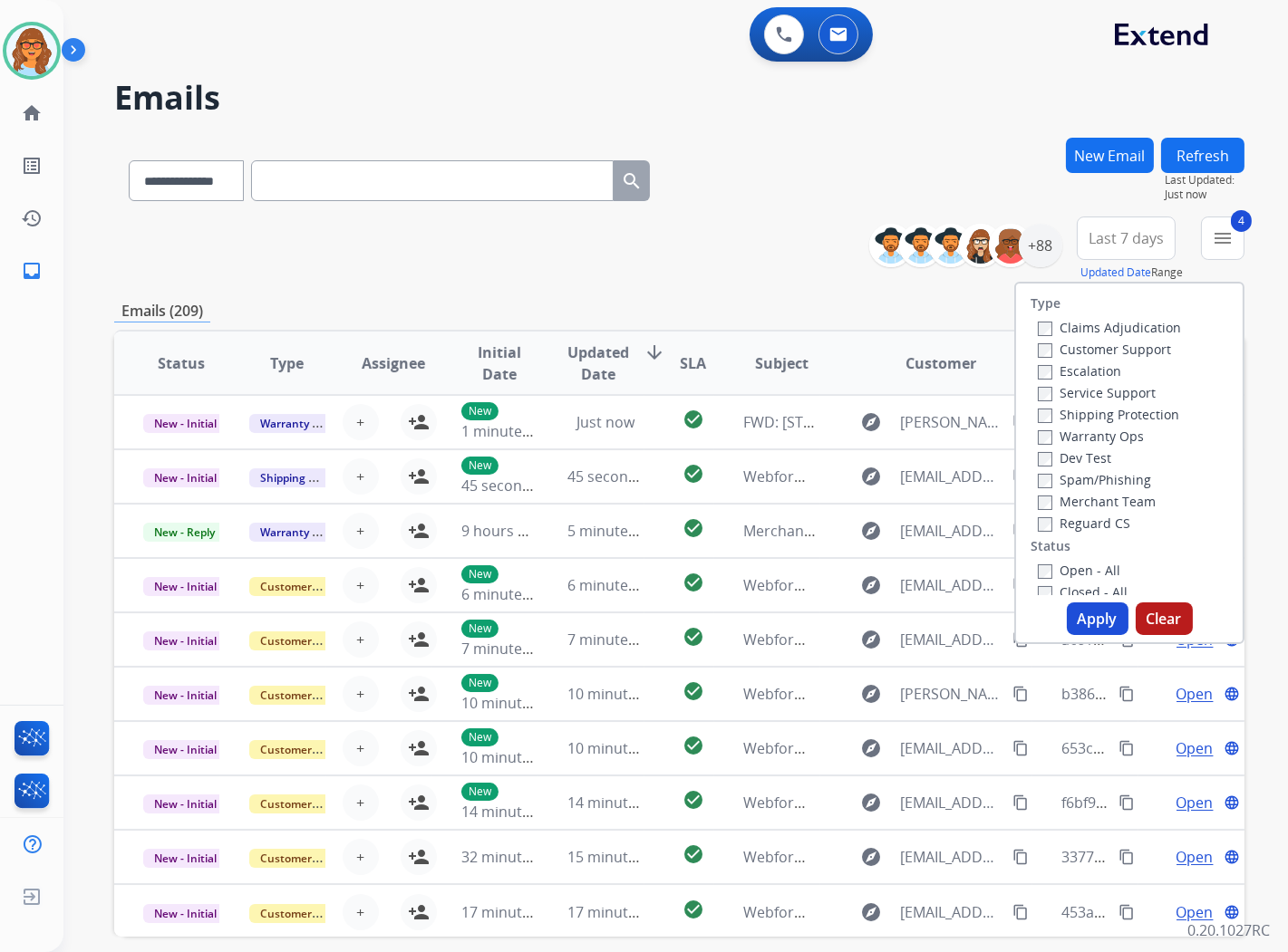
click at [1088, 618] on button "Apply" at bounding box center [1098, 619] width 62 height 33
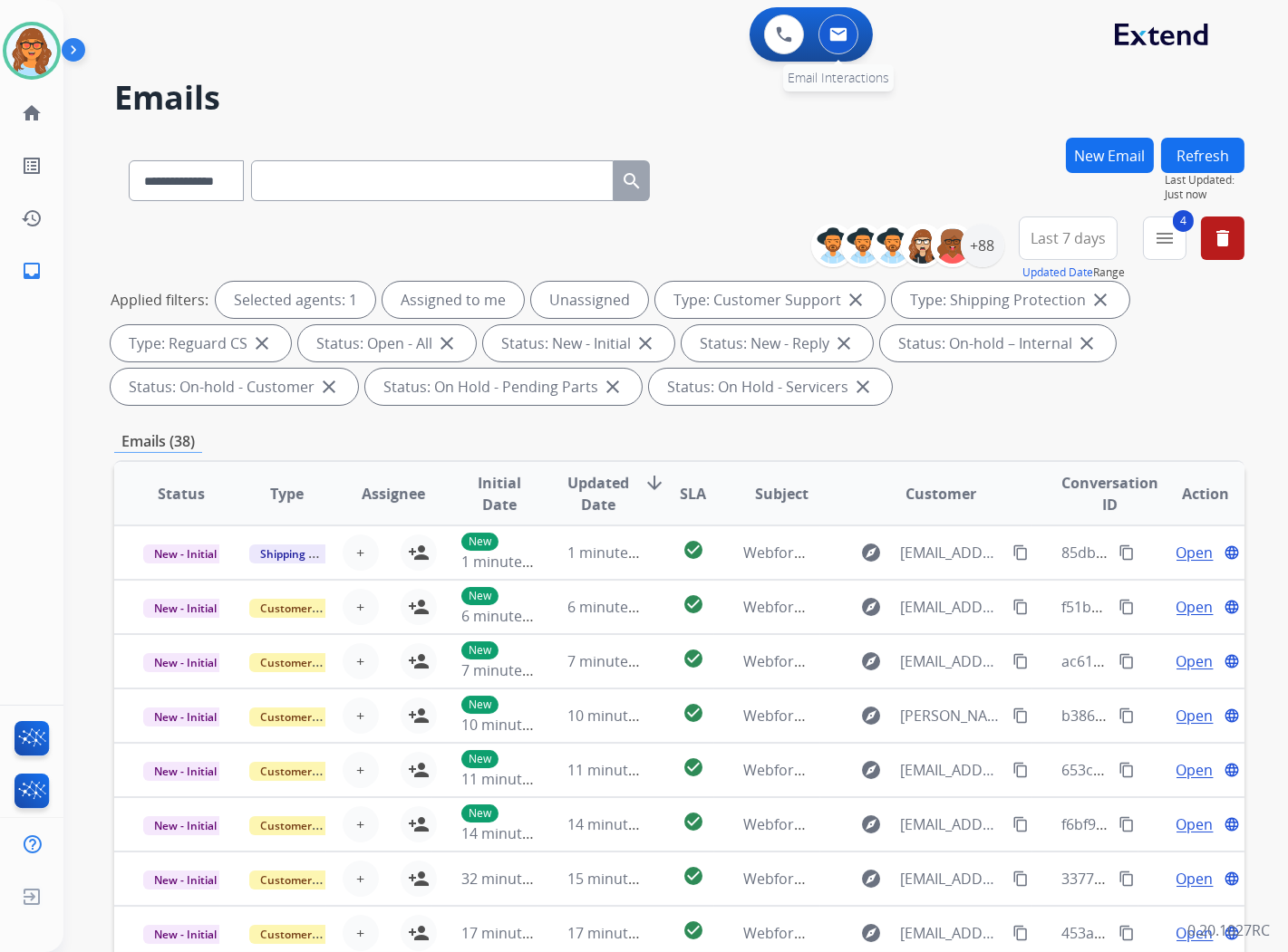
drag, startPoint x: 837, startPoint y: 31, endPoint x: 867, endPoint y: 111, distance: 85.4
click at [837, 30] on img at bounding box center [839, 34] width 18 height 15
click at [844, 38] on img at bounding box center [839, 34] width 18 height 15
click at [842, 38] on img at bounding box center [839, 34] width 18 height 15
click at [1172, 247] on mat-icon "menu" at bounding box center [1165, 238] width 22 height 22
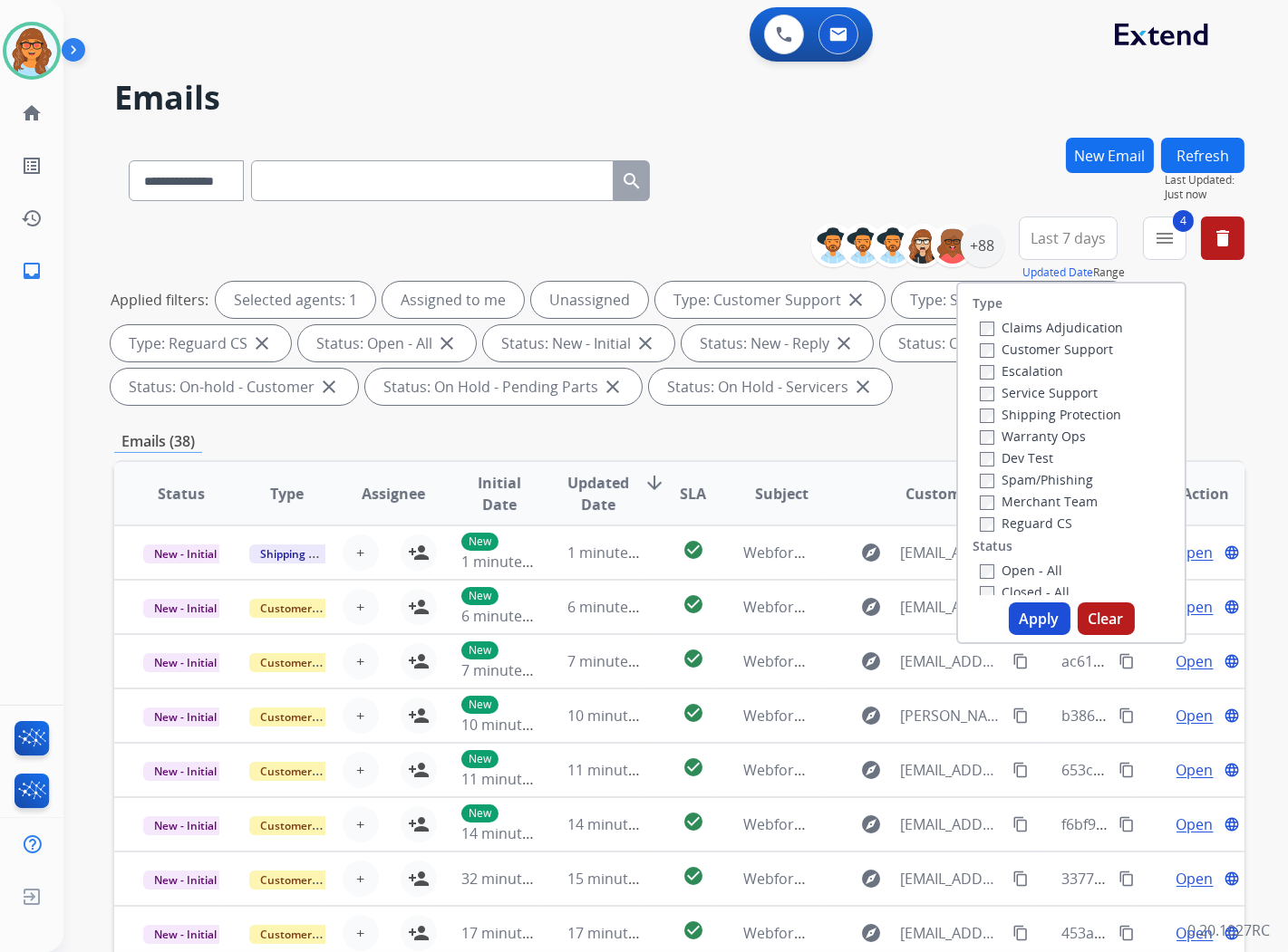
click at [1070, 238] on span "Last 7 days" at bounding box center [1068, 238] width 75 height 7
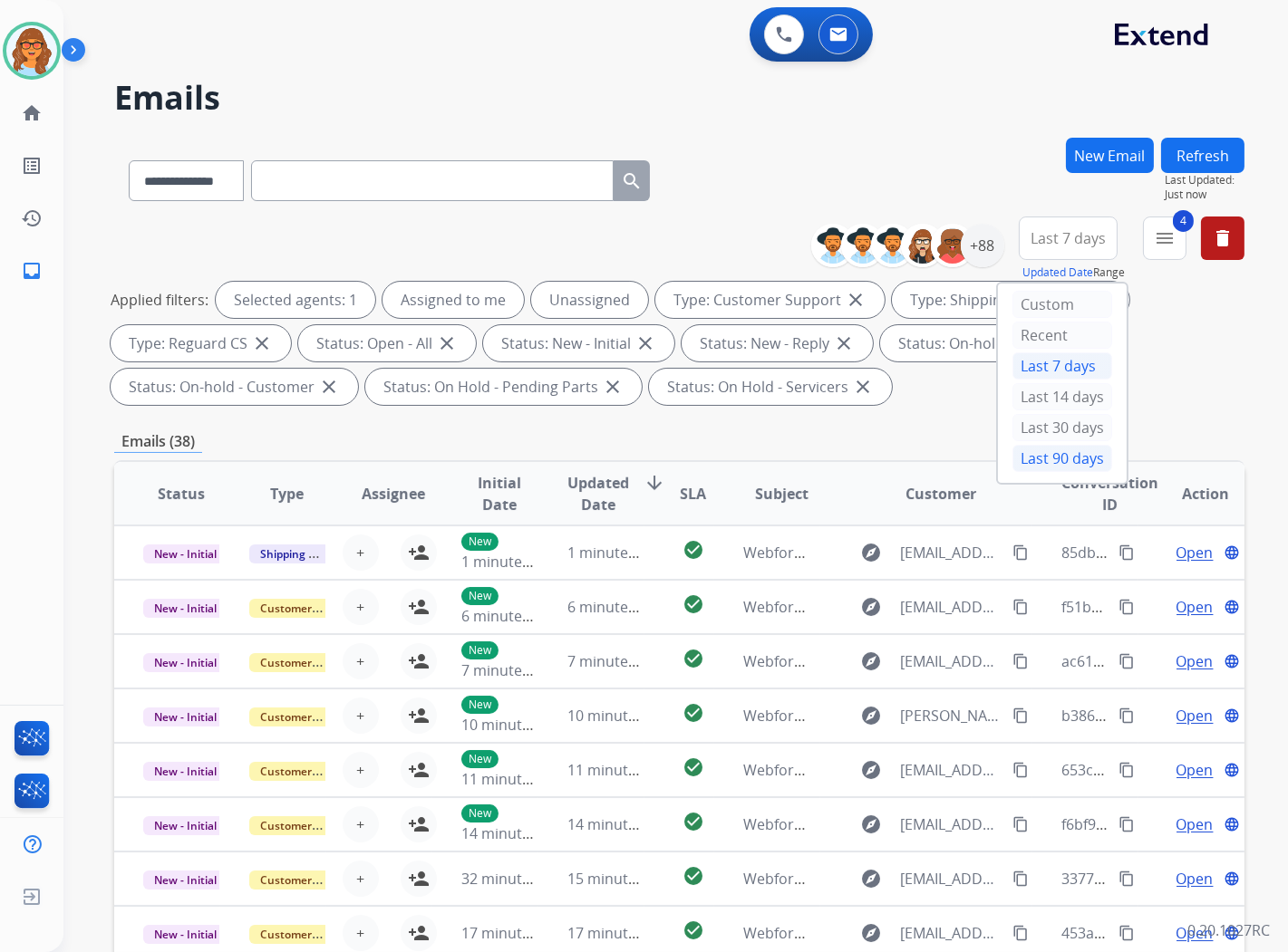
click at [1066, 457] on div "Last 90 days" at bounding box center [1062, 459] width 100 height 27
click at [992, 239] on div "+147" at bounding box center [982, 246] width 44 height 44
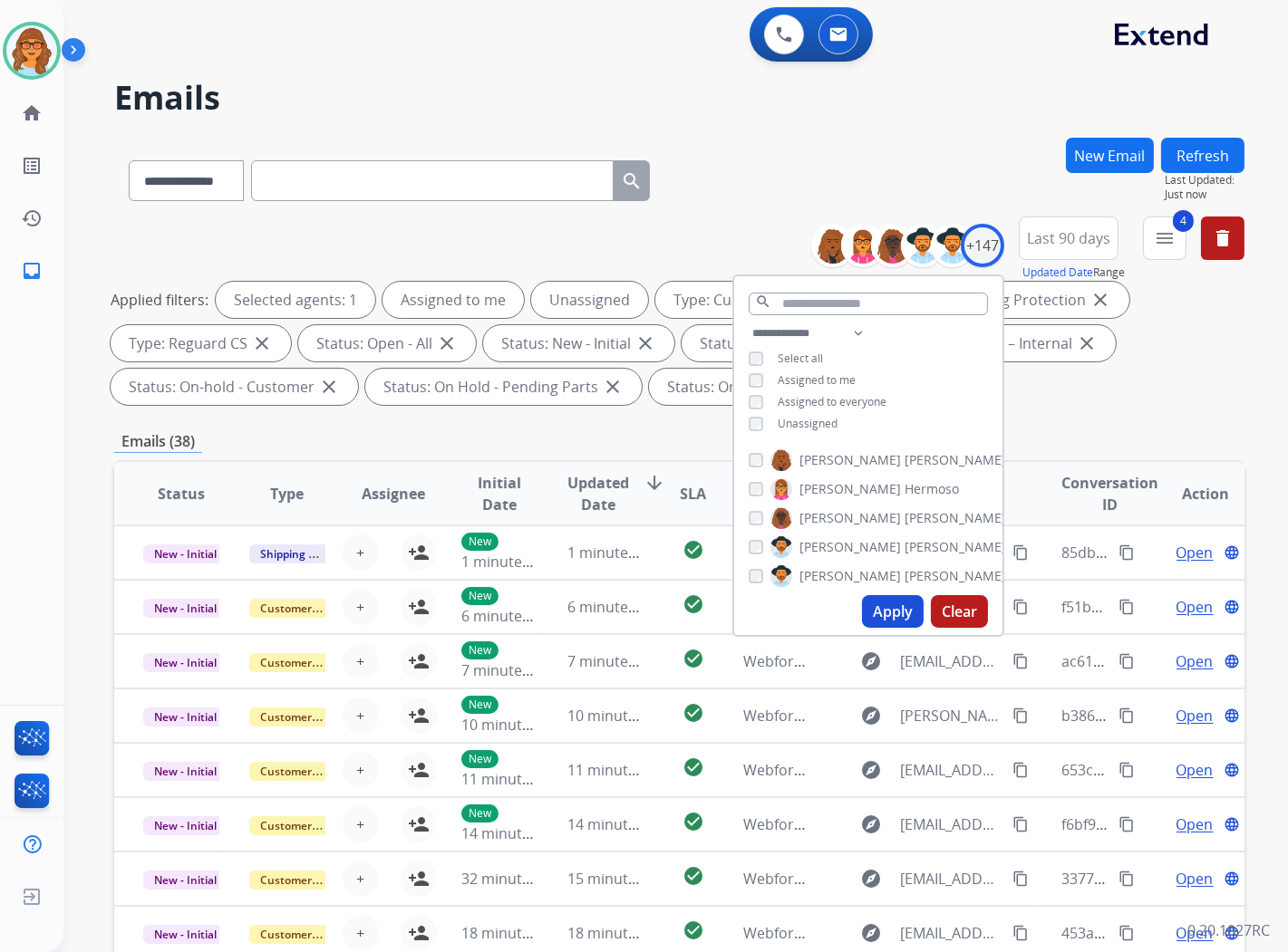
click at [833, 420] on span "Unassigned" at bounding box center [808, 423] width 60 height 15
click at [892, 630] on div "Apply Clear" at bounding box center [869, 612] width 268 height 47
click at [894, 608] on button "Apply" at bounding box center [893, 612] width 62 height 33
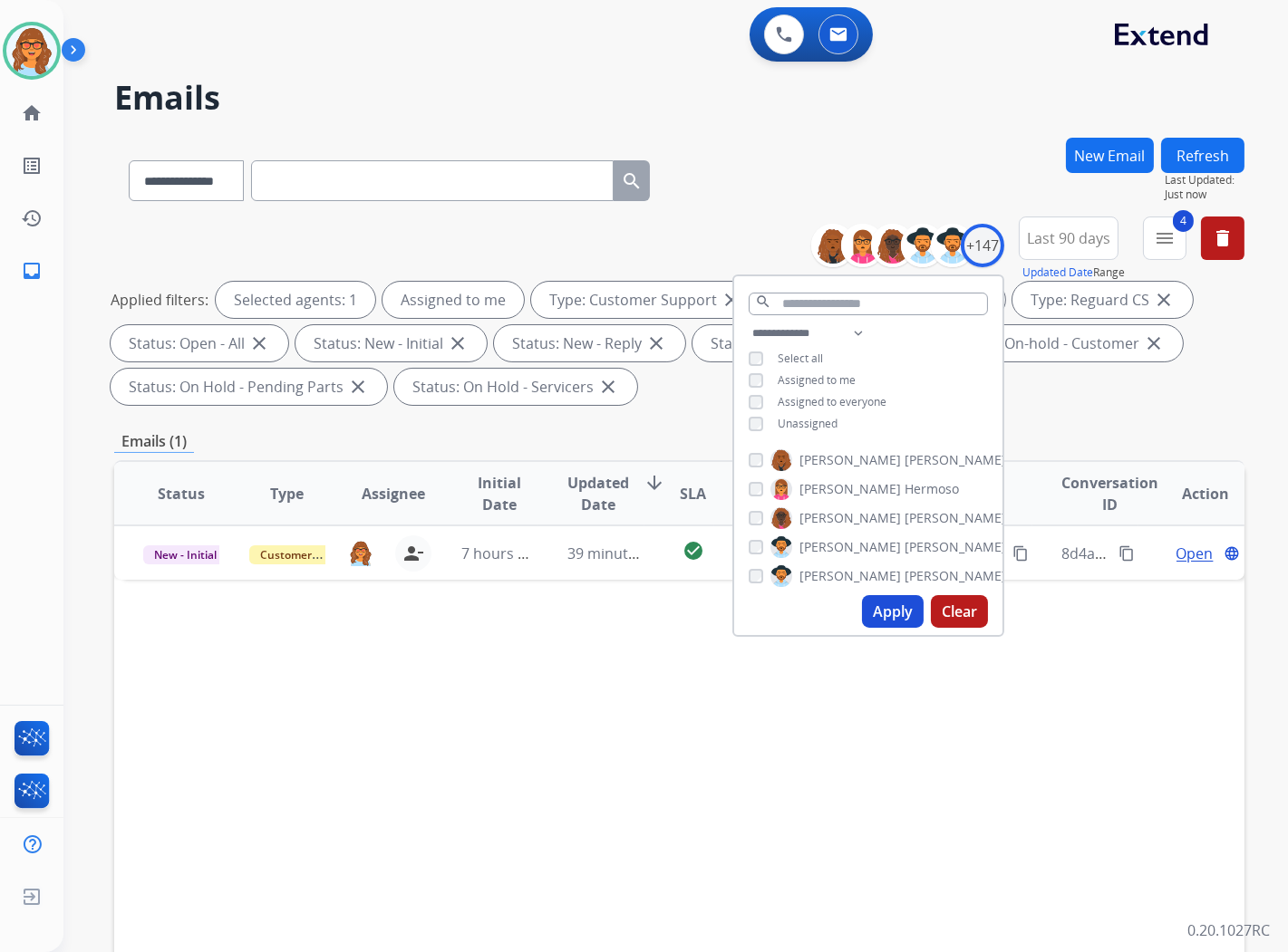
drag, startPoint x: 854, startPoint y: 720, endPoint x: 869, endPoint y: 716, distance: 15.5
click at [869, 716] on div "Status Type Assignee Initial Date Updated Date arrow_downward SLA Subject Custo…" at bounding box center [679, 764] width 1130 height 607
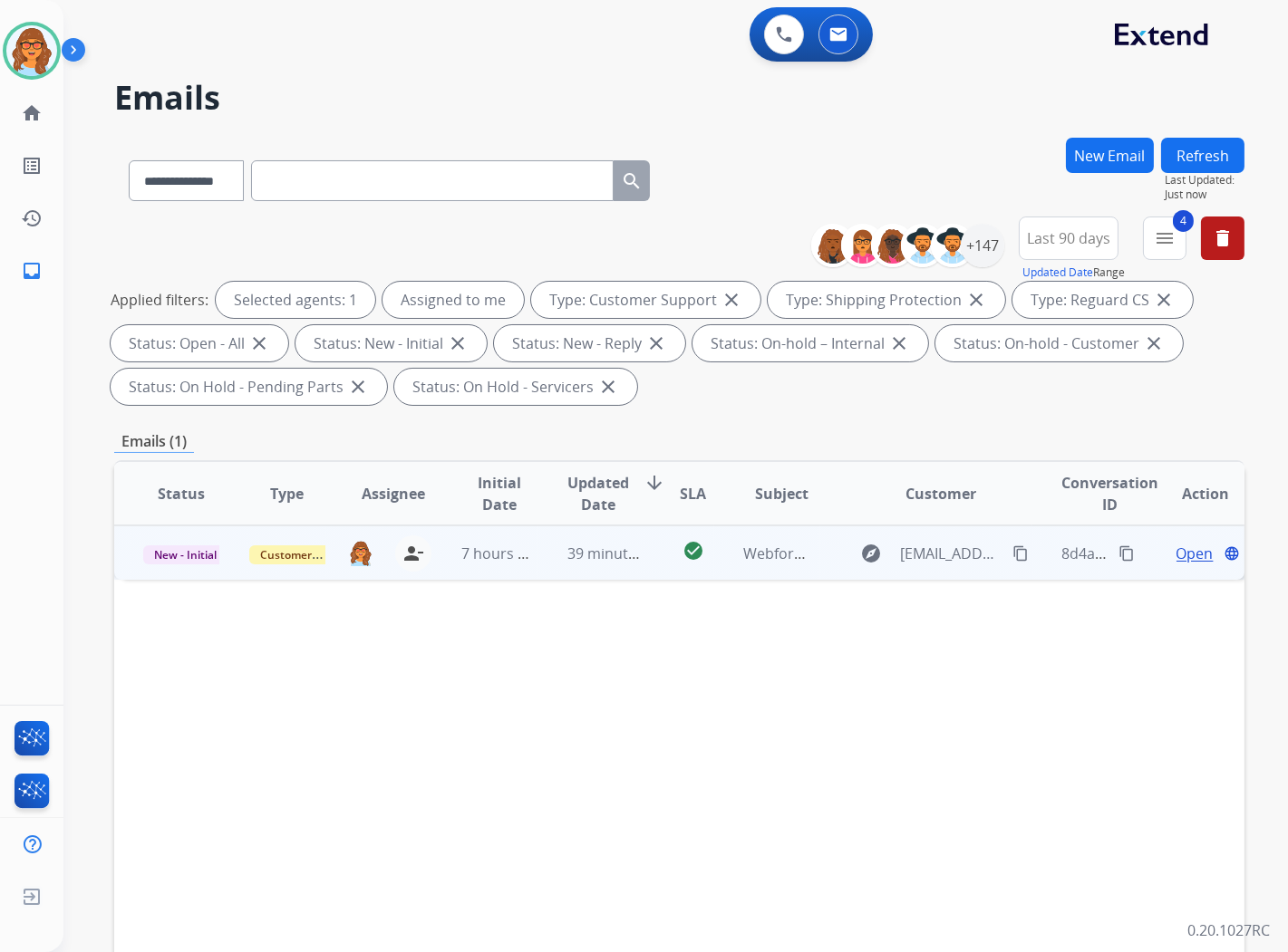
click at [1176, 553] on span "Open" at bounding box center [1195, 554] width 37 height 22
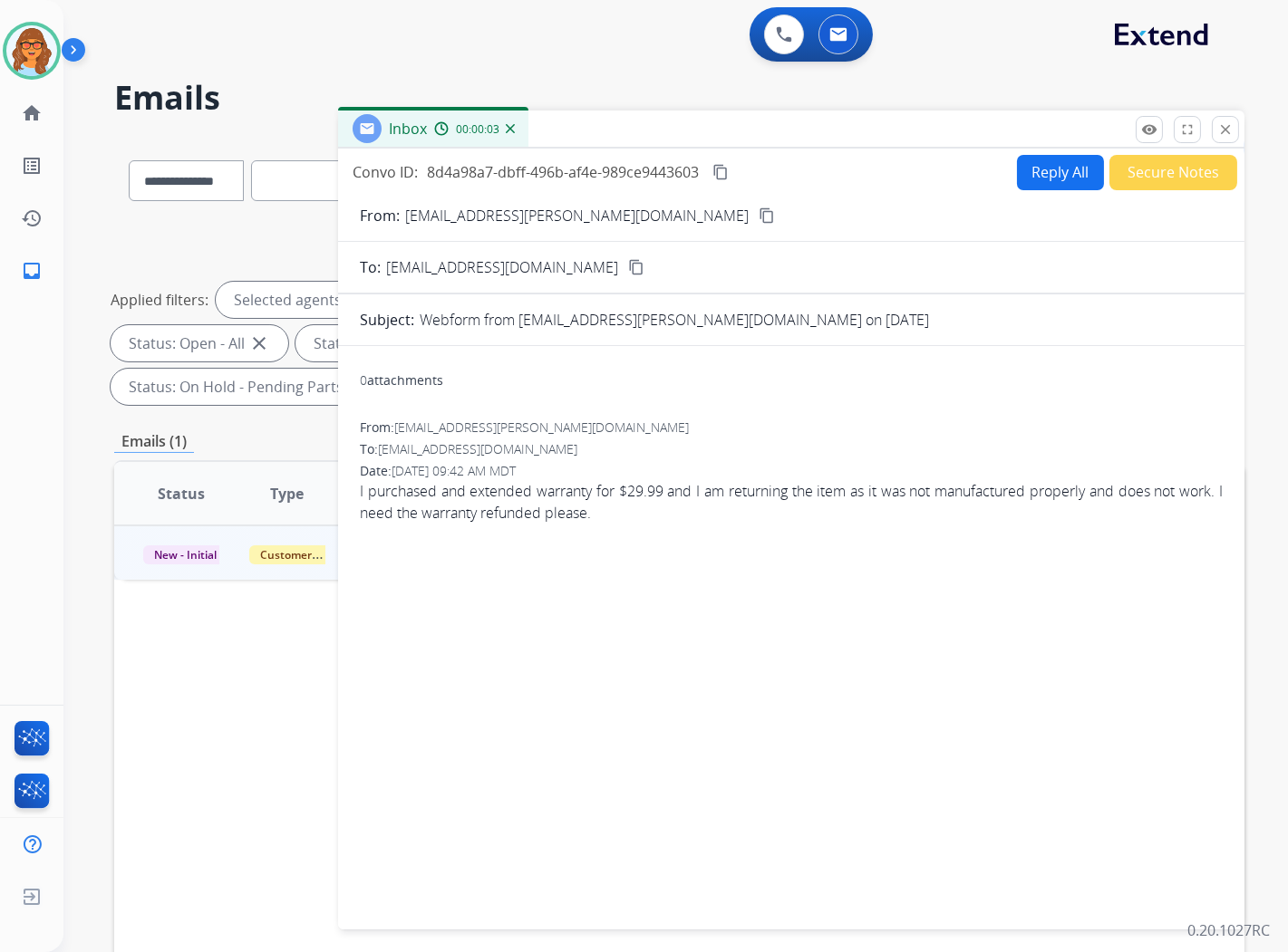
click at [1042, 173] on button "Reply All" at bounding box center [1060, 172] width 87 height 35
select select "**********"
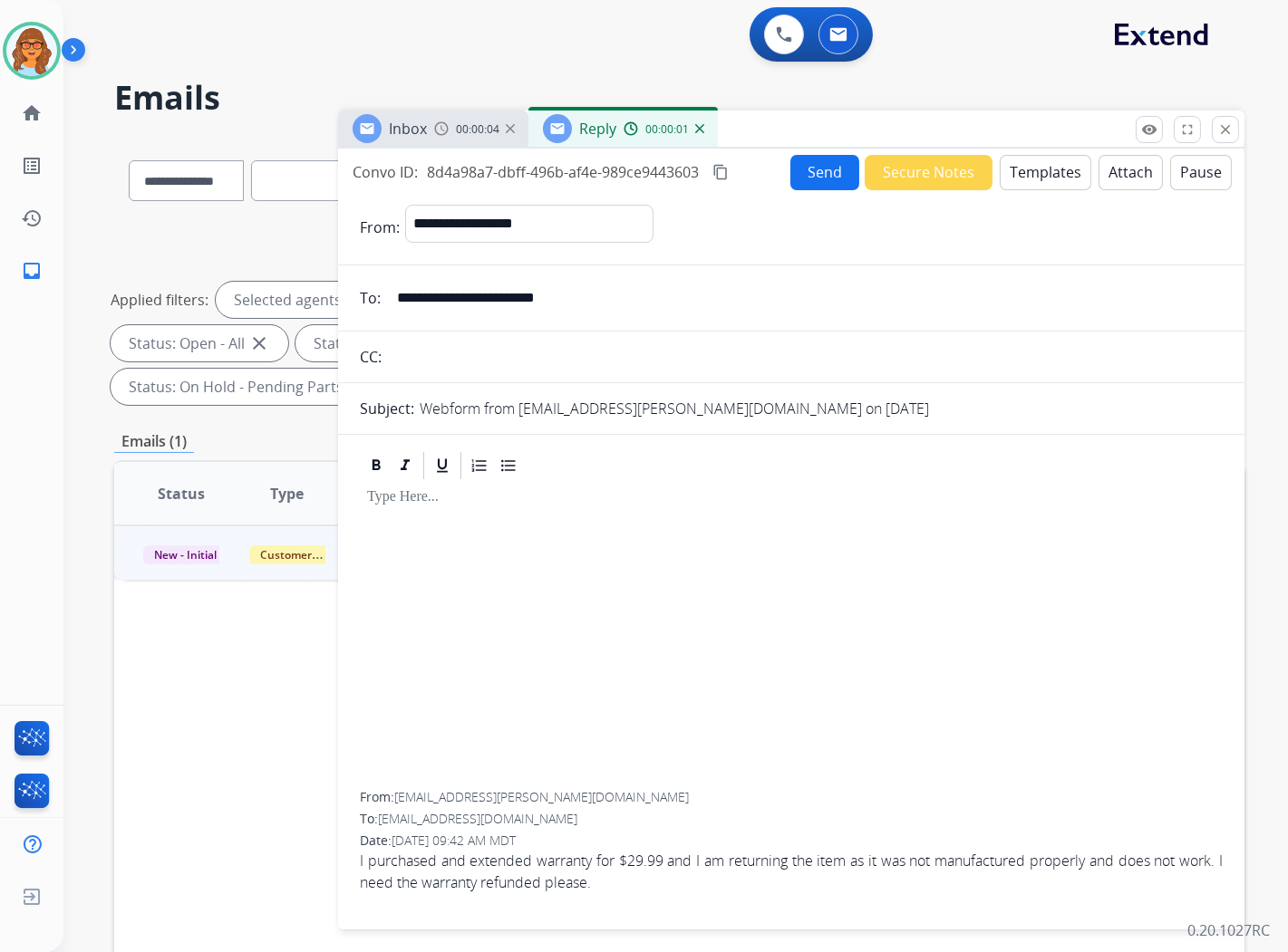
click at [376, 506] on div at bounding box center [792, 637] width 864 height 310
click at [1055, 159] on button "Templates" at bounding box center [1045, 172] width 92 height 35
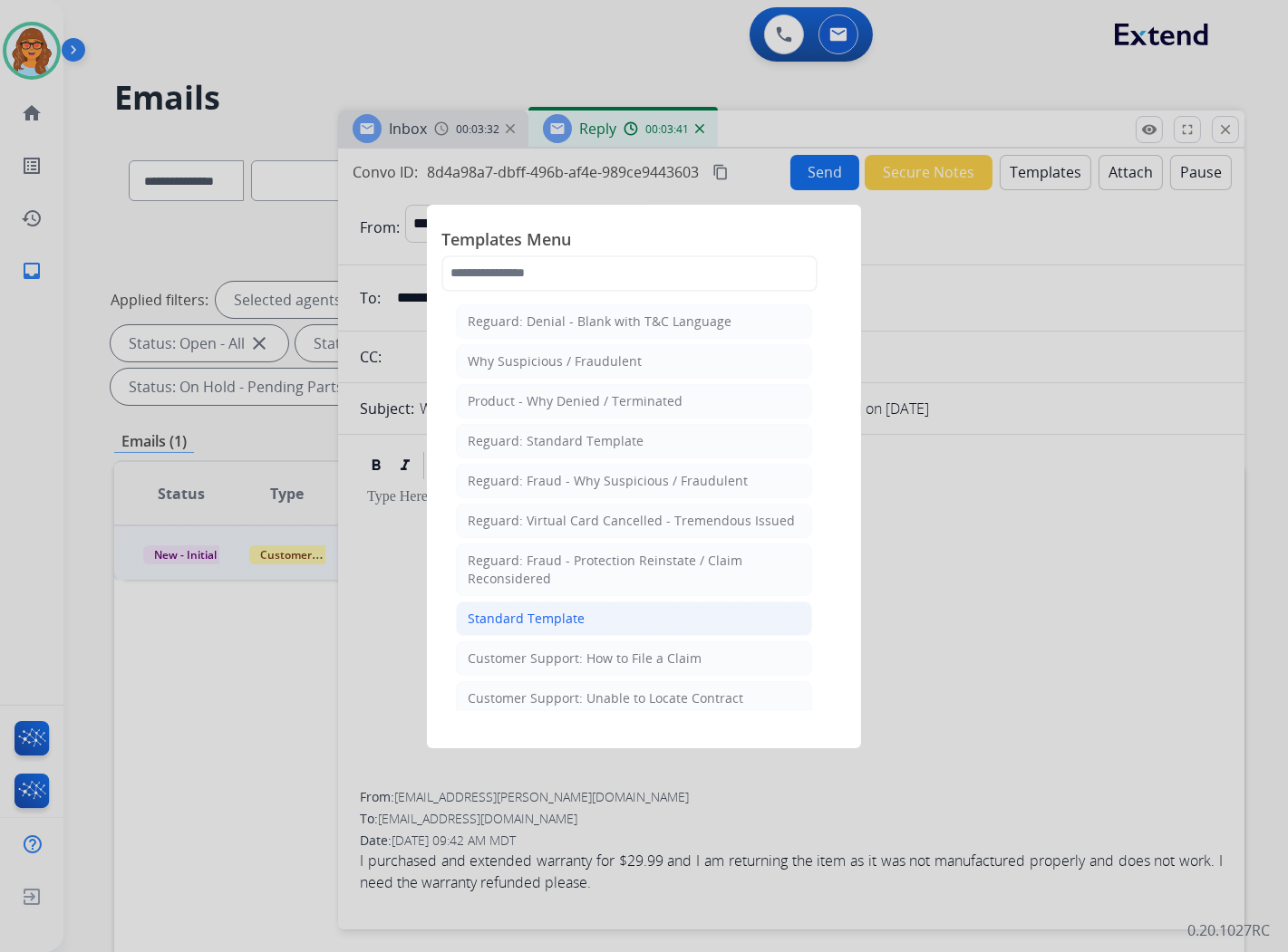
click at [536, 615] on div "Standard Template" at bounding box center [526, 619] width 117 height 18
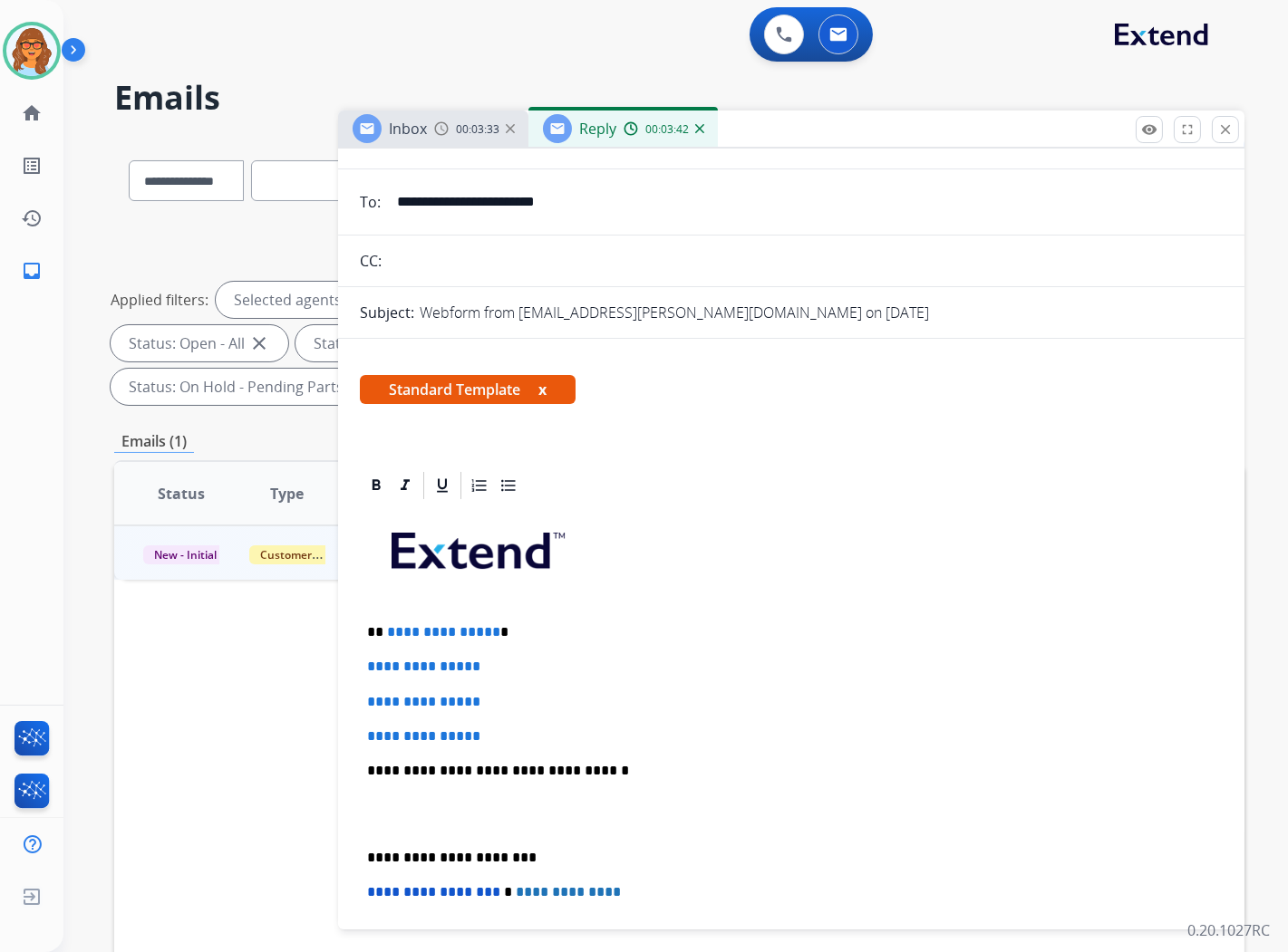
scroll to position [101, 0]
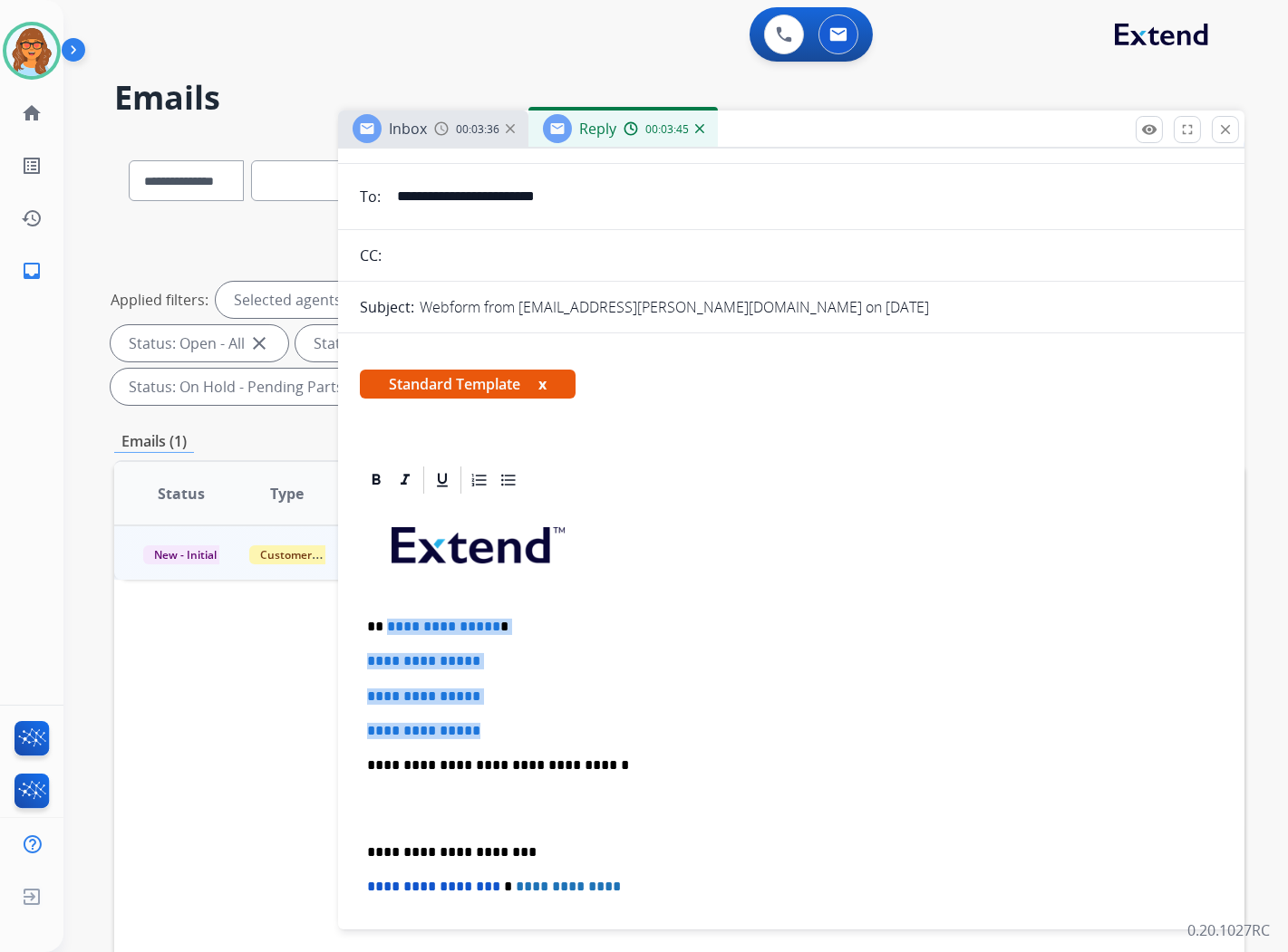
drag, startPoint x: 384, startPoint y: 627, endPoint x: 486, endPoint y: 725, distance: 141.4
click at [490, 726] on div "**********" at bounding box center [792, 809] width 864 height 624
drag, startPoint x: 478, startPoint y: 739, endPoint x: 317, endPoint y: 744, distance: 161.1
click at [317, 744] on div "Status Type Assignee Initial Date Updated Date arrow_downward SLA Subject Custo…" at bounding box center [679, 764] width 1130 height 607
drag, startPoint x: 500, startPoint y: 723, endPoint x: 383, endPoint y: 629, distance: 150.1
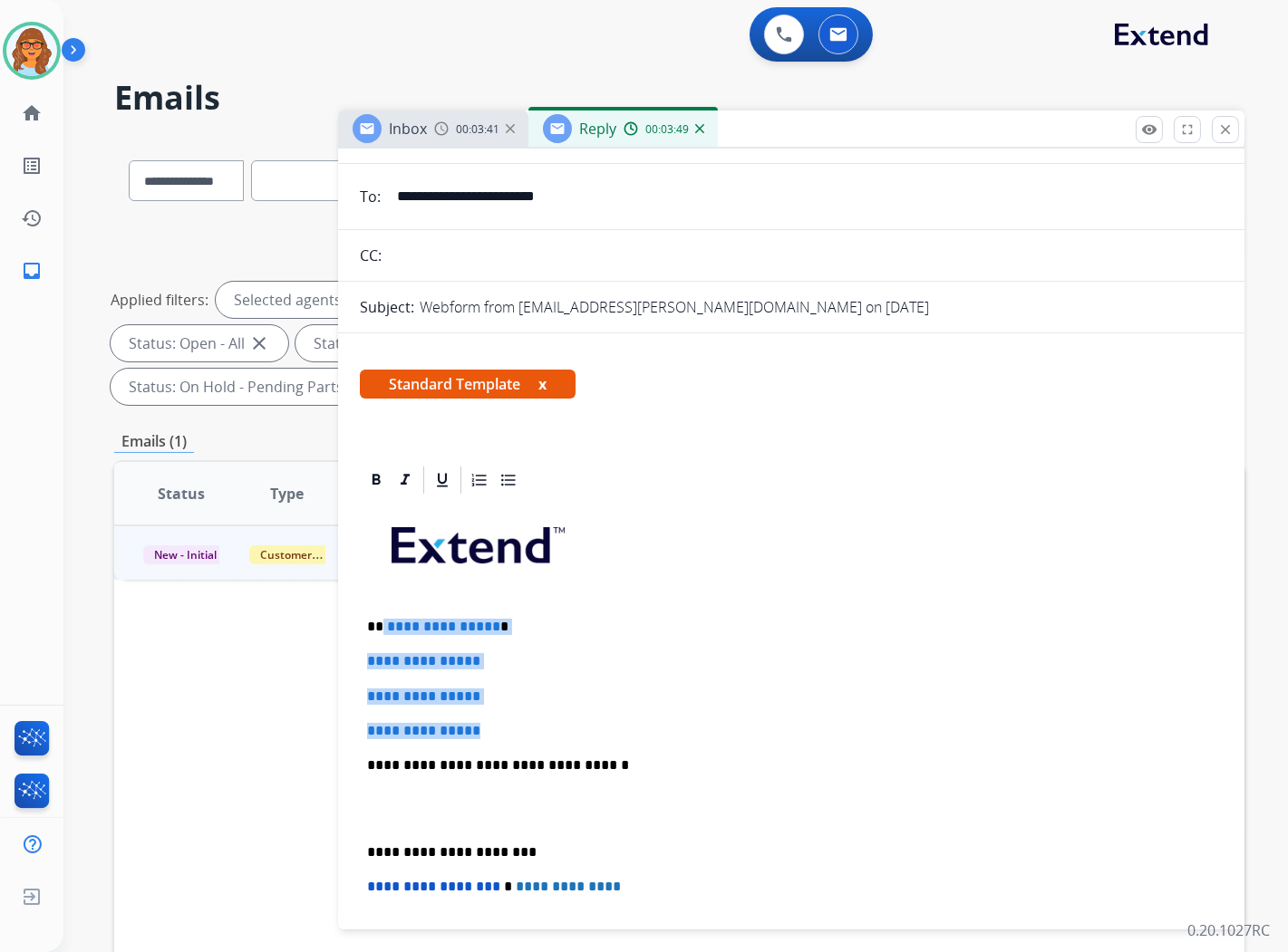
click at [383, 629] on div "**********" at bounding box center [792, 809] width 864 height 624
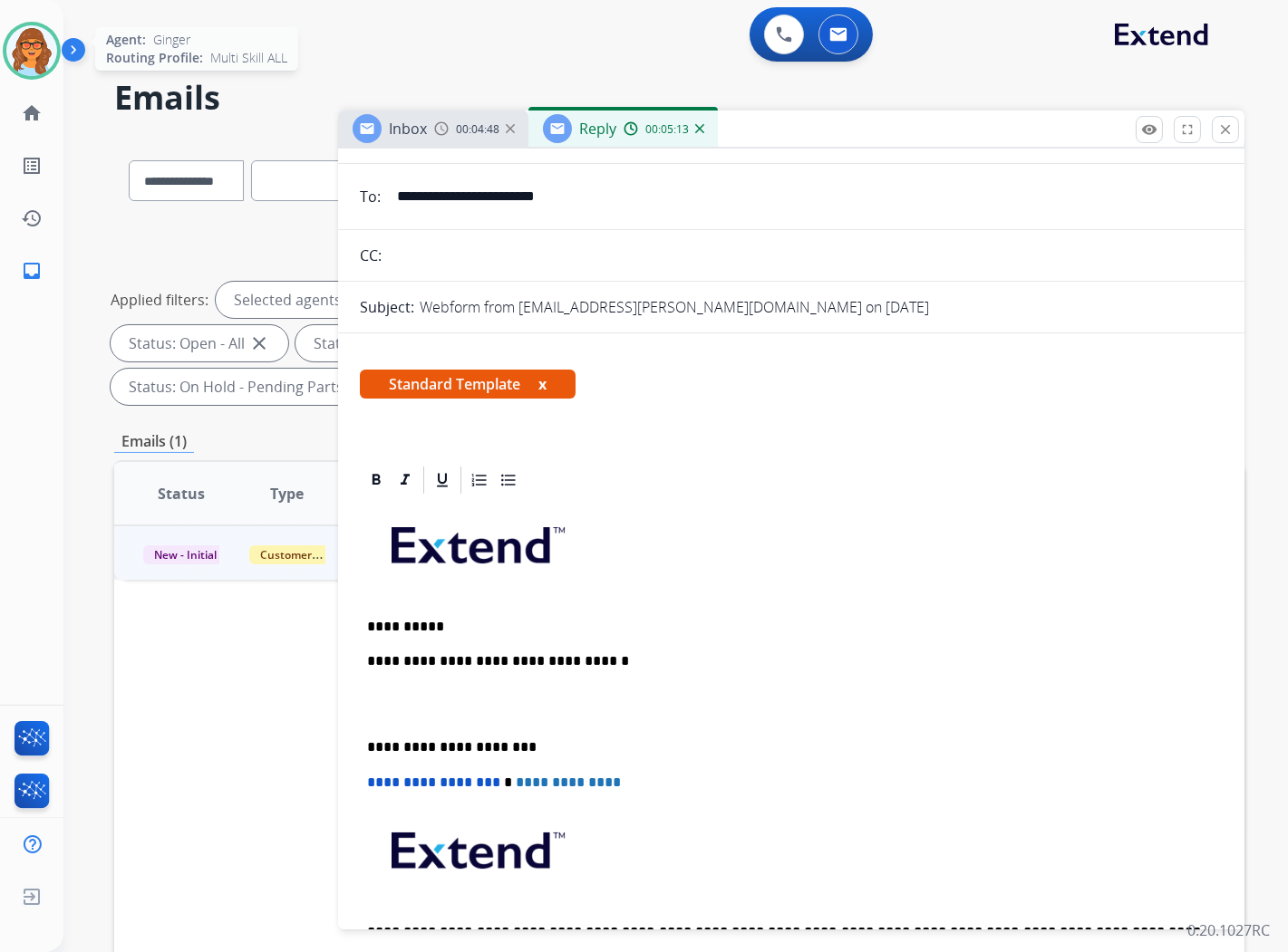
click at [38, 43] on img at bounding box center [32, 51] width 51 height 51
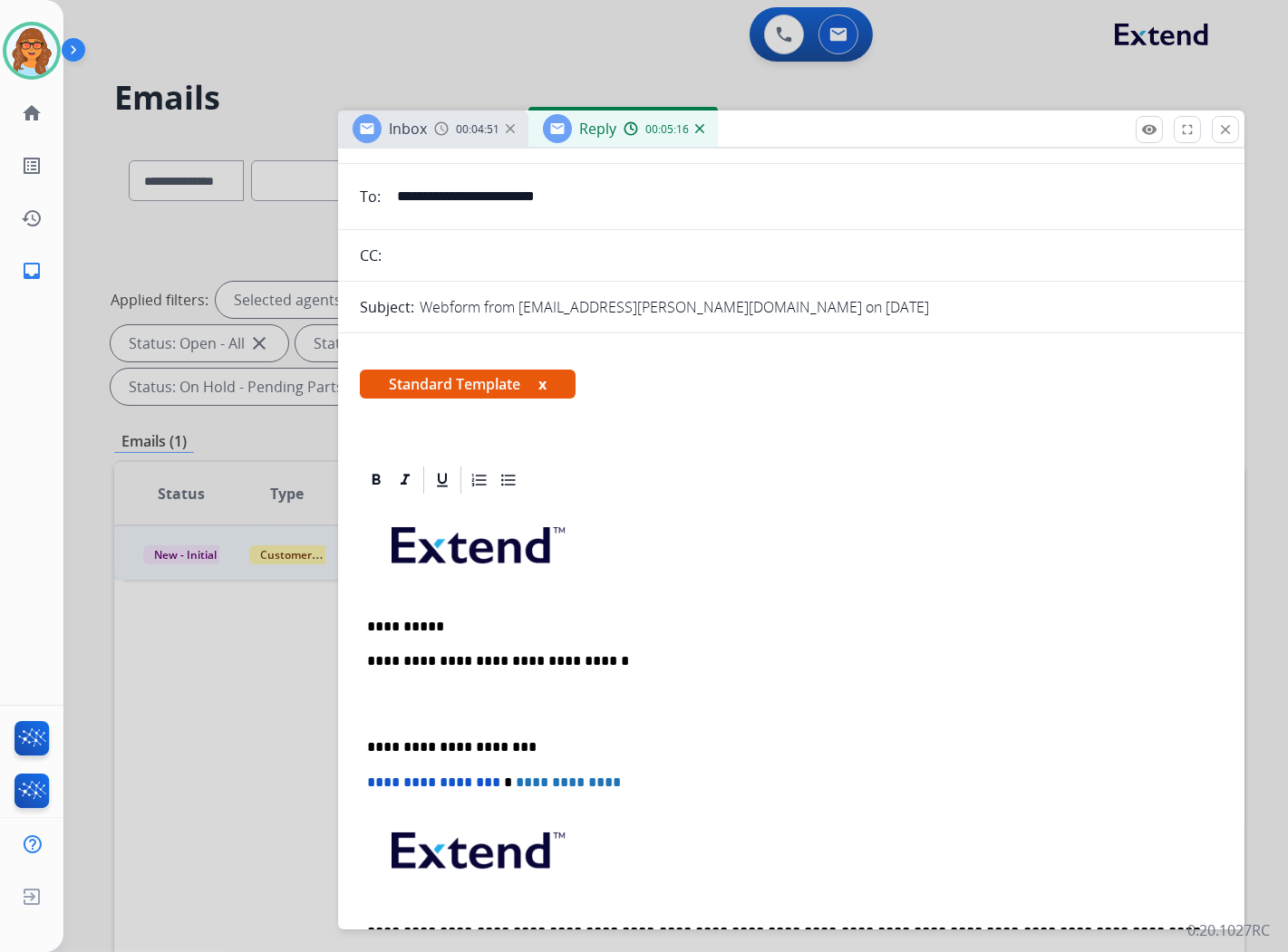
click at [610, 657] on p "**********" at bounding box center [785, 662] width 834 height 16
drag, startPoint x: 586, startPoint y: 193, endPoint x: 388, endPoint y: 194, distance: 198.0
click at [377, 192] on div "**********" at bounding box center [791, 197] width 906 height 36
click at [620, 662] on p "**********" at bounding box center [785, 662] width 834 height 16
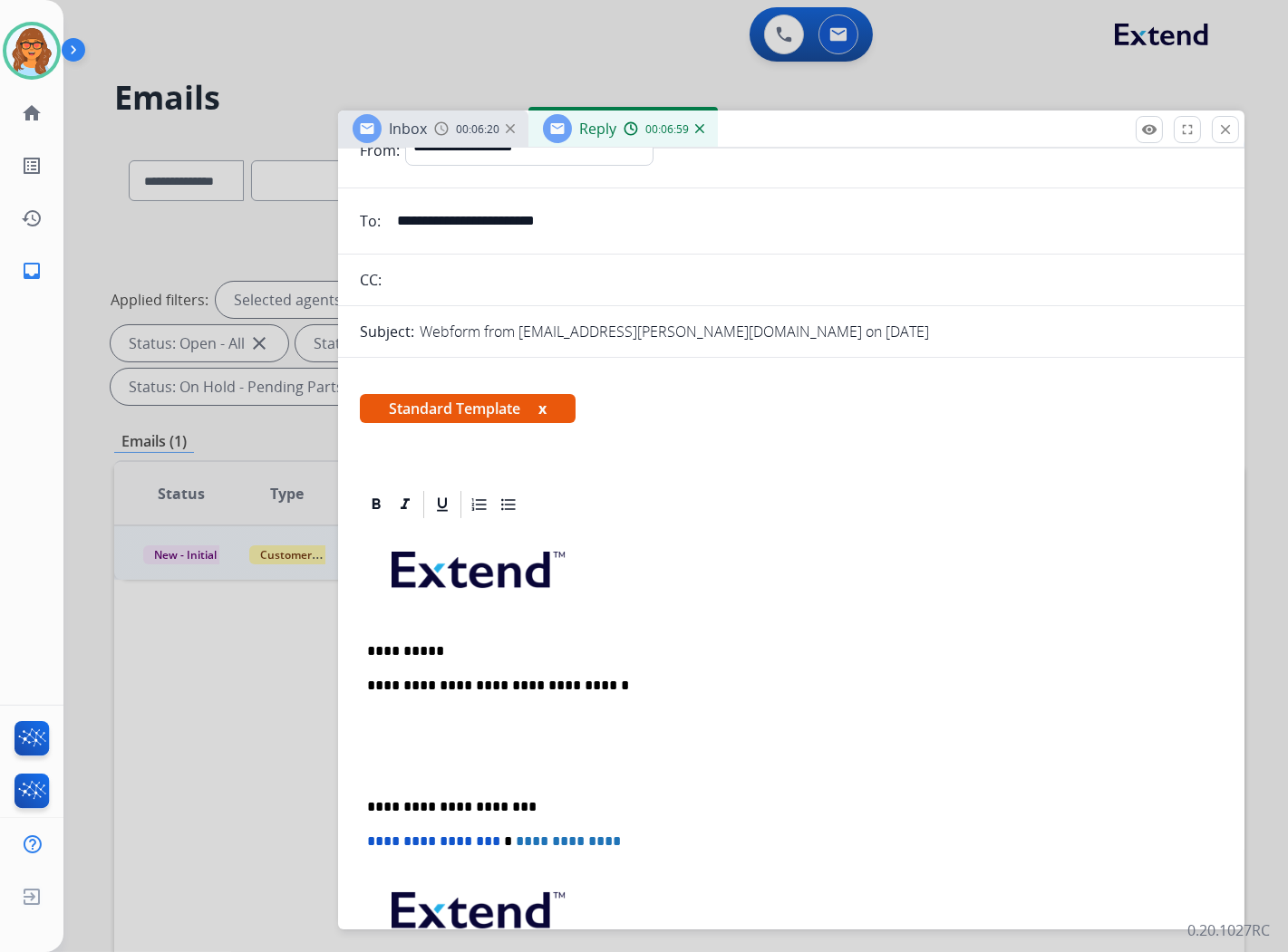
scroll to position [0, 0]
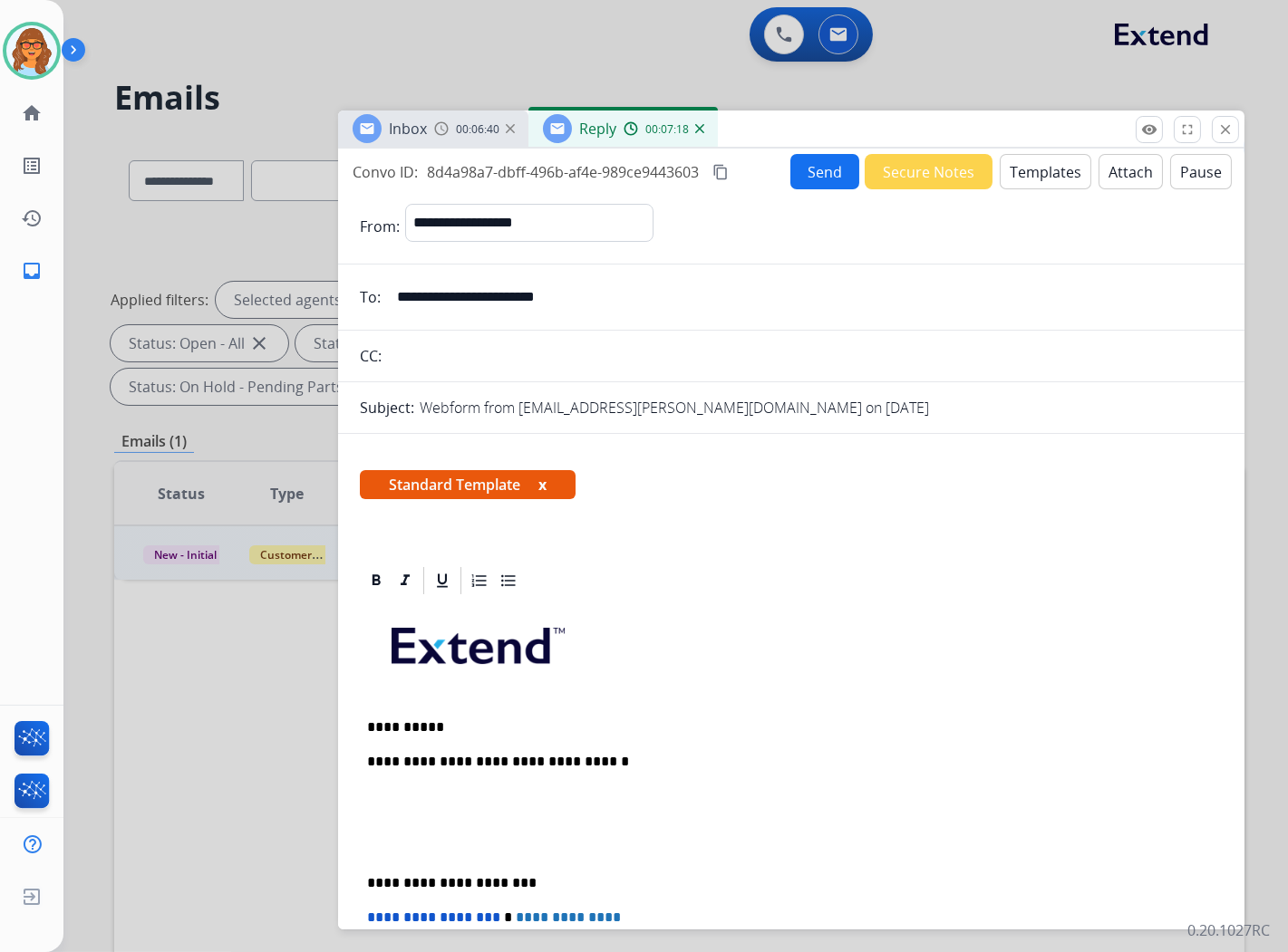
click at [665, 760] on p "**********" at bounding box center [785, 763] width 834 height 16
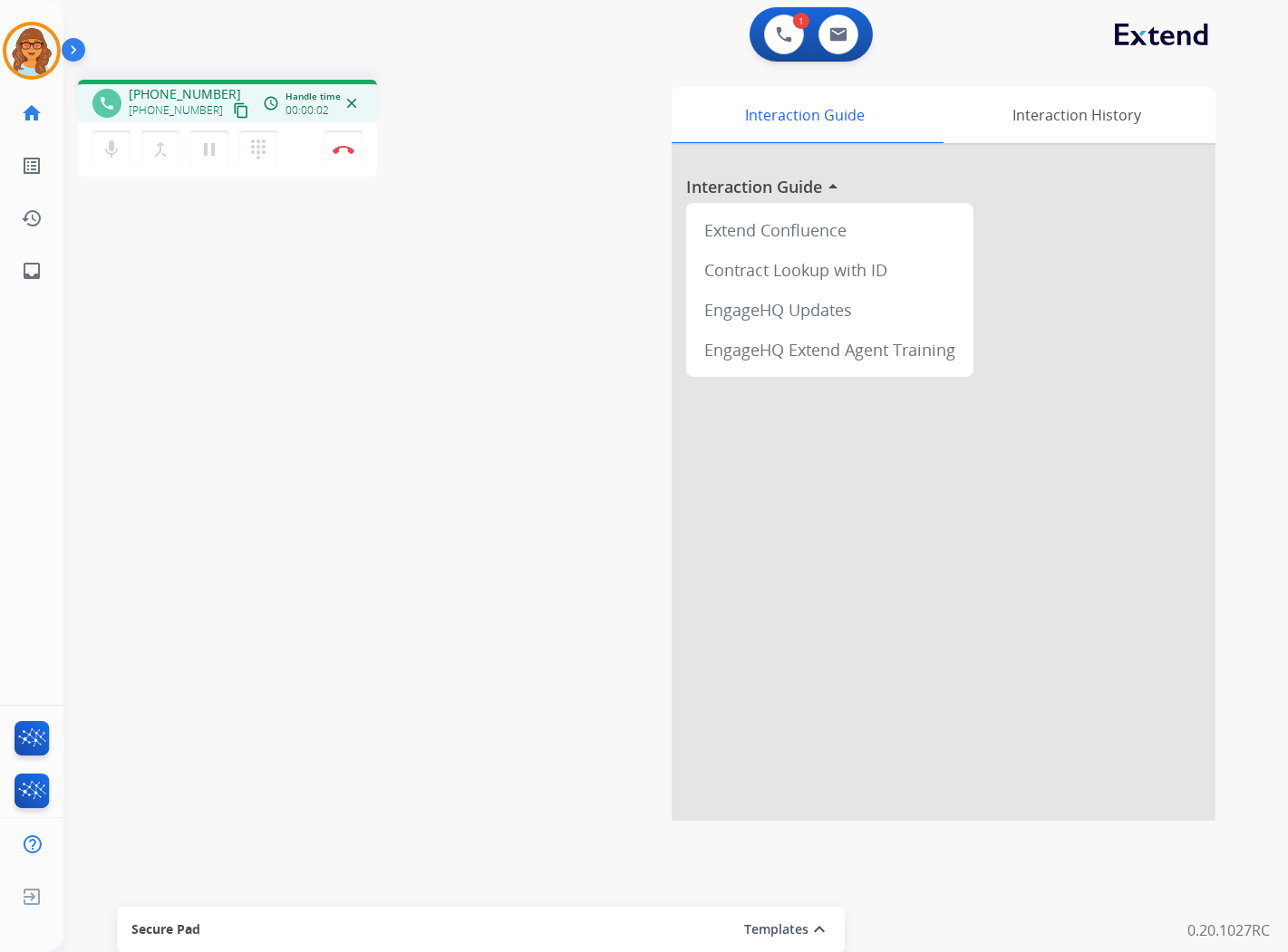
click at [233, 107] on mat-icon "content_copy" at bounding box center [241, 111] width 16 height 16
click at [350, 142] on button "Disconnect" at bounding box center [344, 150] width 38 height 38
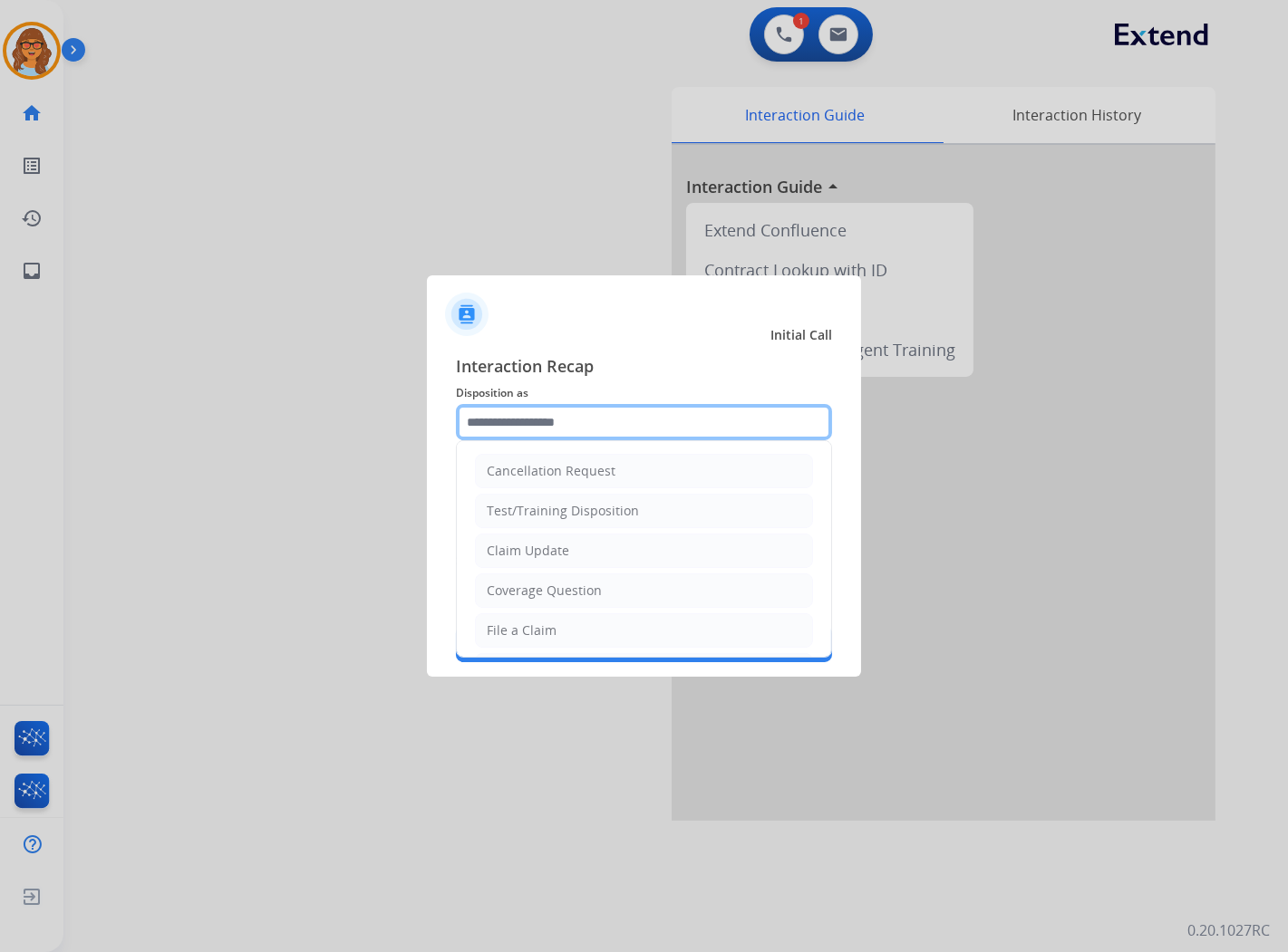
click at [548, 431] on input "text" at bounding box center [644, 423] width 376 height 36
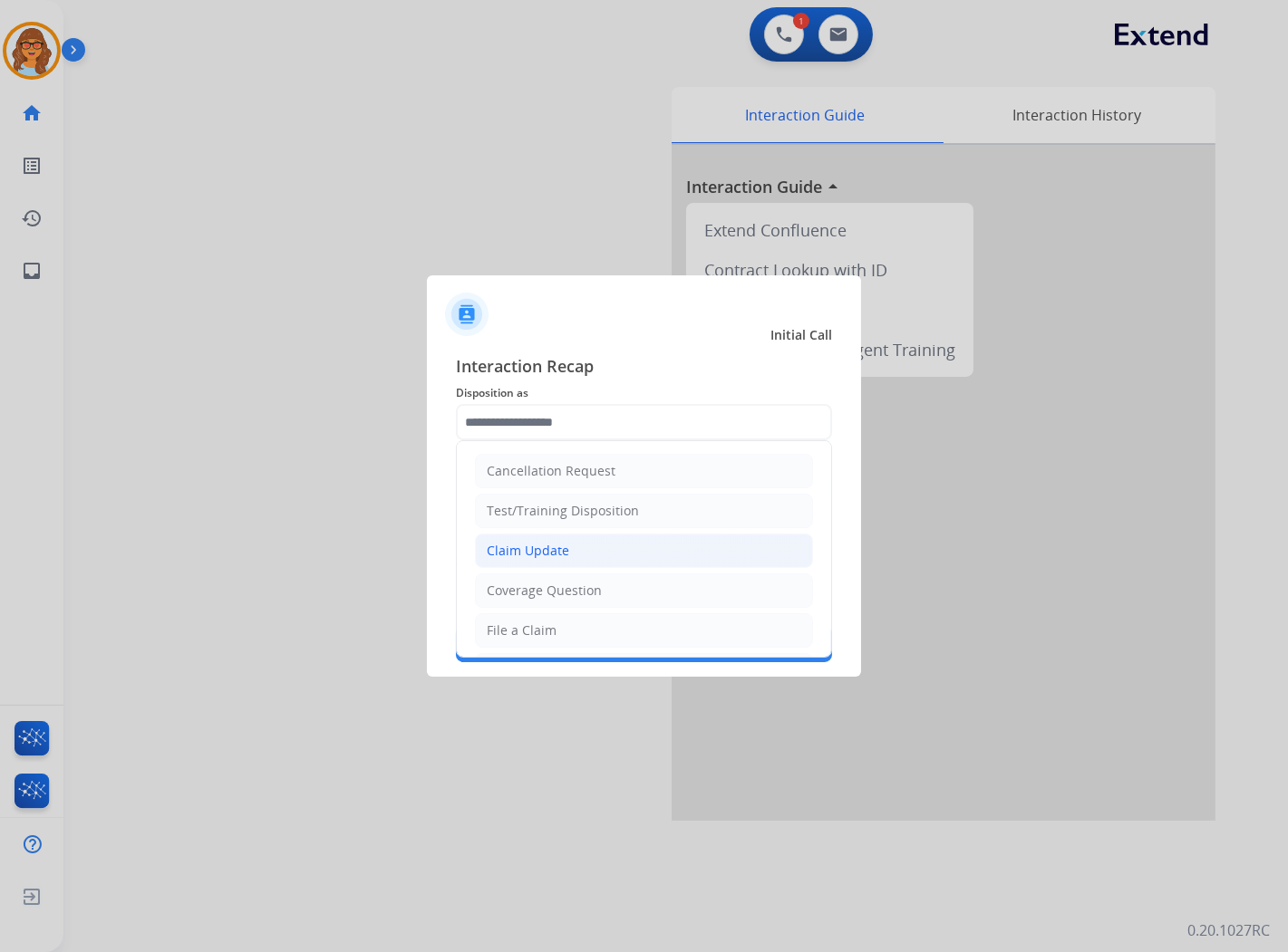
click at [559, 550] on div "Claim Update" at bounding box center [528, 551] width 83 height 18
type input "**********"
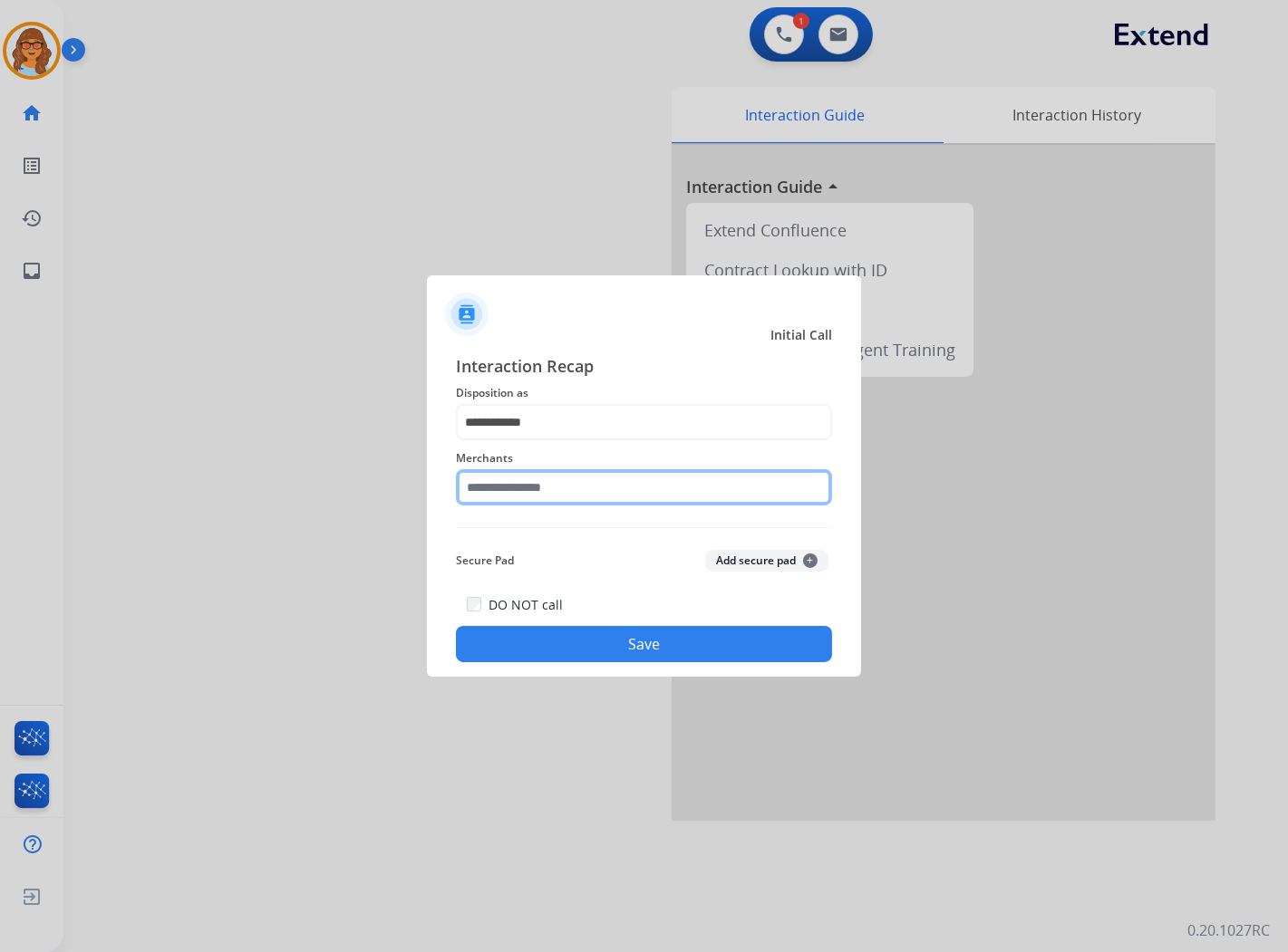
click at [527, 482] on input "text" at bounding box center [644, 488] width 376 height 36
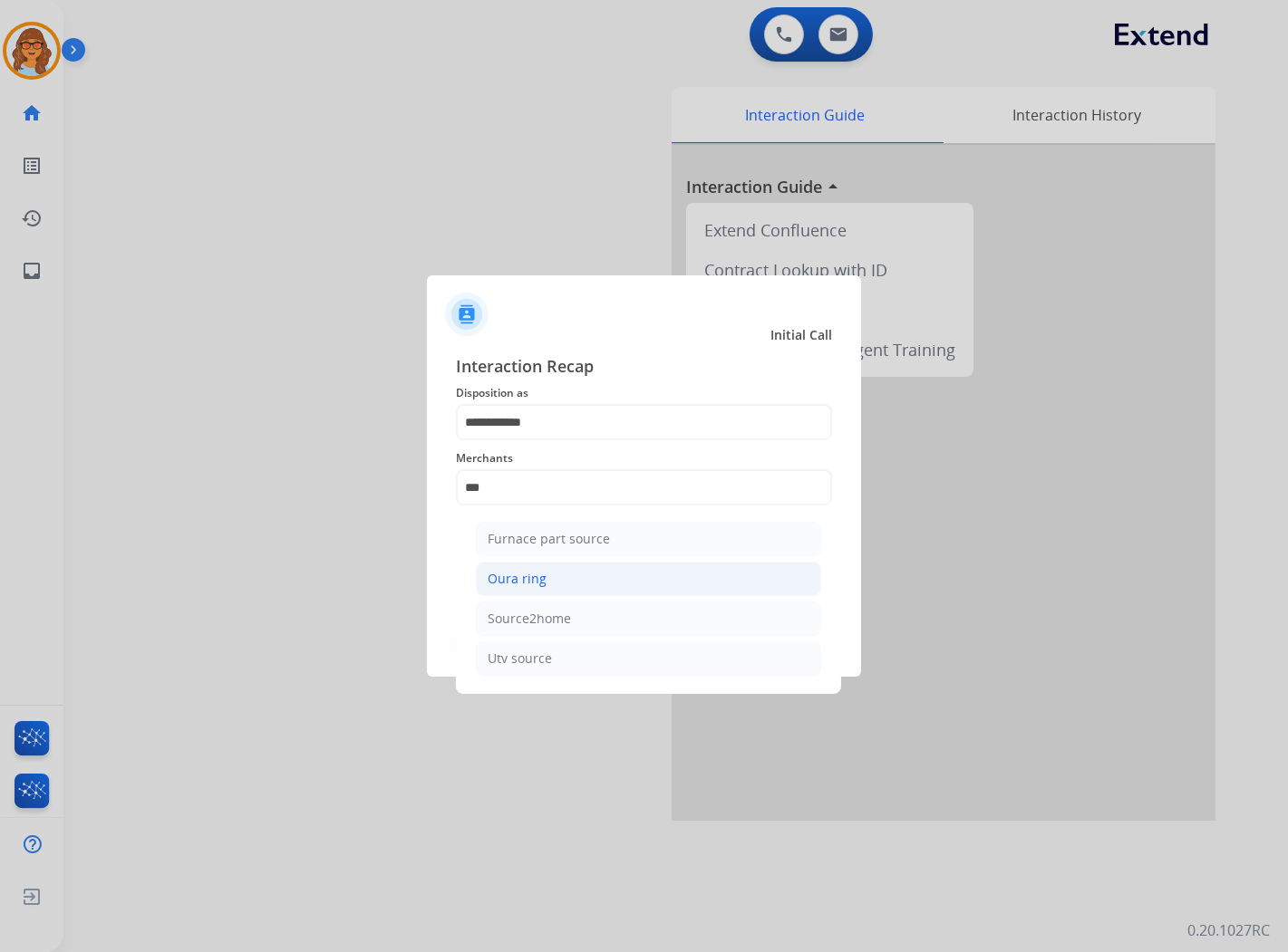
click at [575, 582] on li "Oura ring" at bounding box center [649, 579] width 346 height 34
type input "*********"
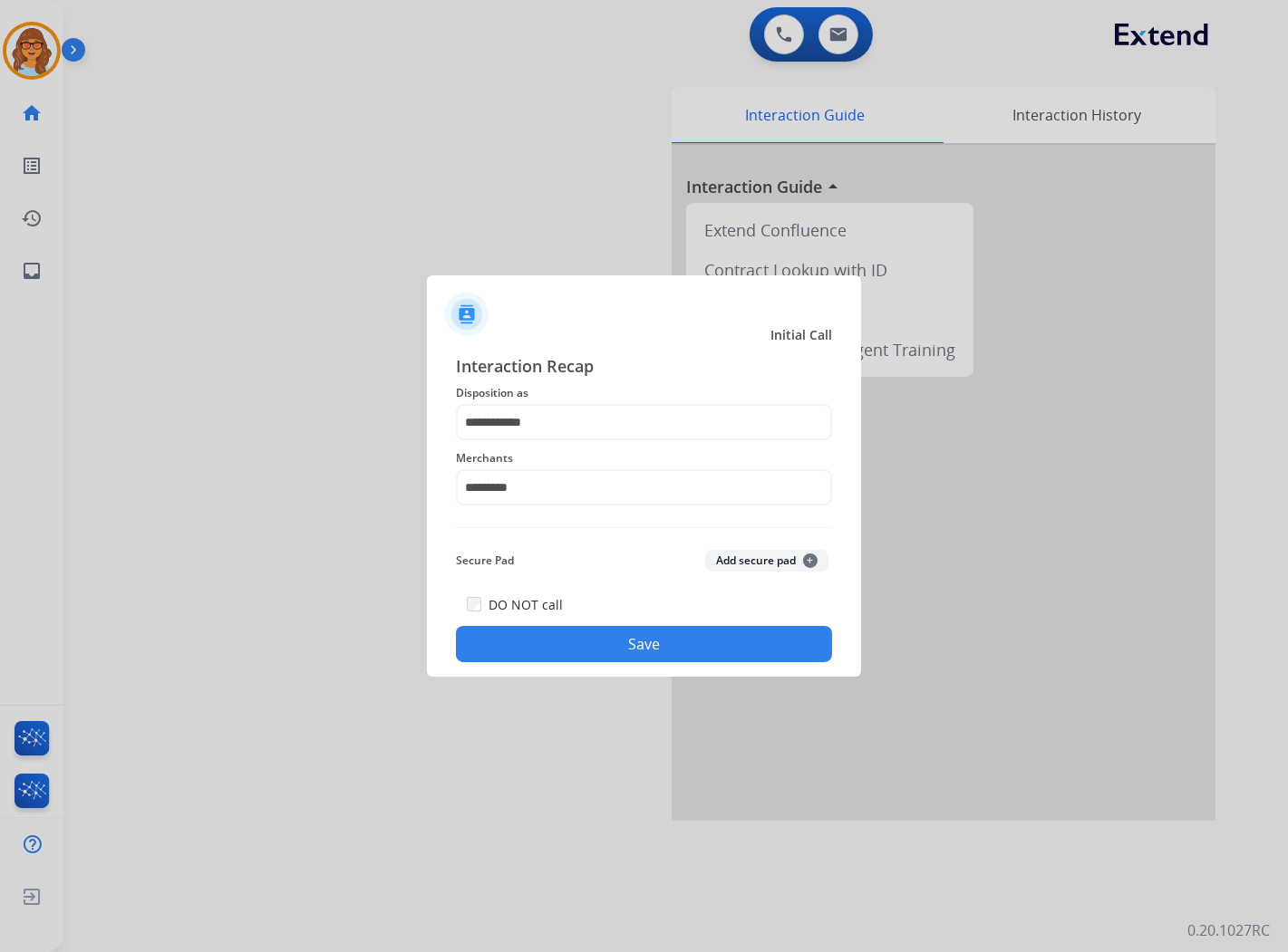
click at [600, 636] on button "Save" at bounding box center [644, 645] width 376 height 36
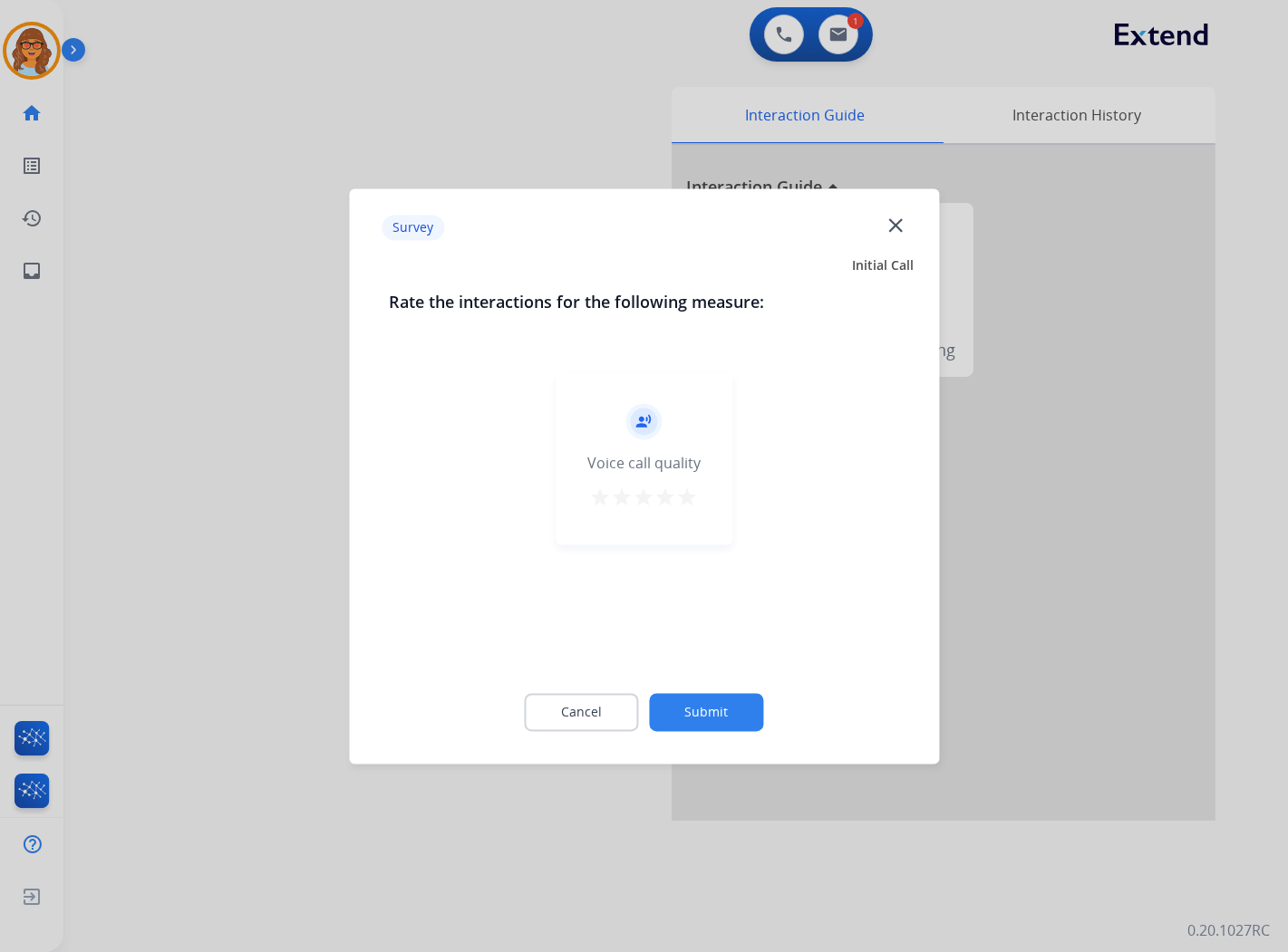
click at [691, 500] on mat-icon "star" at bounding box center [688, 498] width 22 height 22
click at [692, 709] on button "Submit" at bounding box center [707, 713] width 114 height 38
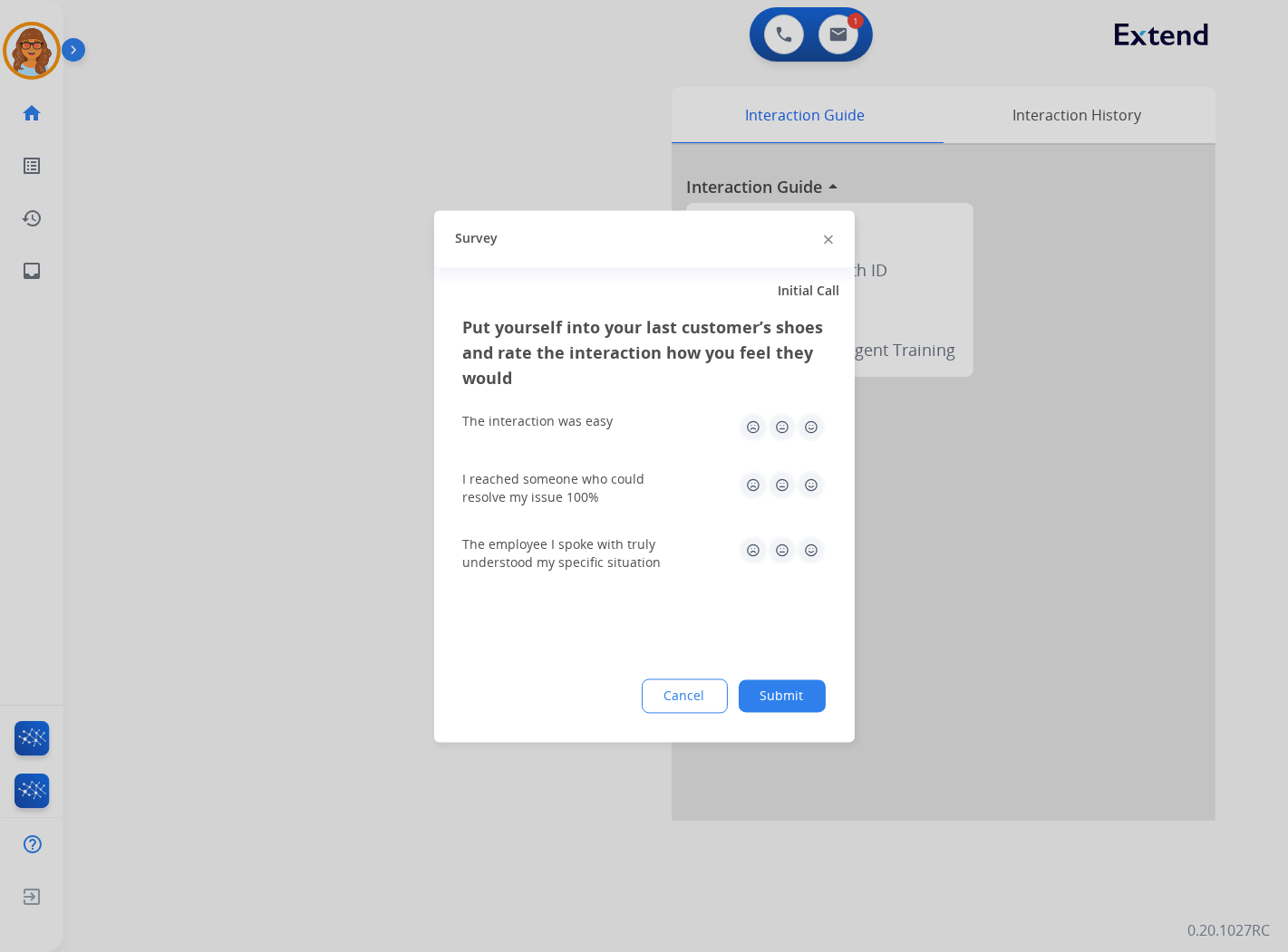
click at [789, 702] on button "Submit" at bounding box center [783, 696] width 87 height 33
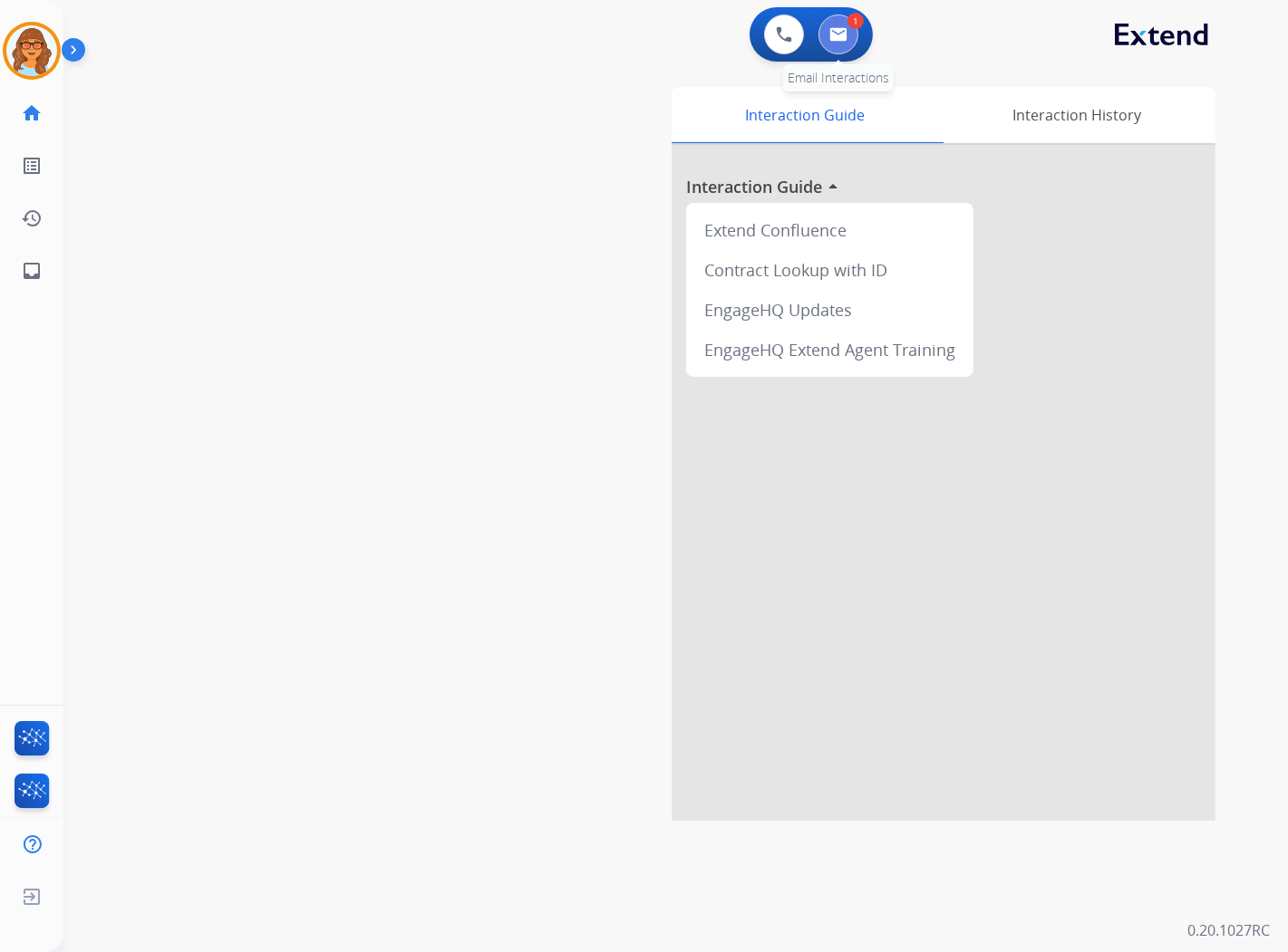
click at [851, 30] on button at bounding box center [839, 34] width 40 height 40
select select "**********"
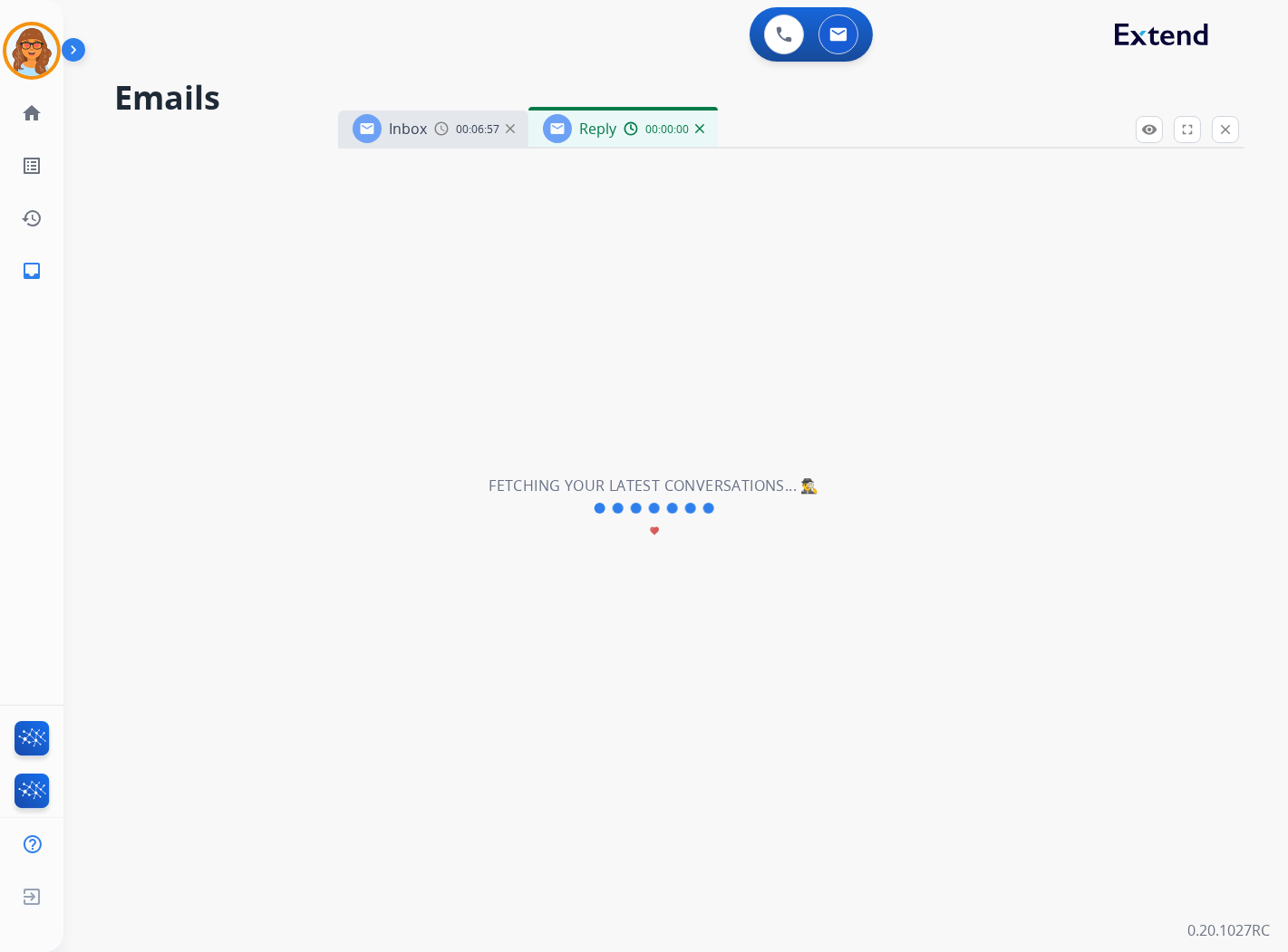
select select "**********"
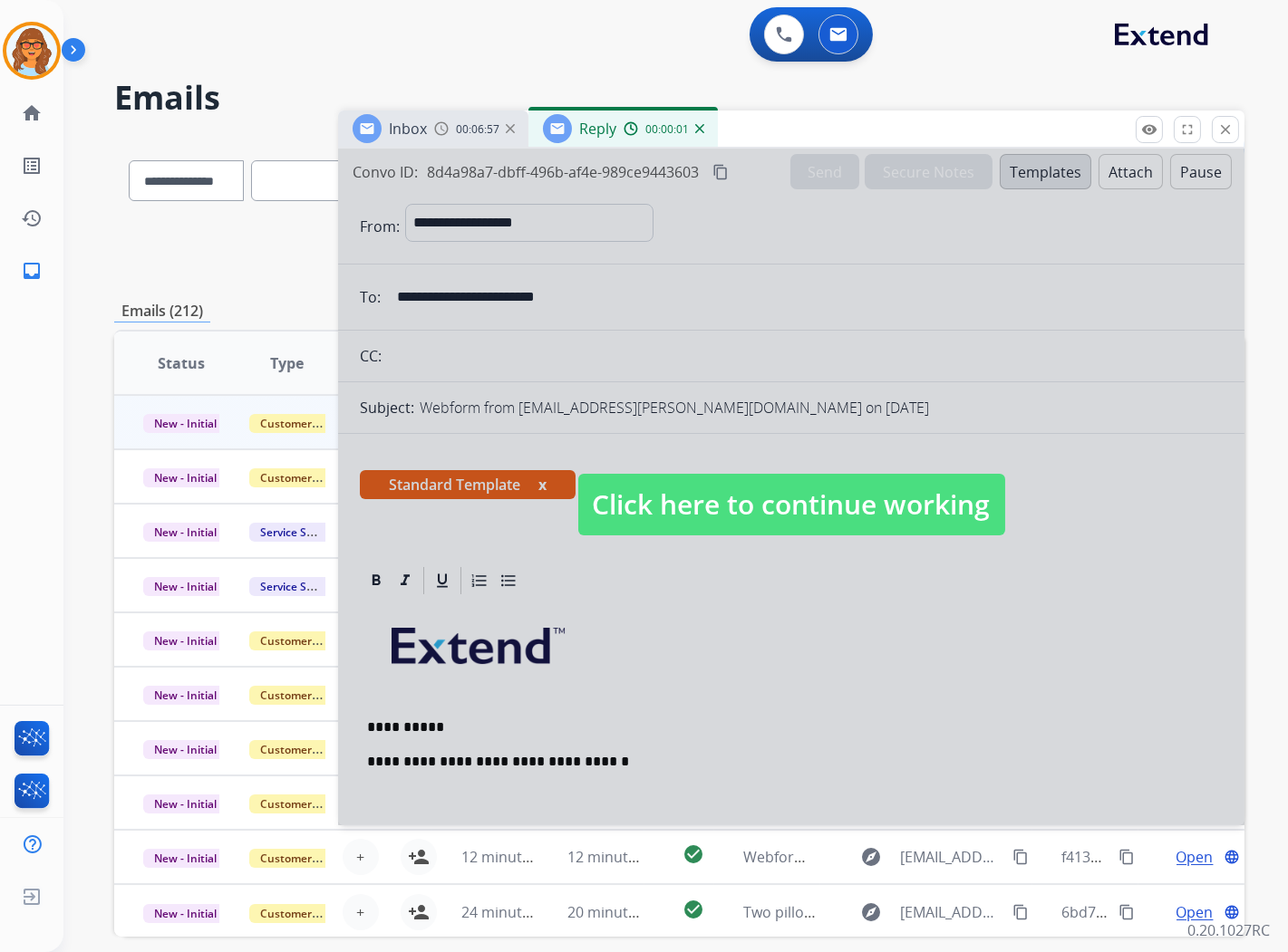
click at [709, 518] on span "Click here to continue working" at bounding box center [792, 505] width 427 height 62
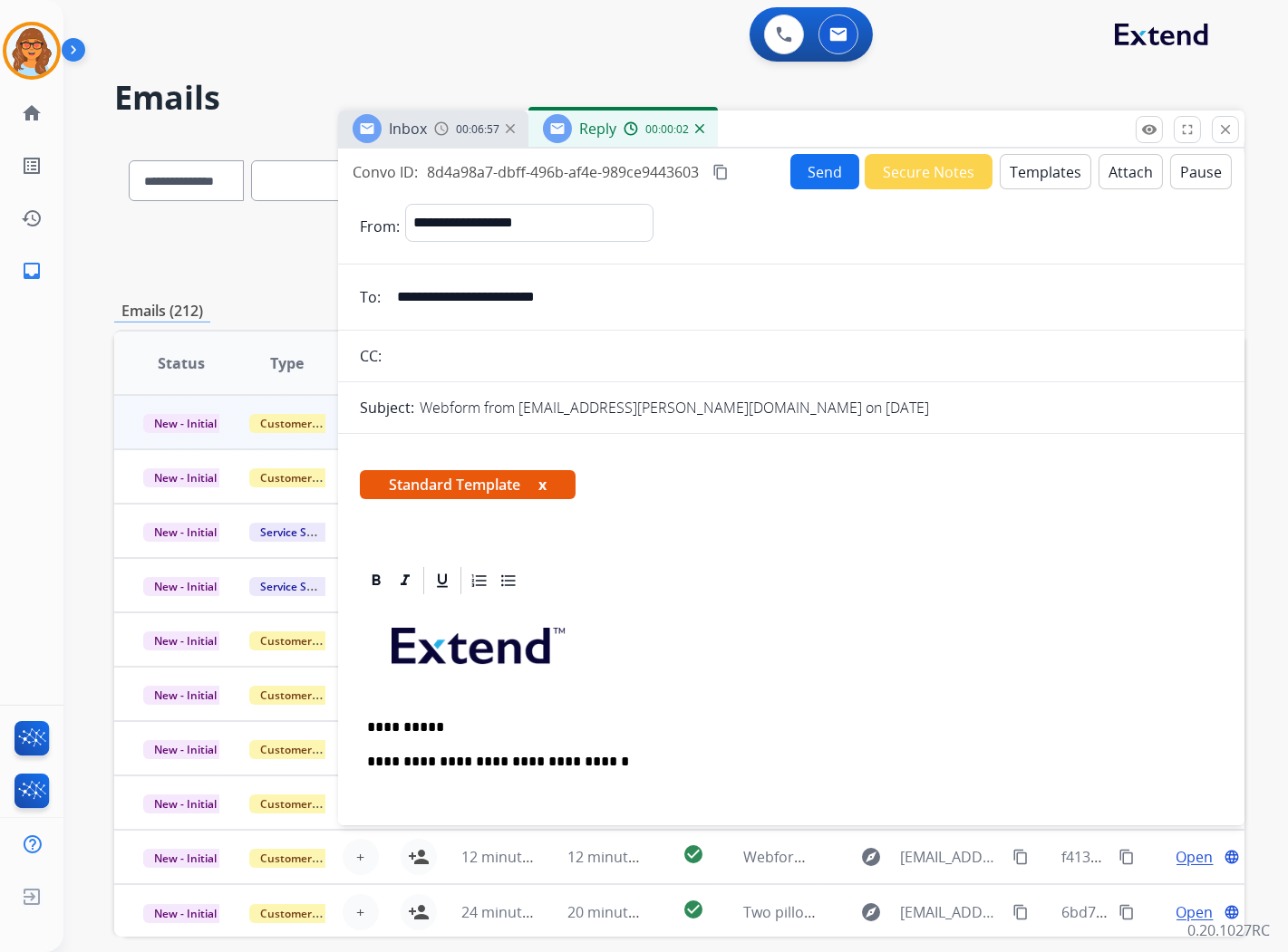
click at [655, 772] on div "**********" at bounding box center [792, 874] width 864 height 554
click at [622, 767] on p "**********" at bounding box center [785, 763] width 834 height 16
click at [381, 803] on p at bounding box center [792, 798] width 849 height 16
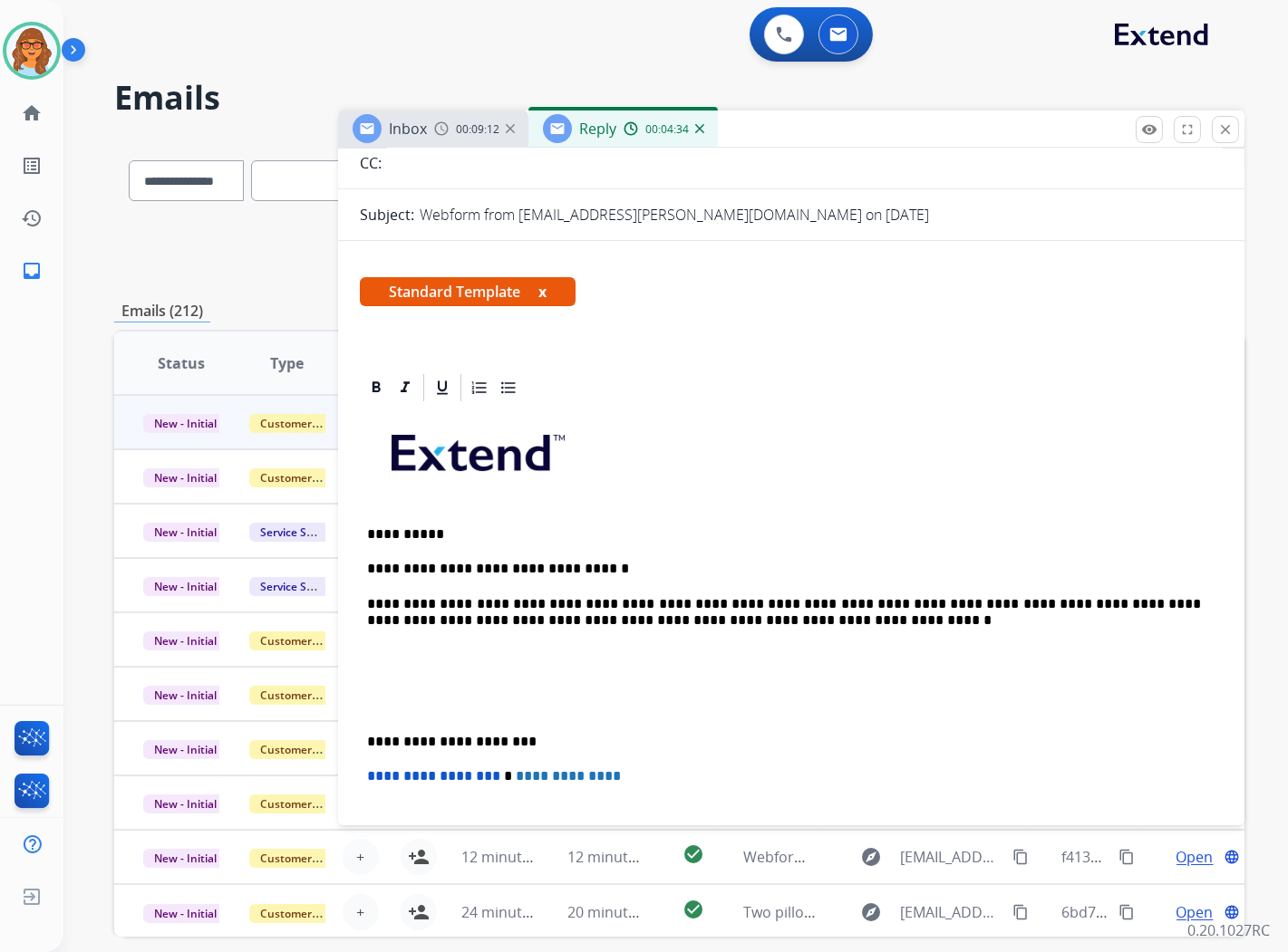
scroll to position [201, 0]
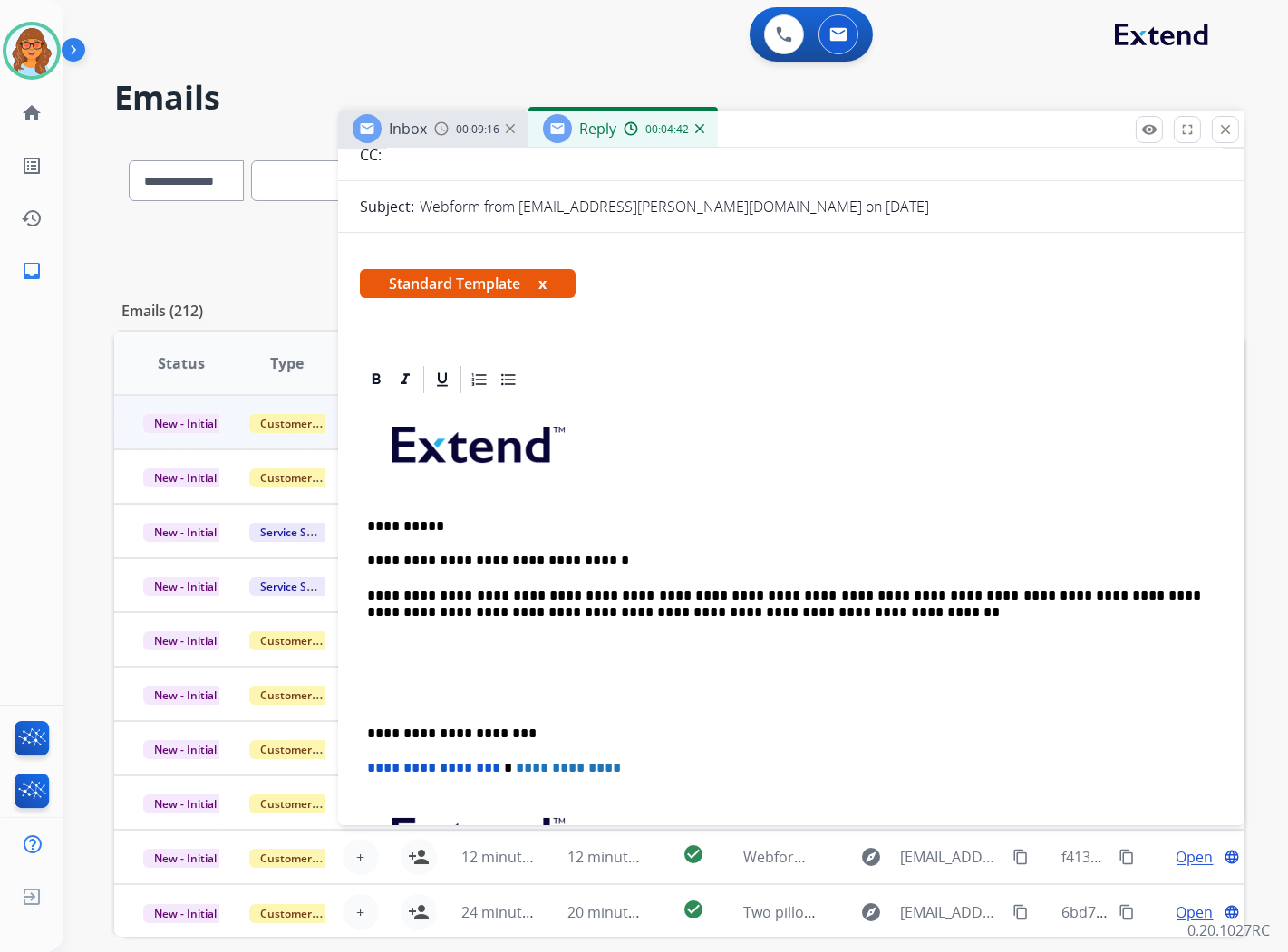
click at [783, 613] on p "**********" at bounding box center [785, 605] width 834 height 34
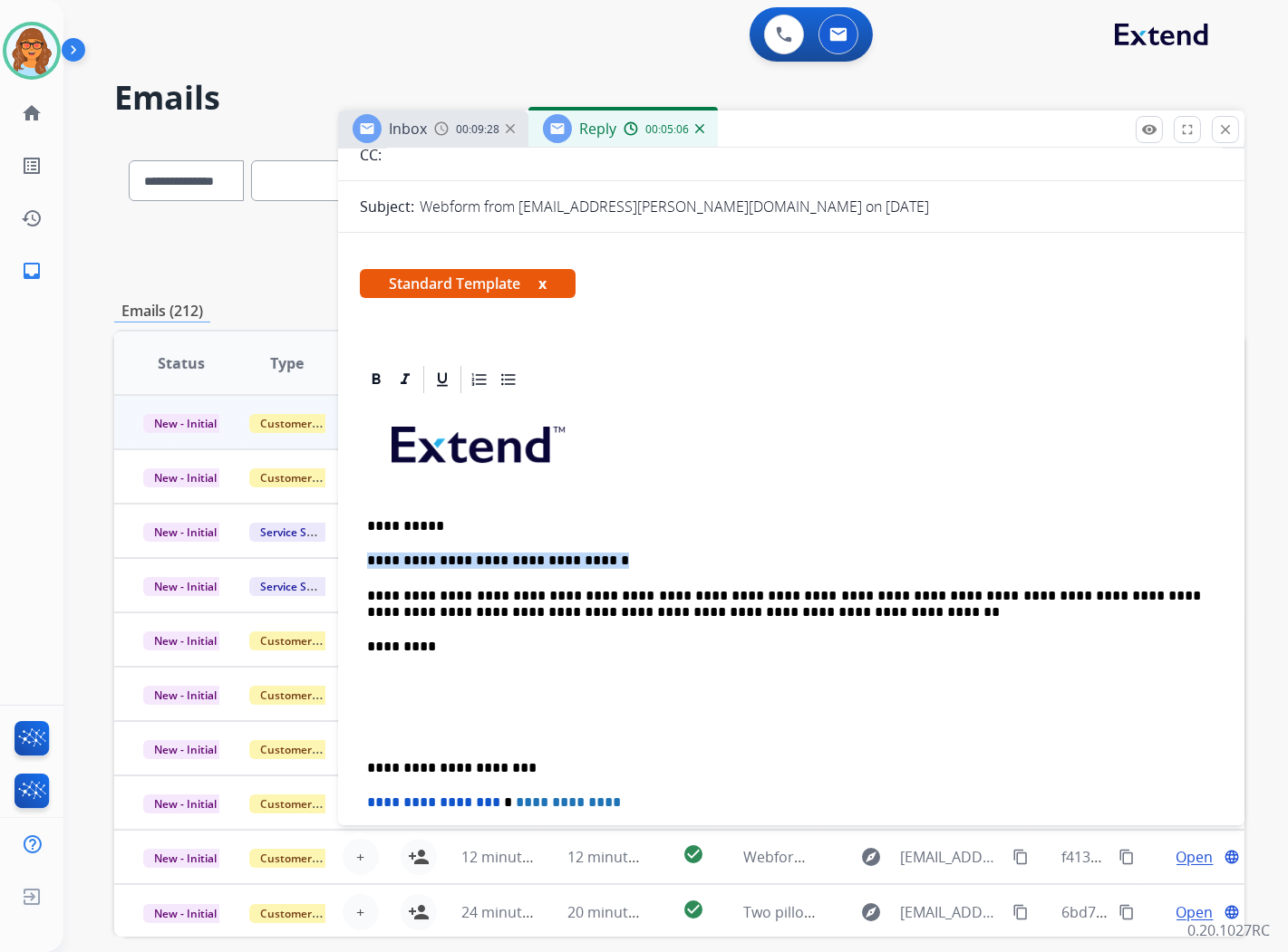
drag, startPoint x: 597, startPoint y: 556, endPoint x: 354, endPoint y: 537, distance: 243.7
click at [354, 537] on div "**********" at bounding box center [791, 758] width 906 height 789
copy p "**********"
click at [452, 648] on p "*********" at bounding box center [785, 647] width 834 height 16
click at [375, 666] on div "**********" at bounding box center [792, 716] width 864 height 640
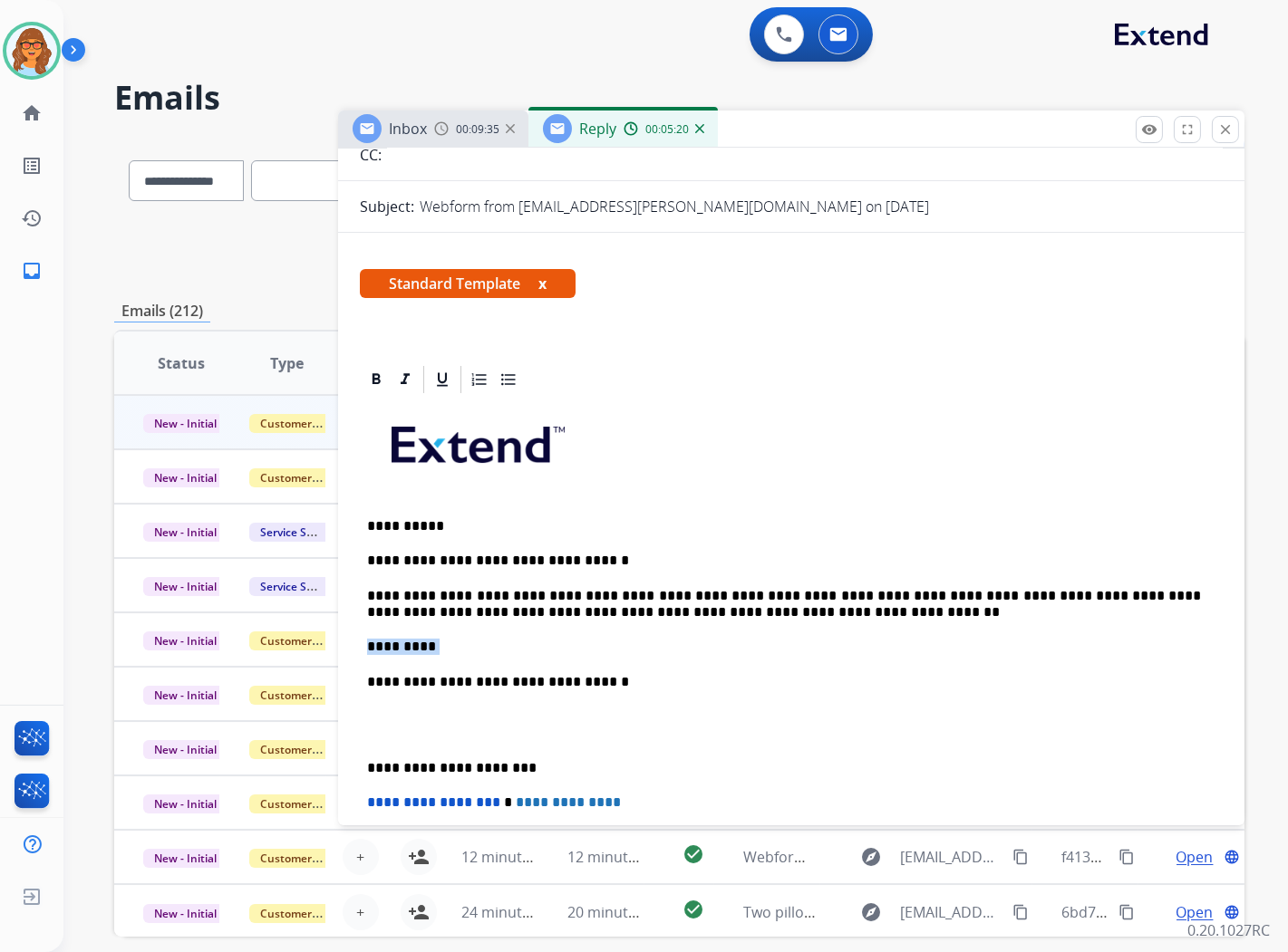
drag, startPoint x: 444, startPoint y: 646, endPoint x: 356, endPoint y: 653, distance: 88.3
click at [356, 650] on div "**********" at bounding box center [791, 758] width 906 height 789
drag, startPoint x: 608, startPoint y: 554, endPoint x: 360, endPoint y: 556, distance: 248.0
click at [360, 556] on div "**********" at bounding box center [792, 716] width 864 height 640
drag, startPoint x: 446, startPoint y: 651, endPoint x: 352, endPoint y: 646, distance: 94.1
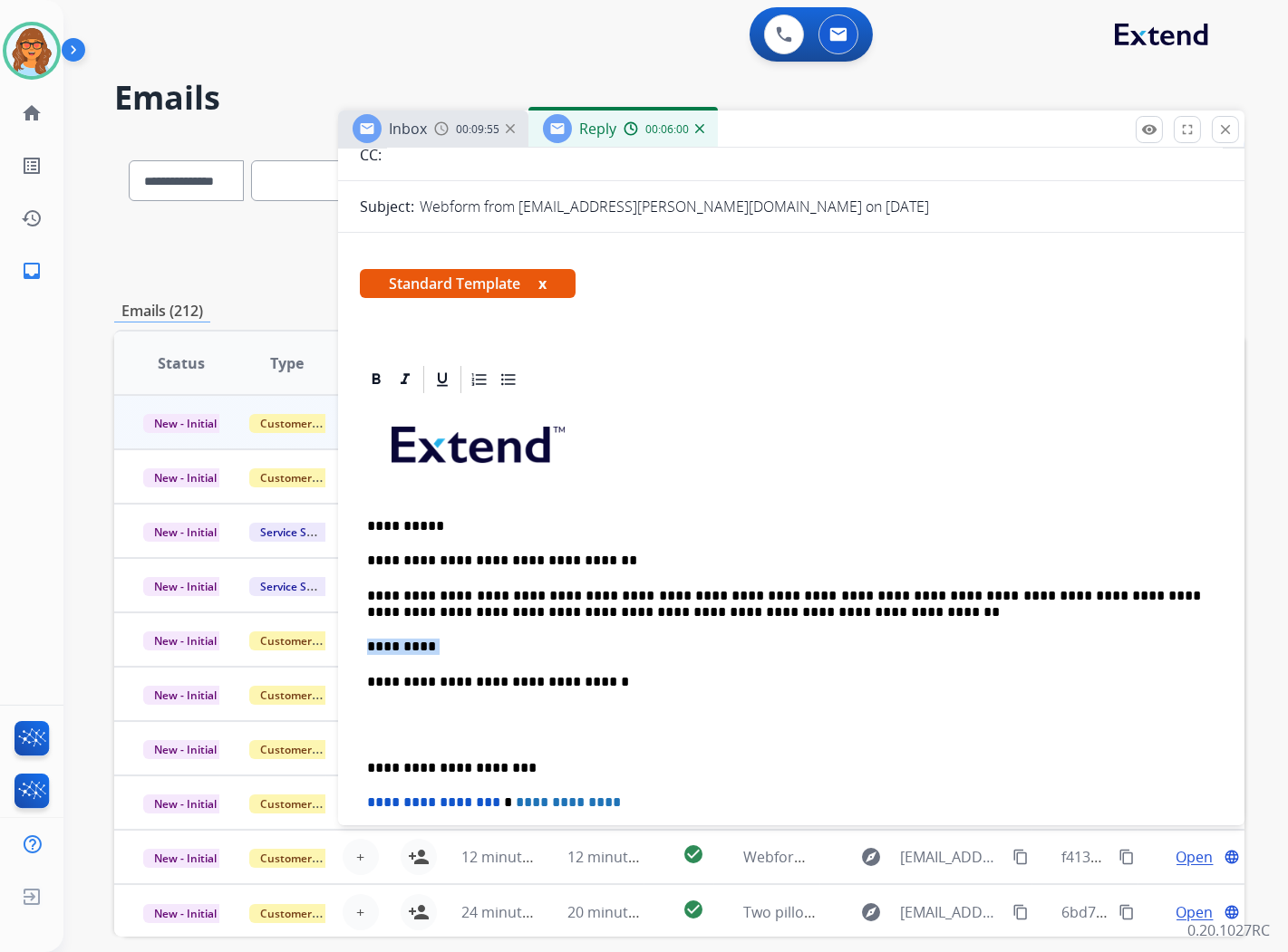
click at [352, 646] on div "**********" at bounding box center [791, 758] width 906 height 789
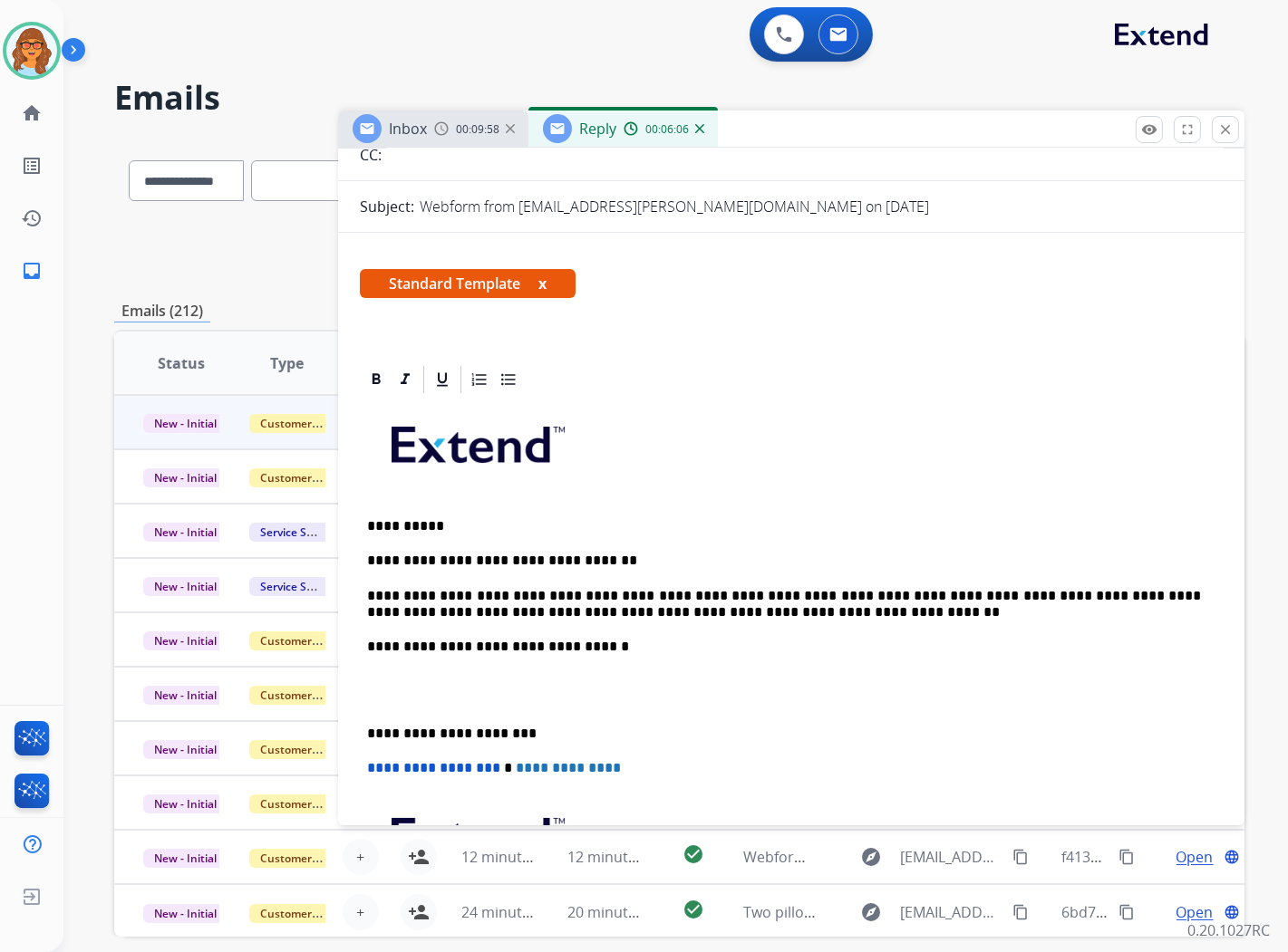
click at [379, 677] on p at bounding box center [792, 691] width 849 height 34
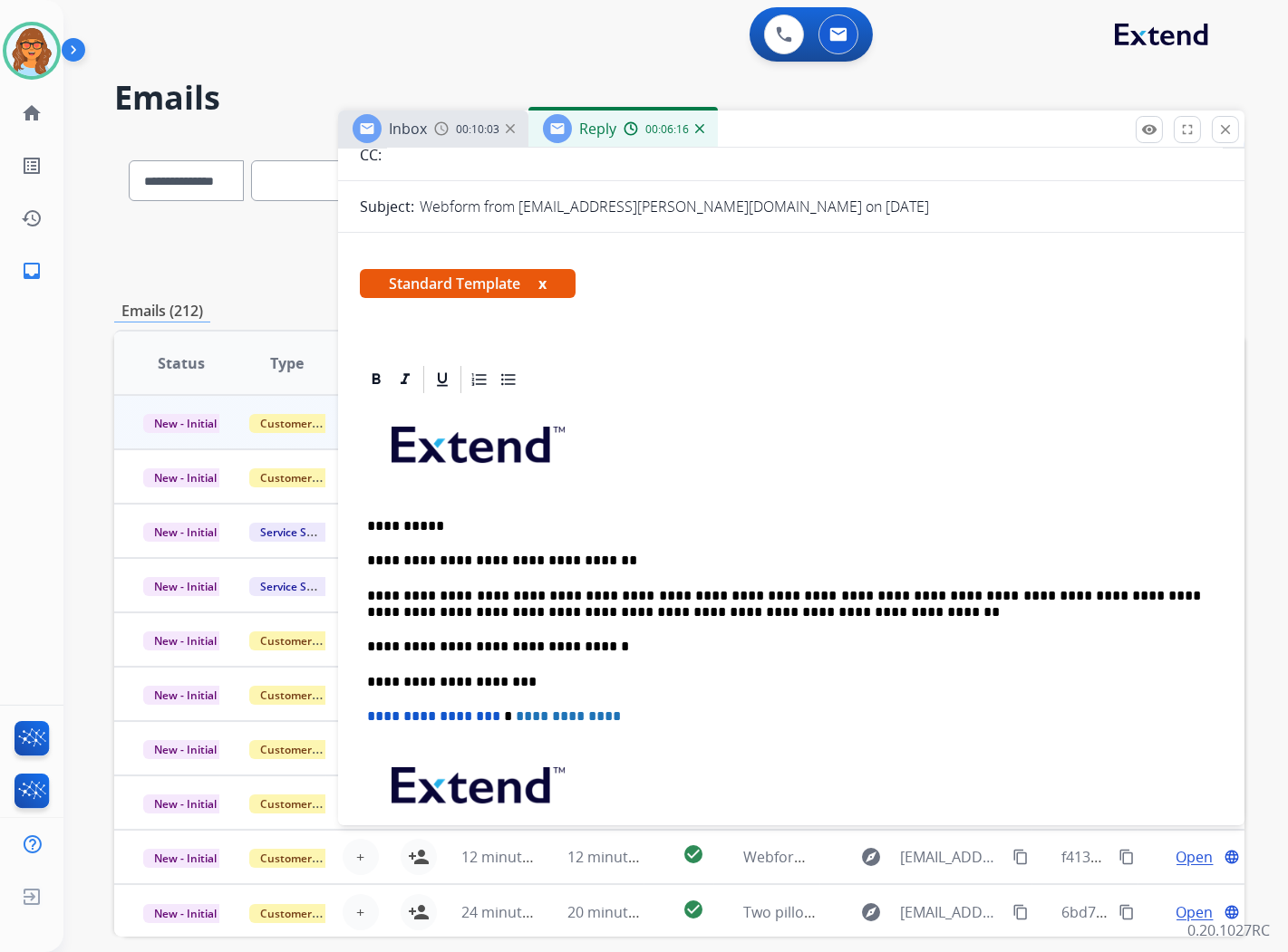
click at [961, 597] on p "**********" at bounding box center [785, 605] width 834 height 34
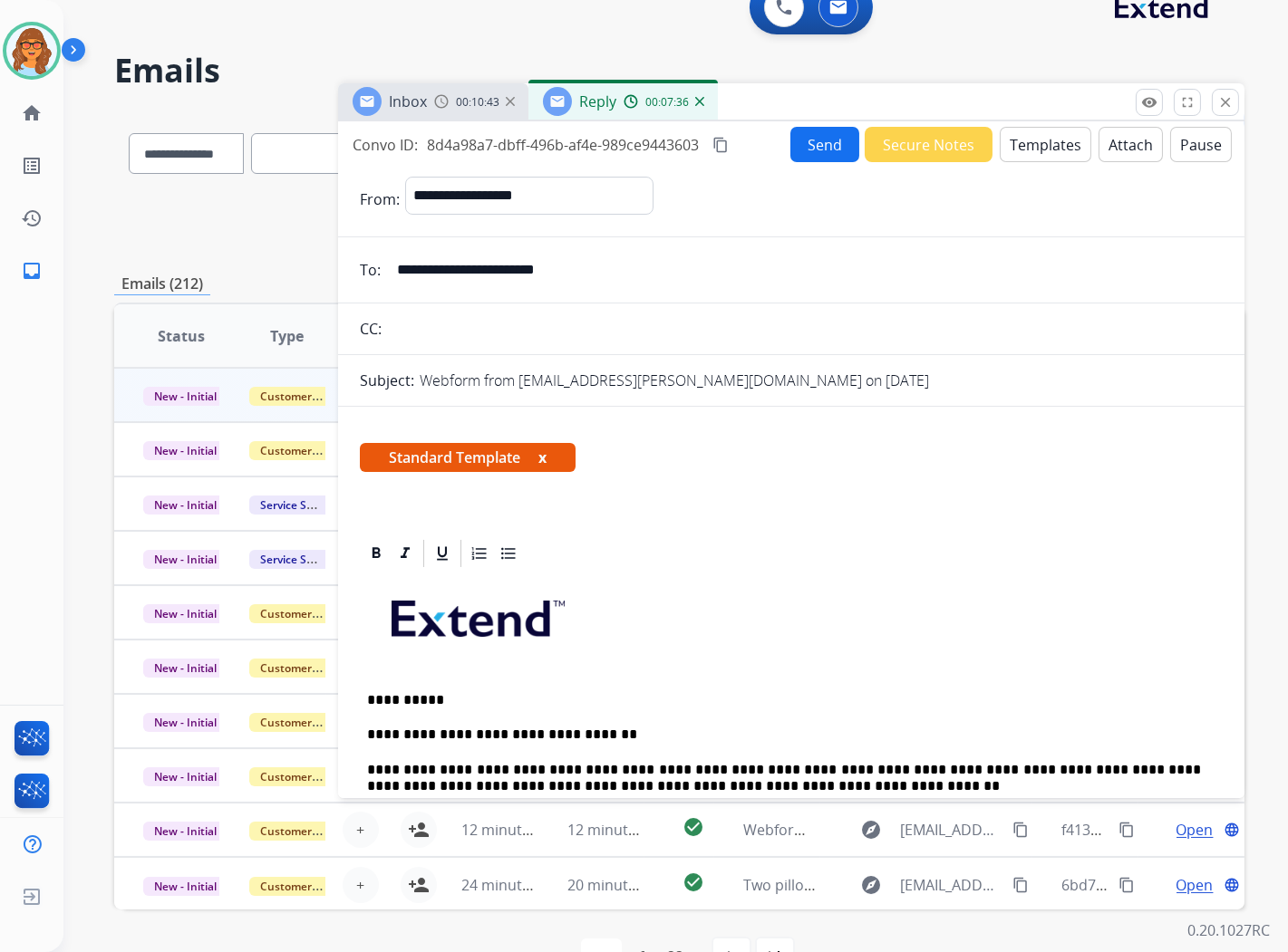
scroll to position [0, 0]
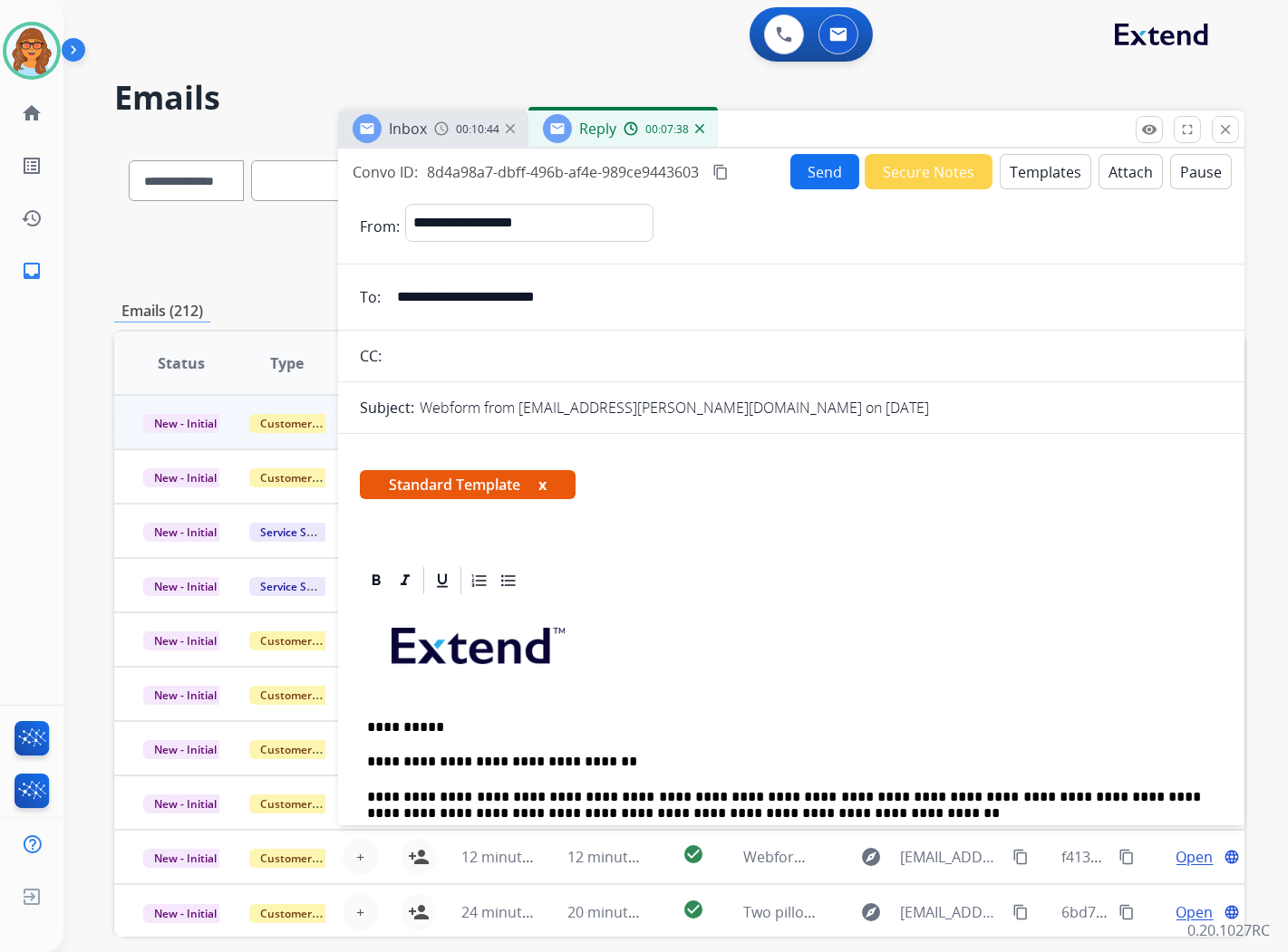
click at [820, 164] on button "Send" at bounding box center [825, 171] width 69 height 35
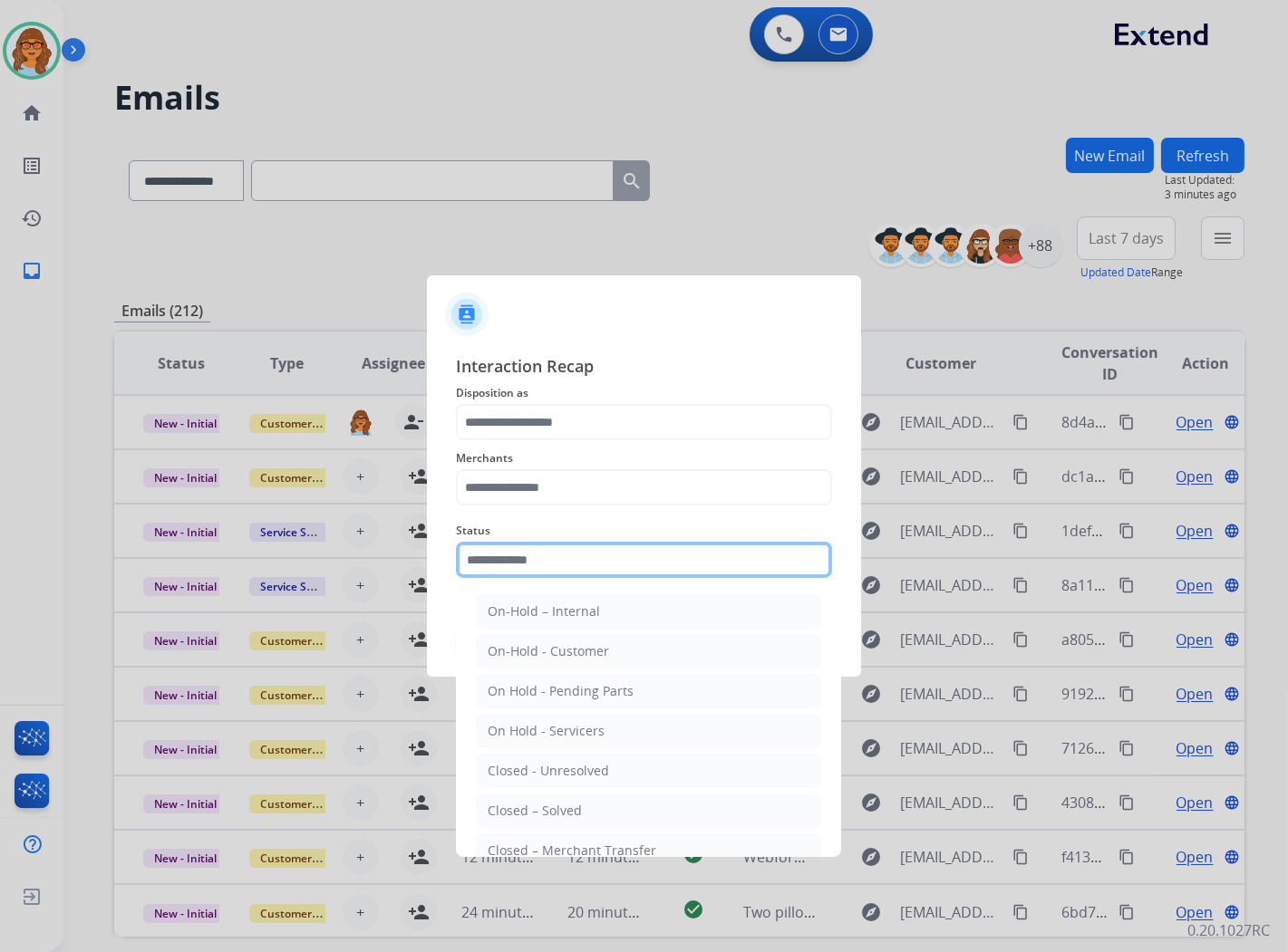
click at [622, 562] on input "text" at bounding box center [644, 560] width 376 height 36
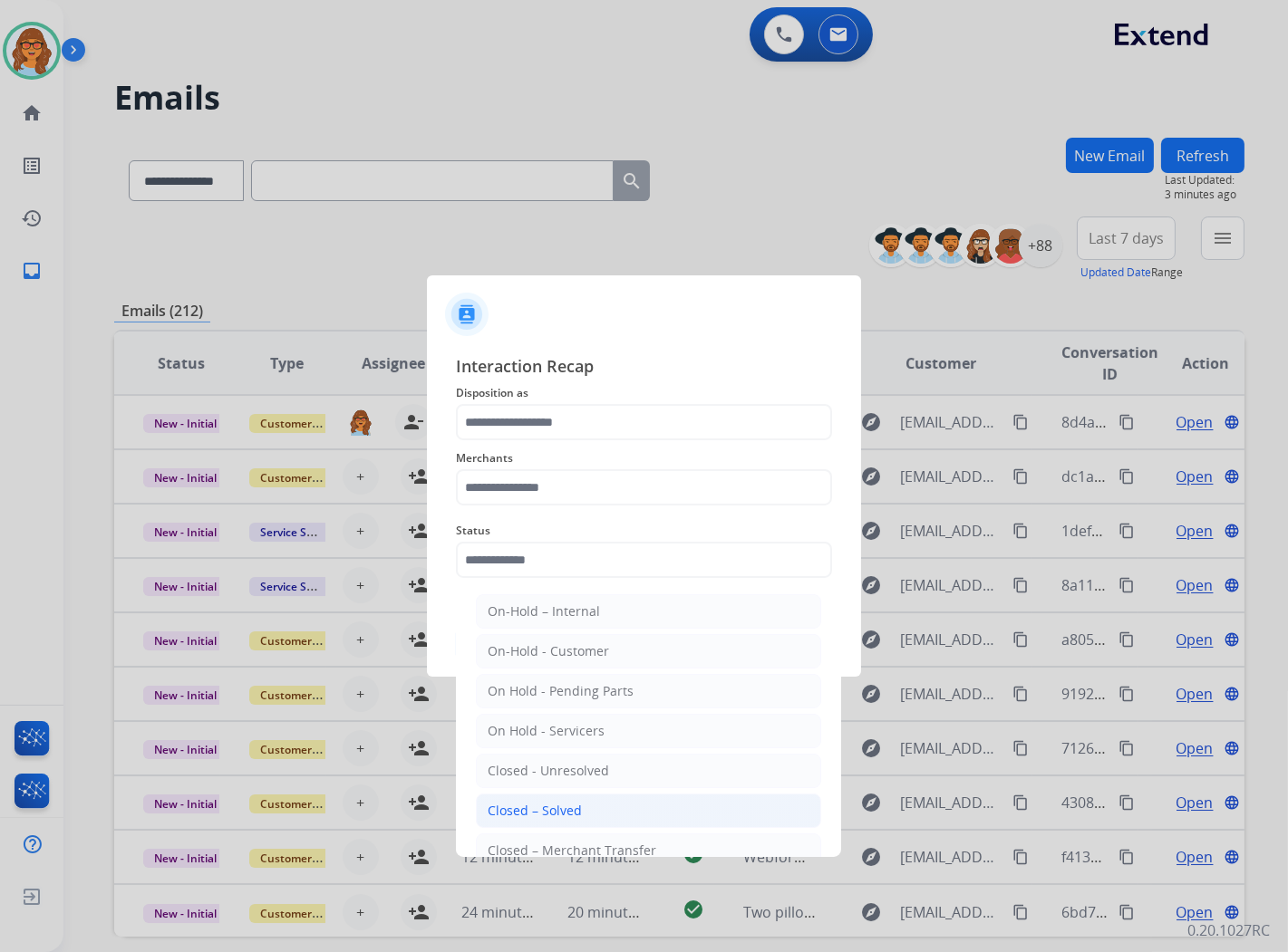
click at [609, 811] on li "Closed – Solved" at bounding box center [649, 811] width 346 height 34
type input "**********"
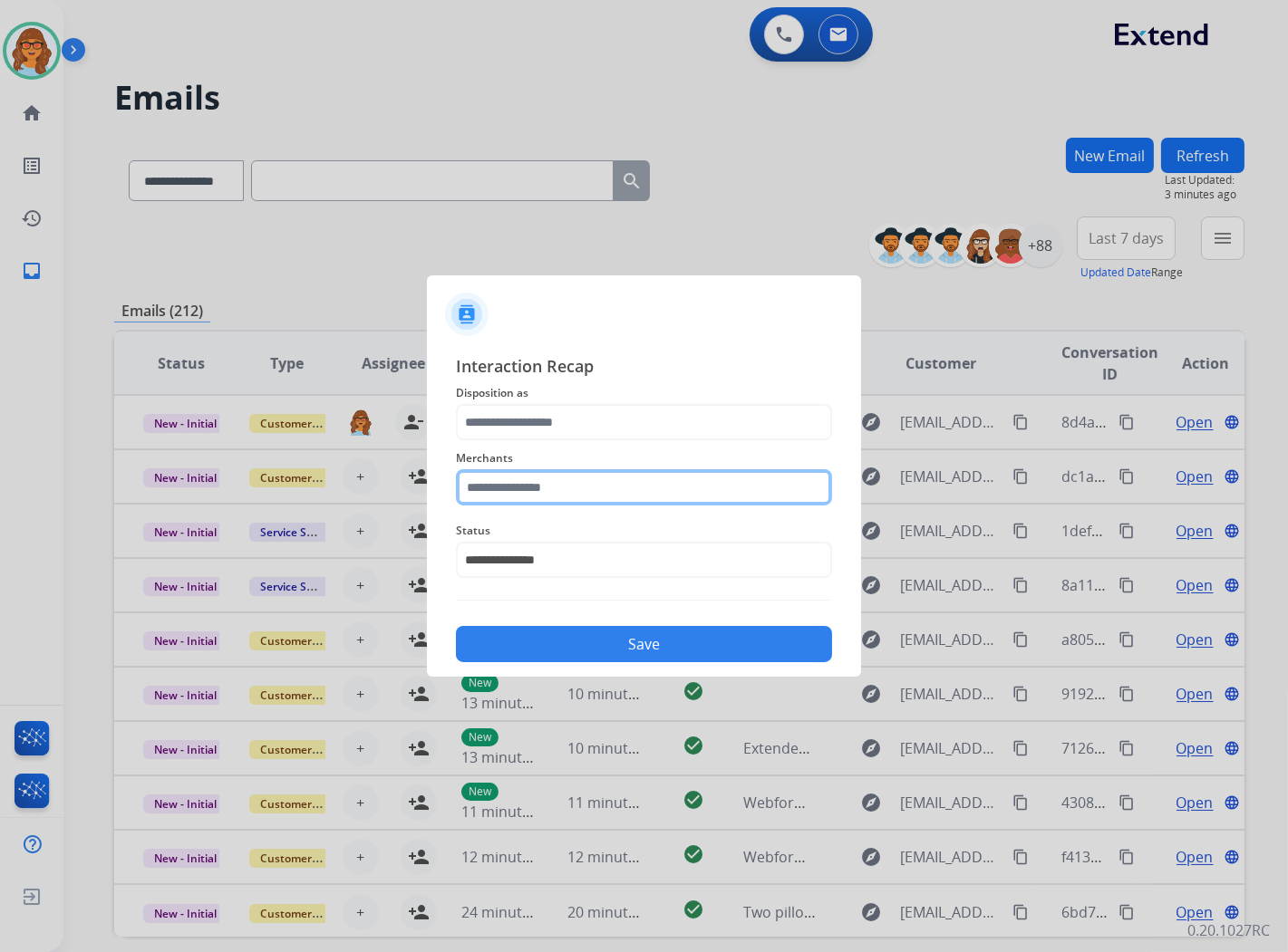
click at [539, 490] on input "text" at bounding box center [644, 488] width 376 height 36
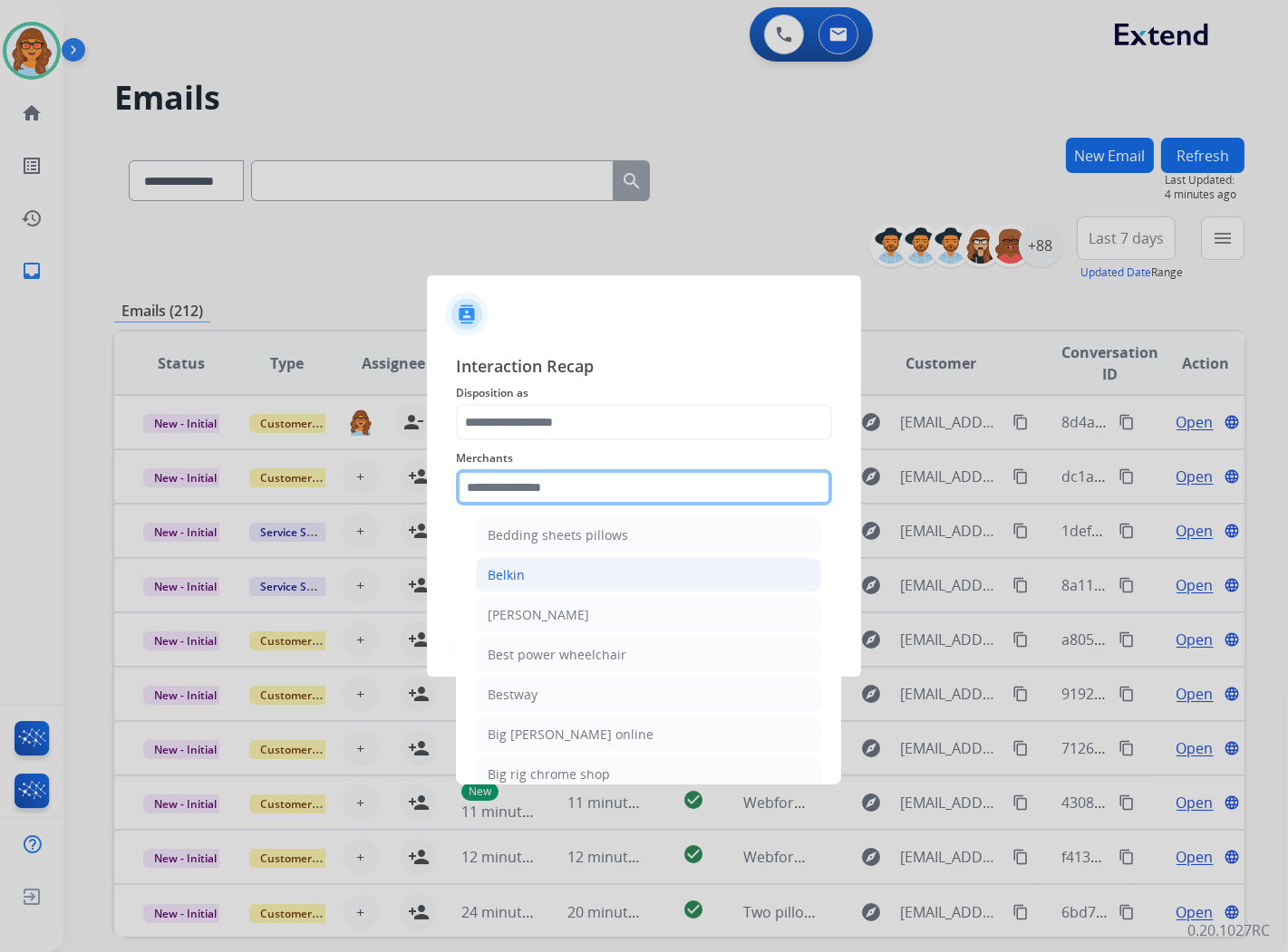
scroll to position [4329, 0]
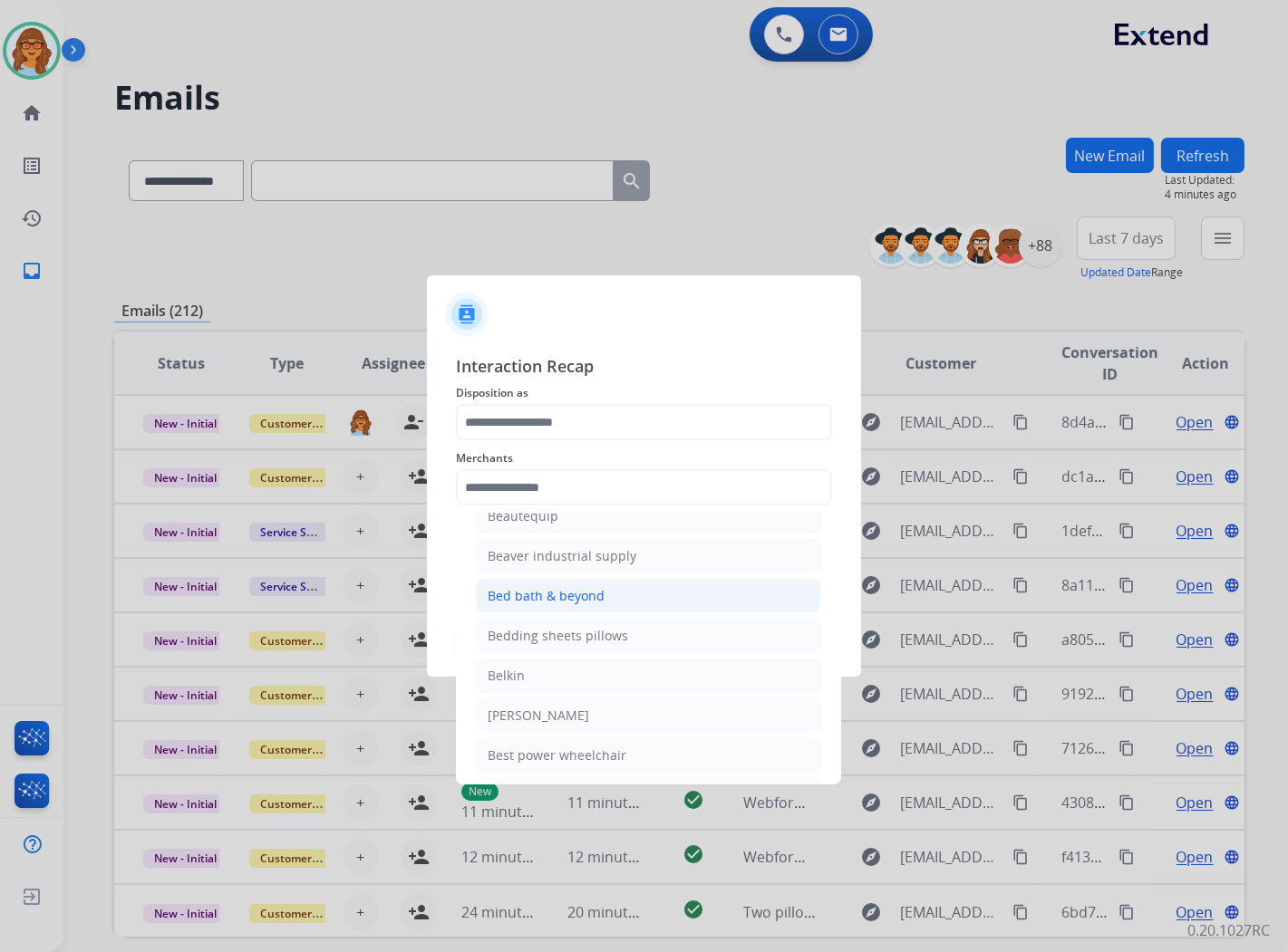
click at [536, 605] on div "Bed bath & beyond" at bounding box center [546, 597] width 117 height 18
type input "**********"
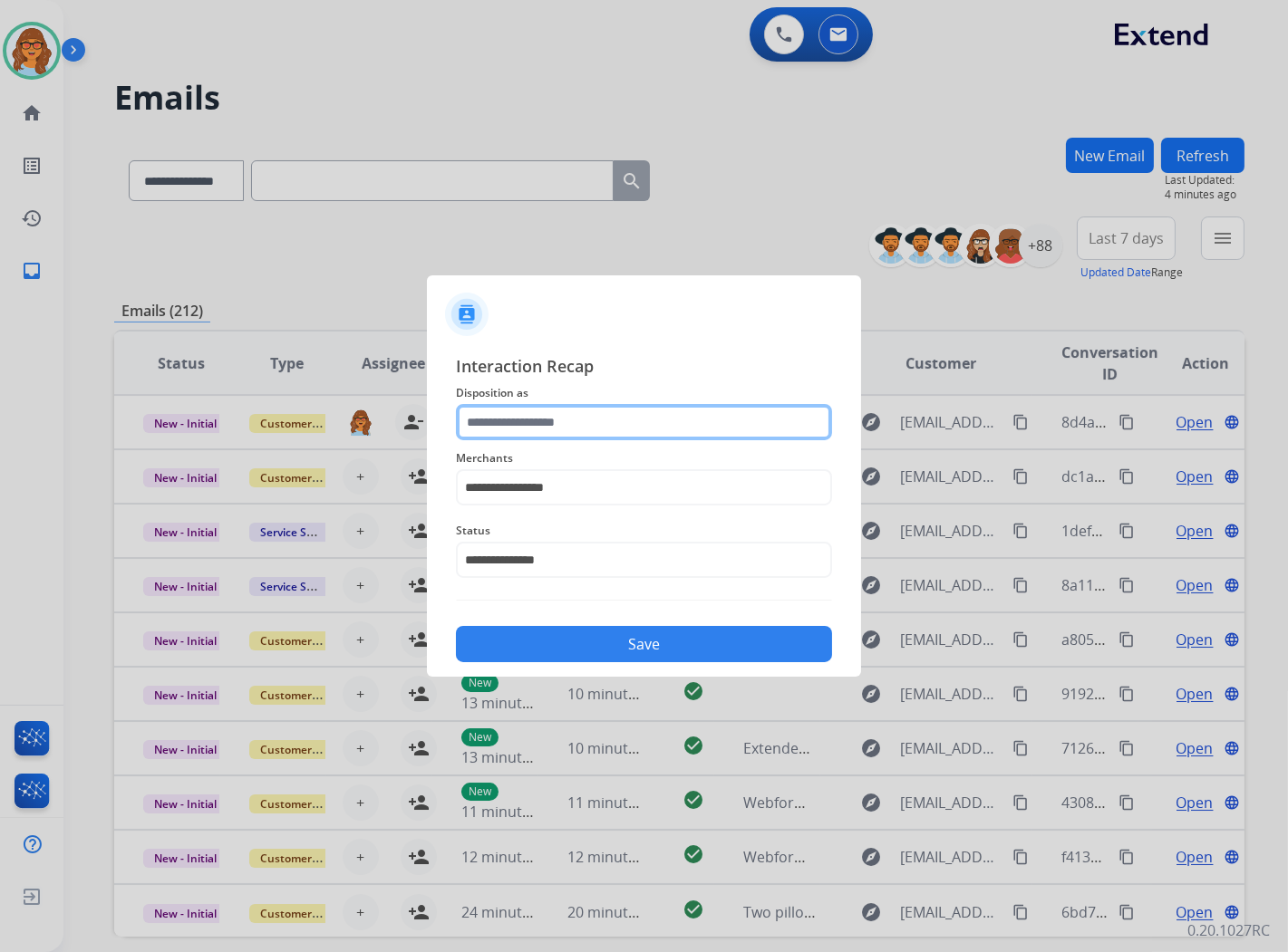
click at [565, 418] on input "text" at bounding box center [644, 423] width 376 height 36
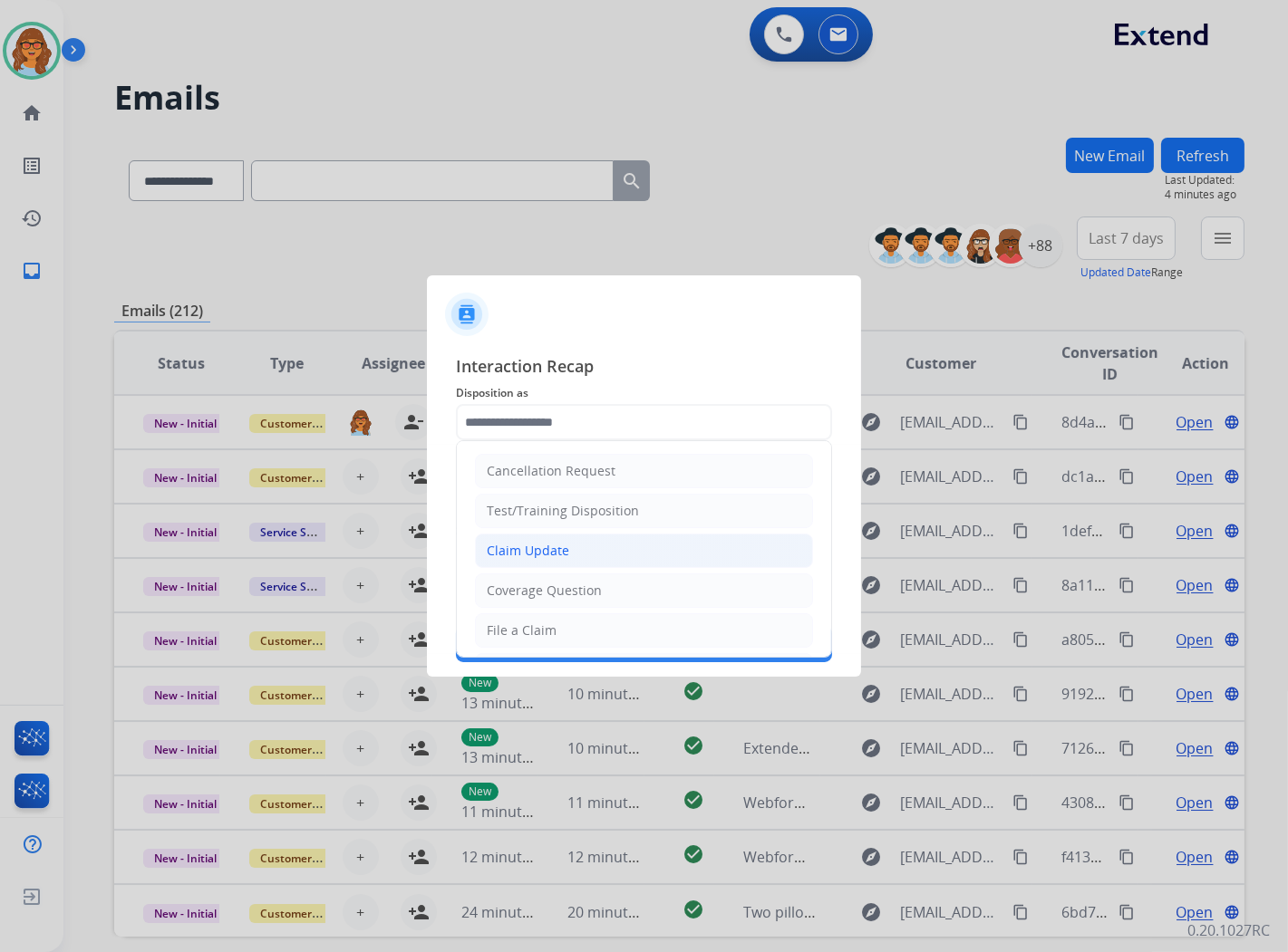
click at [548, 546] on div "Claim Update" at bounding box center [528, 551] width 83 height 18
type input "**********"
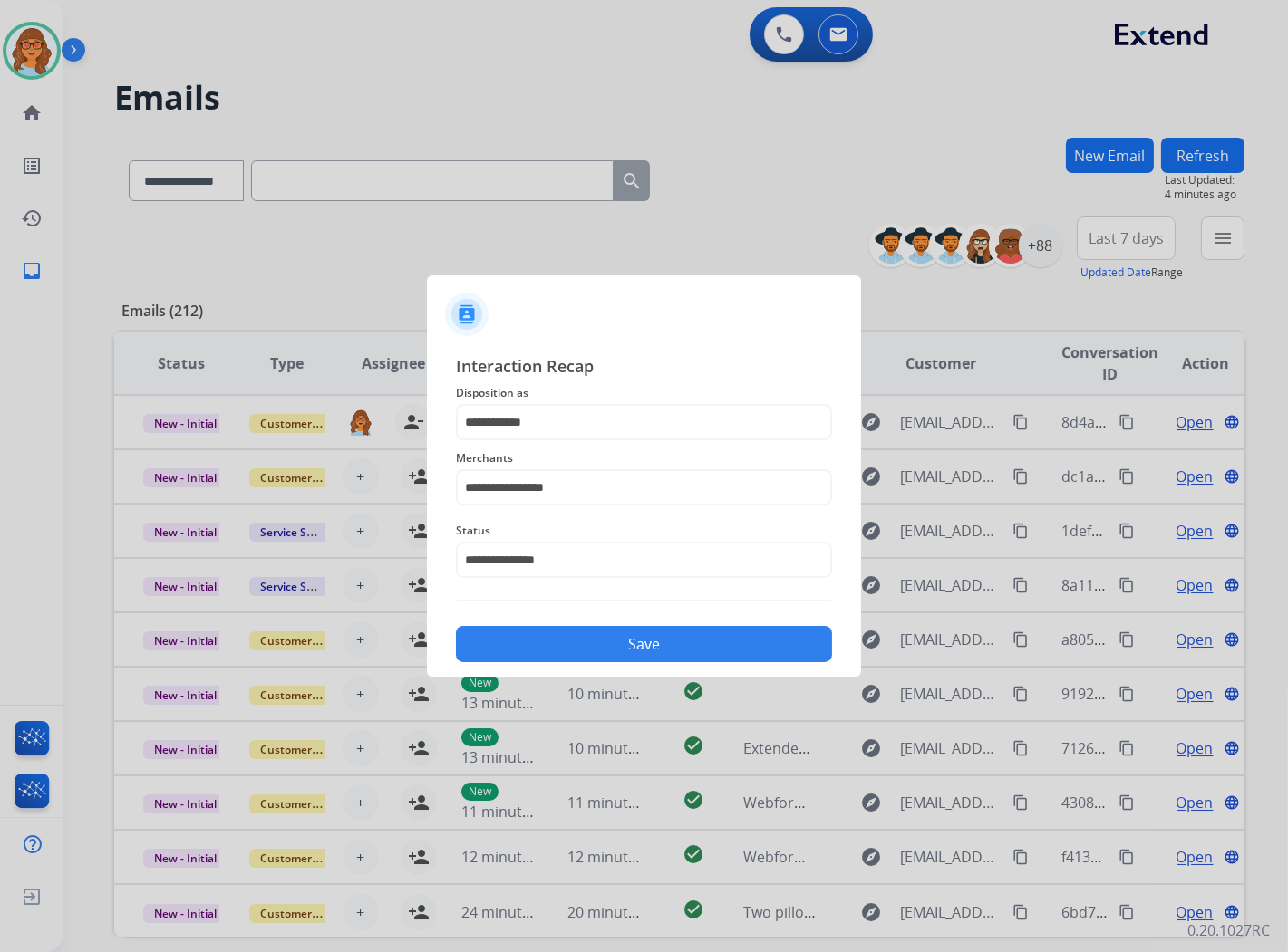
click at [635, 641] on button "Save" at bounding box center [644, 645] width 376 height 36
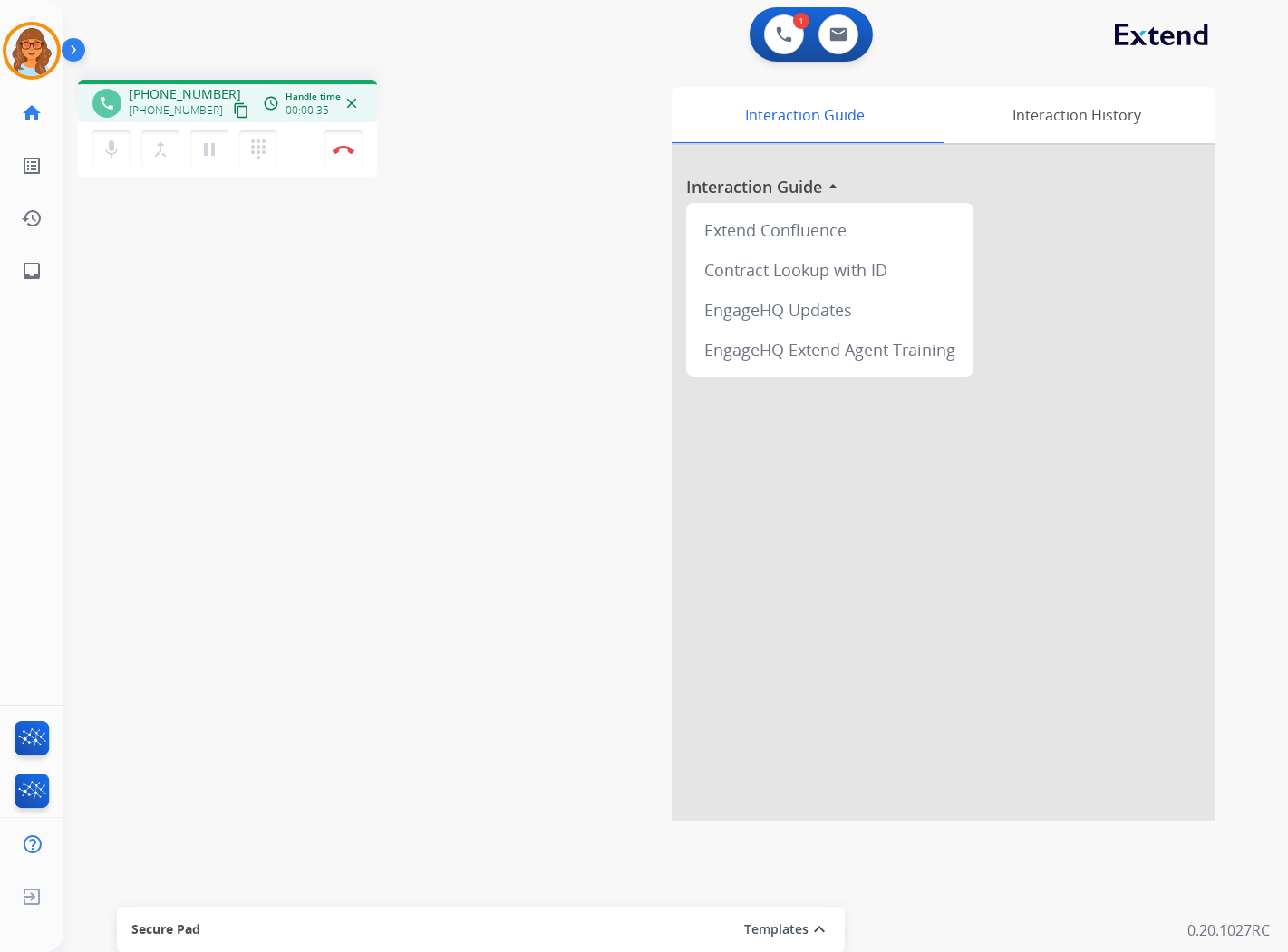
click at [233, 112] on mat-icon "content_copy" at bounding box center [241, 111] width 16 height 16
click at [209, 147] on mat-icon "pause" at bounding box center [210, 150] width 22 height 22
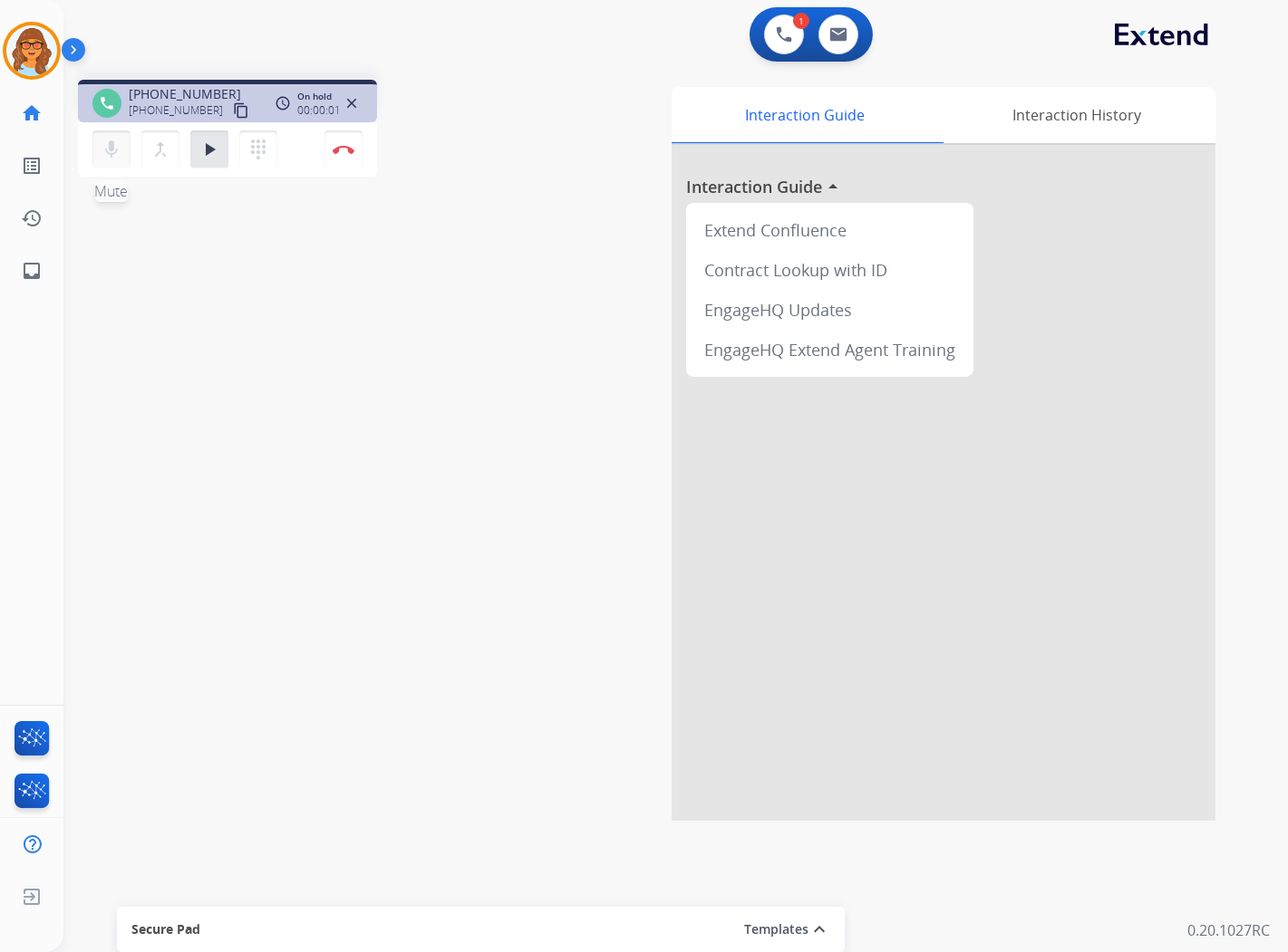
click at [128, 142] on button "mic Mute" at bounding box center [112, 150] width 38 height 38
click at [110, 155] on mat-icon "mic_off" at bounding box center [112, 150] width 22 height 22
drag, startPoint x: 201, startPoint y: 157, endPoint x: 249, endPoint y: 309, distance: 159.4
click at [202, 157] on mat-icon "play_arrow" at bounding box center [210, 150] width 22 height 22
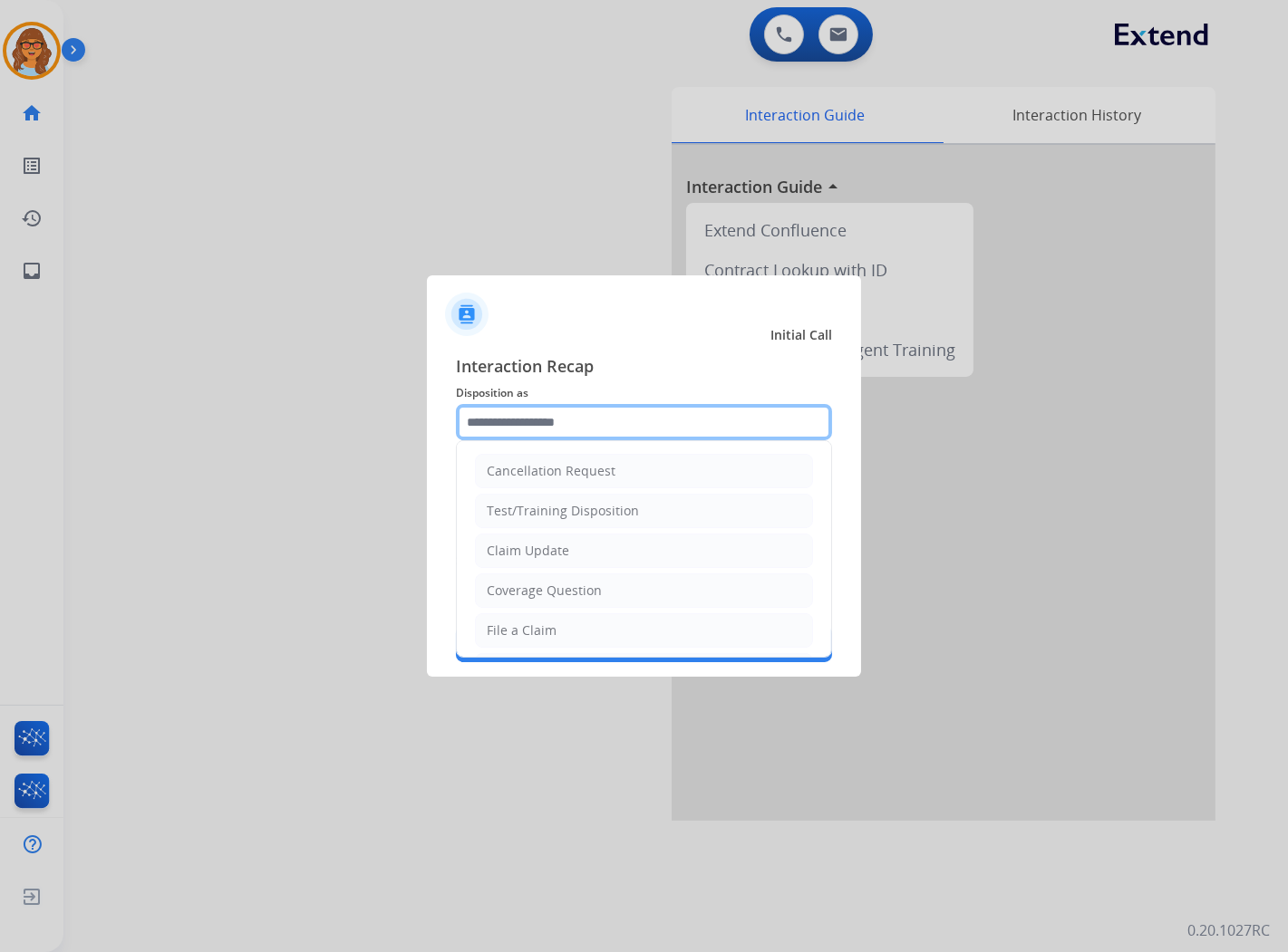
click at [603, 415] on input "text" at bounding box center [644, 423] width 376 height 36
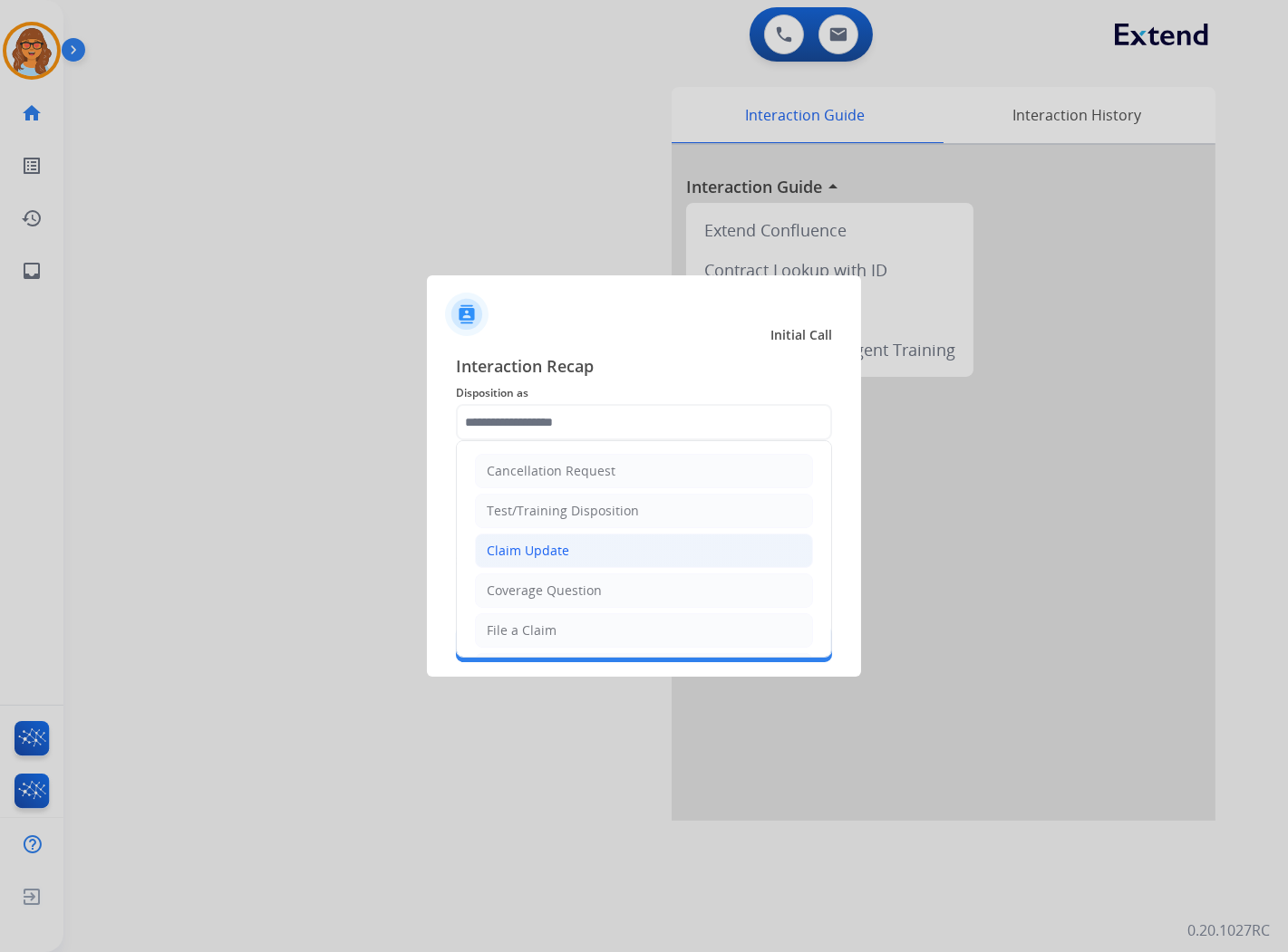
click at [549, 555] on div "Claim Update" at bounding box center [528, 551] width 83 height 18
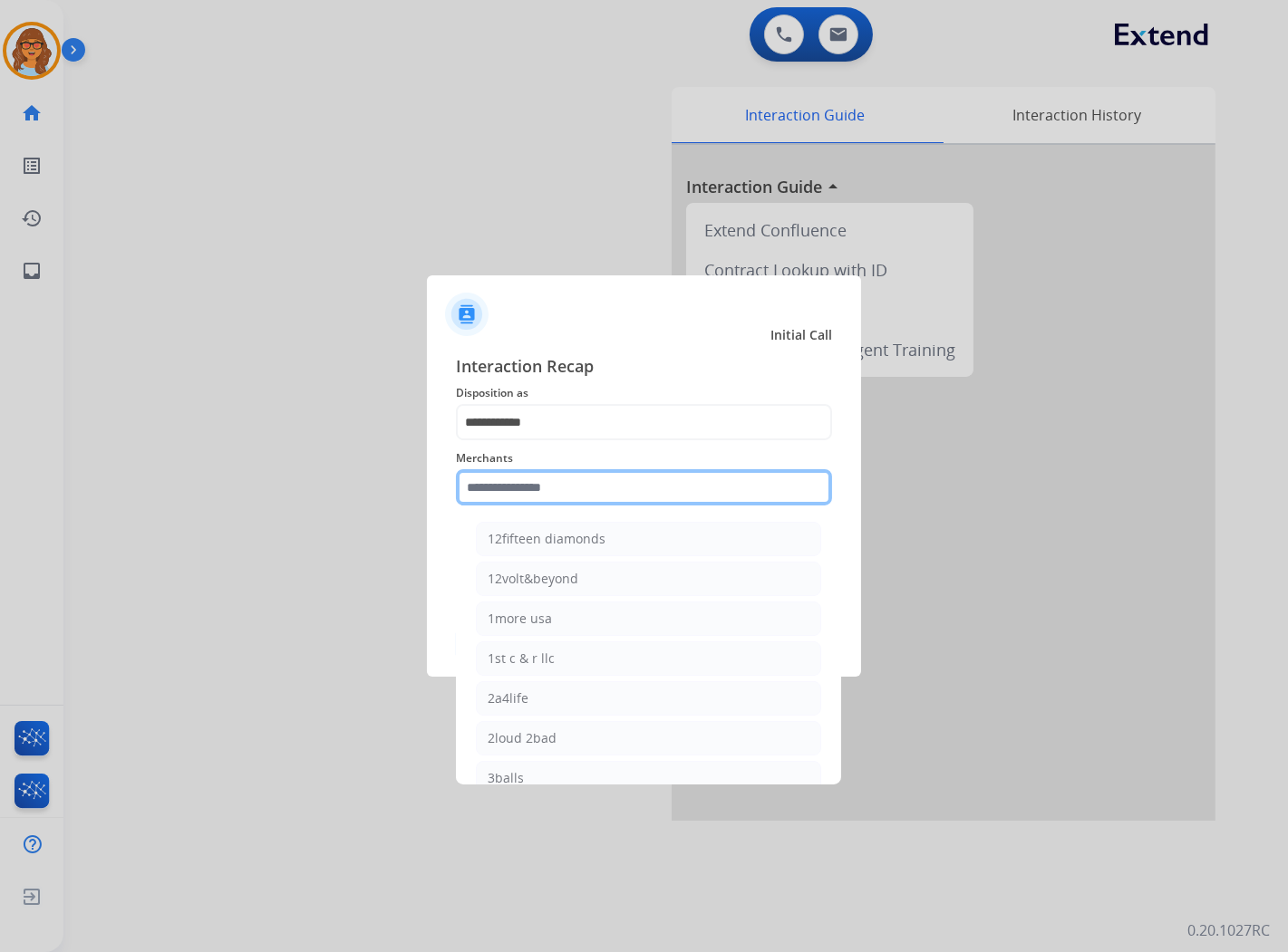
click at [527, 484] on input "text" at bounding box center [644, 488] width 376 height 36
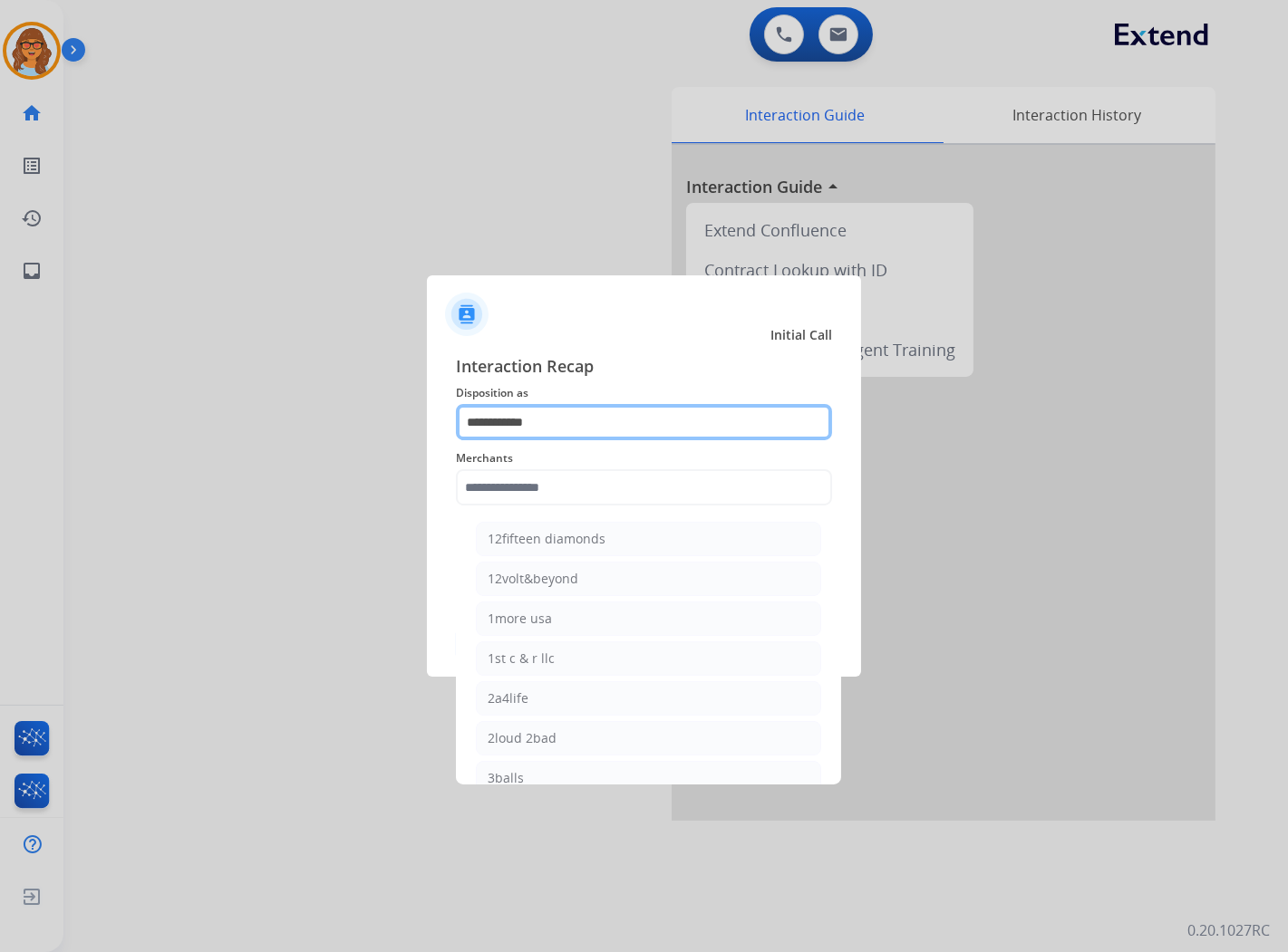
click at [492, 417] on input "**********" at bounding box center [644, 423] width 376 height 36
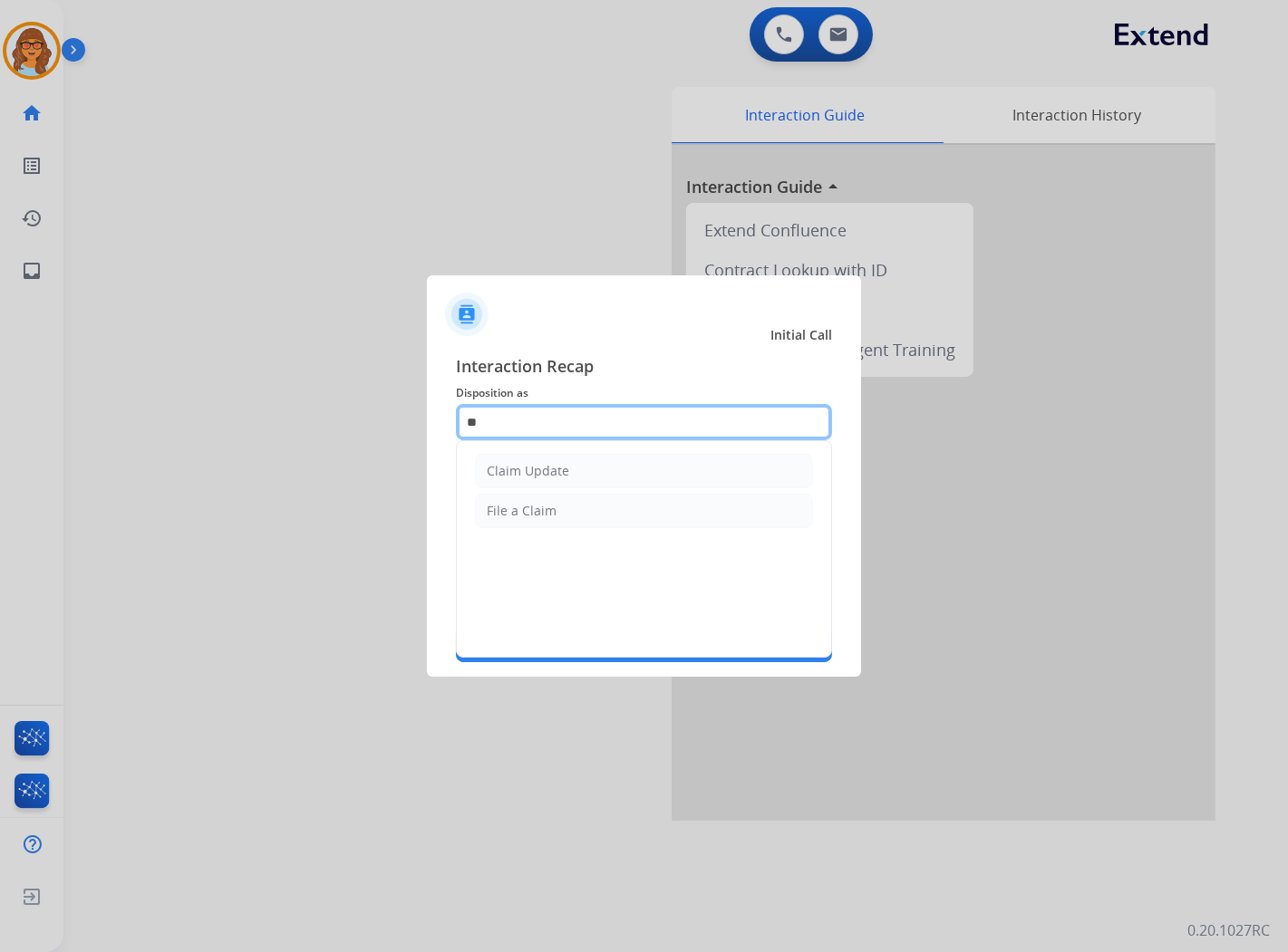
type input "*"
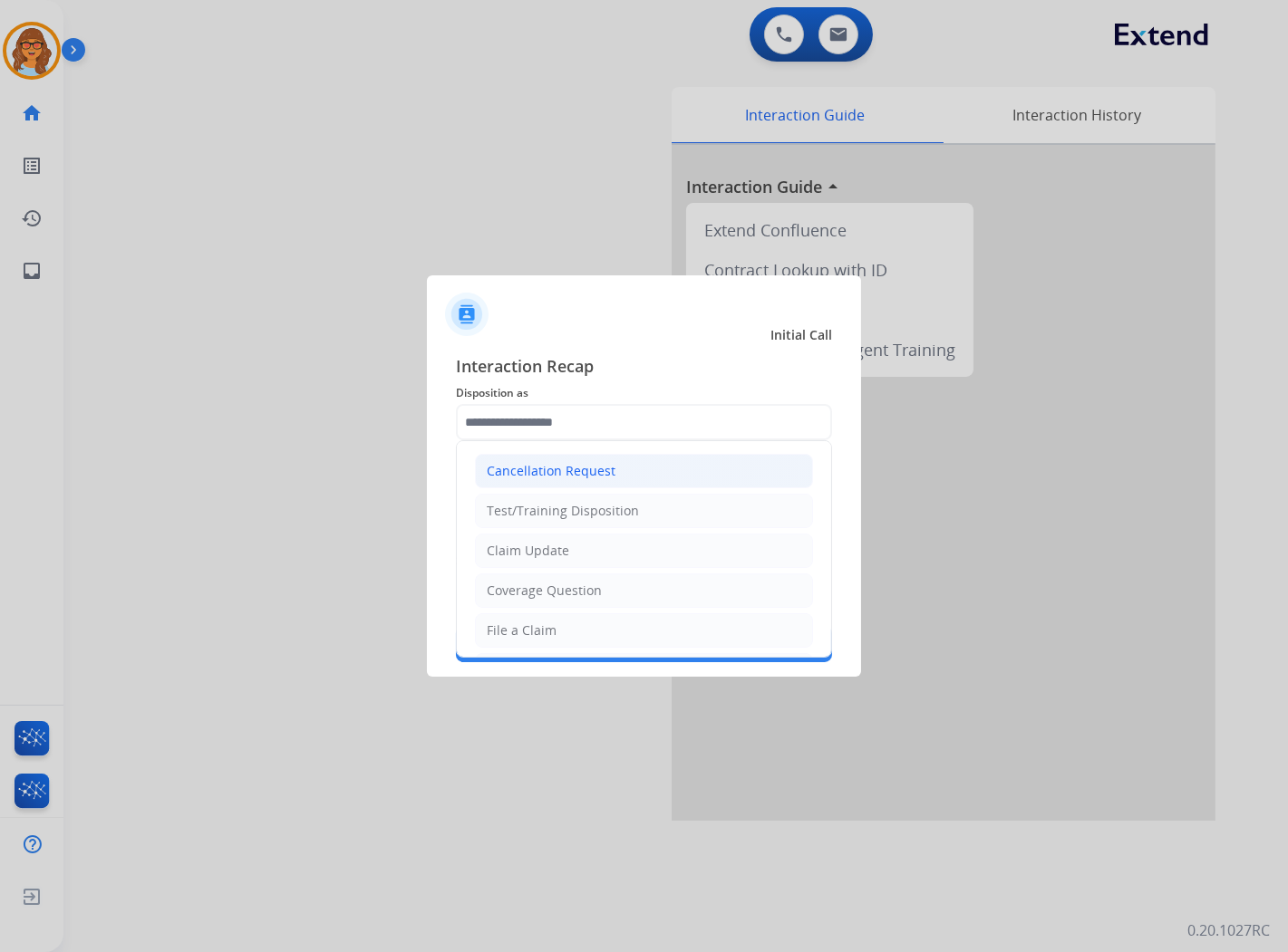
click at [508, 471] on div "Cancellation Request" at bounding box center [551, 471] width 129 height 18
type input "**********"
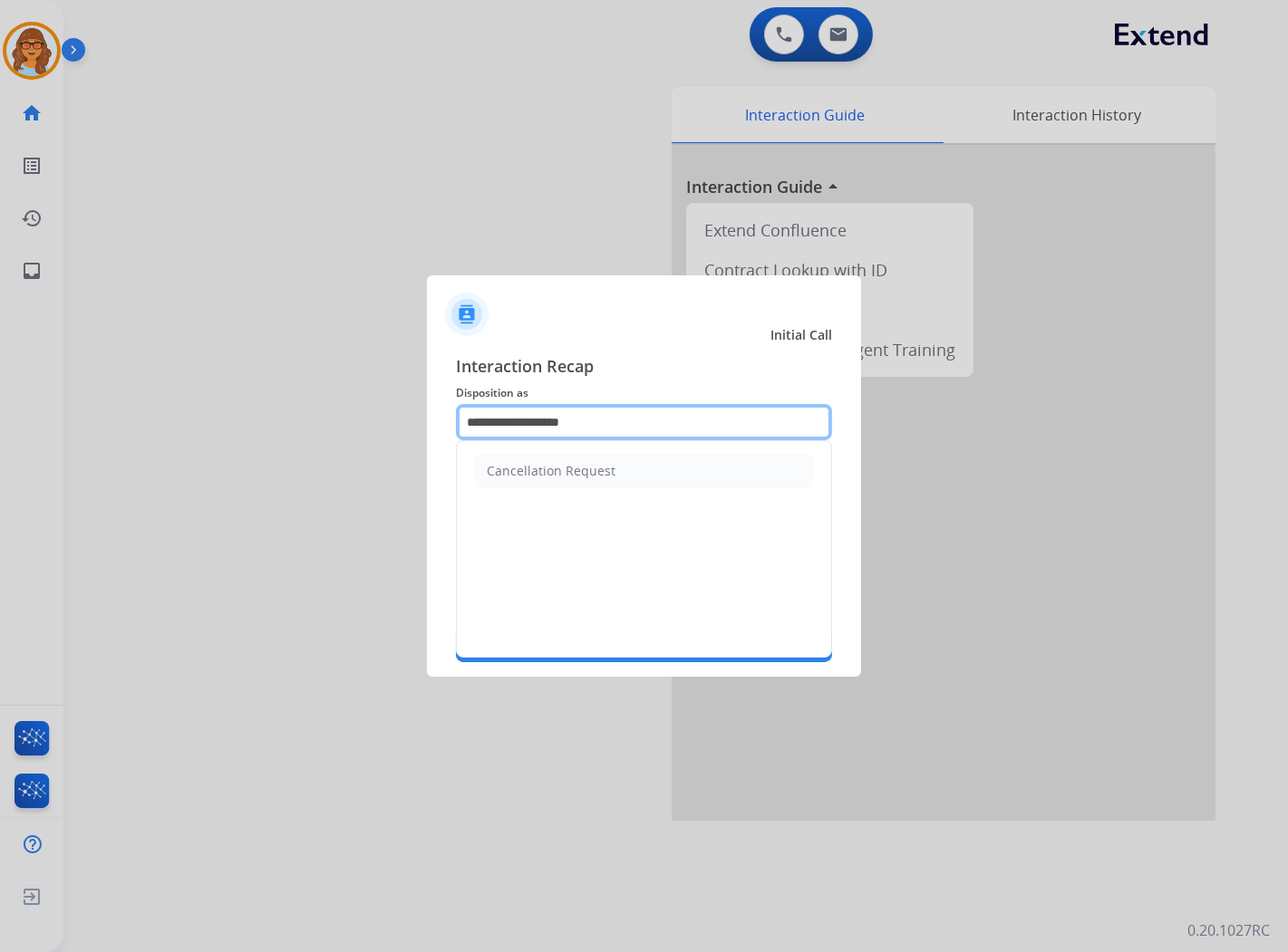
drag, startPoint x: 615, startPoint y: 432, endPoint x: 288, endPoint y: 457, distance: 328.0
click at [0, 458] on app-contact-recap-modal "**********" at bounding box center [0, 476] width 0 height 952
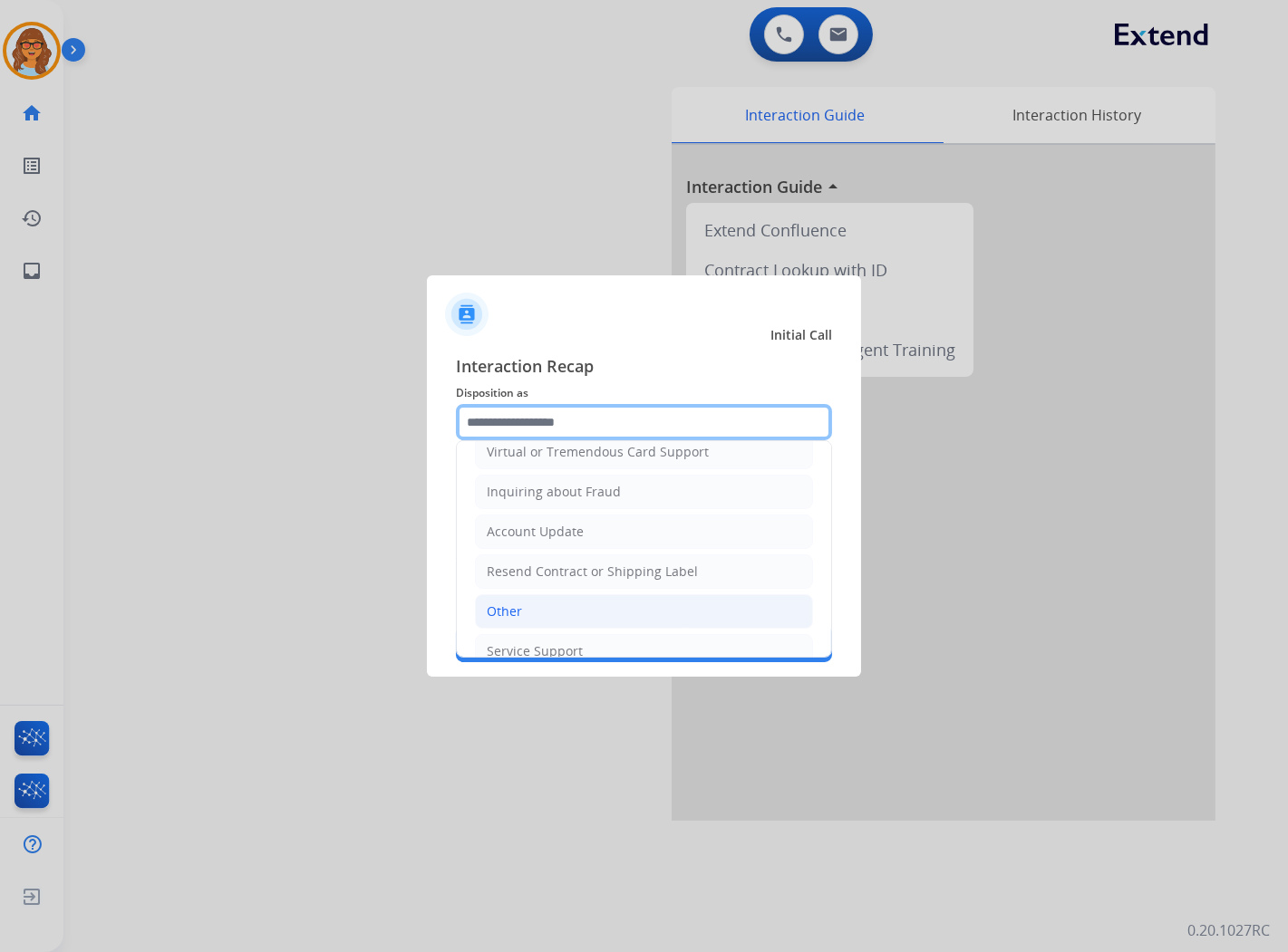
scroll to position [284, 0]
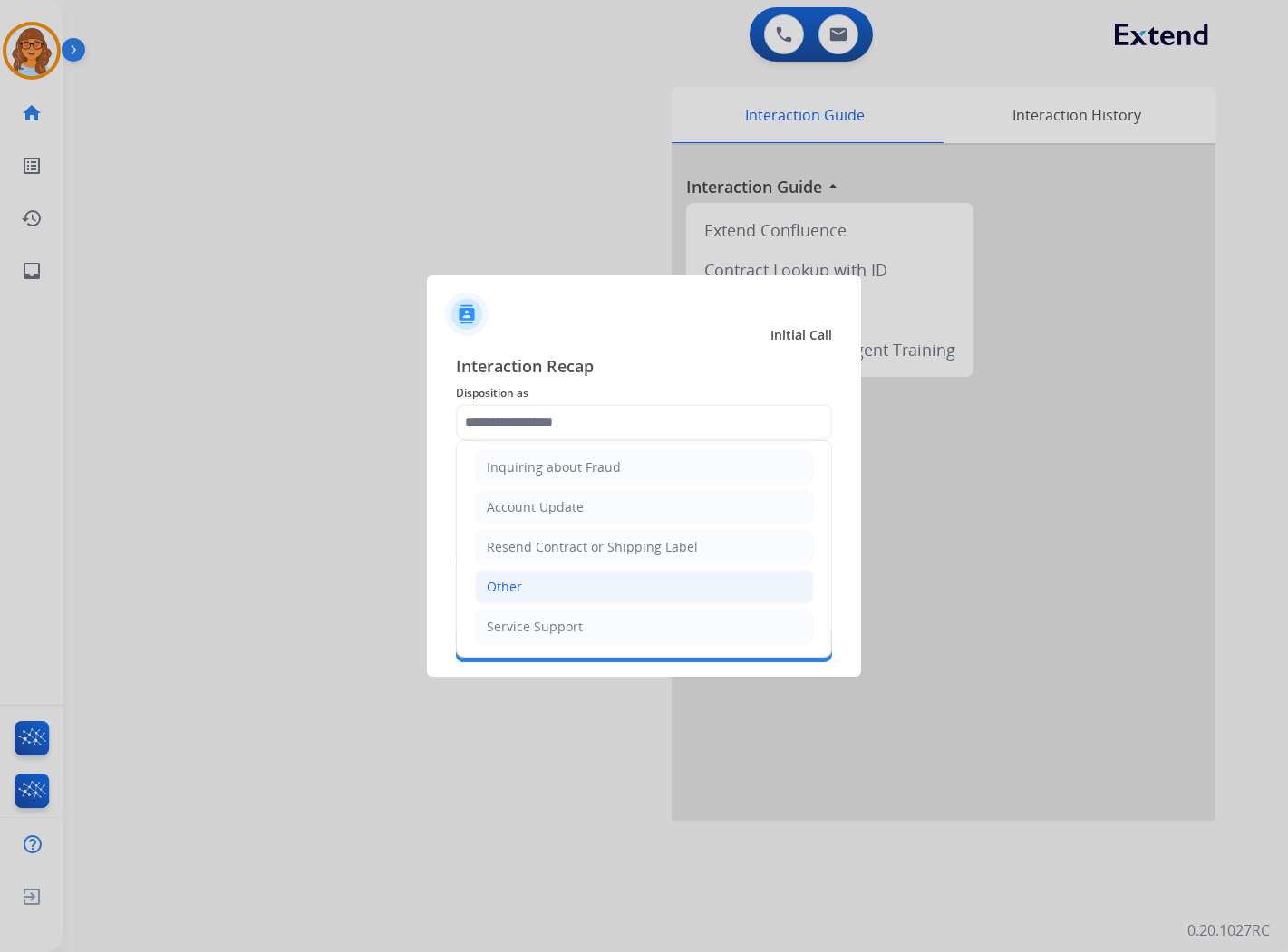
click at [560, 586] on li "Other" at bounding box center [644, 588] width 338 height 34
type input "*****"
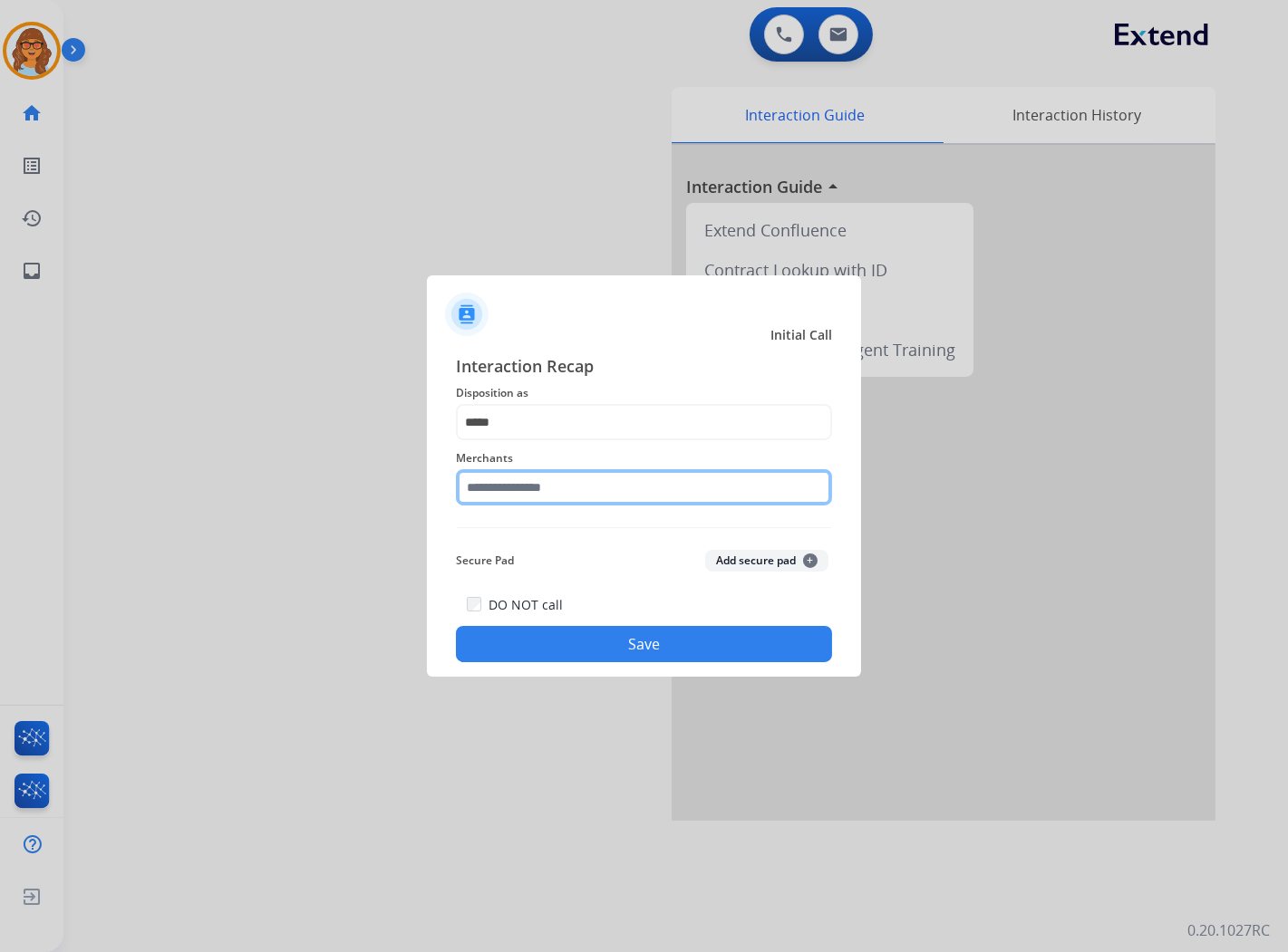
click at [573, 470] on input "text" at bounding box center [644, 488] width 376 height 36
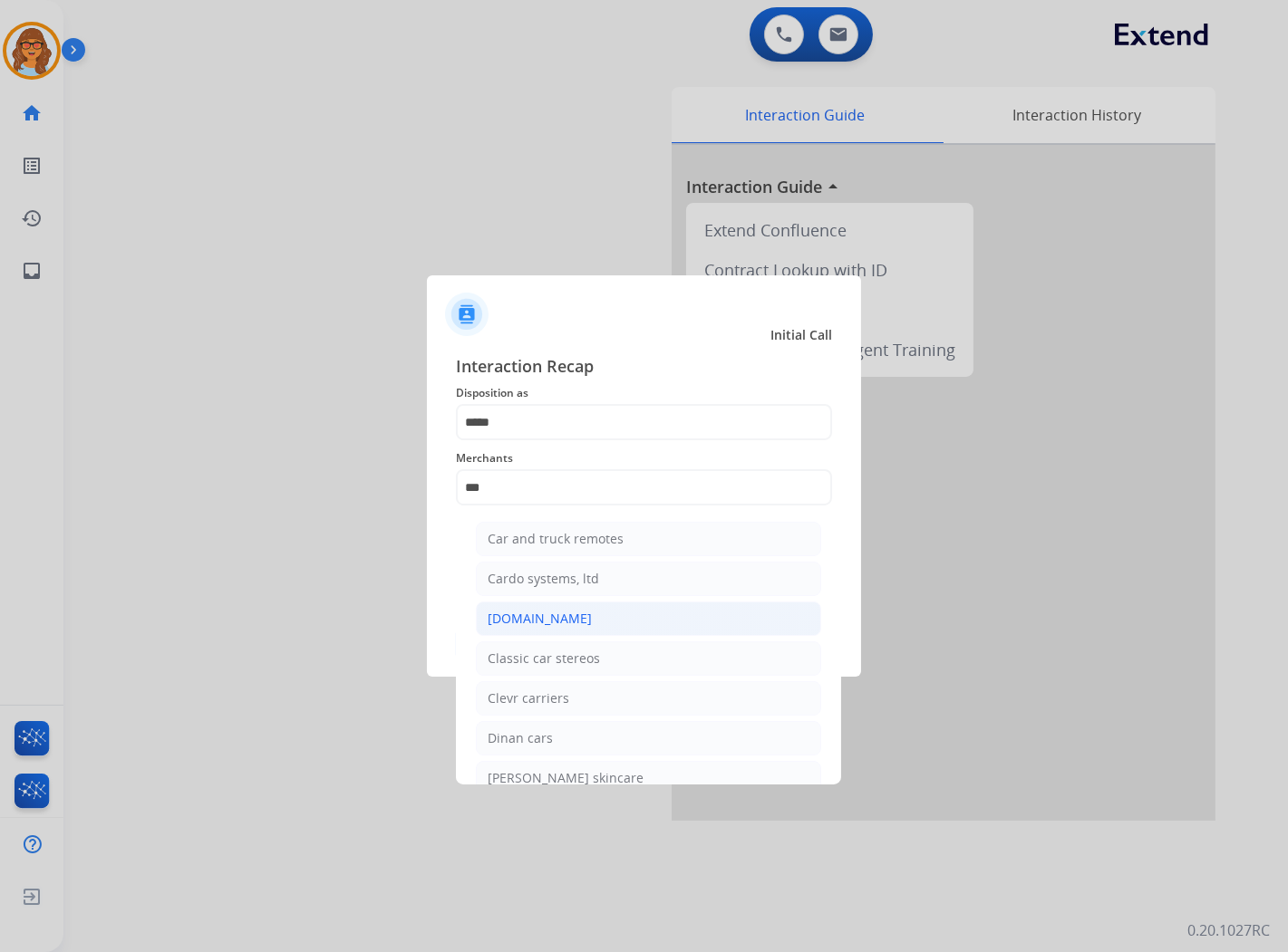
click at [542, 614] on div "[DOMAIN_NAME]" at bounding box center [540, 619] width 104 height 18
type input "**********"
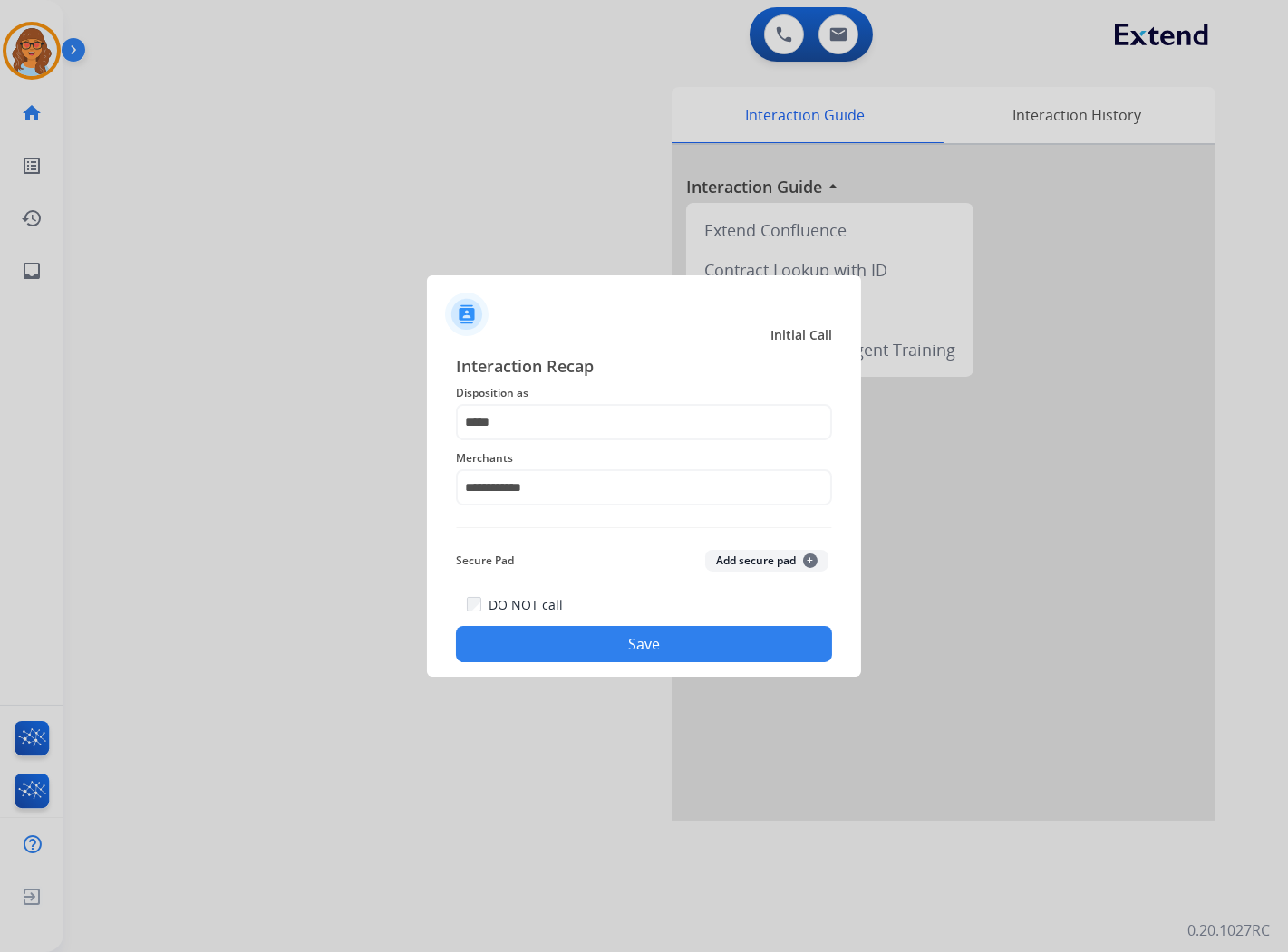
click at [678, 646] on button "Save" at bounding box center [644, 645] width 376 height 36
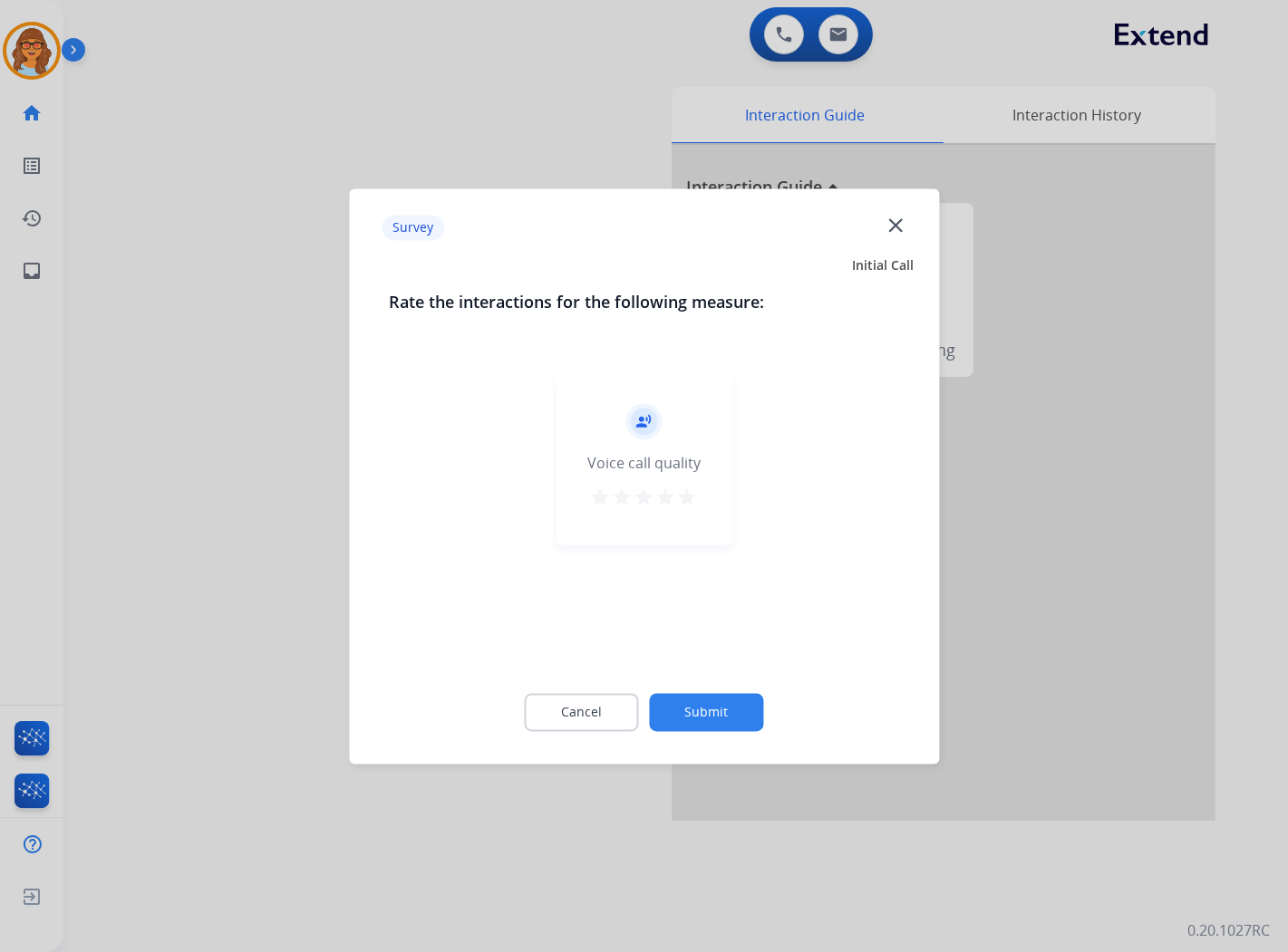
click at [685, 500] on mat-icon "star" at bounding box center [688, 498] width 22 height 22
click at [702, 709] on button "Submit" at bounding box center [707, 713] width 114 height 38
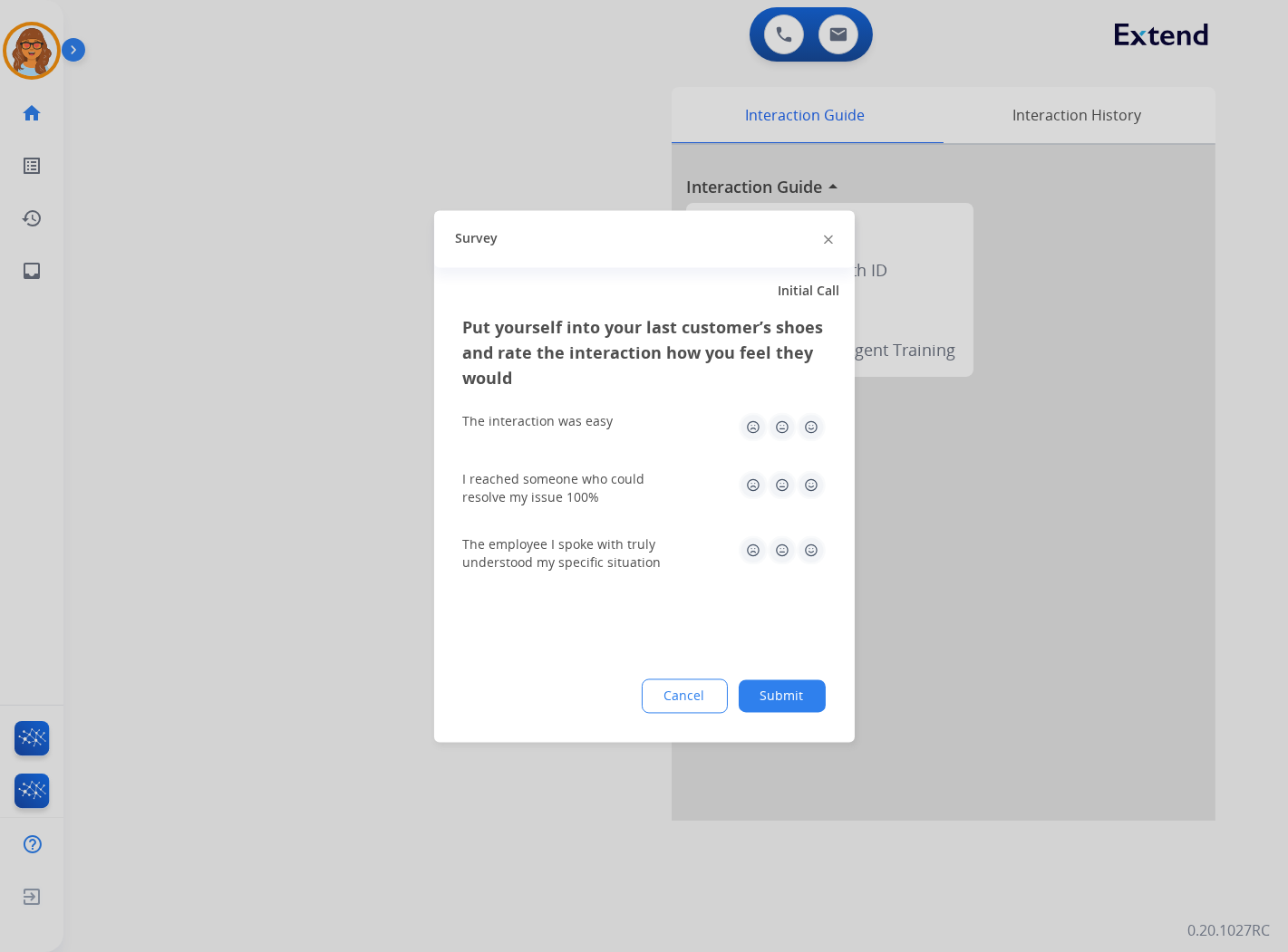
drag, startPoint x: 813, startPoint y: 422, endPoint x: 804, endPoint y: 462, distance: 41.0
click at [813, 424] on img at bounding box center [812, 427] width 29 height 29
click at [812, 481] on img at bounding box center [812, 485] width 29 height 29
click at [813, 551] on img at bounding box center [812, 550] width 29 height 29
click at [790, 698] on button "Submit" at bounding box center [783, 696] width 87 height 33
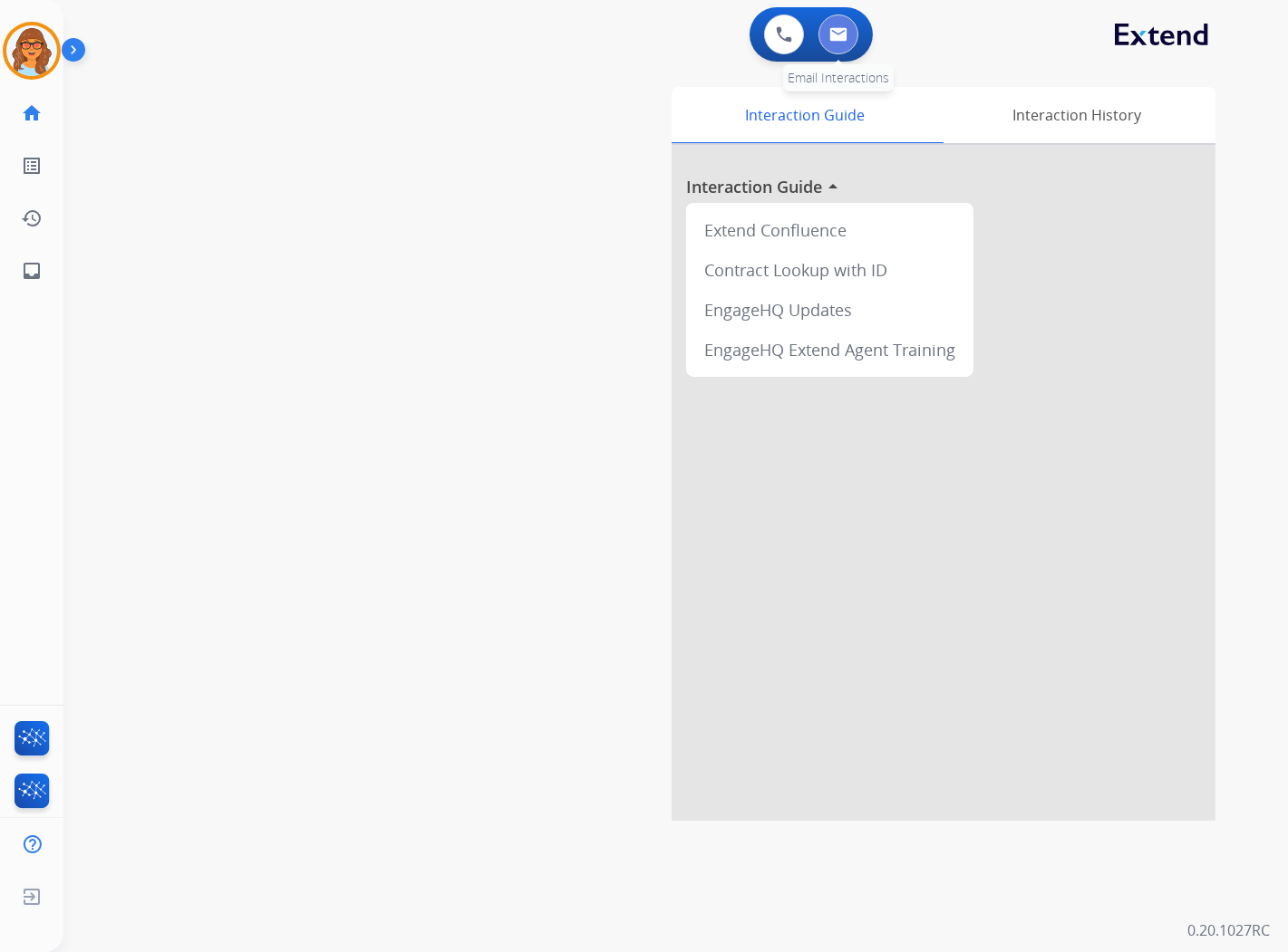
click at [842, 38] on img at bounding box center [839, 34] width 18 height 15
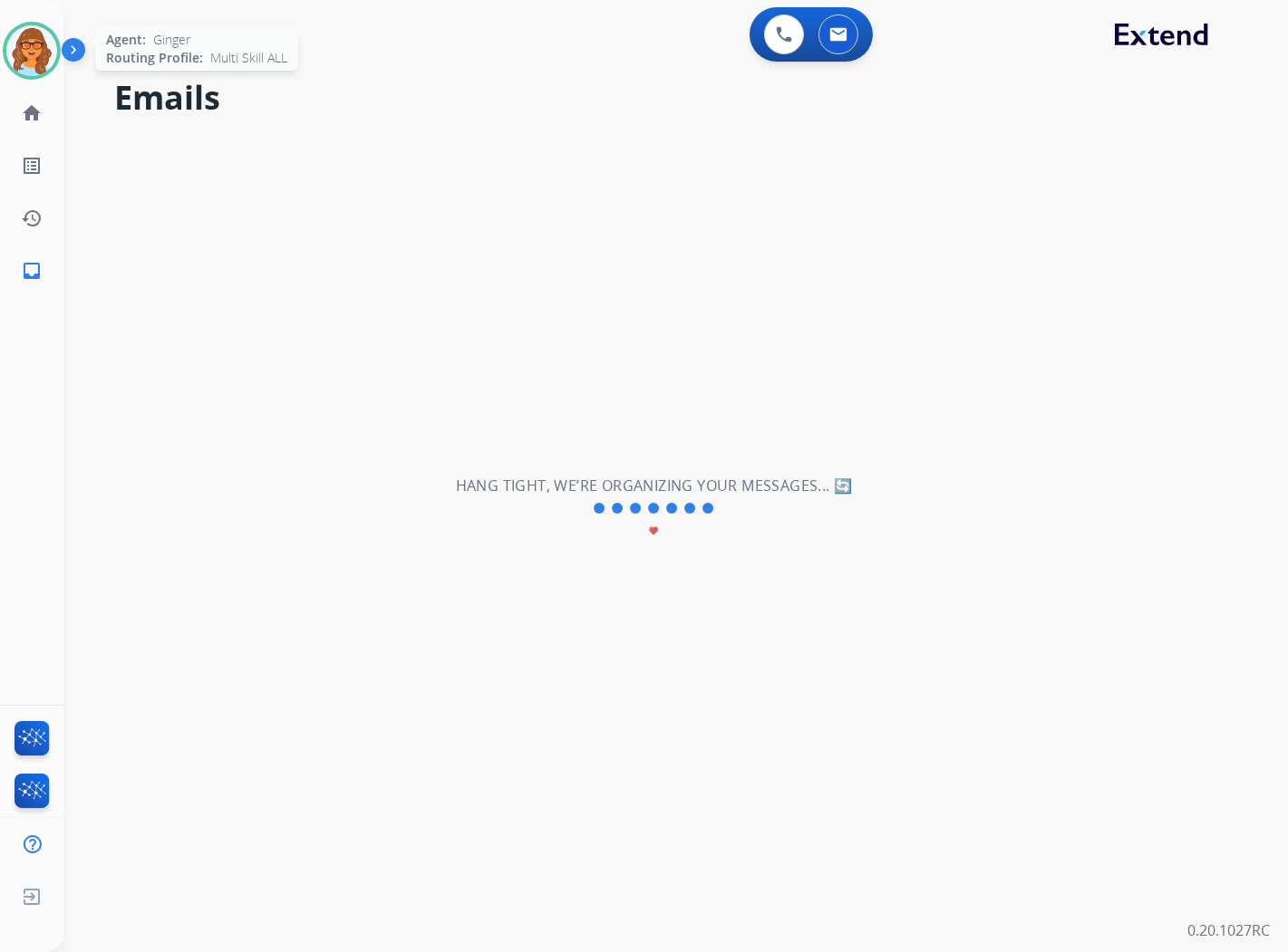
click at [43, 53] on img at bounding box center [32, 51] width 51 height 51
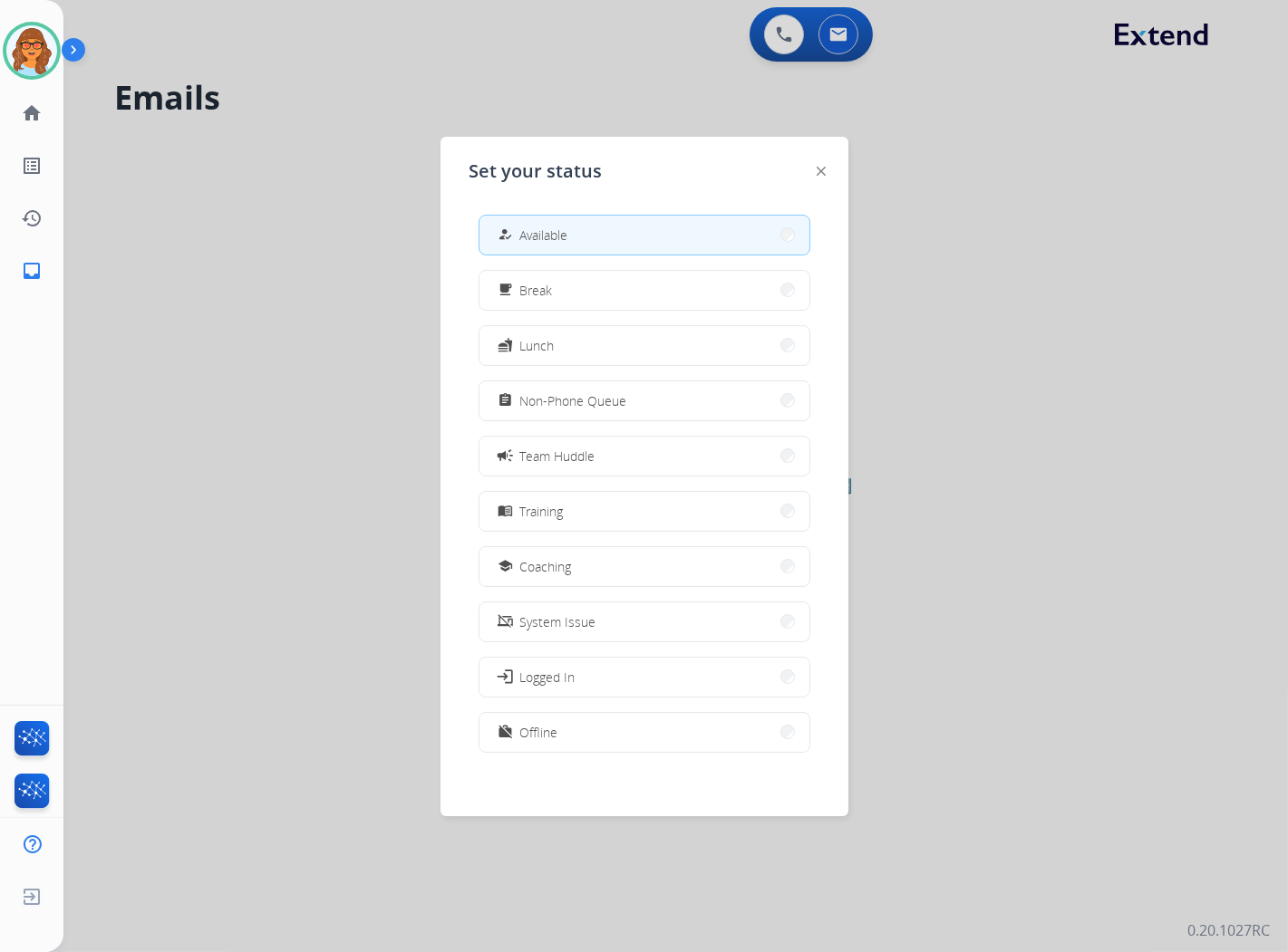
click at [912, 345] on div at bounding box center [644, 476] width 1288 height 952
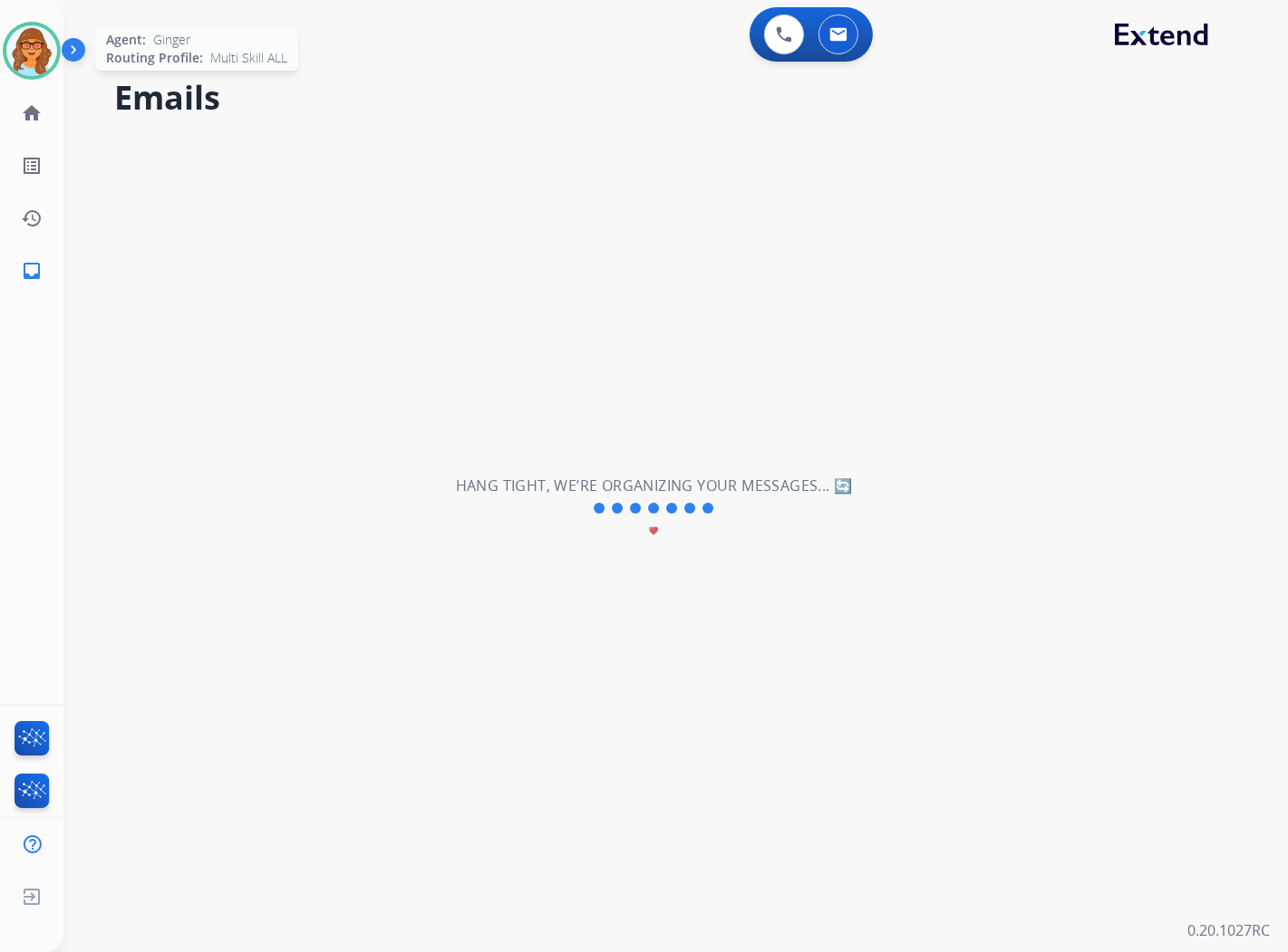
click at [46, 61] on img at bounding box center [32, 51] width 51 height 51
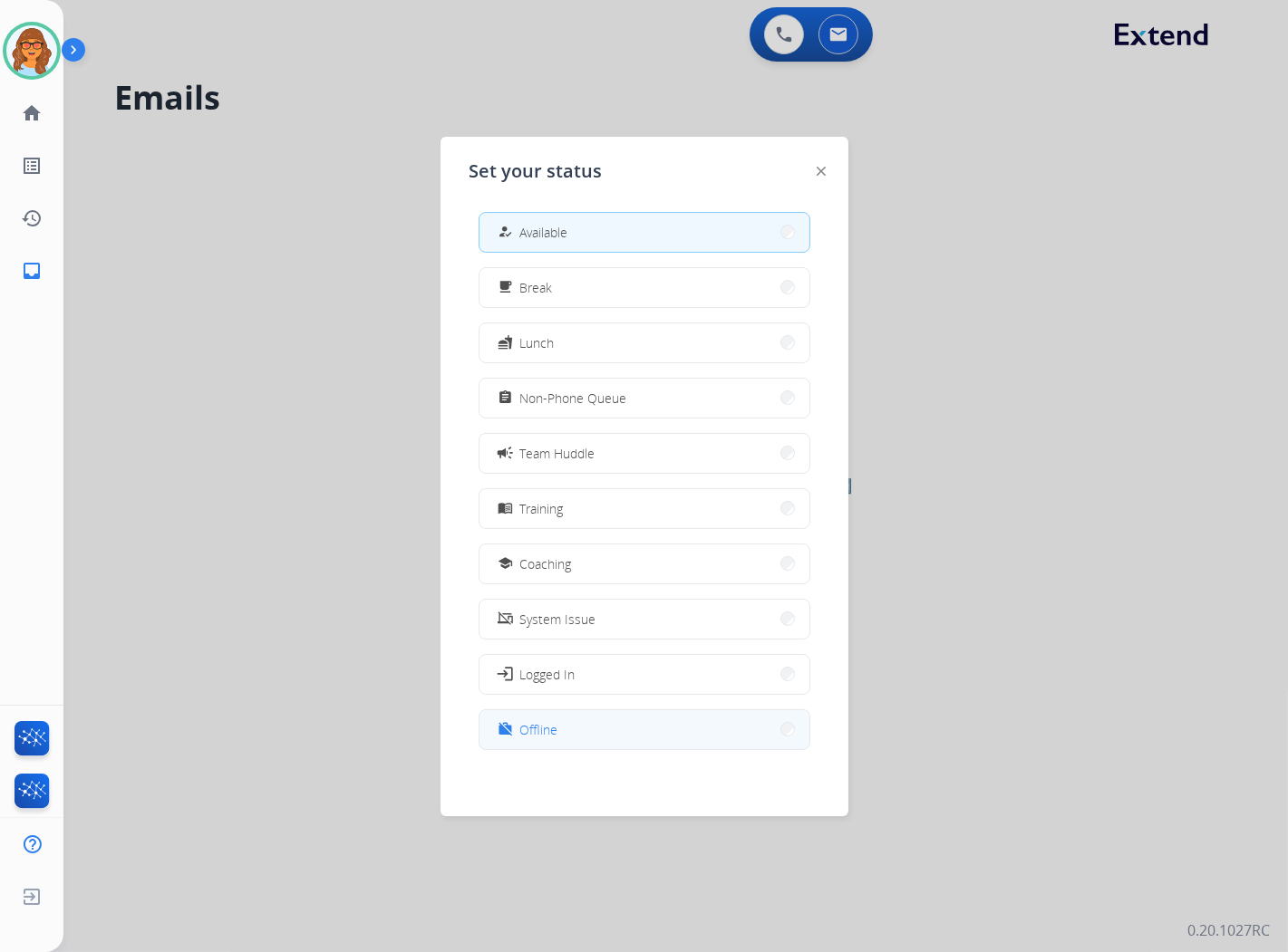
scroll to position [5, 0]
click at [597, 708] on div "work_off Offline" at bounding box center [645, 728] width 332 height 41
click at [585, 726] on button "work_off Offline" at bounding box center [645, 728] width 330 height 39
